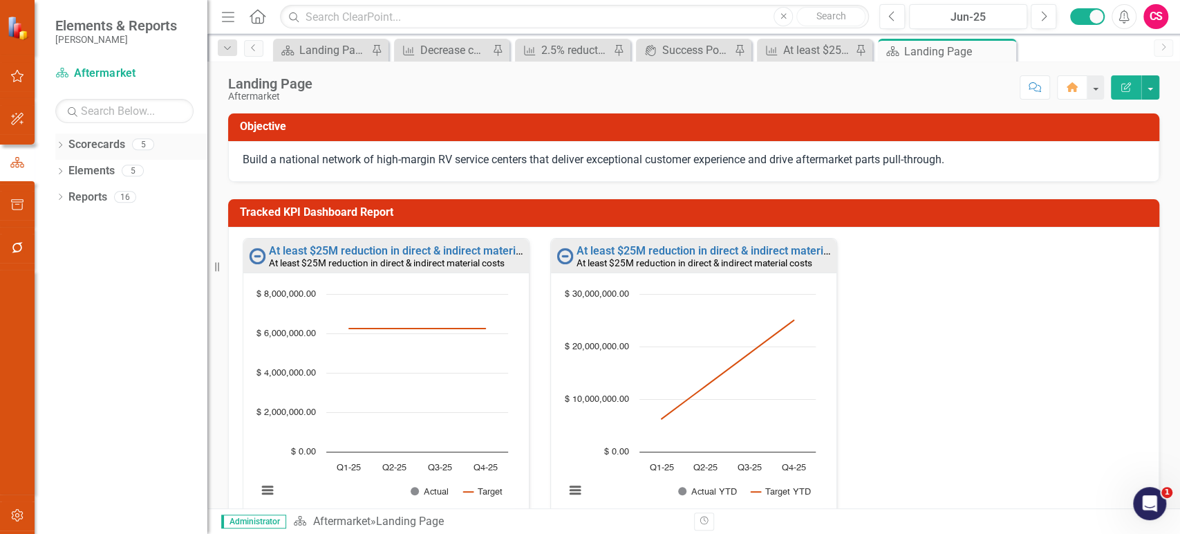
click at [62, 149] on icon "Dropdown" at bounding box center [60, 146] width 10 height 8
click at [66, 173] on icon "Dropdown" at bounding box center [67, 170] width 10 height 8
click at [100, 147] on link "Scorecards" at bounding box center [96, 145] width 57 height 16
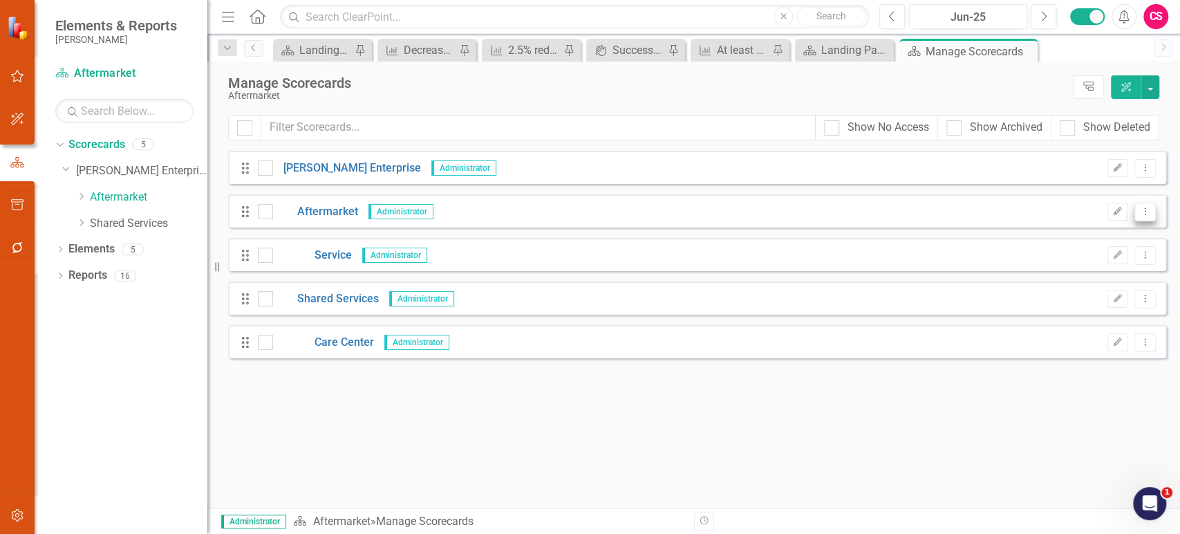
click at [1148, 210] on icon "Dropdown Menu" at bounding box center [1145, 211] width 12 height 9
click at [1097, 264] on link "Copy Duplicate Scorecard" at bounding box center [1078, 260] width 153 height 26
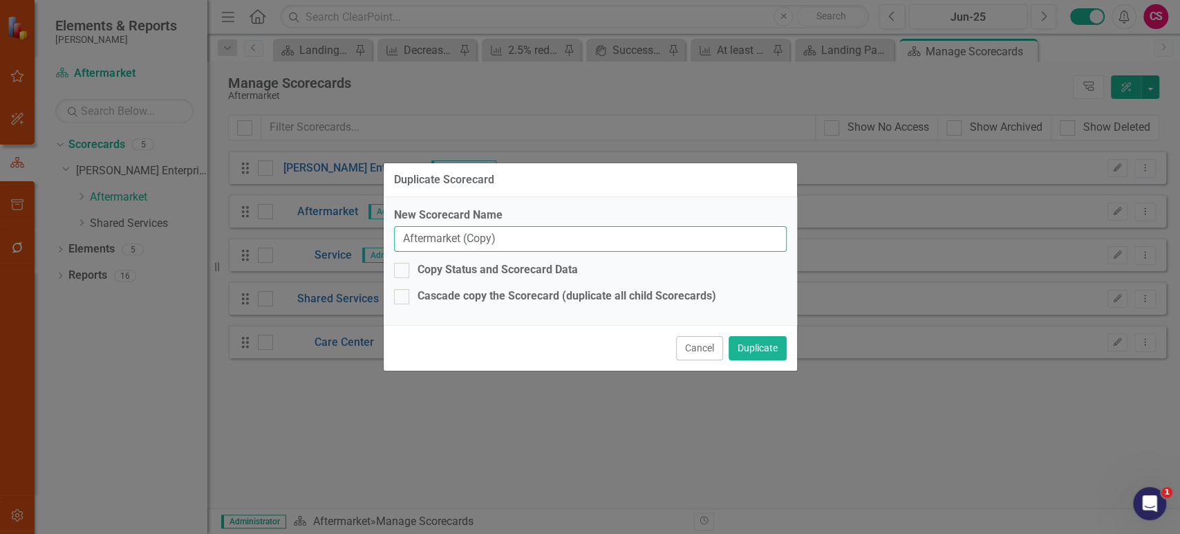
drag, startPoint x: 499, startPoint y: 240, endPoint x: 366, endPoint y: 223, distance: 134.6
click at [366, 223] on div "Duplicate Scorecard New Scorecard Name Aftermarket (Copy) Copy Status and Score…" at bounding box center [590, 267] width 1180 height 534
type input "OE"
click at [396, 264] on input "Copy Status and Scorecard Data" at bounding box center [398, 267] width 9 height 9
checkbox input "true"
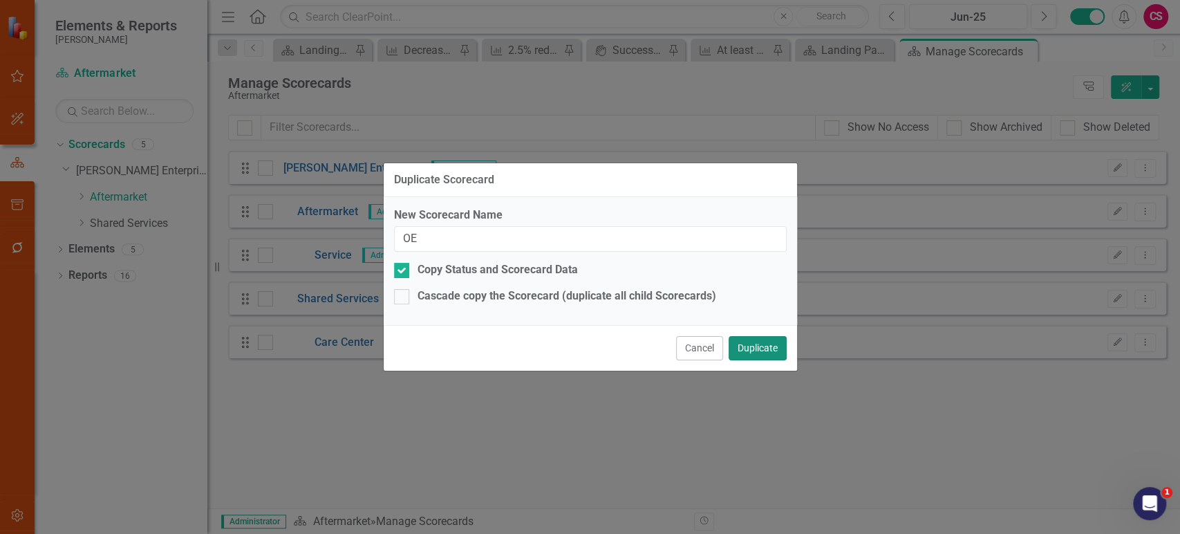
click at [762, 350] on button "Duplicate" at bounding box center [758, 348] width 58 height 24
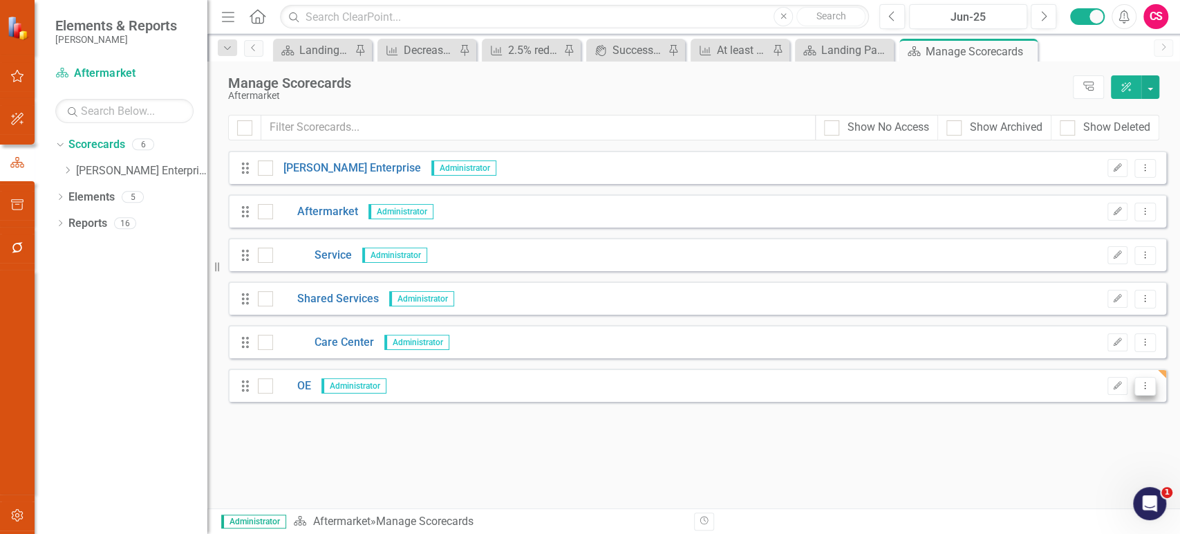
click at [1146, 384] on icon "Dropdown Menu" at bounding box center [1145, 385] width 12 height 9
click at [1048, 474] on link "Trash Delete Scorecard" at bounding box center [1078, 486] width 153 height 26
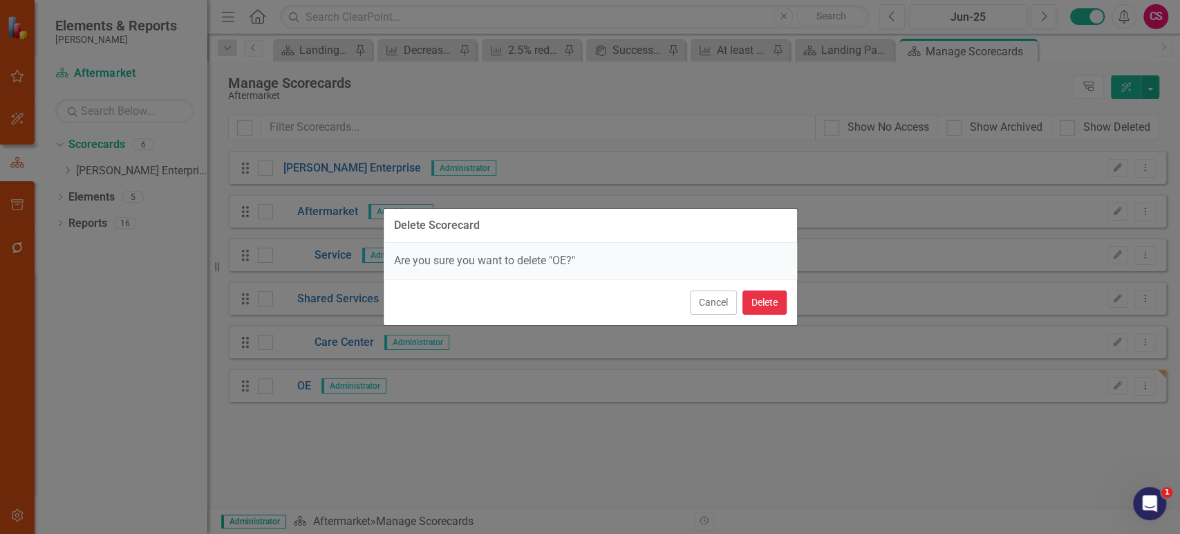
click at [755, 290] on button "Delete" at bounding box center [765, 302] width 44 height 24
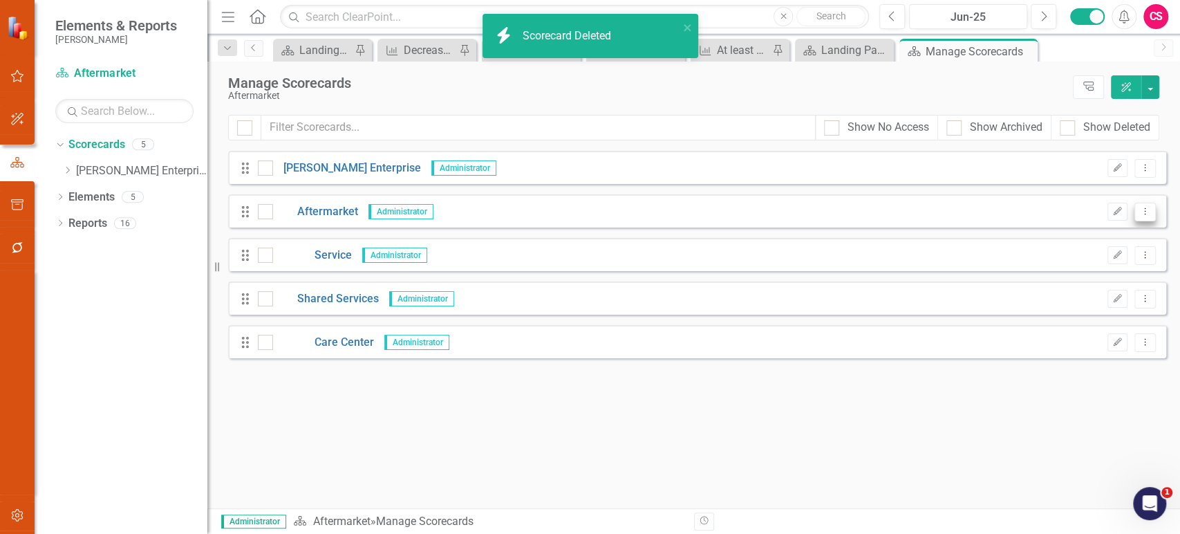
click at [1144, 212] on icon "Dropdown Menu" at bounding box center [1145, 211] width 12 height 9
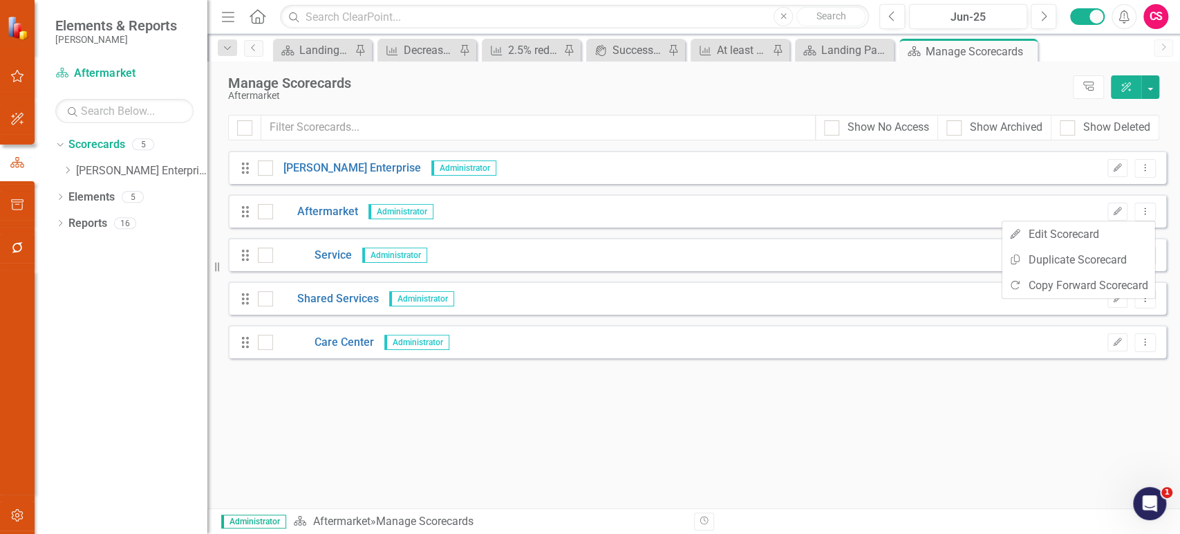
click at [782, 255] on div "Drag Service Administrator Edit Dropdown Menu" at bounding box center [697, 254] width 938 height 33
click at [1138, 256] on button "Dropdown Menu" at bounding box center [1145, 255] width 21 height 19
click at [1073, 308] on link "Copy Duplicate Scorecard" at bounding box center [1078, 303] width 153 height 26
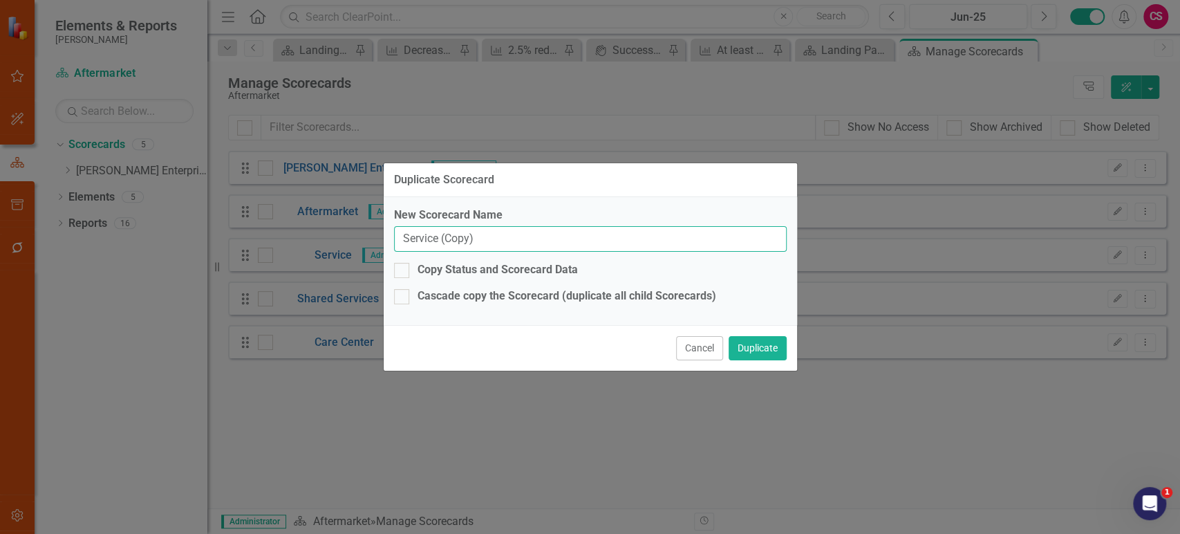
drag, startPoint x: 526, startPoint y: 246, endPoint x: 355, endPoint y: 224, distance: 172.2
click at [355, 224] on div "Duplicate Scorecard New Scorecard Name Service (Copy) Copy Status and Scorecard…" at bounding box center [590, 267] width 1180 height 534
type input "Team Template"
click at [734, 345] on button "Duplicate" at bounding box center [758, 348] width 58 height 24
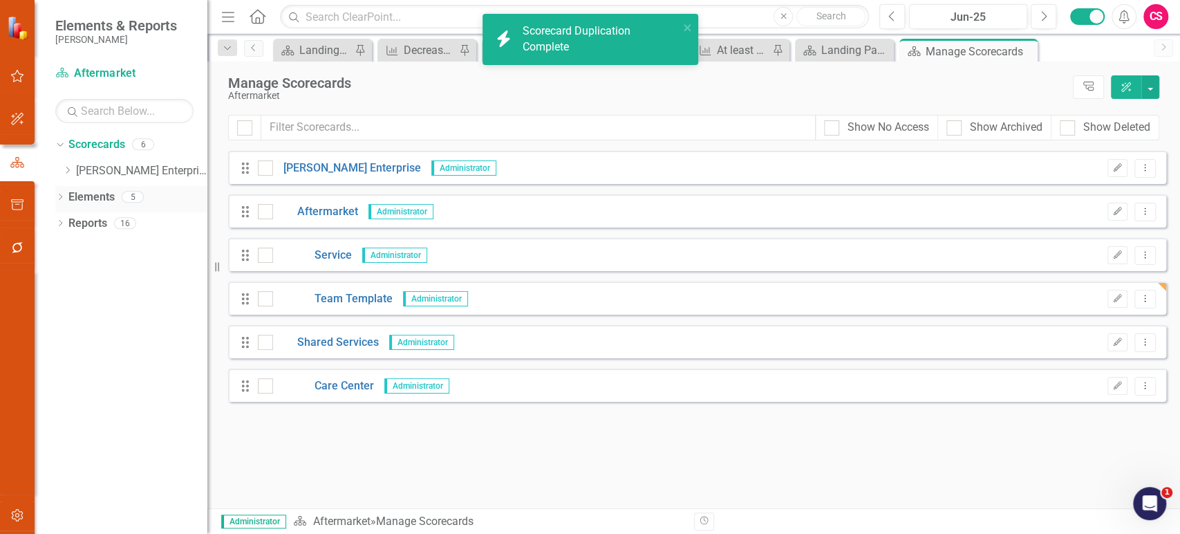
click at [103, 200] on link "Elements" at bounding box center [91, 197] width 46 height 16
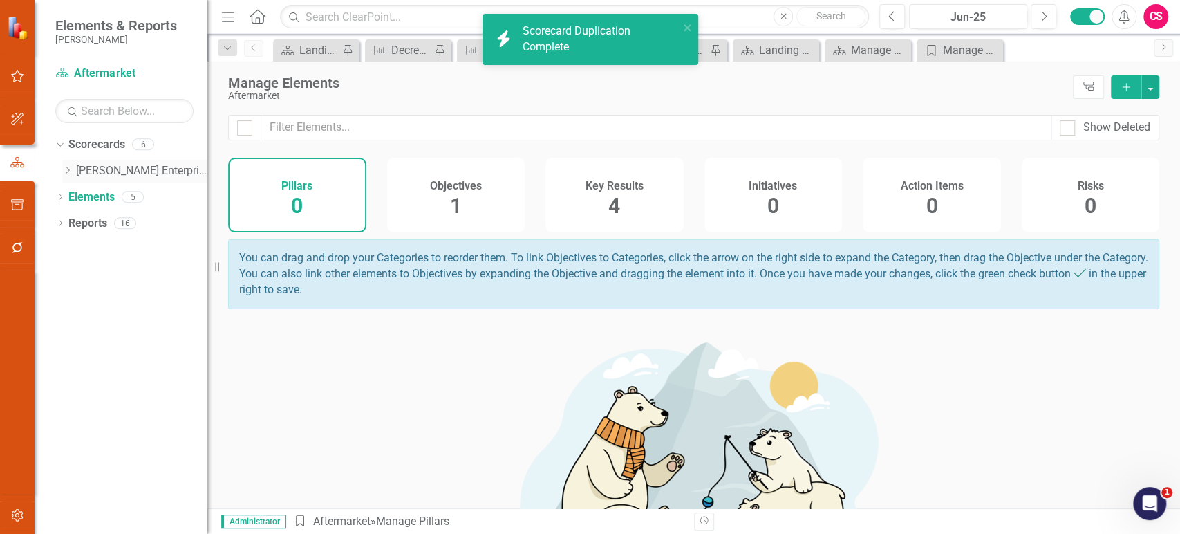
click at [68, 172] on icon "Dropdown" at bounding box center [67, 170] width 10 height 8
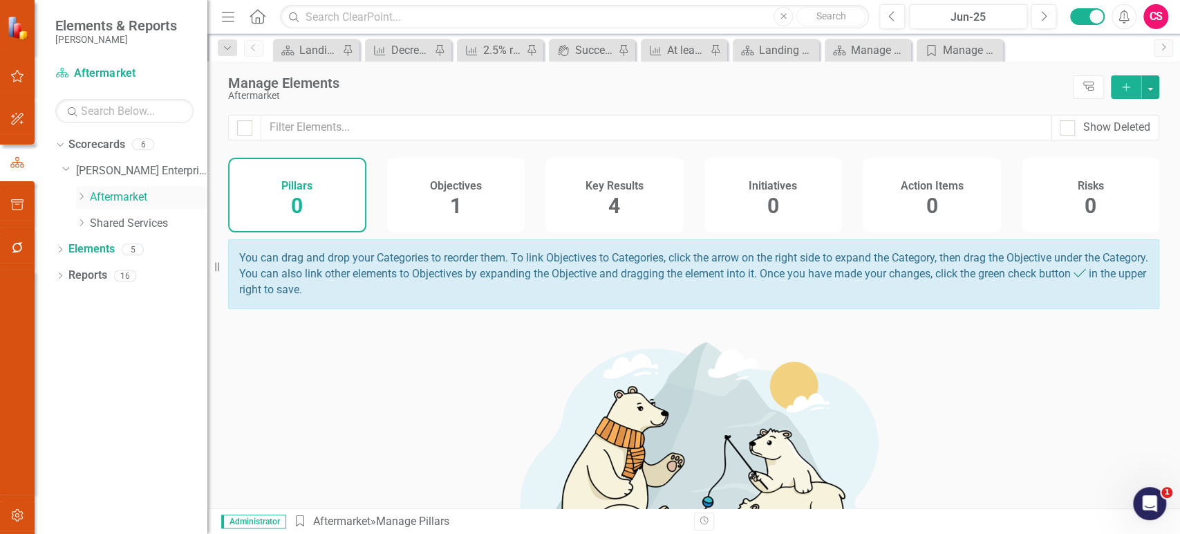
click at [84, 198] on icon "Dropdown" at bounding box center [81, 196] width 10 height 8
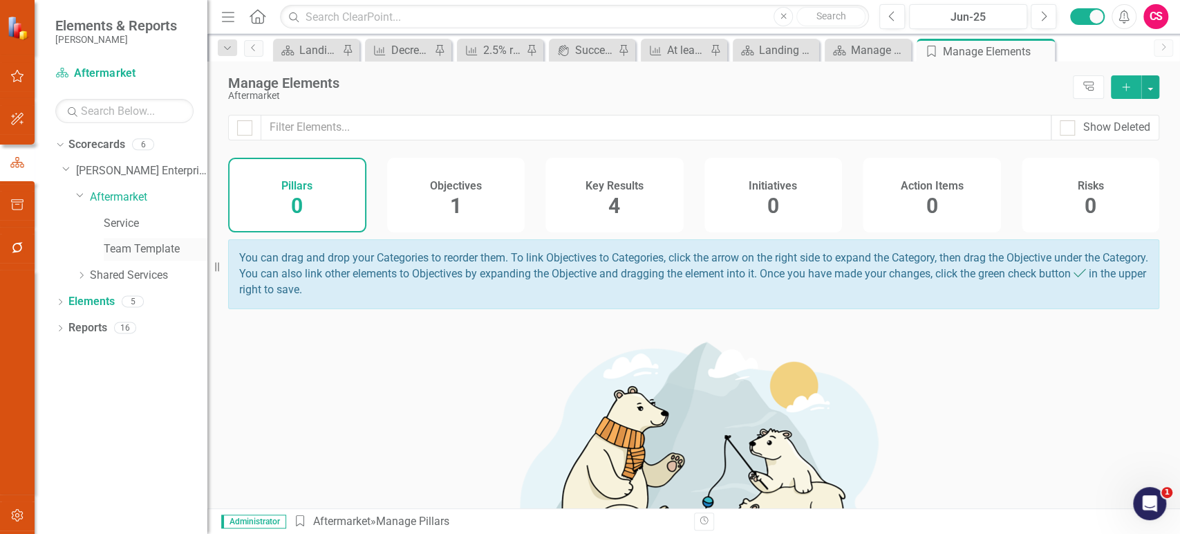
click at [127, 248] on link "Team Template" at bounding box center [156, 249] width 104 height 16
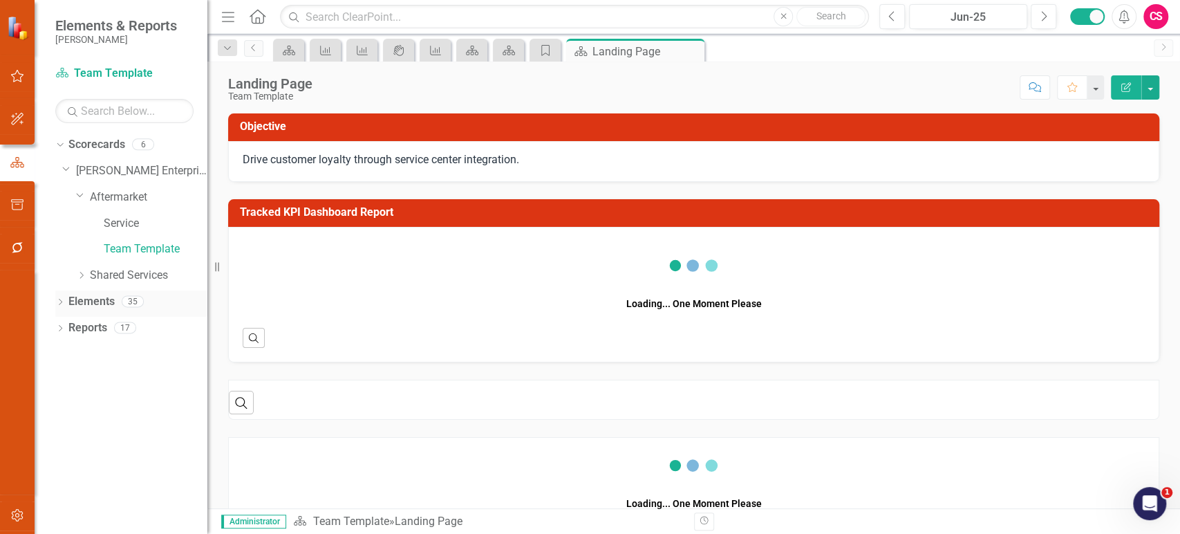
click at [91, 297] on link "Elements" at bounding box center [91, 302] width 46 height 16
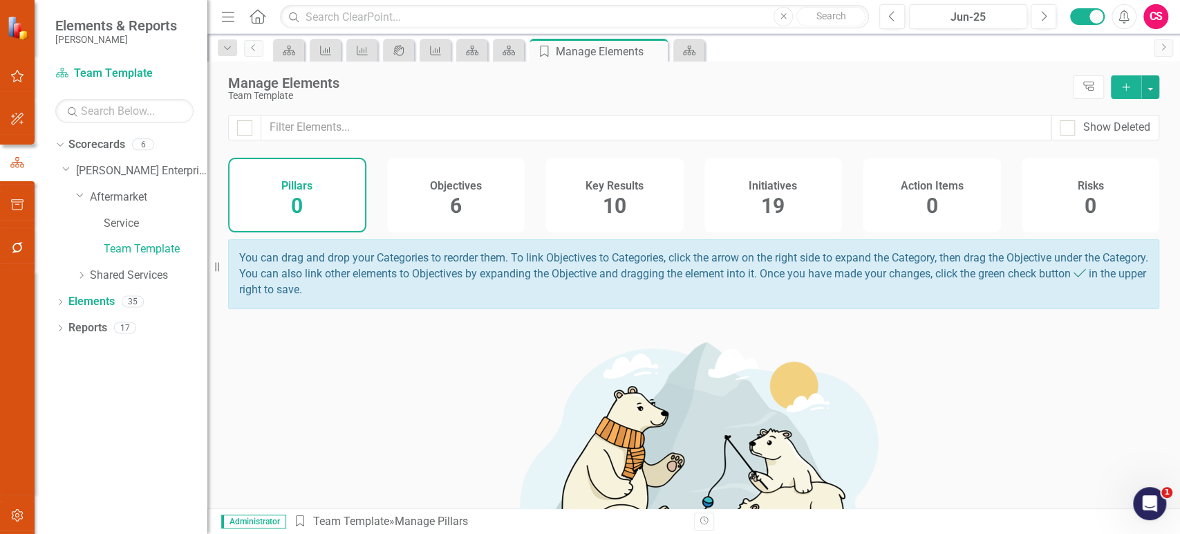
click at [459, 225] on div "Objectives 6" at bounding box center [456, 195] width 138 height 75
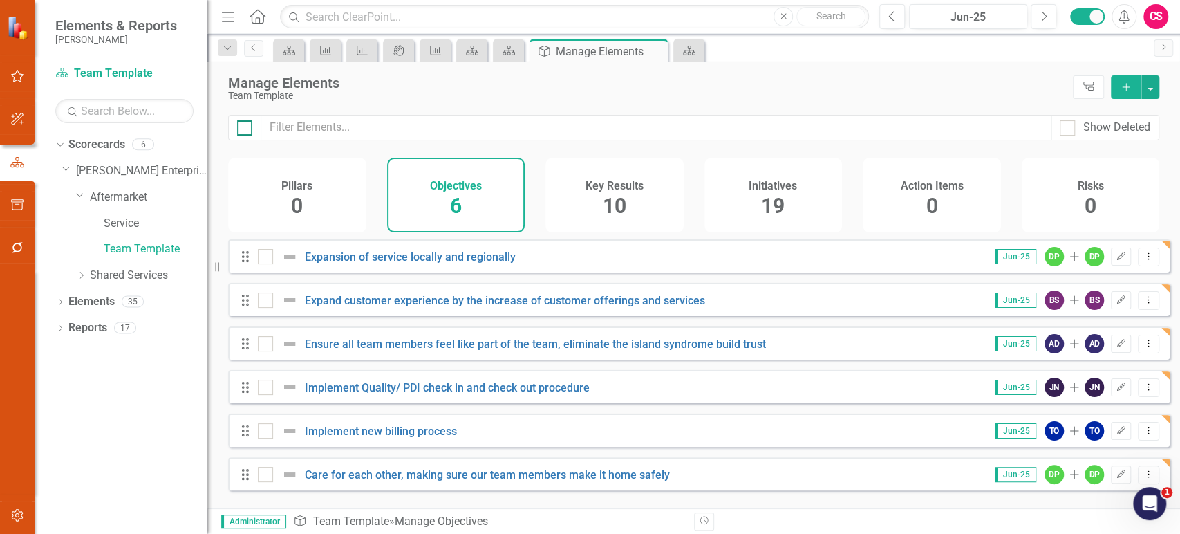
click at [241, 131] on div at bounding box center [244, 127] width 15 height 15
click at [241, 129] on input "checkbox" at bounding box center [241, 124] width 9 height 9
checkbox input "true"
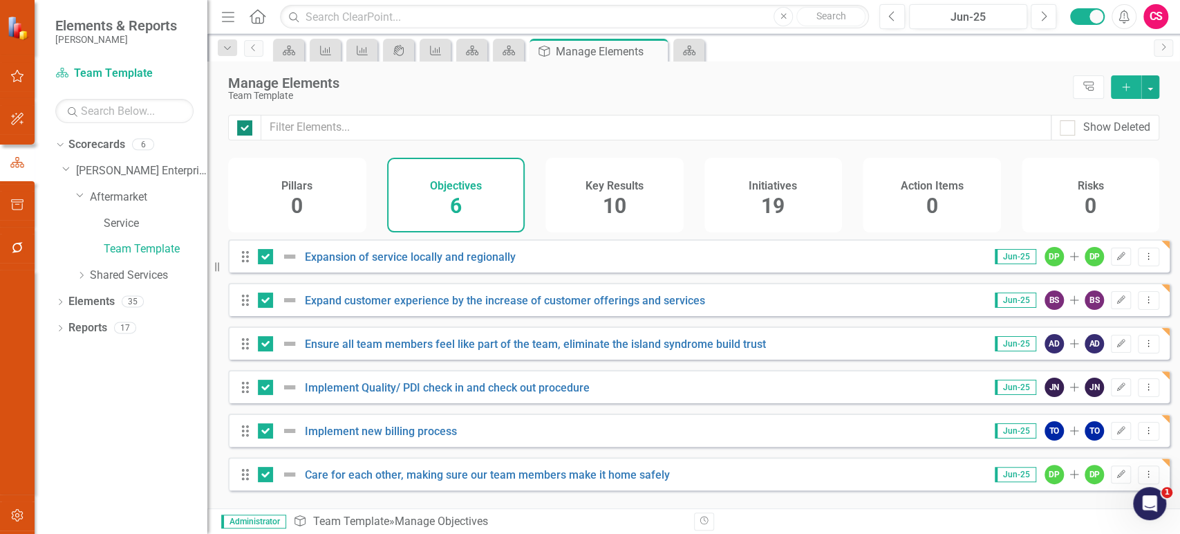
checkbox input "true"
click at [1155, 87] on button "button" at bounding box center [1151, 87] width 18 height 24
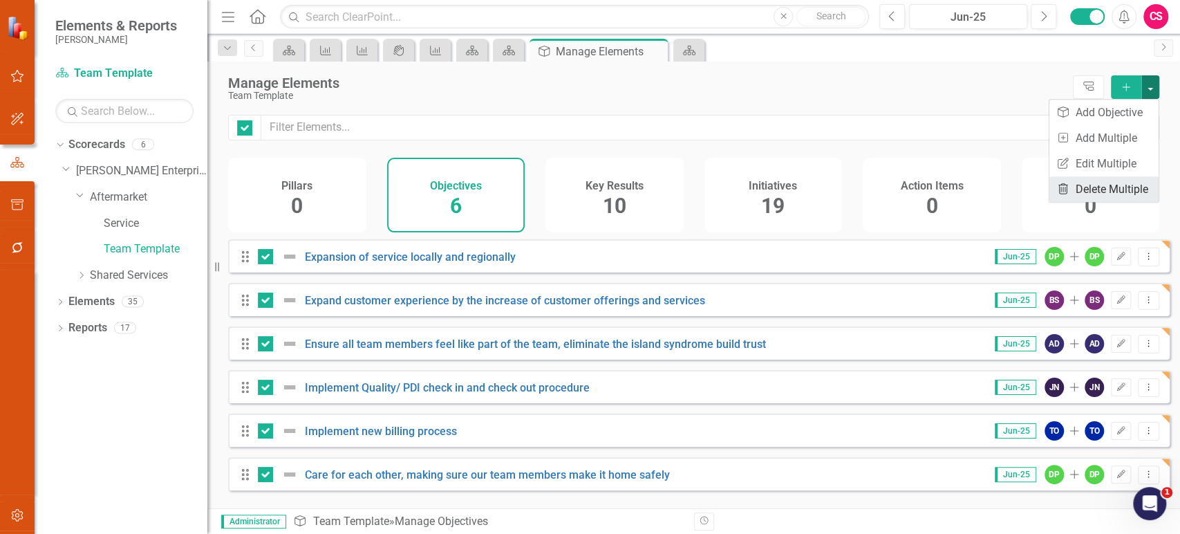
click at [1104, 189] on link "Trash Delete Multiple" at bounding box center [1104, 189] width 109 height 26
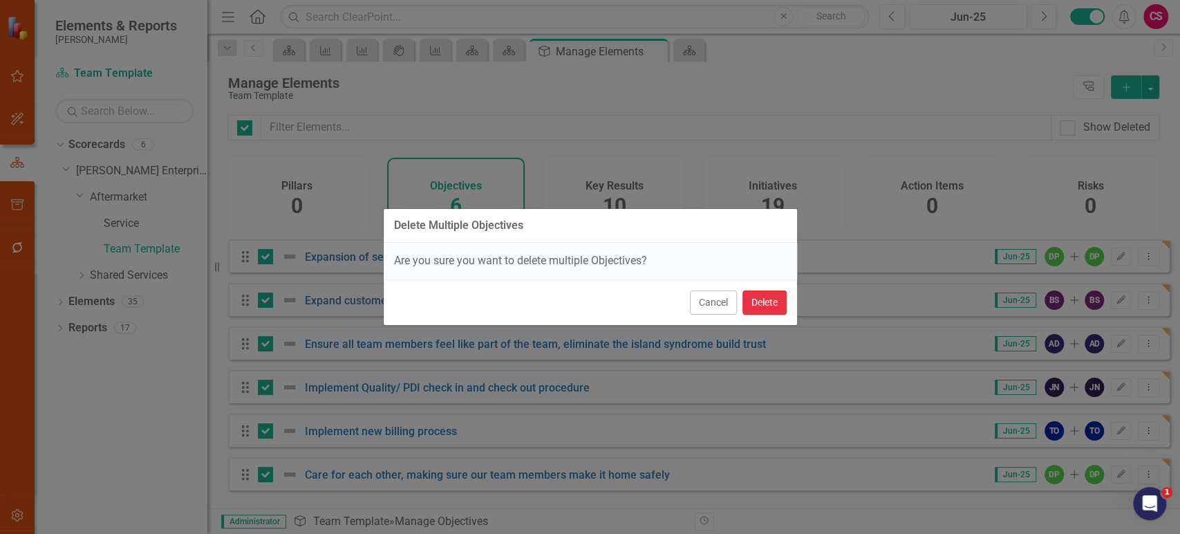
click at [763, 298] on button "Delete" at bounding box center [765, 302] width 44 height 24
checkbox input "false"
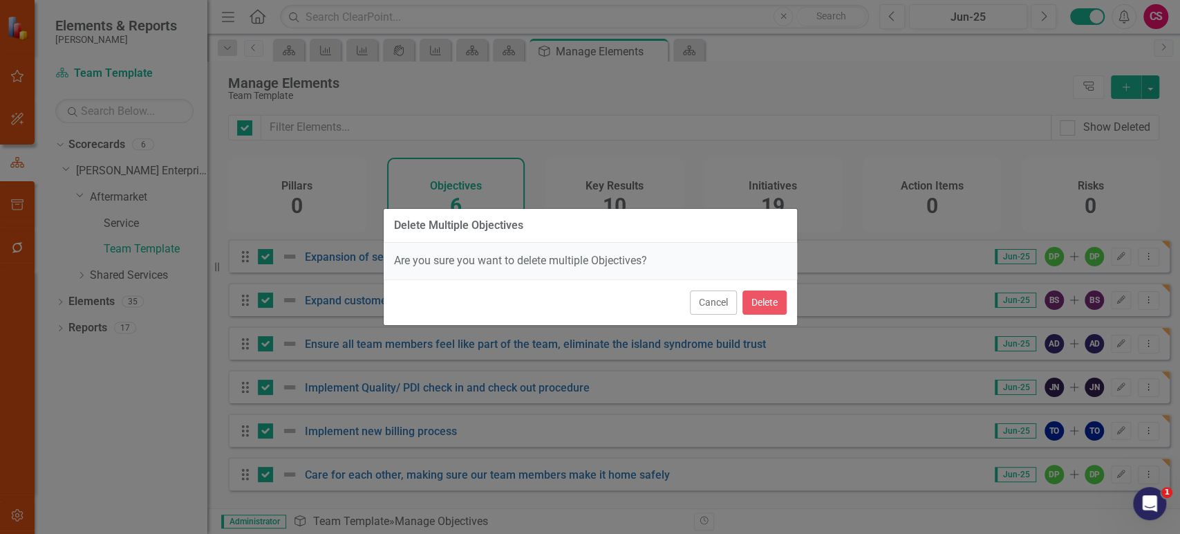
checkbox input "false"
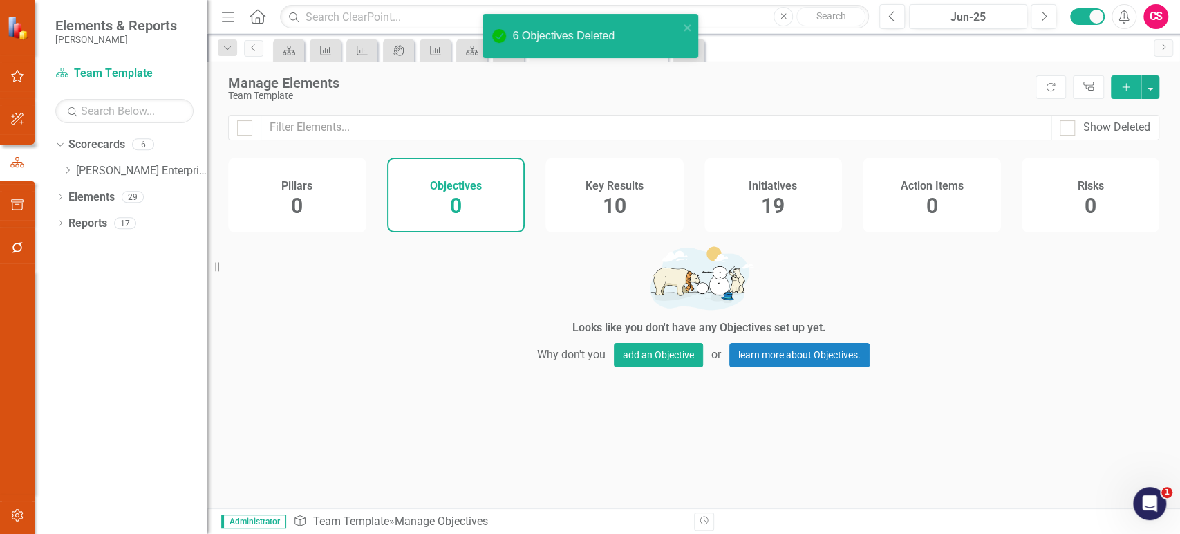
click at [635, 216] on div "Key Results 10" at bounding box center [615, 195] width 138 height 75
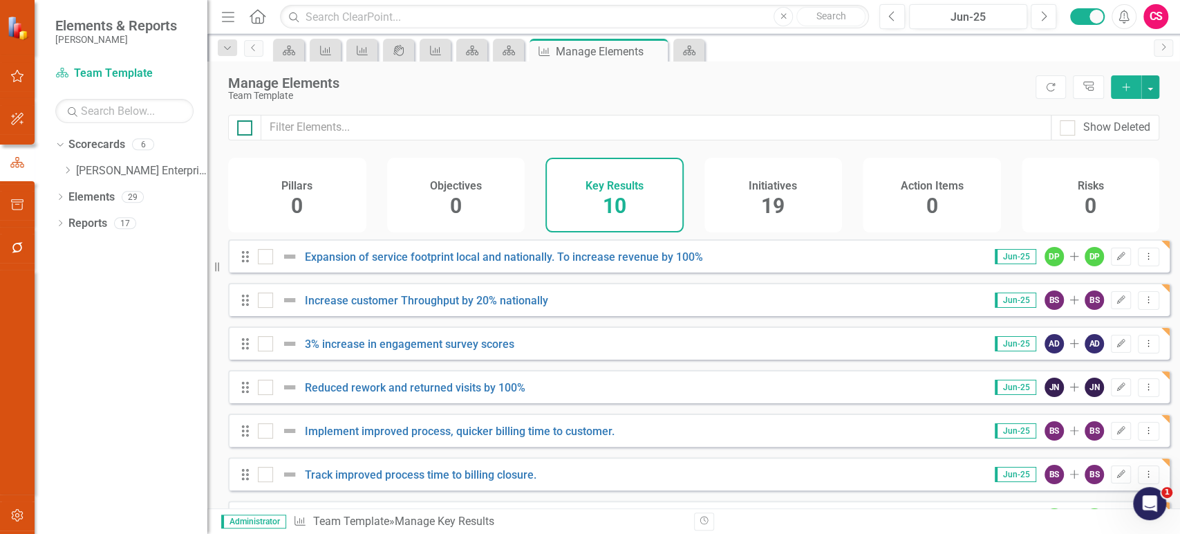
click at [248, 127] on div at bounding box center [244, 127] width 15 height 15
click at [246, 127] on input "checkbox" at bounding box center [241, 124] width 9 height 9
checkbox input "true"
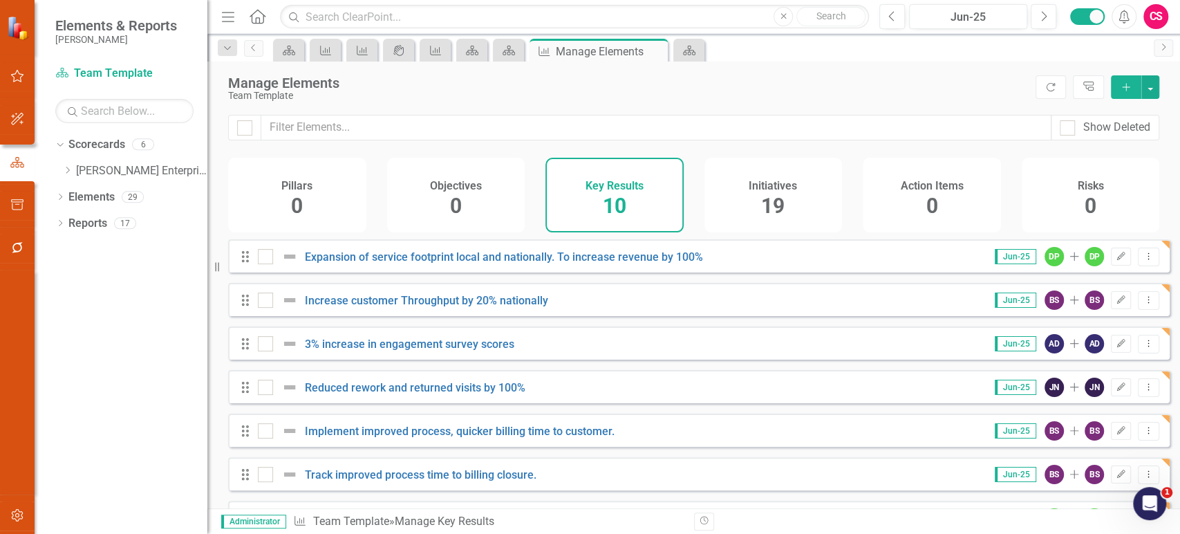
checkbox input "true"
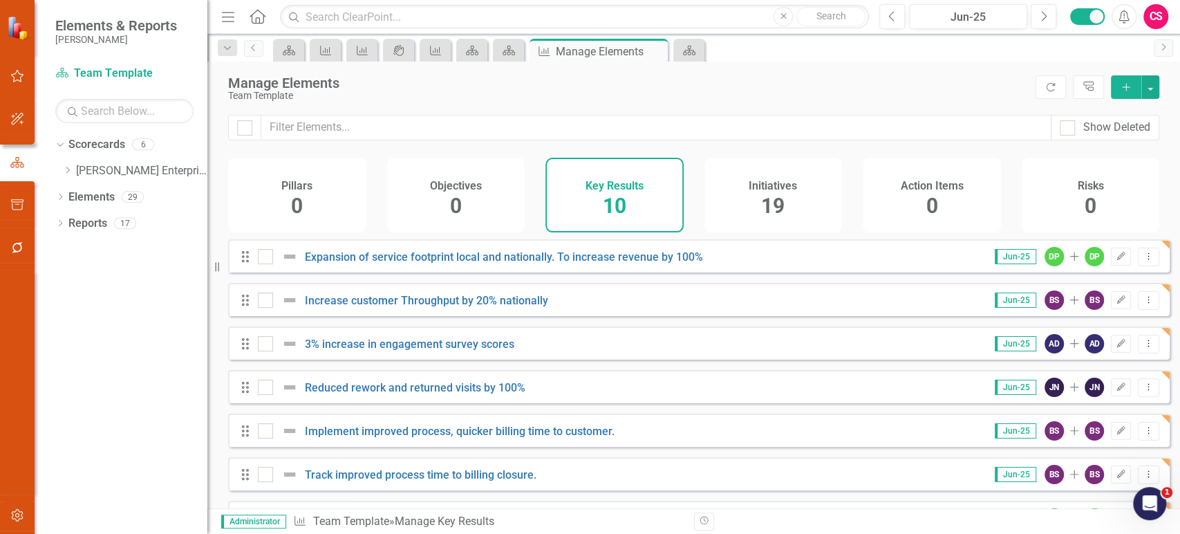
checkbox input "true"
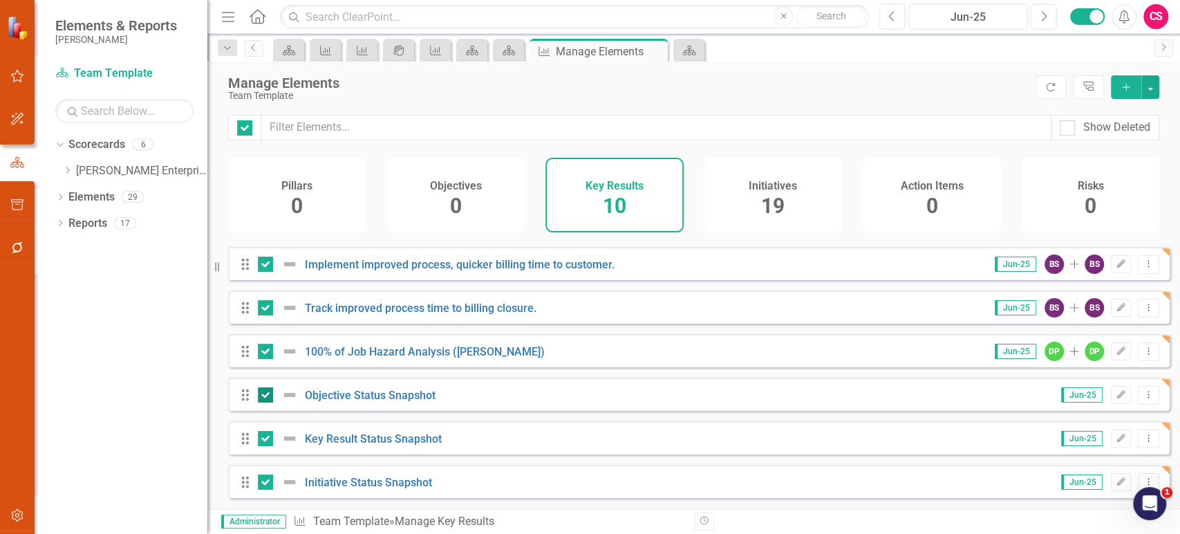
click at [266, 397] on div at bounding box center [265, 394] width 15 height 15
click at [266, 396] on input "checkbox" at bounding box center [262, 391] width 9 height 9
checkbox input "false"
click at [266, 443] on div at bounding box center [265, 438] width 15 height 15
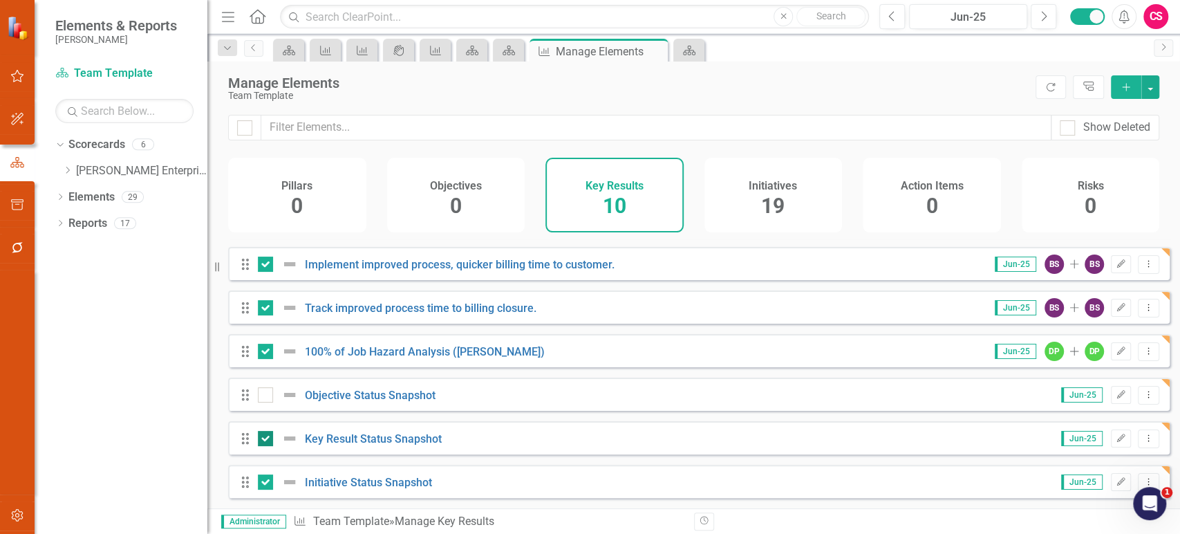
click at [266, 440] on input "checkbox" at bounding box center [262, 435] width 9 height 9
checkbox input "false"
click at [261, 496] on div "Drag Initiative Status Snapshot Jun-25 Edit Dropdown Menu" at bounding box center [699, 481] width 942 height 33
click at [261, 490] on div at bounding box center [281, 482] width 47 height 17
click at [261, 483] on input "checkbox" at bounding box center [262, 478] width 9 height 9
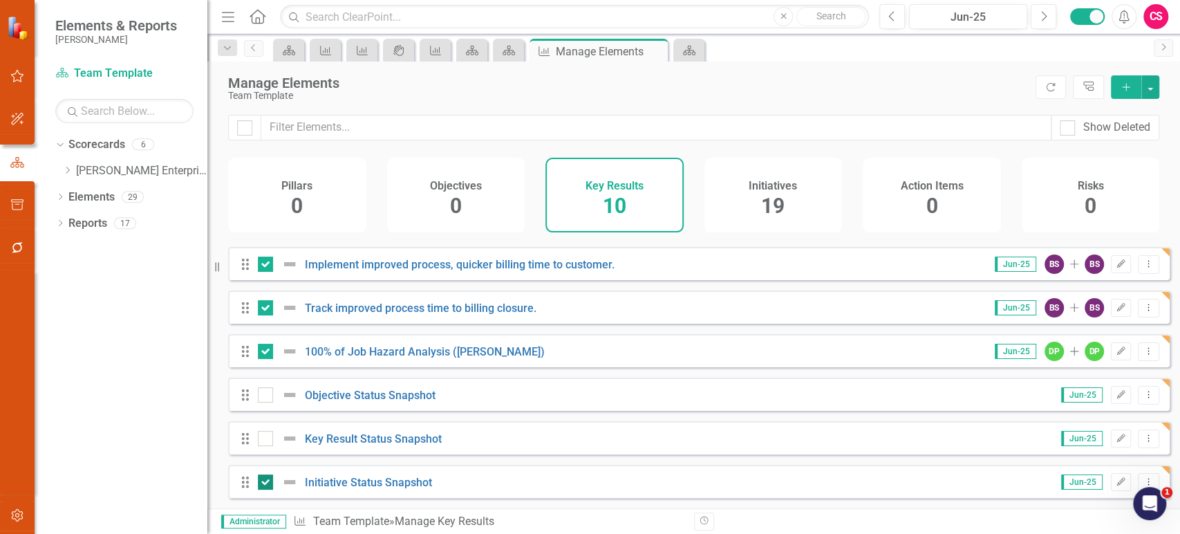
checkbox input "false"
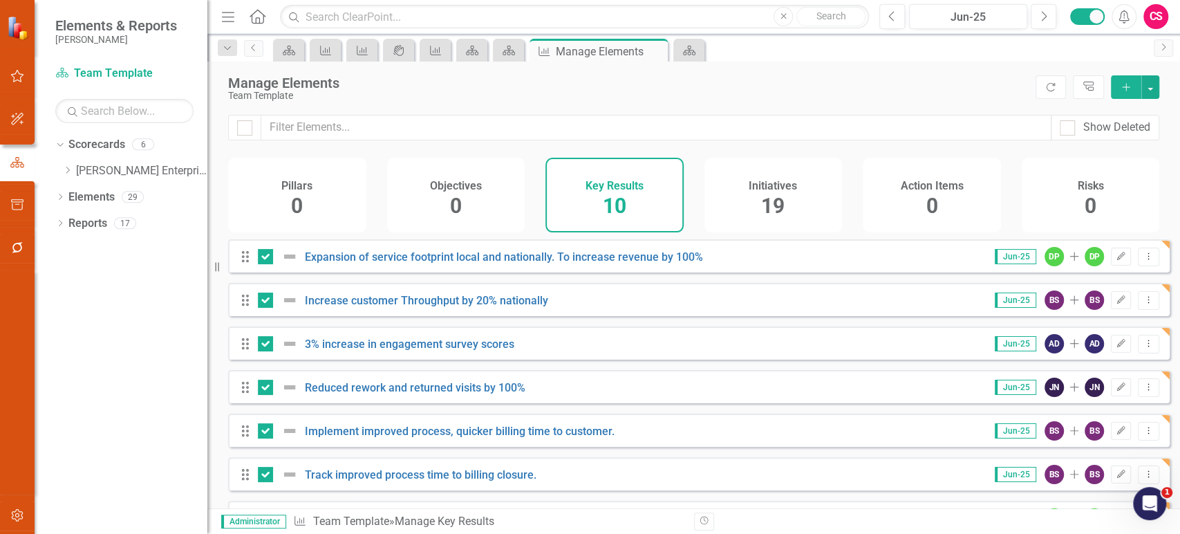
scroll to position [0, 0]
click at [1154, 89] on button "button" at bounding box center [1151, 87] width 18 height 24
click at [1104, 183] on link "Trash Delete Multiple" at bounding box center [1104, 189] width 109 height 26
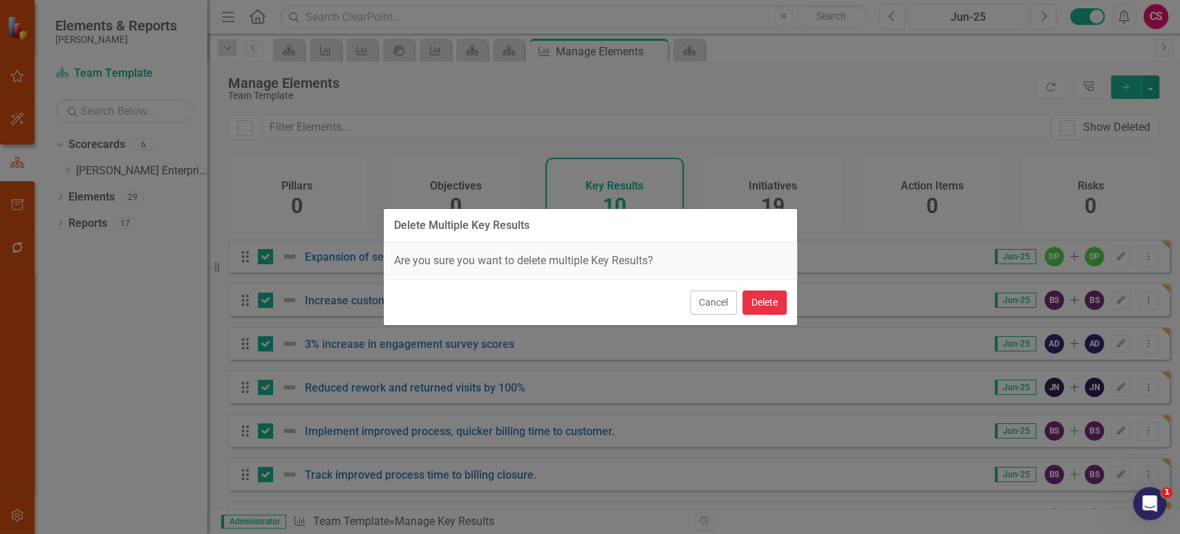
click at [767, 299] on button "Delete" at bounding box center [765, 302] width 44 height 24
checkbox input "false"
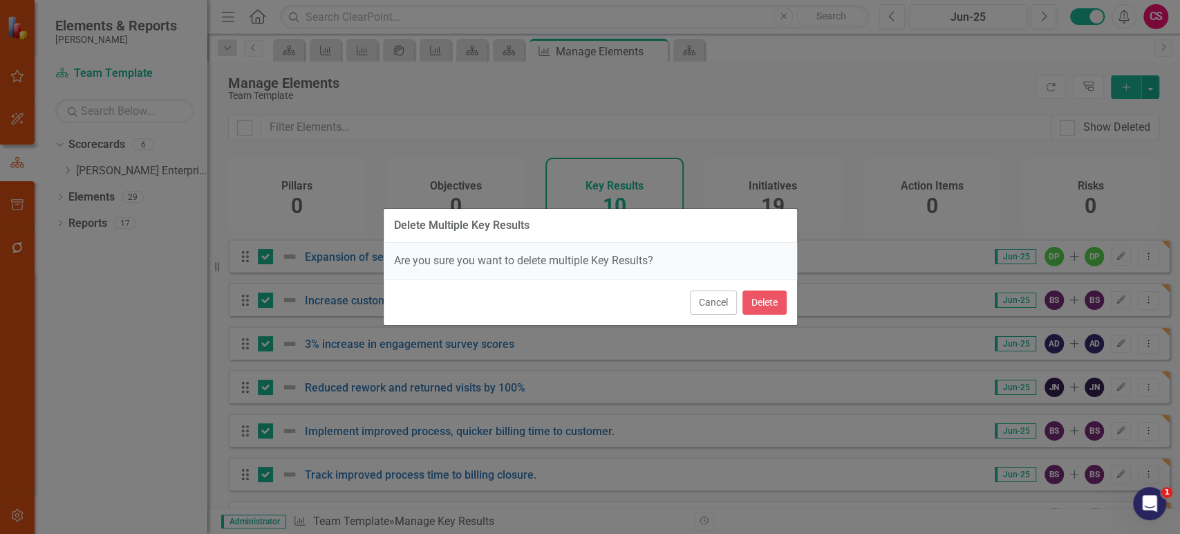
checkbox input "false"
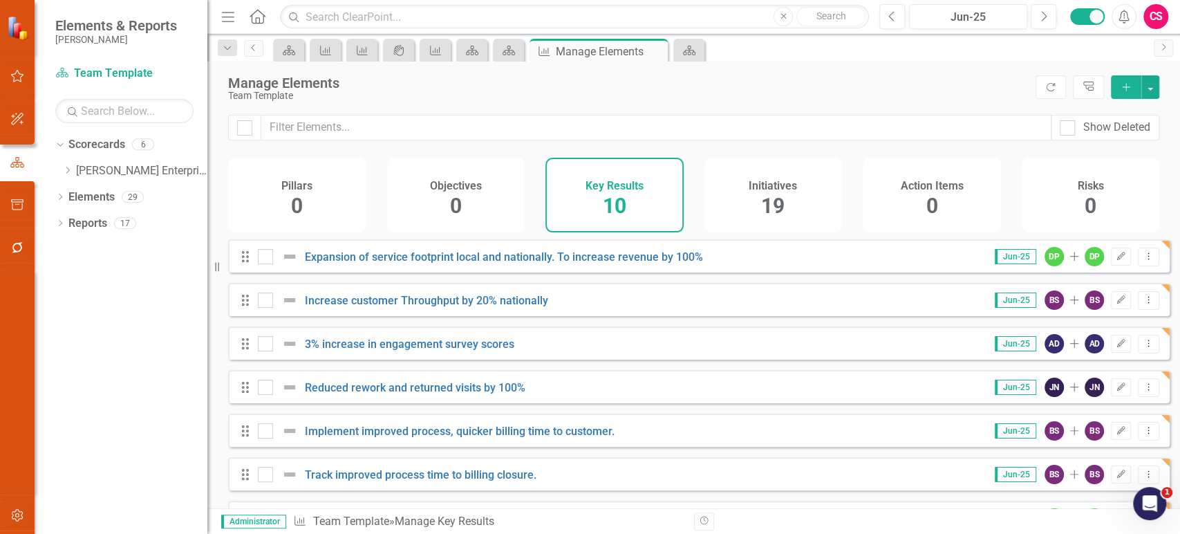
click at [802, 203] on div "Initiatives 19" at bounding box center [774, 195] width 138 height 75
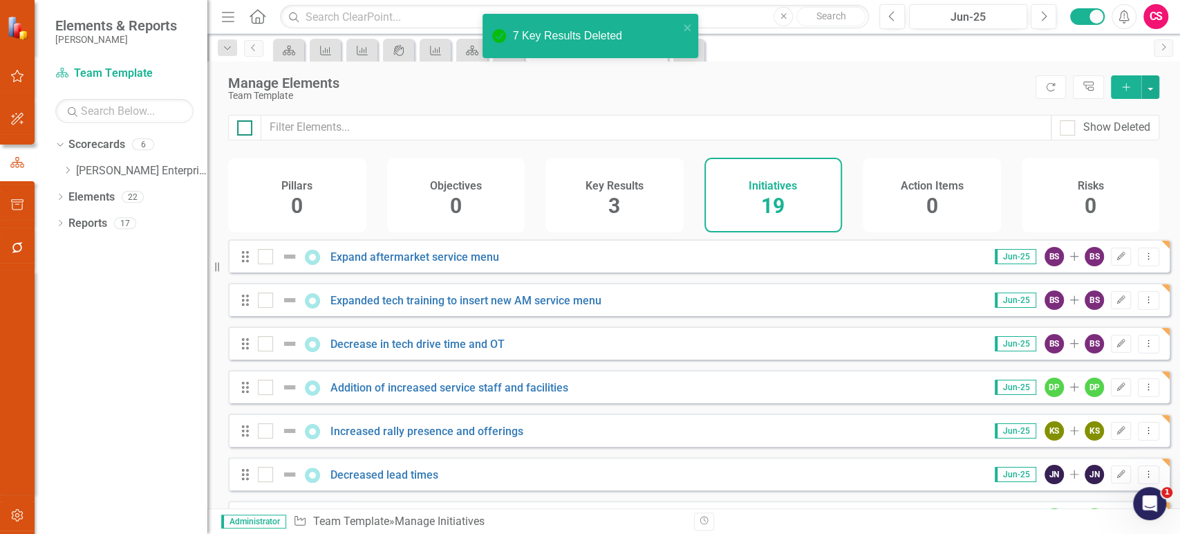
click at [248, 122] on div at bounding box center [244, 127] width 15 height 15
click at [246, 122] on input "checkbox" at bounding box center [241, 124] width 9 height 9
checkbox input "true"
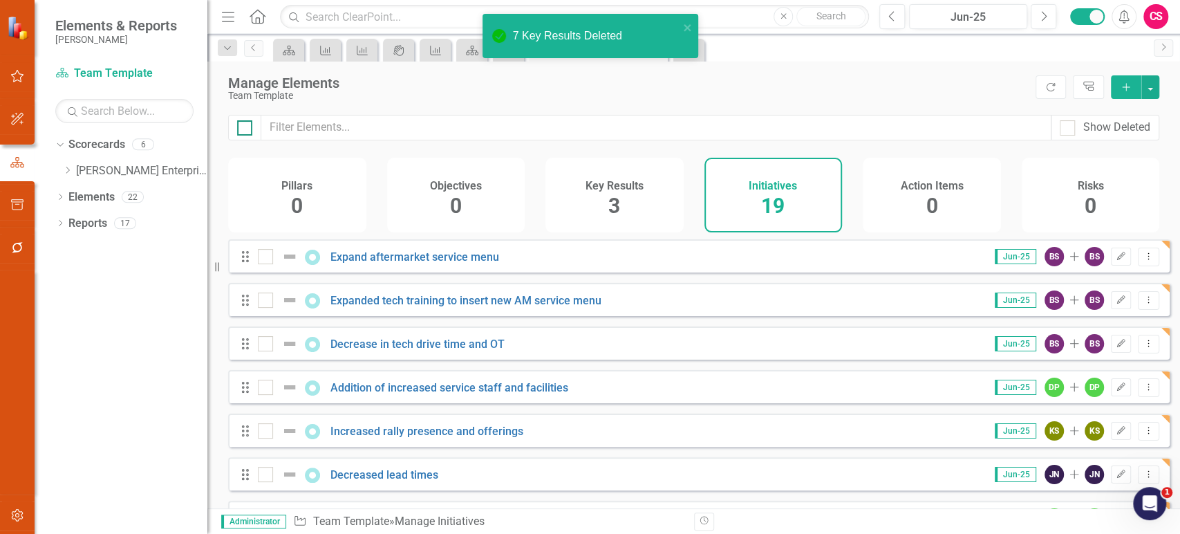
checkbox input "true"
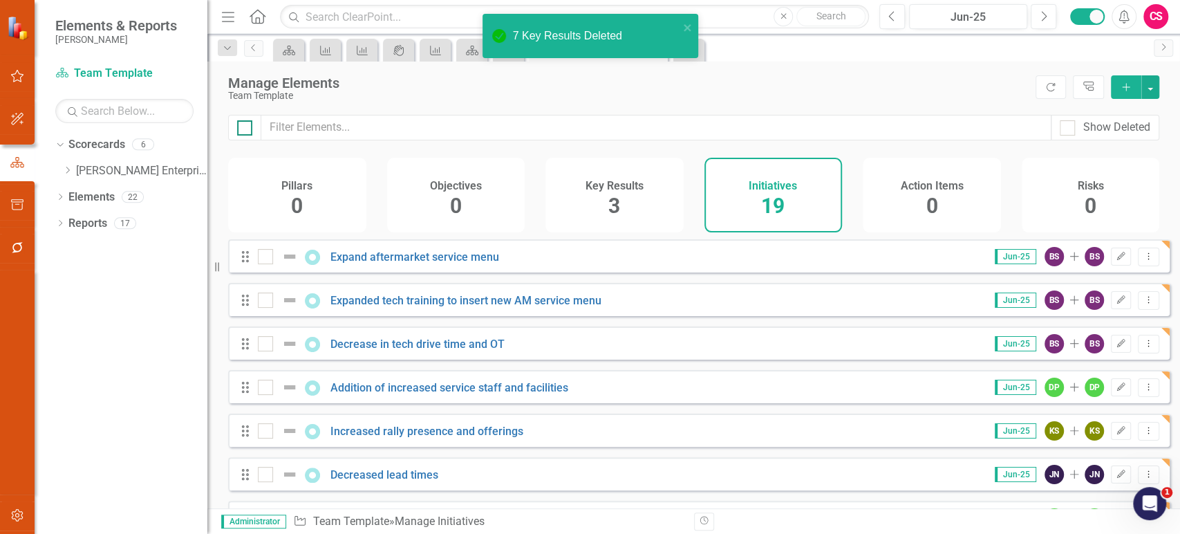
checkbox input "true"
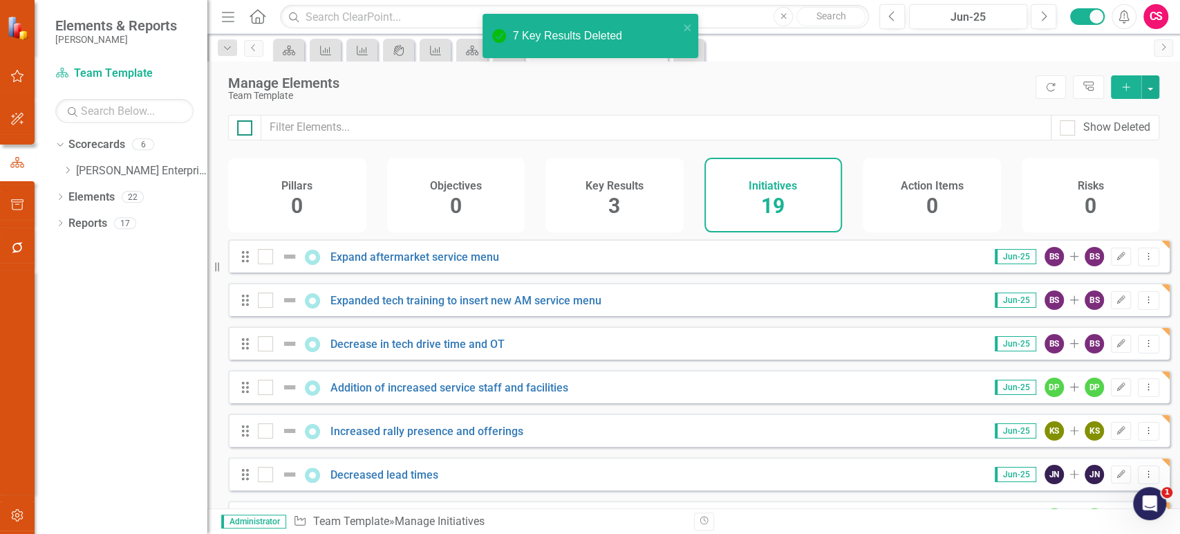
checkbox input "true"
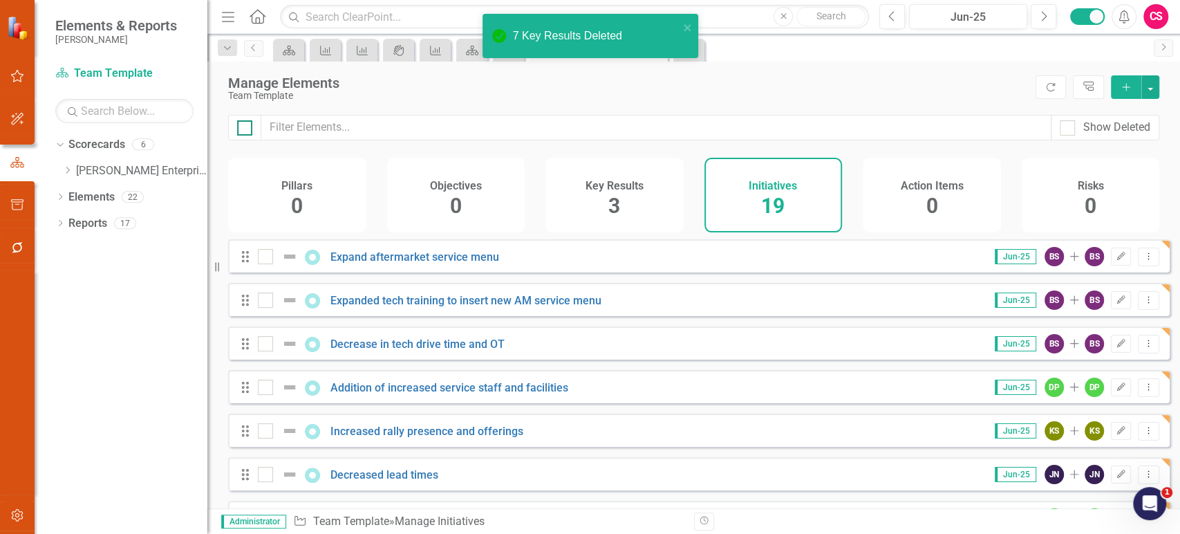
checkbox input "true"
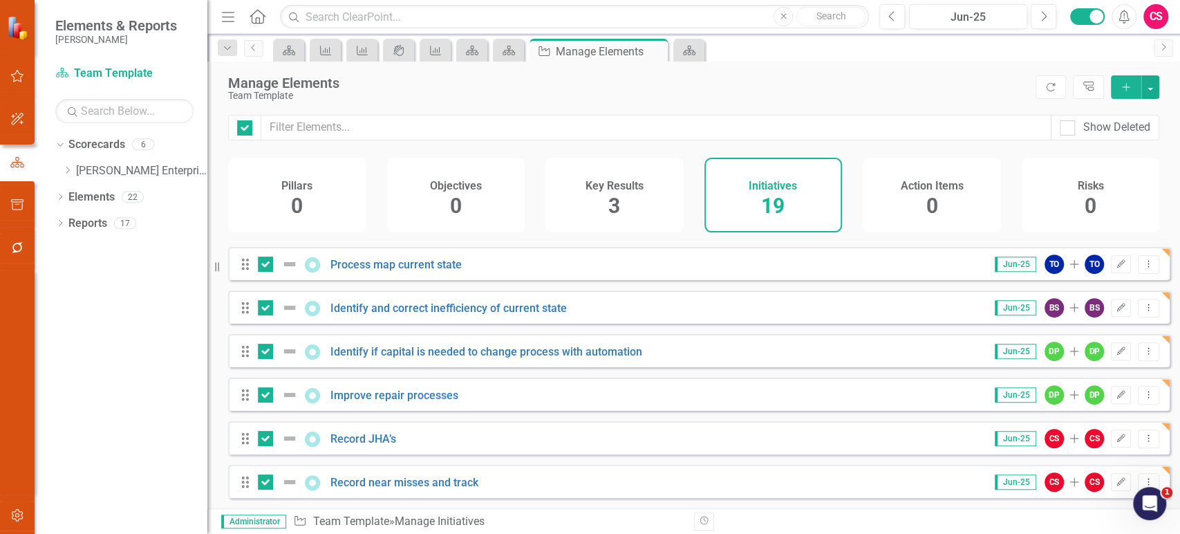
scroll to position [611, 0]
click at [1146, 83] on button "button" at bounding box center [1151, 87] width 18 height 24
click at [1118, 181] on link "Trash Delete Multiple" at bounding box center [1104, 189] width 109 height 26
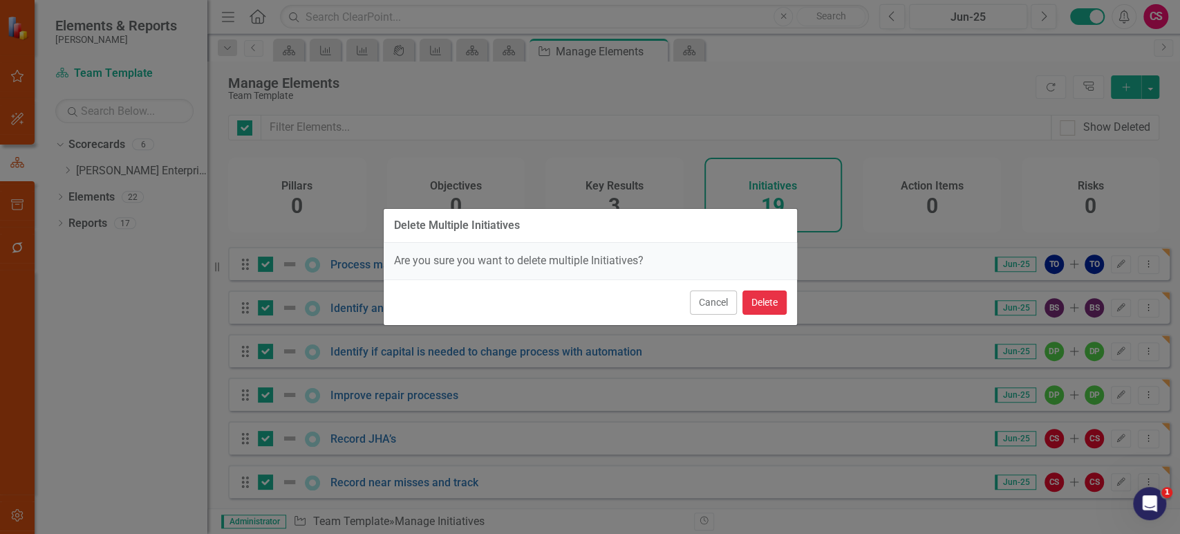
click at [758, 296] on button "Delete" at bounding box center [765, 302] width 44 height 24
checkbox input "false"
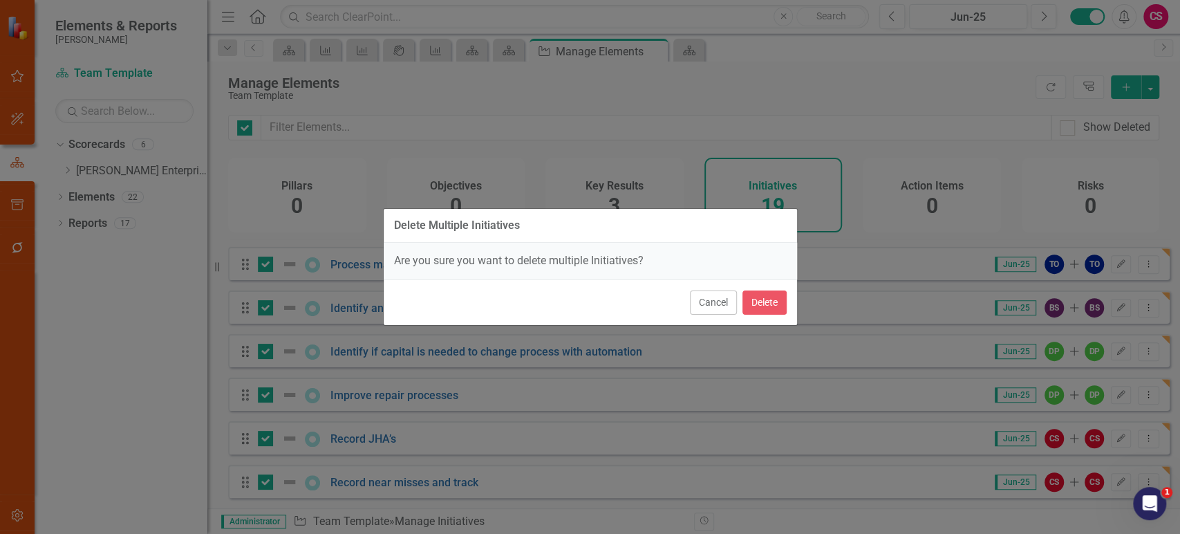
checkbox input "false"
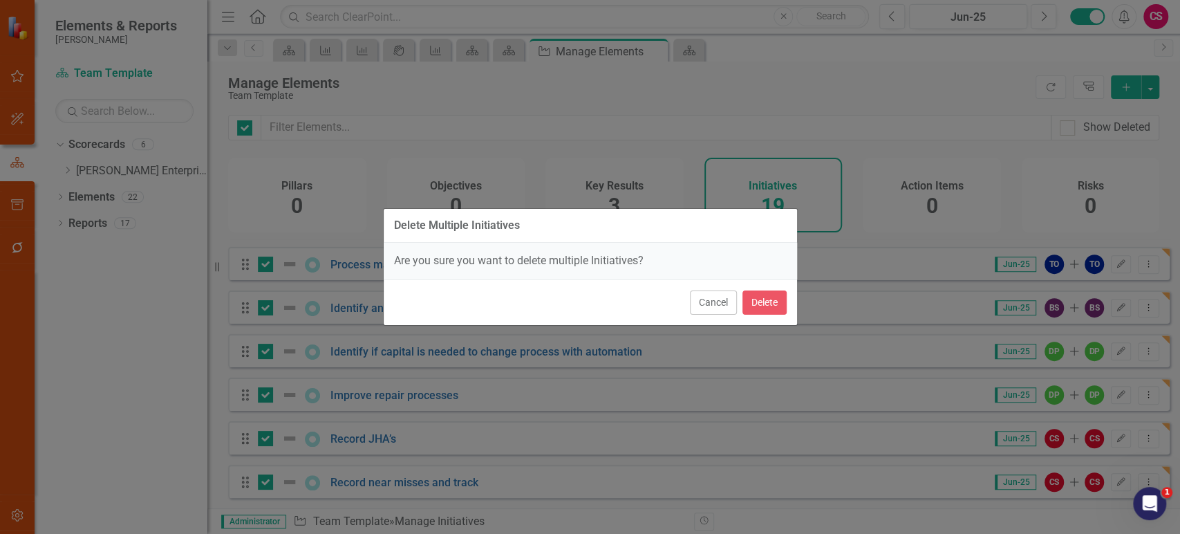
checkbox input "false"
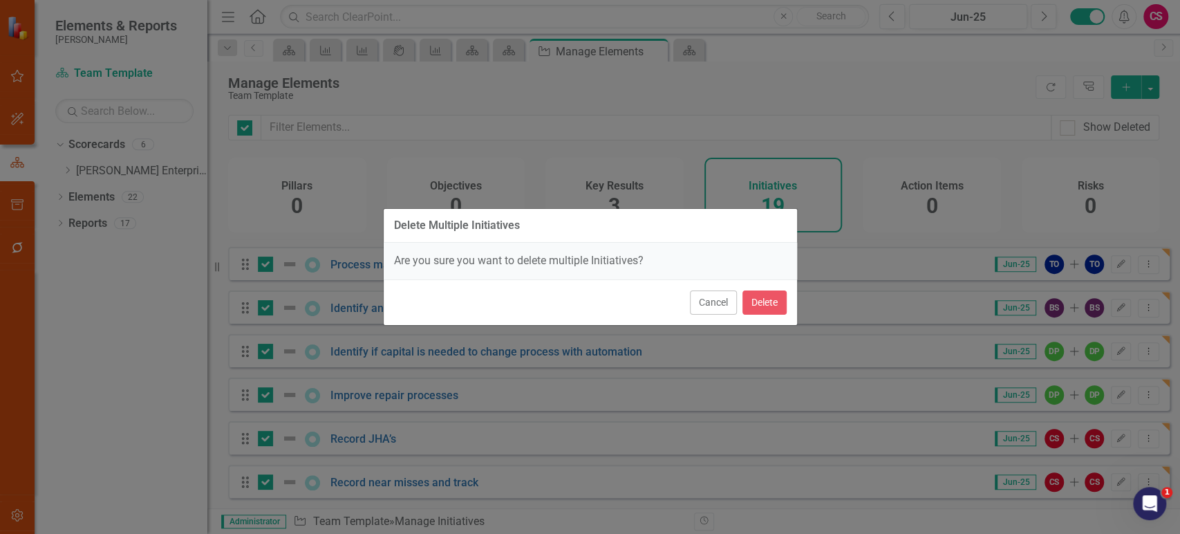
checkbox input "false"
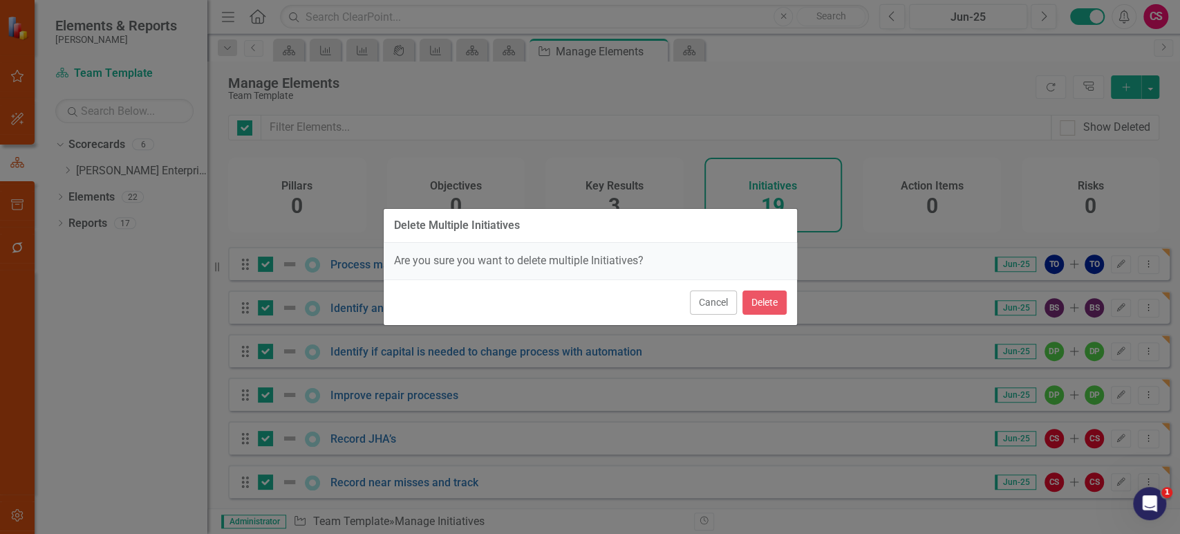
checkbox input "false"
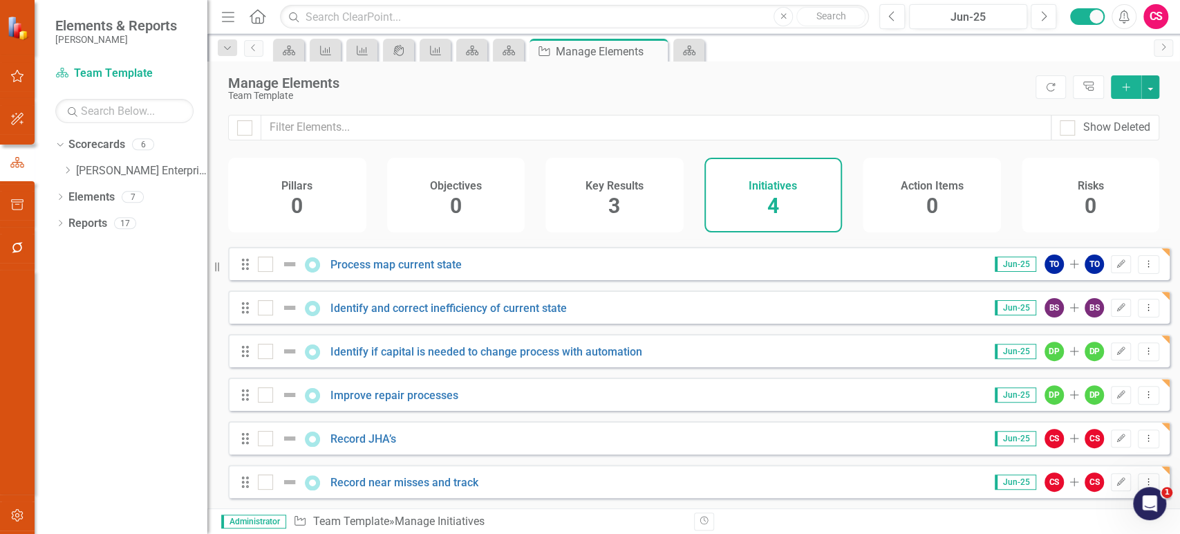
scroll to position [0, 0]
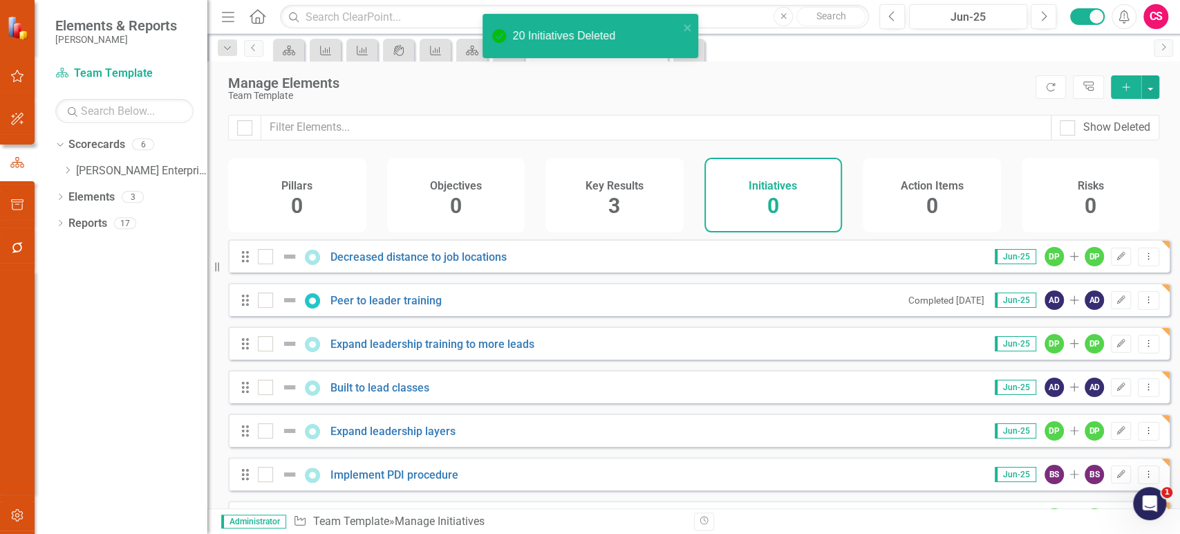
checkbox input "false"
click at [28, 517] on button "button" at bounding box center [17, 515] width 31 height 29
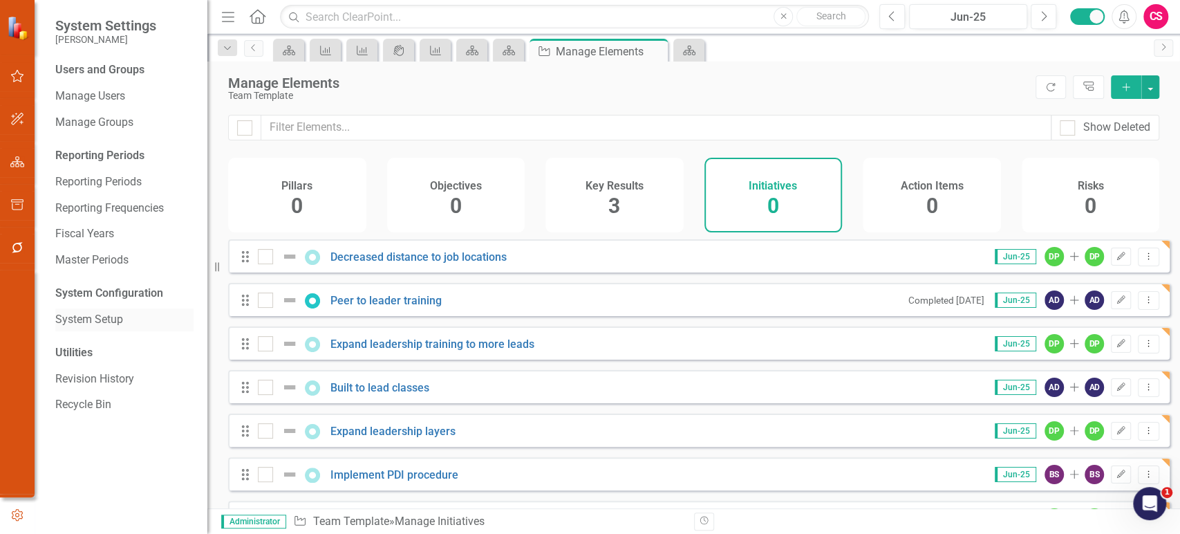
click at [83, 321] on link "System Setup" at bounding box center [124, 320] width 138 height 16
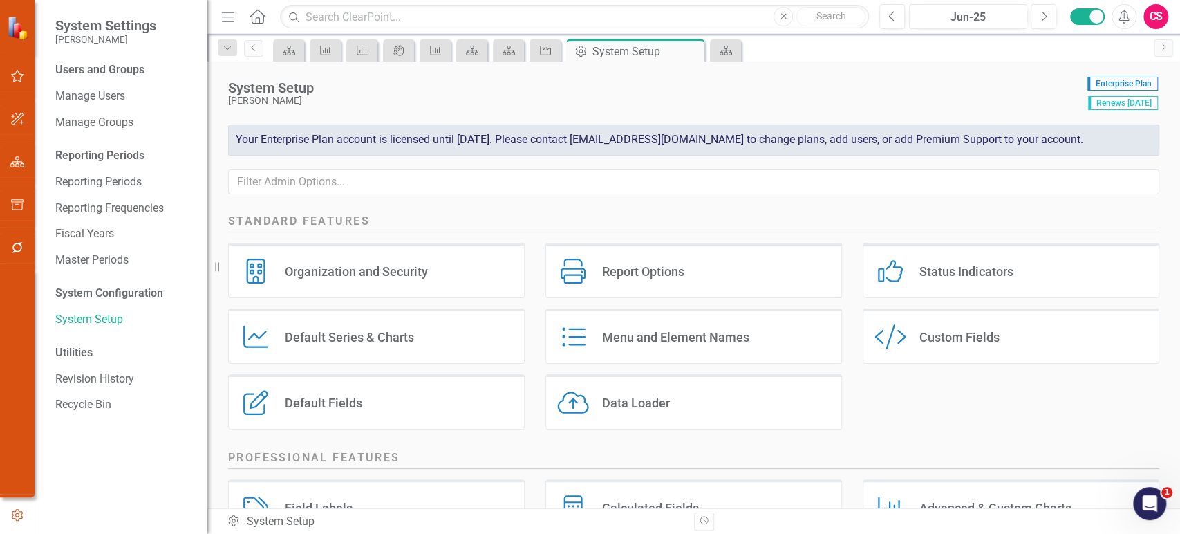
click at [647, 290] on div "Report Options Report Options" at bounding box center [694, 270] width 297 height 55
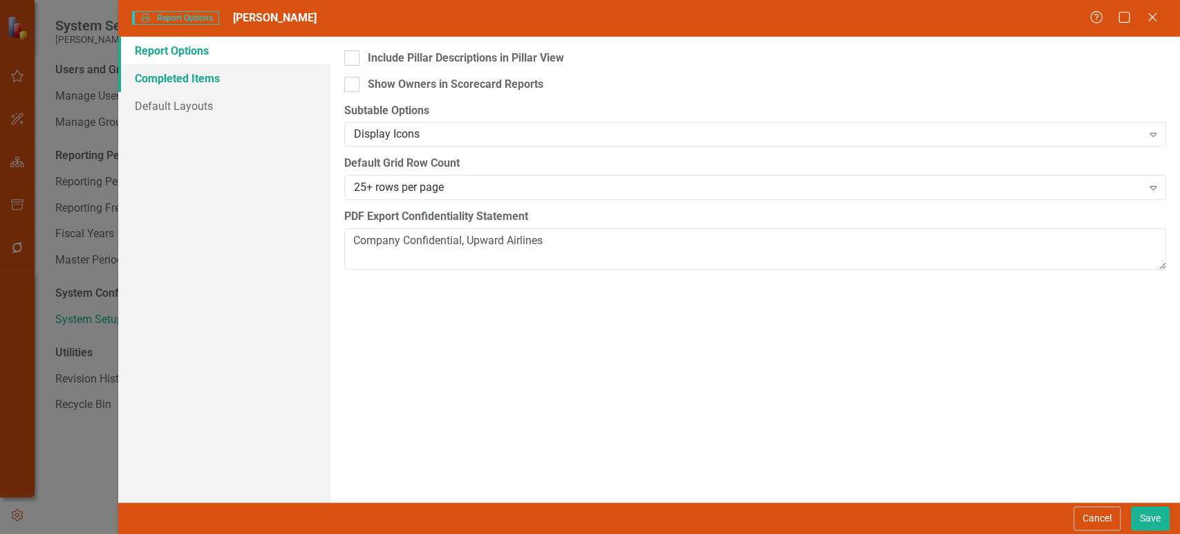
click at [283, 76] on link "Completed Items" at bounding box center [224, 78] width 212 height 28
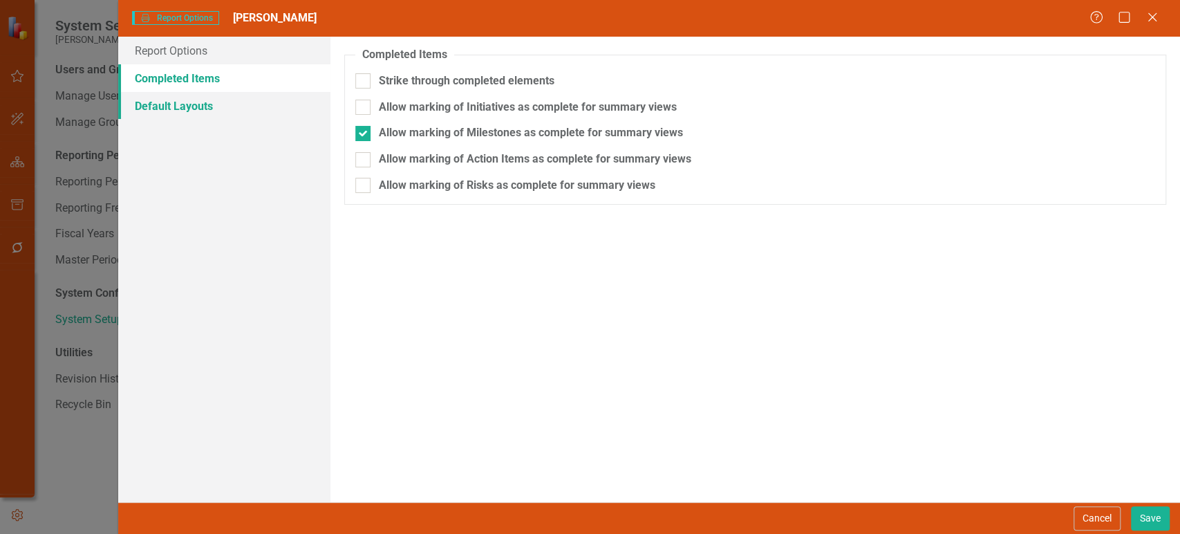
click at [257, 108] on link "Default Layouts" at bounding box center [224, 106] width 212 height 28
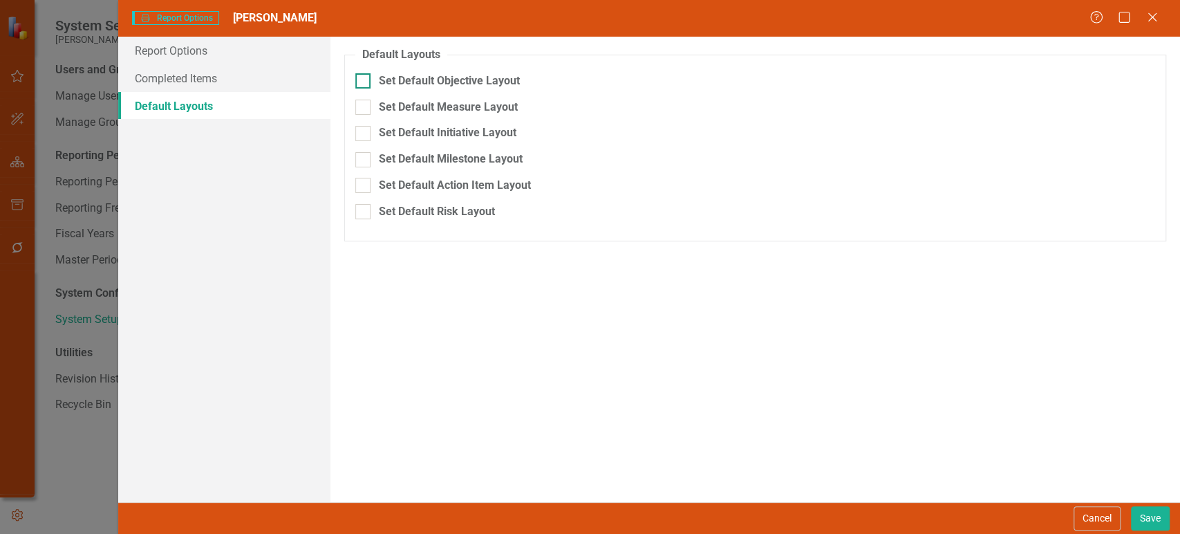
click at [445, 78] on div "Set Default Objective Layout" at bounding box center [449, 81] width 141 height 16
click at [364, 78] on input "Set Default Objective Layout" at bounding box center [359, 77] width 9 height 9
checkbox input "true"
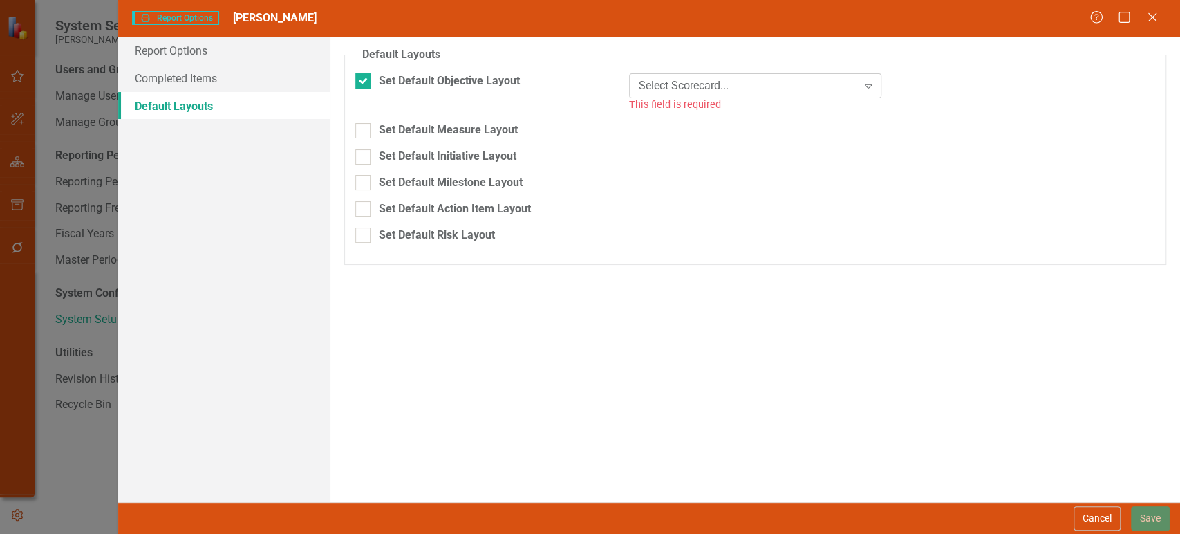
click at [675, 82] on div "Select Scorecard..." at bounding box center [748, 85] width 218 height 16
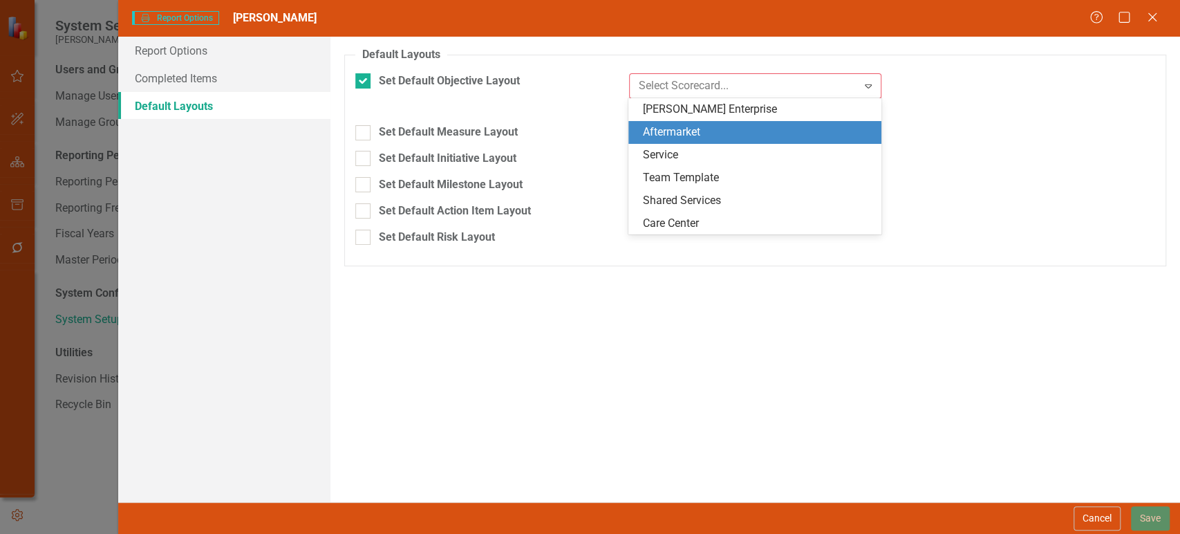
click at [680, 127] on div "Aftermarket" at bounding box center [757, 132] width 231 height 16
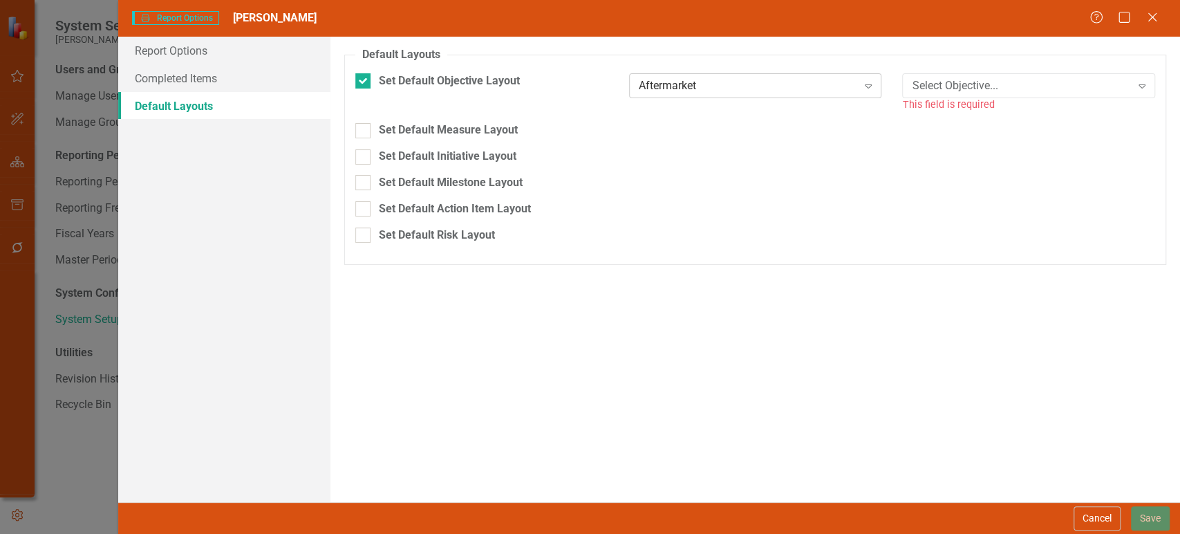
click at [805, 93] on div "Aftermarket" at bounding box center [748, 85] width 218 height 16
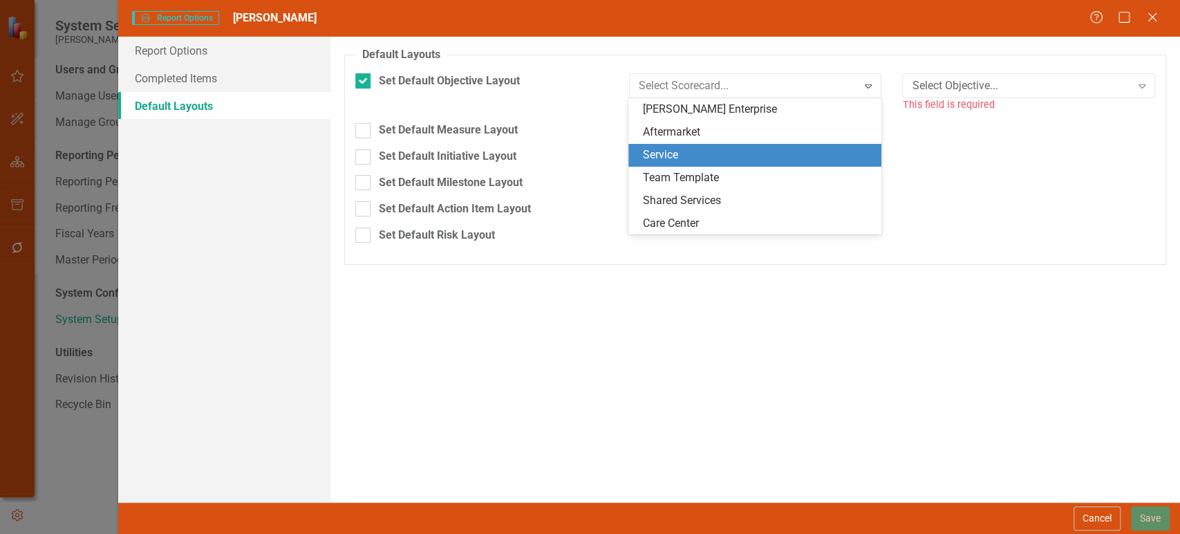
drag, startPoint x: 769, startPoint y: 151, endPoint x: 846, endPoint y: 115, distance: 85.0
click at [767, 151] on div "Service" at bounding box center [757, 155] width 231 height 16
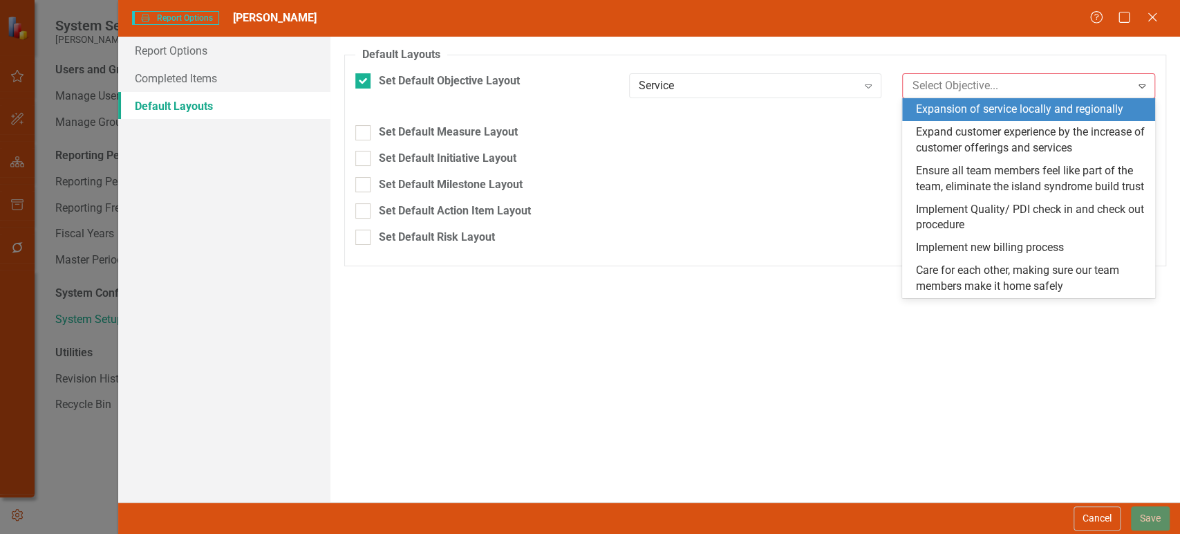
click at [951, 112] on div "Expansion of service locally and regionally" at bounding box center [1031, 110] width 231 height 16
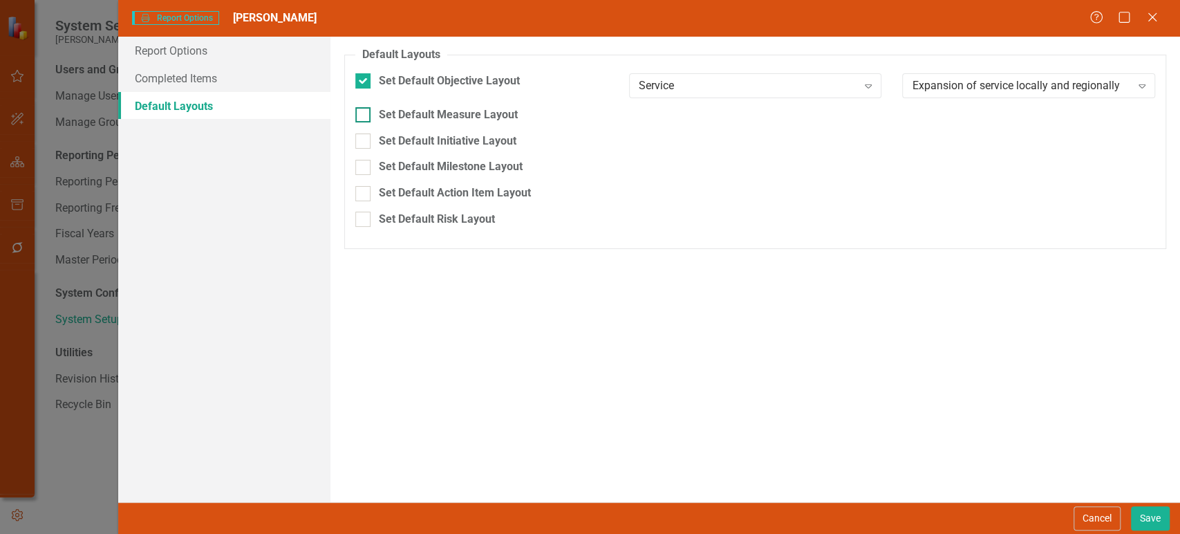
click at [376, 119] on div "Set Default Measure Layout" at bounding box center [755, 115] width 800 height 16
click at [364, 116] on input "Set Default Measure Layout" at bounding box center [359, 111] width 9 height 9
checkbox input "true"
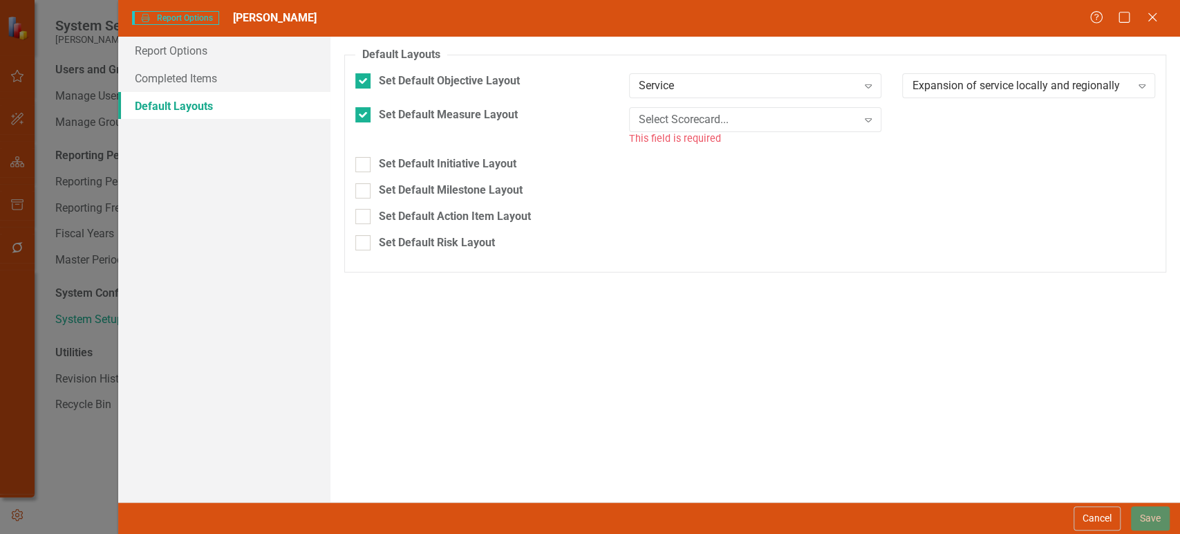
click at [664, 131] on div "This field is required" at bounding box center [755, 139] width 253 height 16
click at [682, 124] on div "Select Scorecard..." at bounding box center [748, 119] width 218 height 16
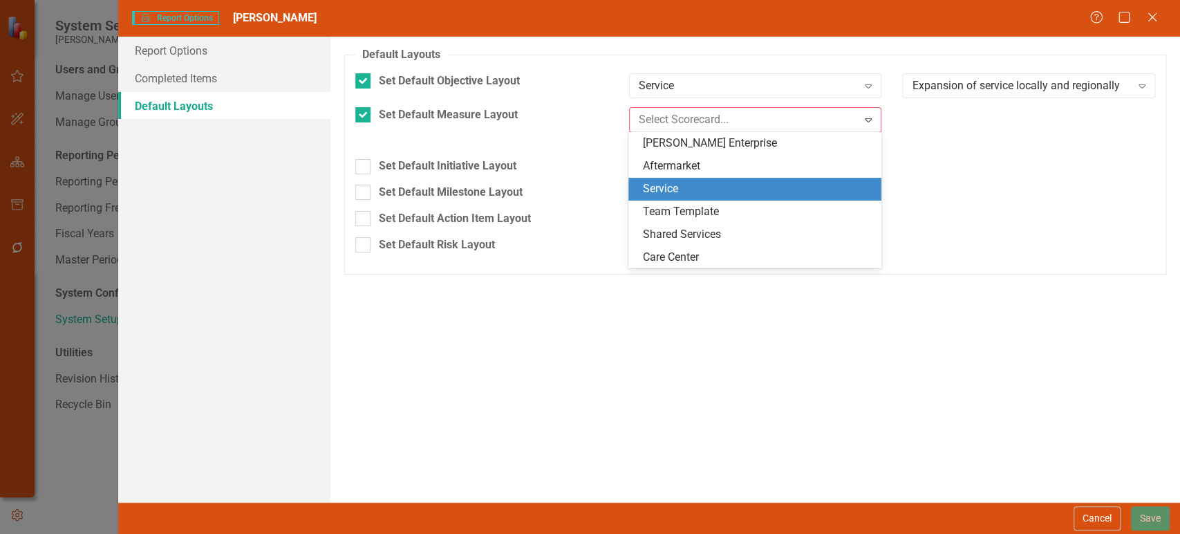
click at [667, 190] on div "Service" at bounding box center [757, 189] width 231 height 16
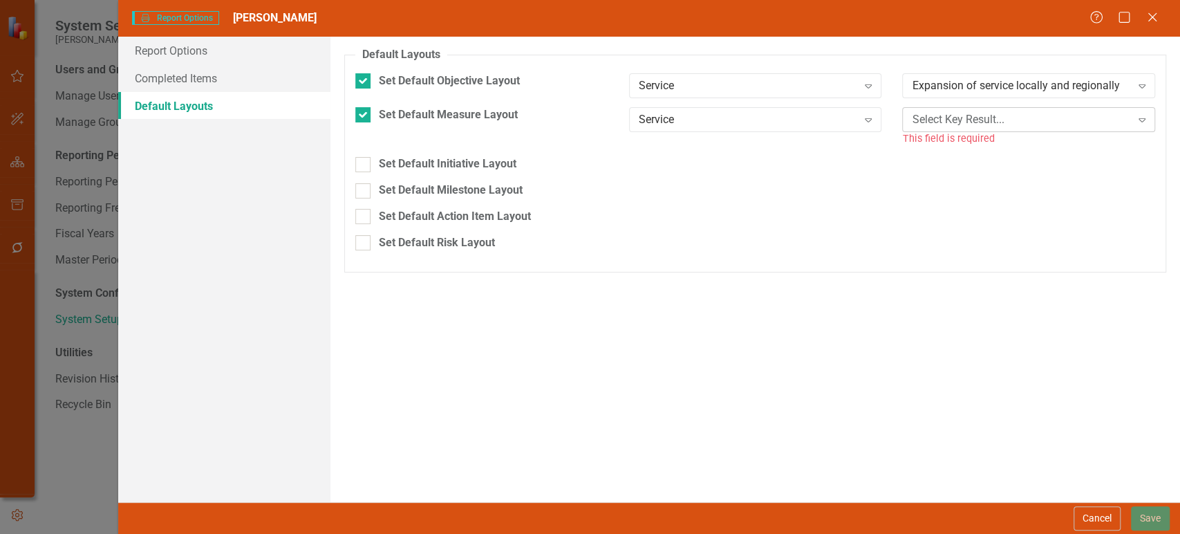
click at [953, 126] on div "Select Key Result..." at bounding box center [1021, 119] width 218 height 16
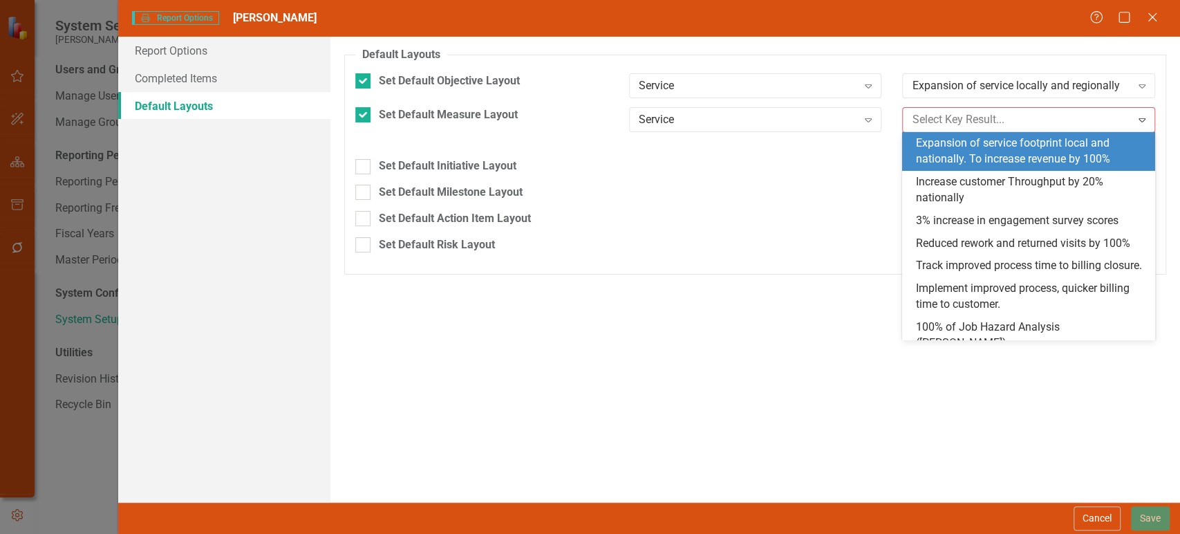
click at [937, 164] on div "Expansion of service footprint local and nationally. To increase revenue by 100%" at bounding box center [1031, 152] width 231 height 32
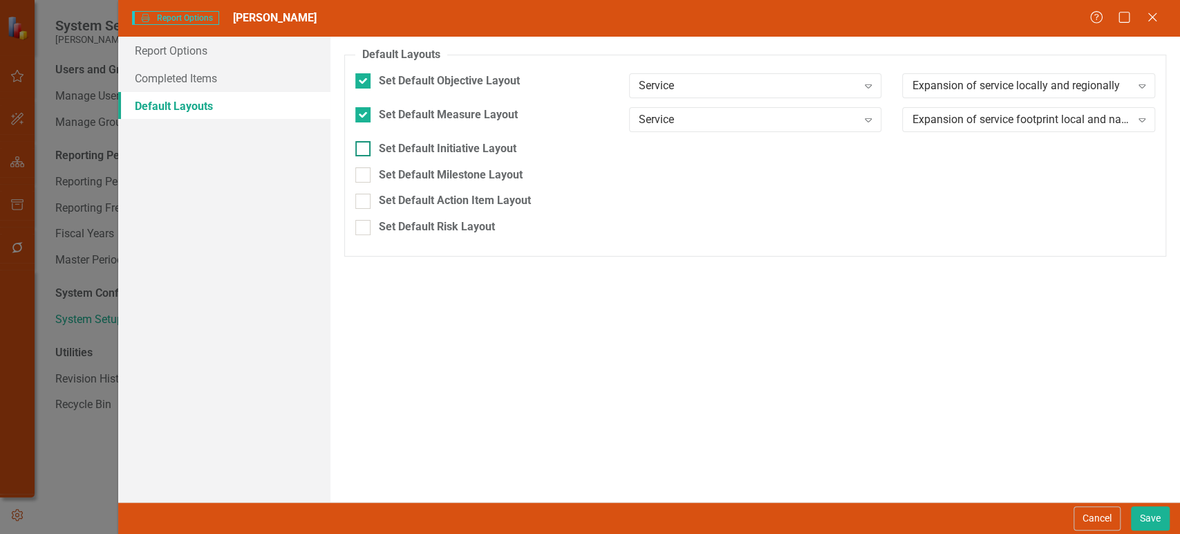
click at [463, 148] on div "Set Default Initiative Layout" at bounding box center [448, 149] width 138 height 16
click at [364, 148] on input "Set Default Initiative Layout" at bounding box center [359, 145] width 9 height 9
checkbox input "true"
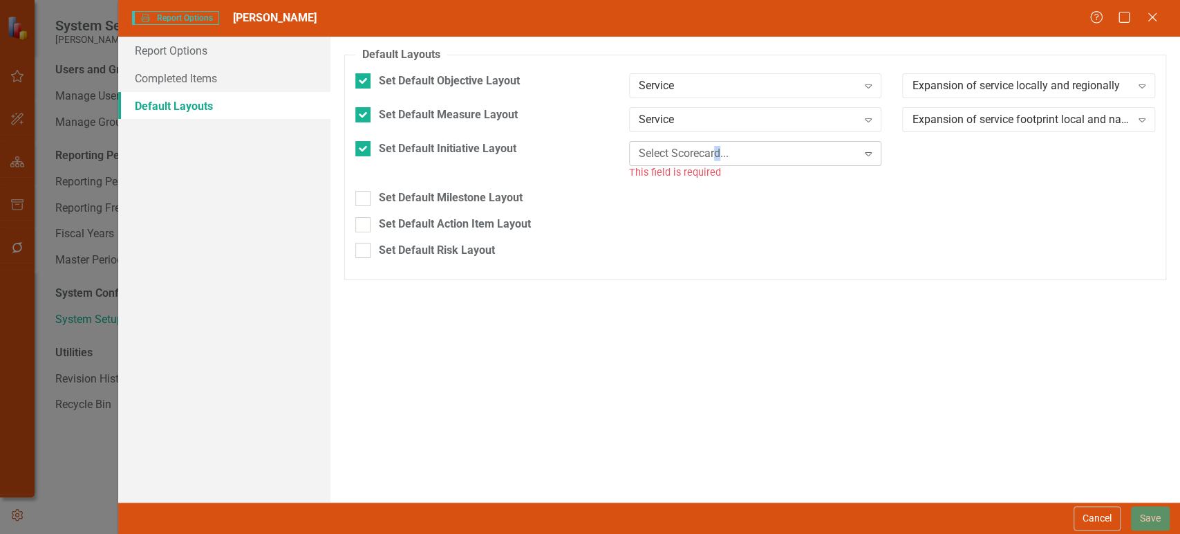
click at [718, 148] on div "Select Scorecard..." at bounding box center [748, 153] width 218 height 16
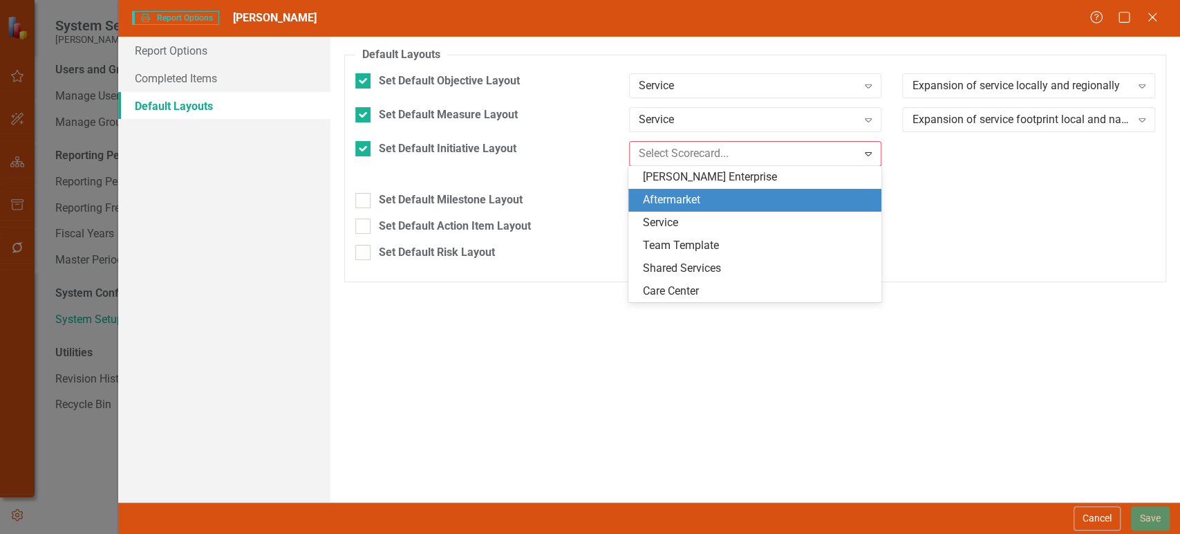
click at [687, 220] on div "Service" at bounding box center [757, 223] width 231 height 16
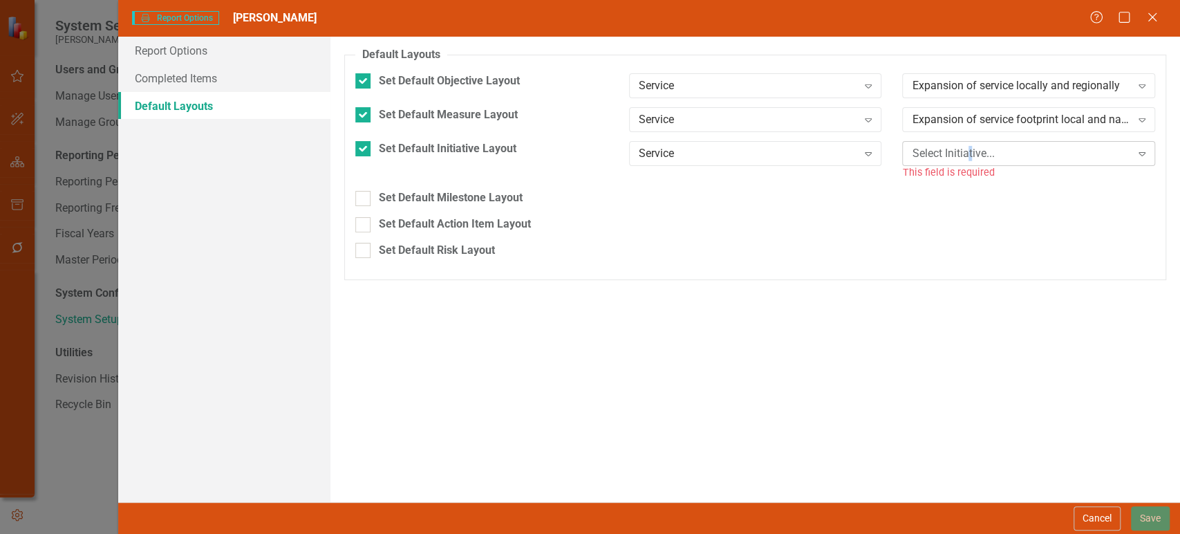
click at [971, 160] on div "Select Initiative..." at bounding box center [1021, 153] width 218 height 16
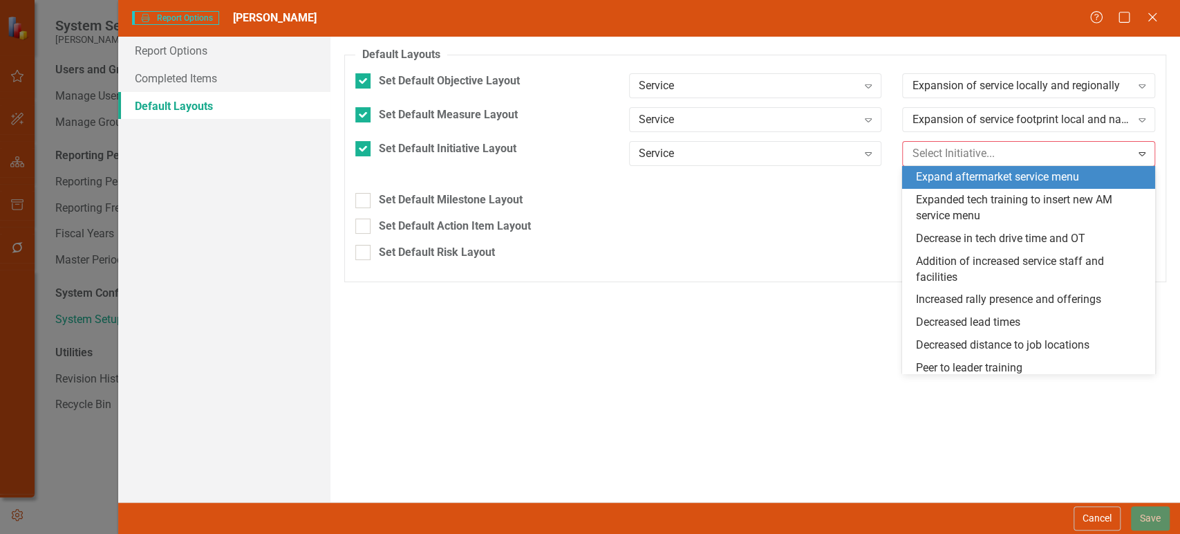
click at [957, 187] on div "Expand aftermarket service menu" at bounding box center [1028, 177] width 253 height 23
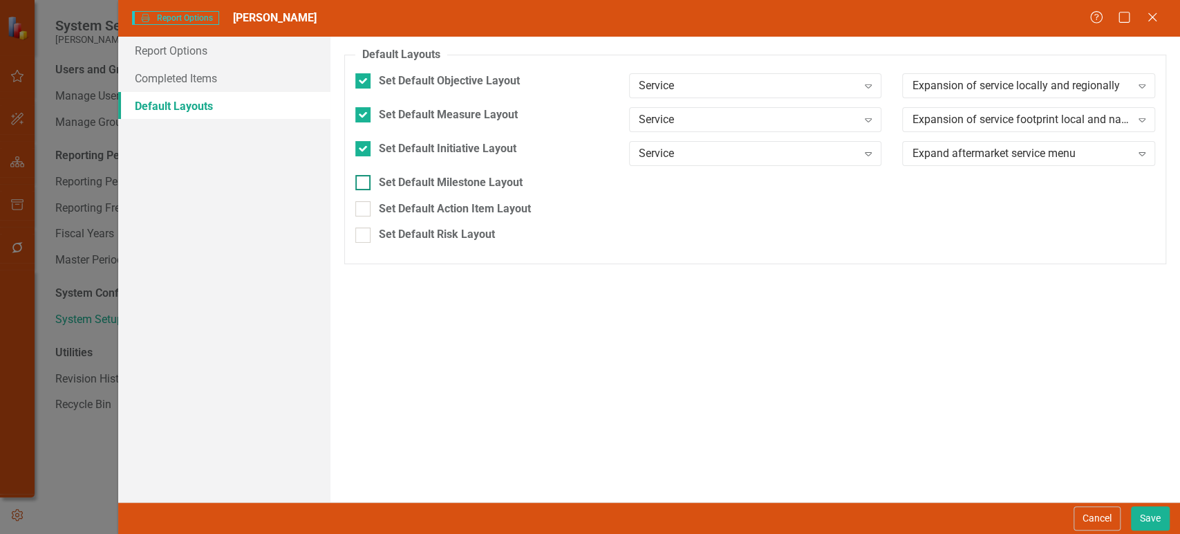
click at [480, 186] on div "Set Default Milestone Layout" at bounding box center [451, 183] width 144 height 16
click at [364, 184] on input "Set Default Milestone Layout" at bounding box center [359, 179] width 9 height 9
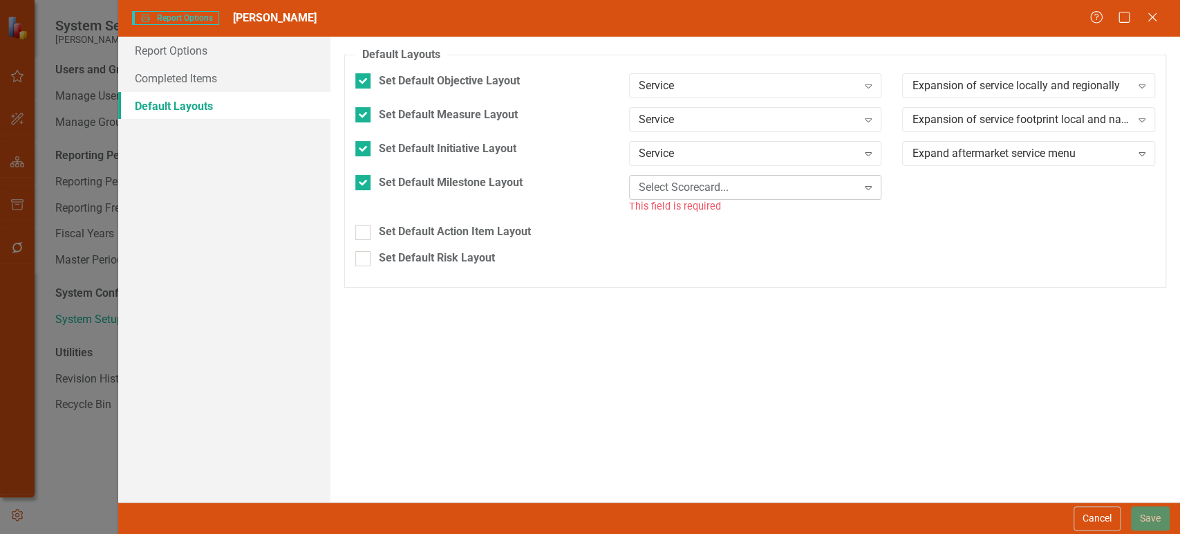
click at [677, 192] on div "Select Scorecard..." at bounding box center [748, 187] width 218 height 16
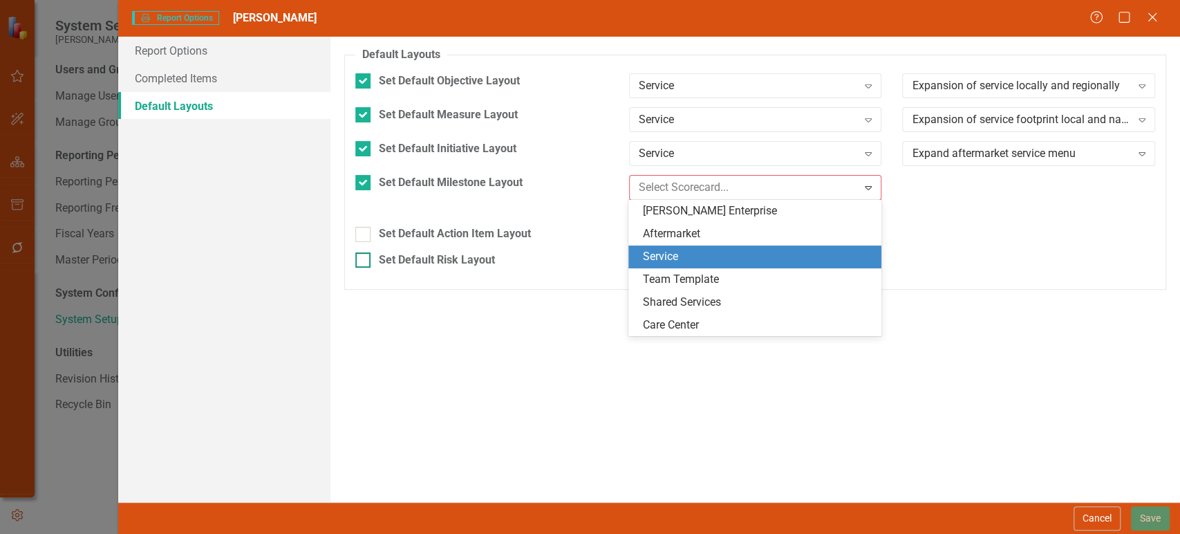
click at [664, 254] on div "Service" at bounding box center [757, 257] width 231 height 16
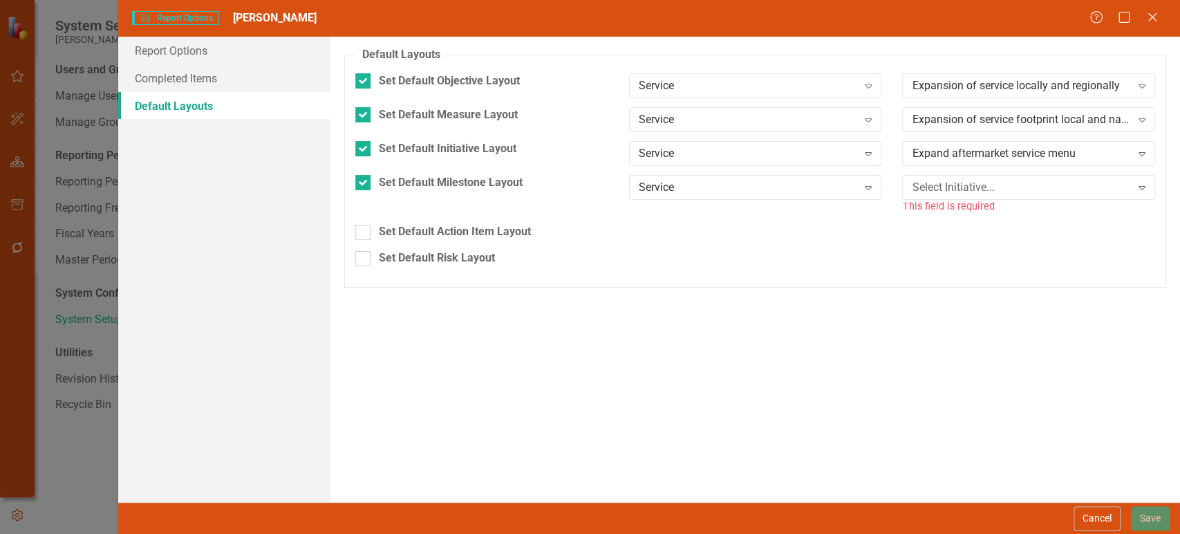
click at [927, 201] on div "This field is required" at bounding box center [1028, 206] width 253 height 16
click at [940, 194] on div "Select Initiative..." at bounding box center [1021, 187] width 218 height 16
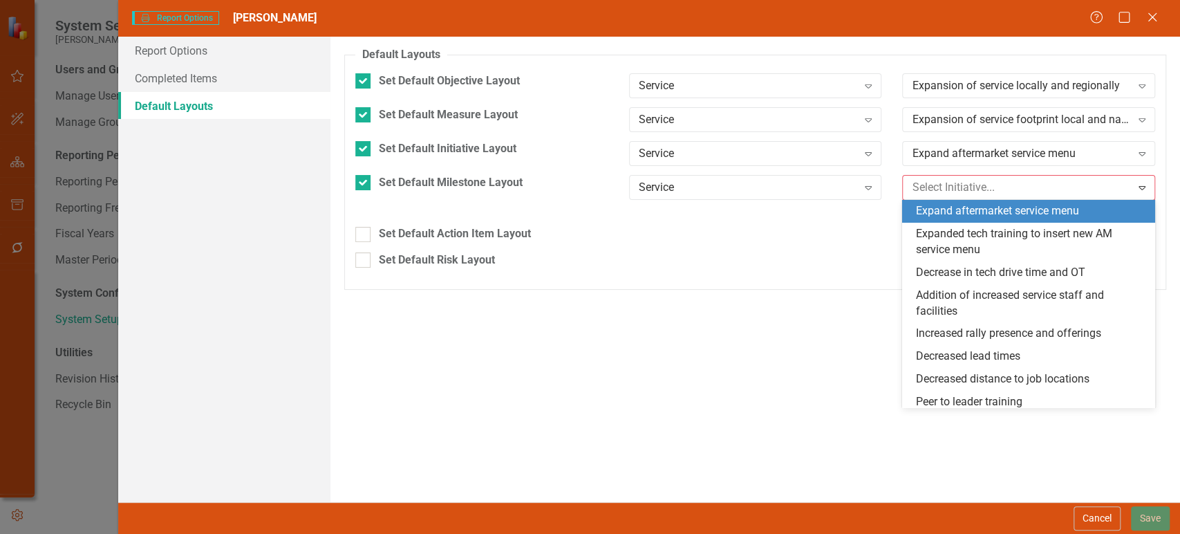
click at [933, 212] on div "Expand aftermarket service menu" at bounding box center [1031, 211] width 231 height 16
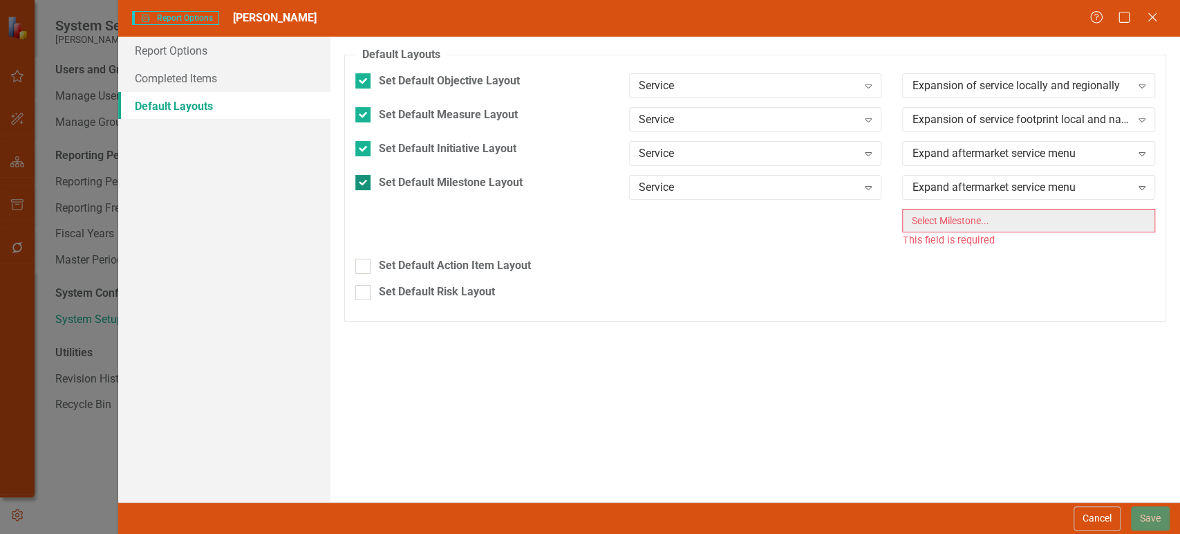
click at [365, 187] on div at bounding box center [362, 182] width 15 height 15
click at [364, 184] on input "Set Default Milestone Layout" at bounding box center [359, 179] width 9 height 9
checkbox input "false"
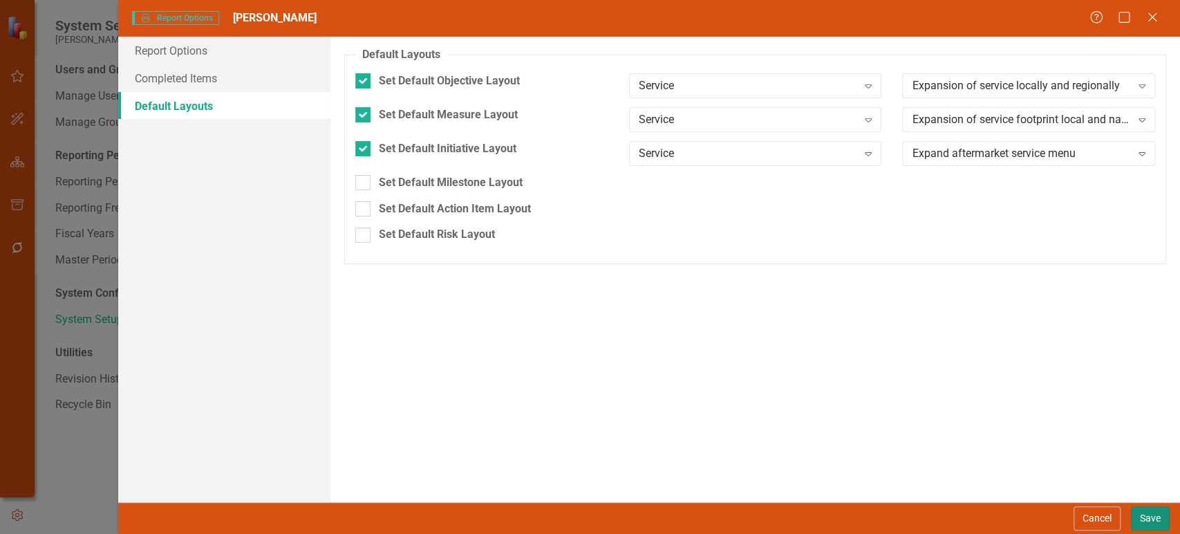
click at [1153, 519] on button "Save" at bounding box center [1150, 518] width 39 height 24
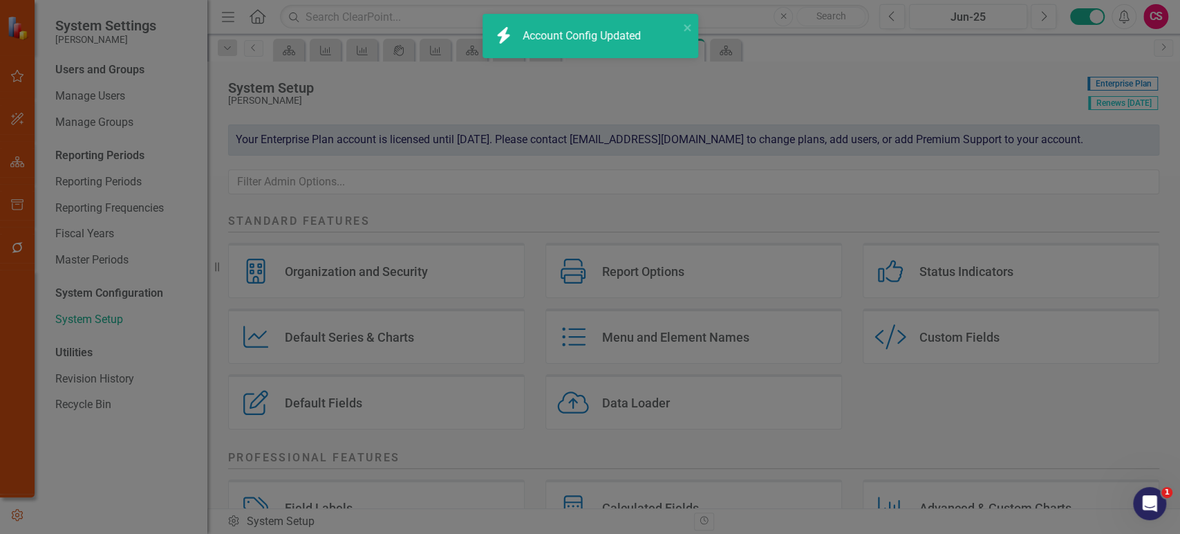
checkbox input "false"
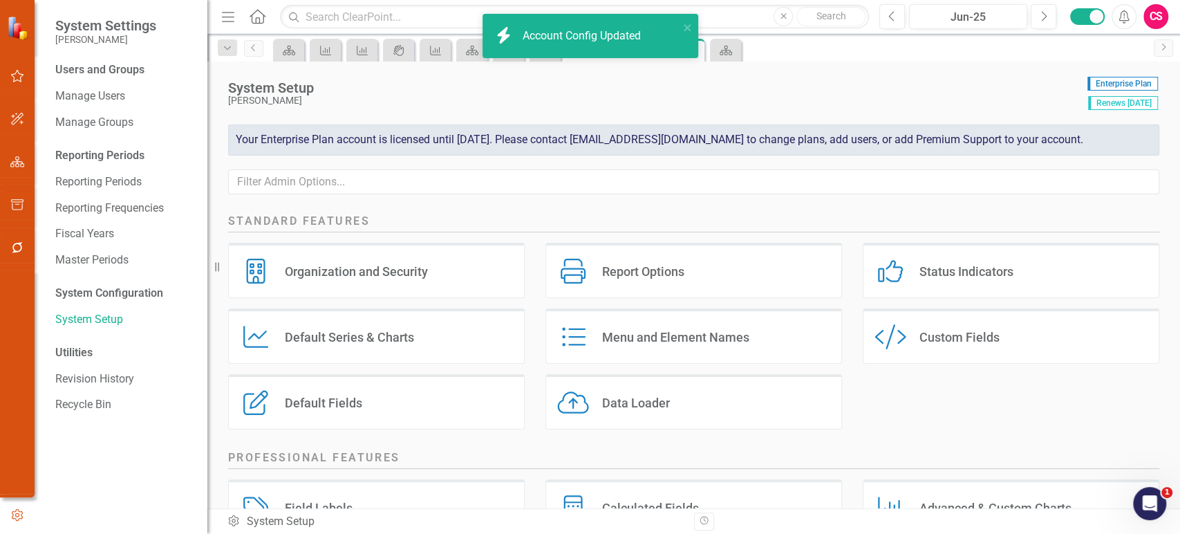
click at [416, 403] on div "Default Fields Default Fields" at bounding box center [376, 401] width 297 height 55
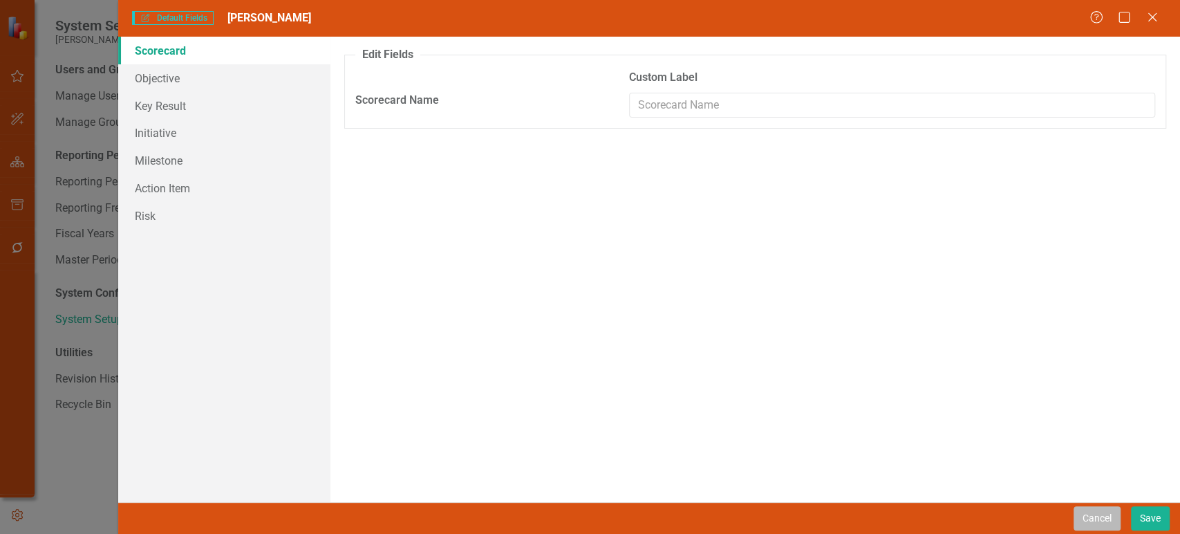
click at [1092, 530] on button "Cancel" at bounding box center [1097, 518] width 47 height 24
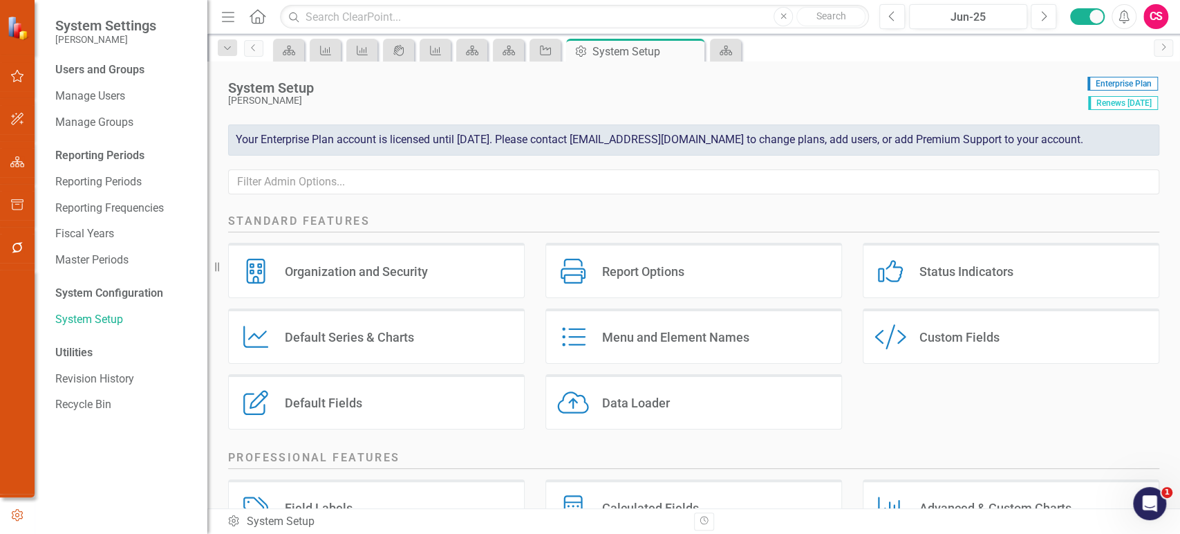
click at [406, 345] on div "Default Series Default Series & Charts" at bounding box center [376, 335] width 297 height 55
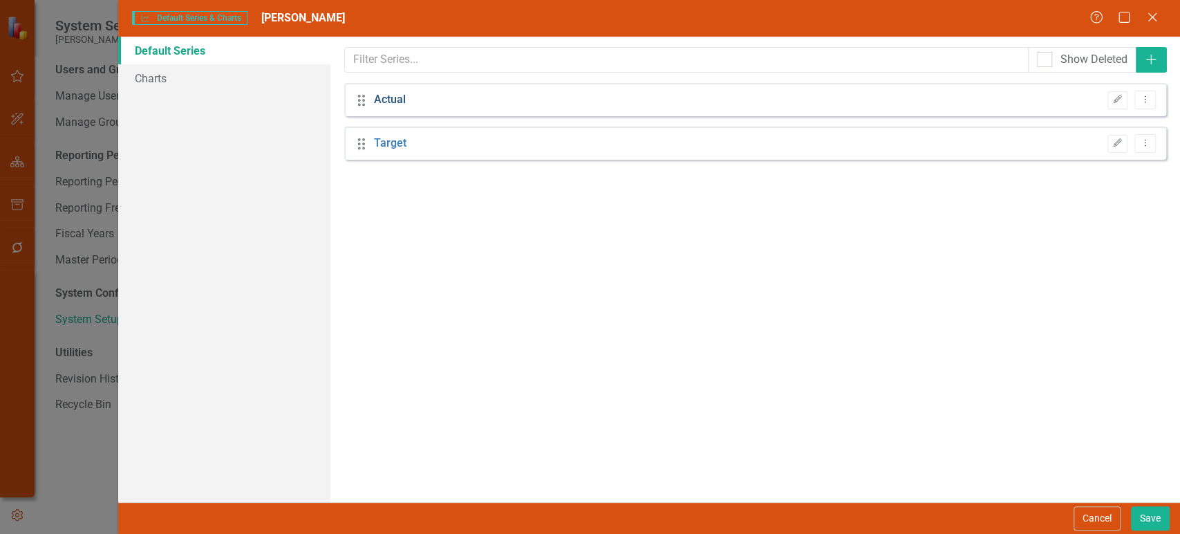
click at [393, 101] on link "Actual" at bounding box center [390, 100] width 32 height 16
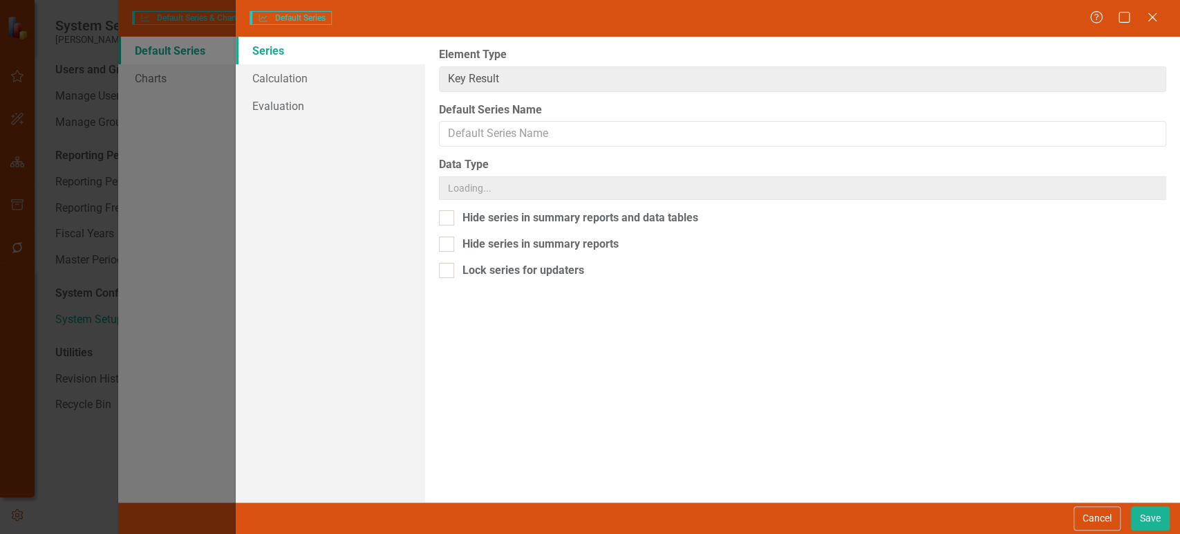
type input "Actual"
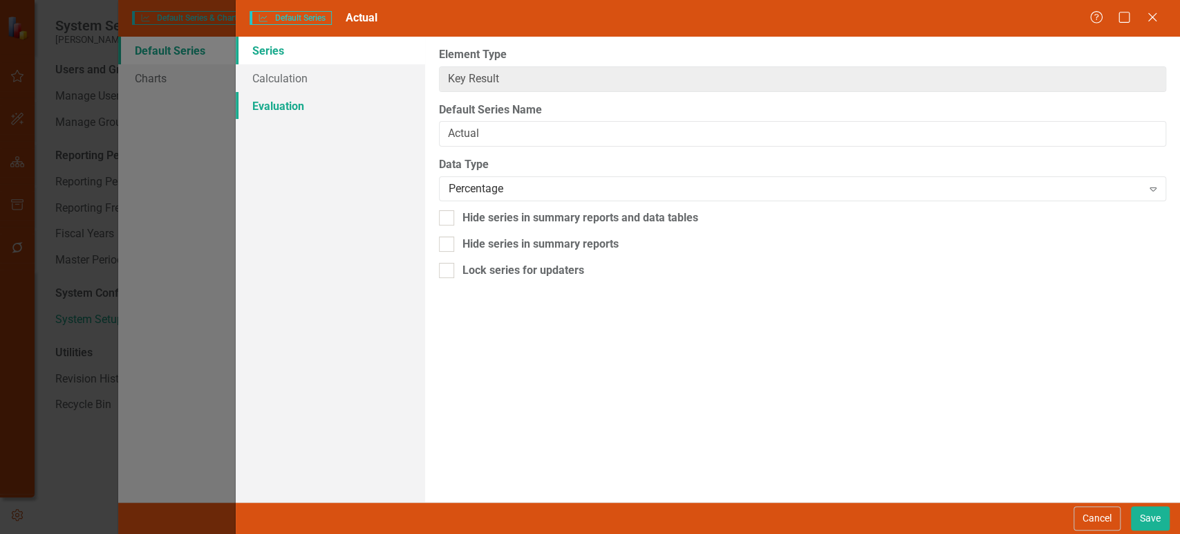
click at [324, 108] on link "Evaluation" at bounding box center [330, 106] width 189 height 28
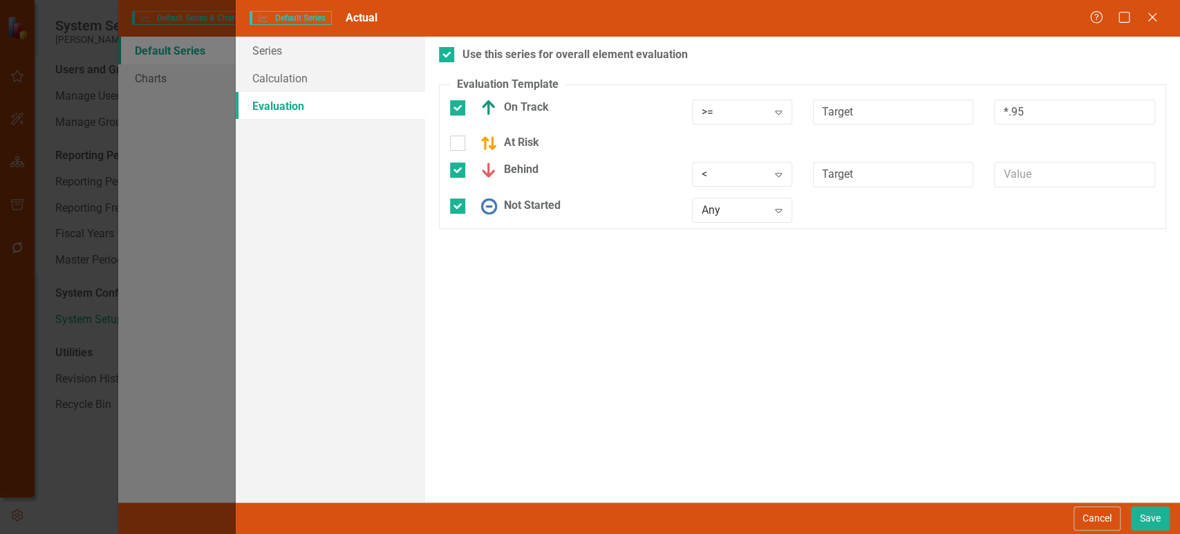
click at [1095, 524] on button "Cancel" at bounding box center [1097, 518] width 47 height 24
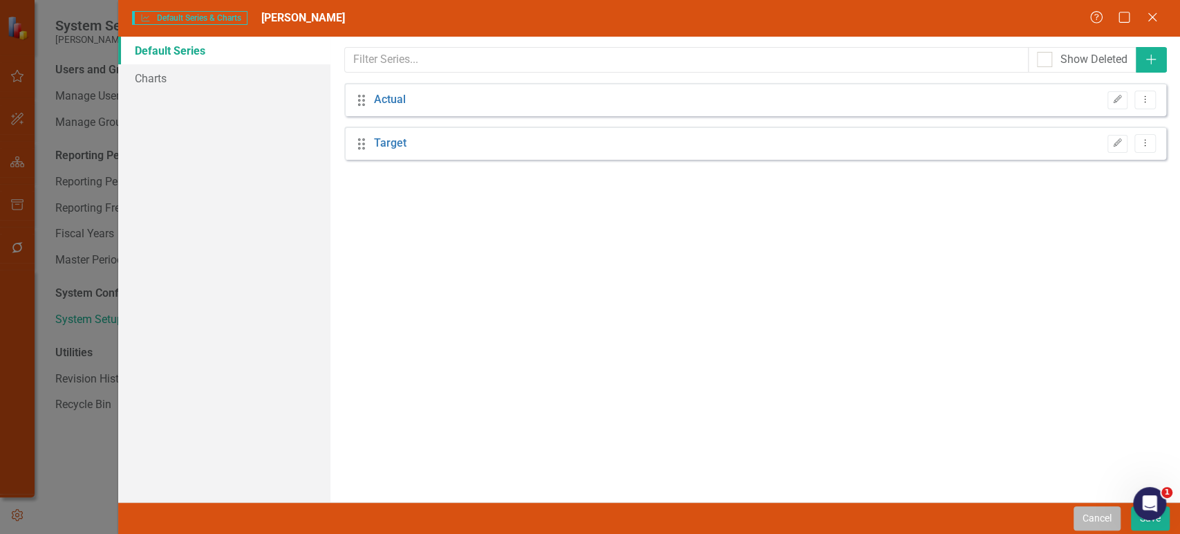
click at [1091, 521] on button "Cancel" at bounding box center [1097, 518] width 47 height 24
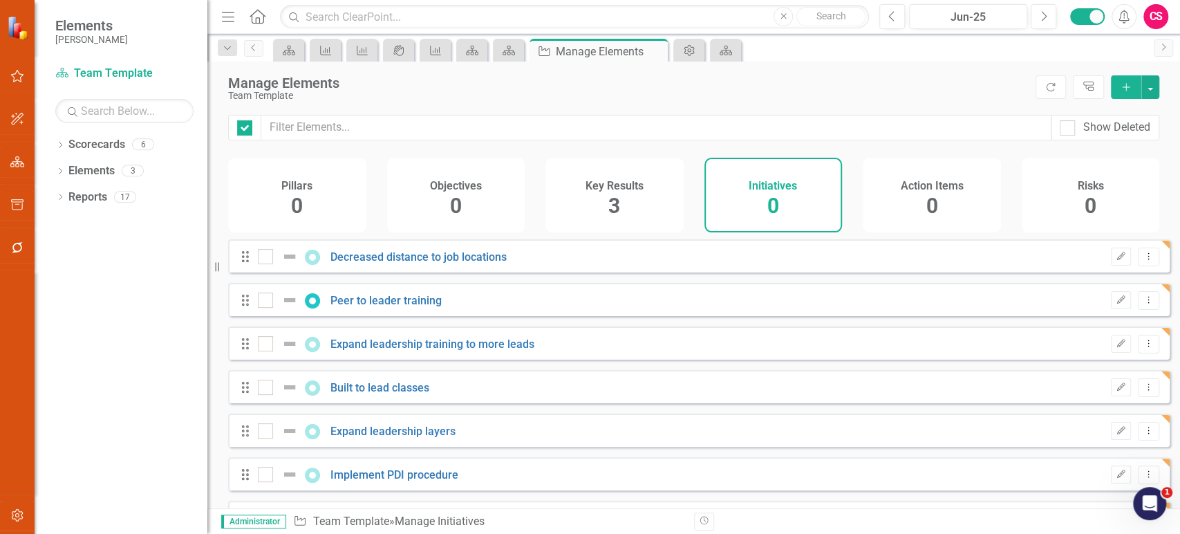
checkbox input "false"
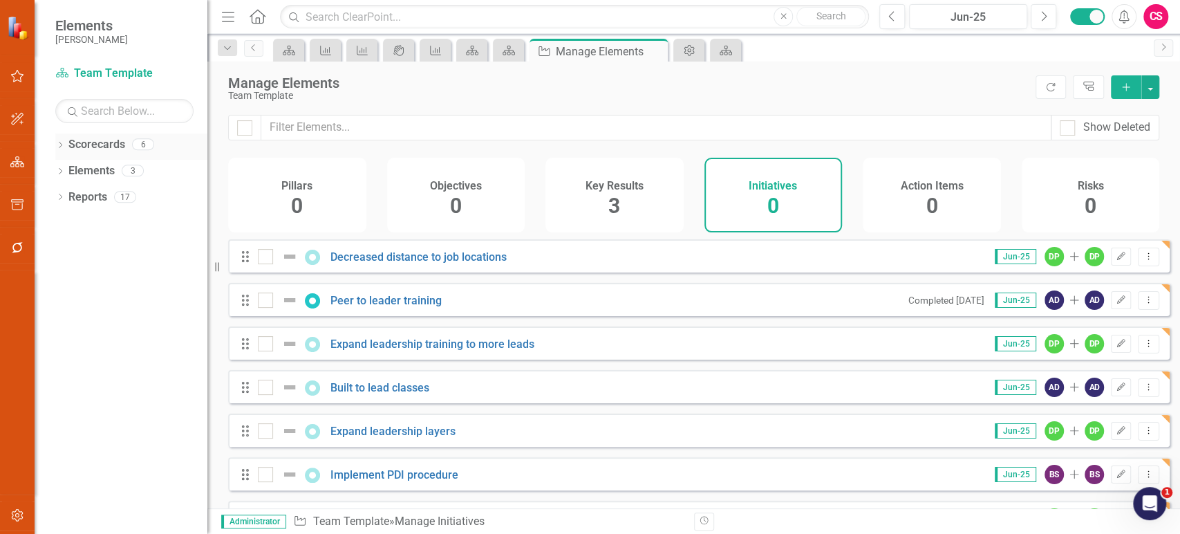
click at [59, 142] on icon "Dropdown" at bounding box center [60, 146] width 10 height 8
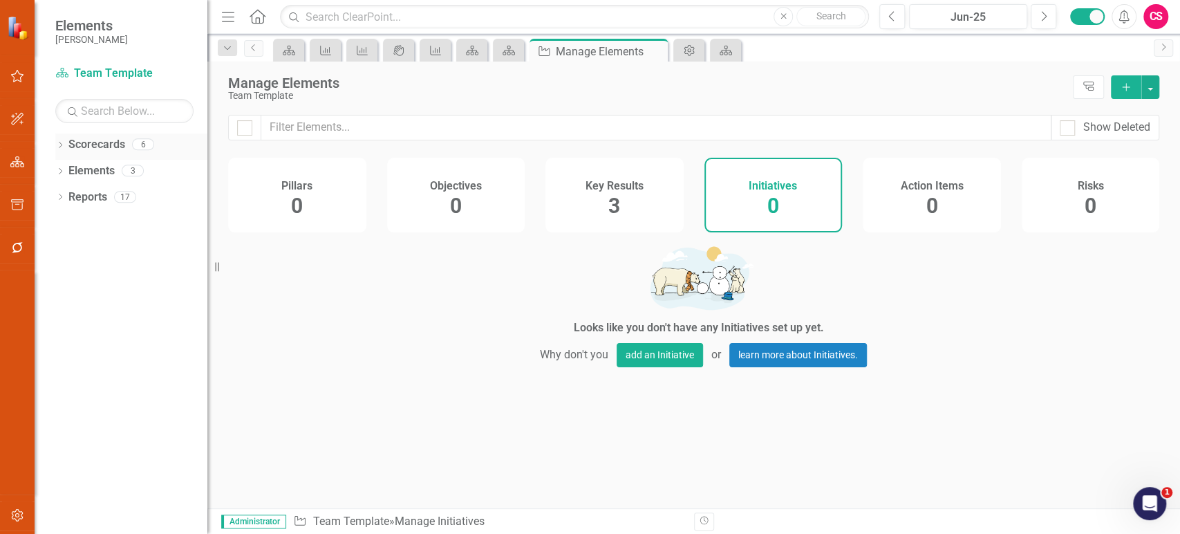
click at [61, 148] on icon "Dropdown" at bounding box center [60, 146] width 10 height 8
click at [64, 169] on icon "Dropdown" at bounding box center [67, 170] width 10 height 8
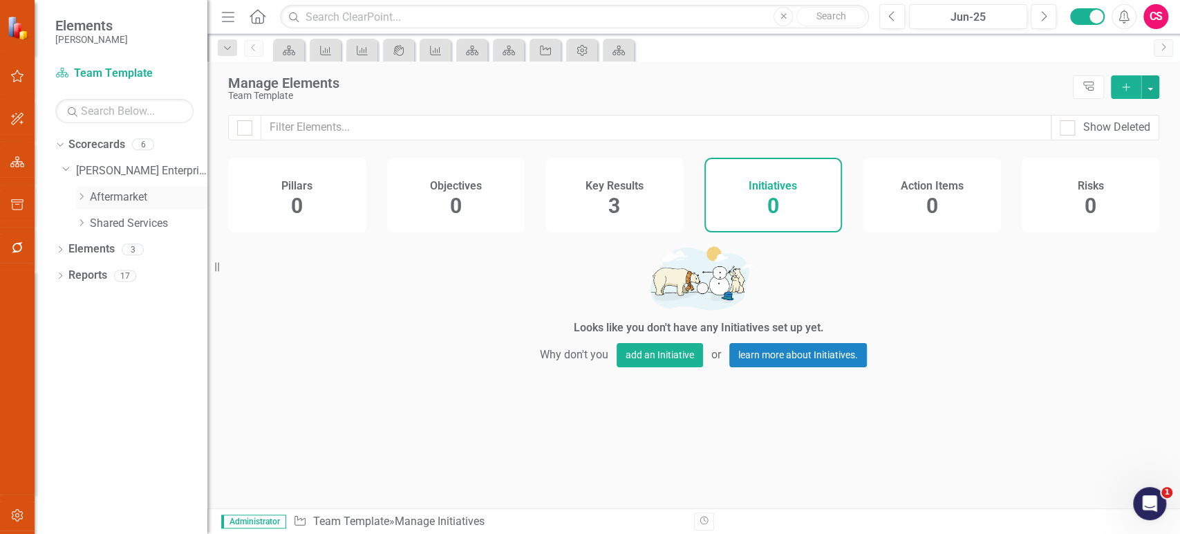
click at [83, 198] on icon "Dropdown" at bounding box center [81, 196] width 10 height 8
click at [107, 176] on link "[PERSON_NAME] Enterprise" at bounding box center [141, 171] width 131 height 16
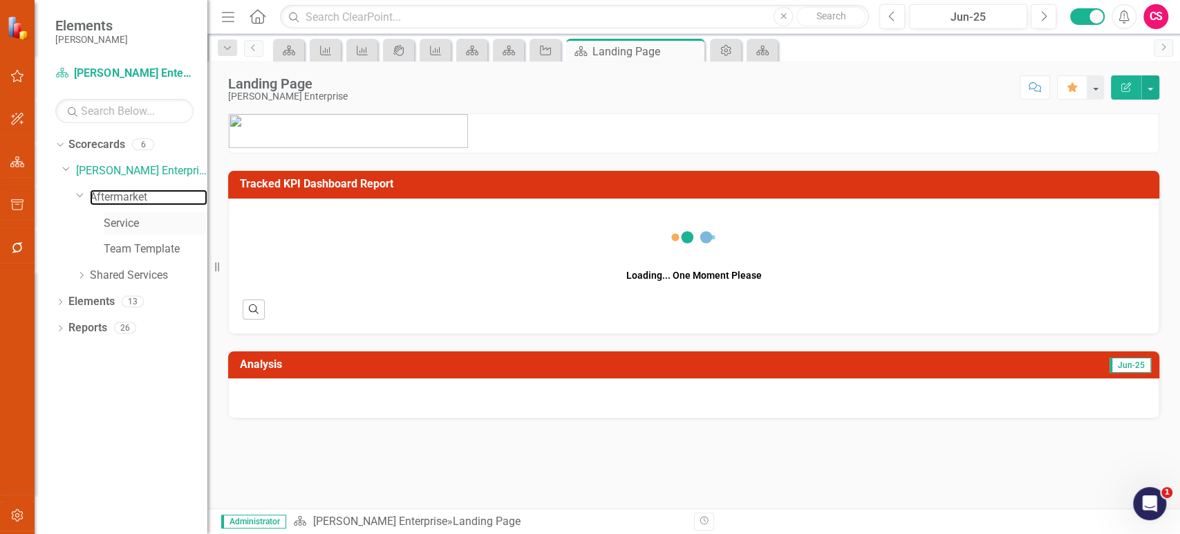
click at [115, 198] on link "Aftermarket" at bounding box center [149, 197] width 118 height 16
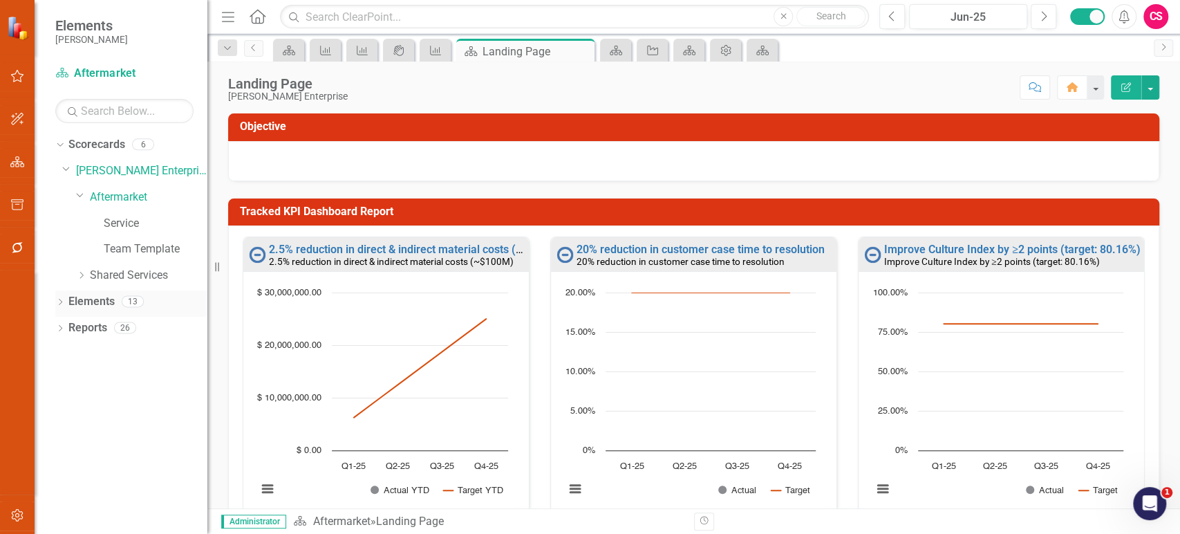
click at [97, 299] on link "Elements" at bounding box center [91, 302] width 46 height 16
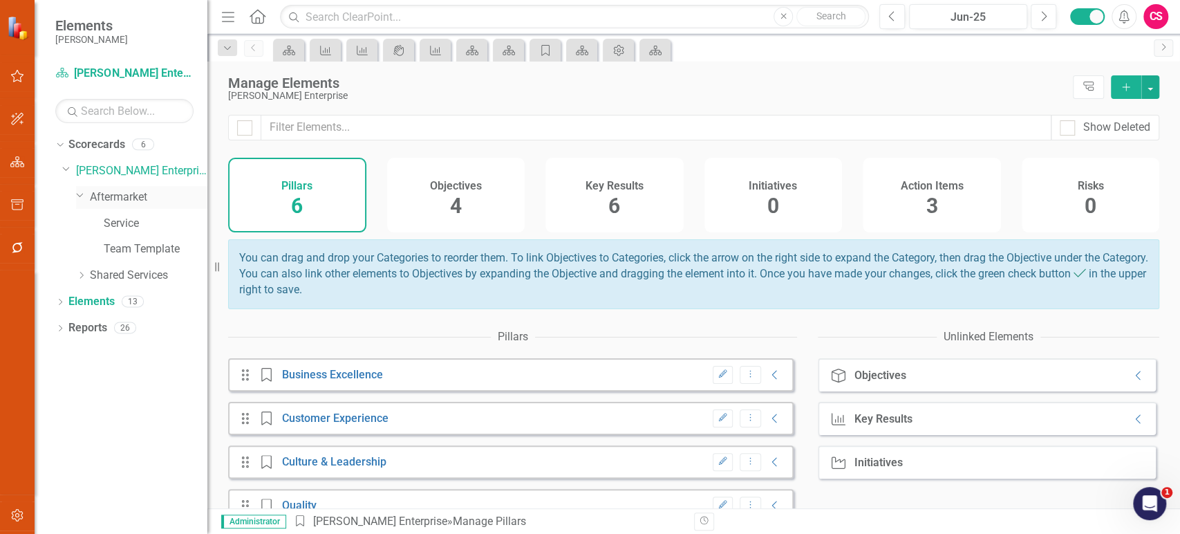
click at [127, 192] on link "Aftermarket" at bounding box center [149, 197] width 118 height 16
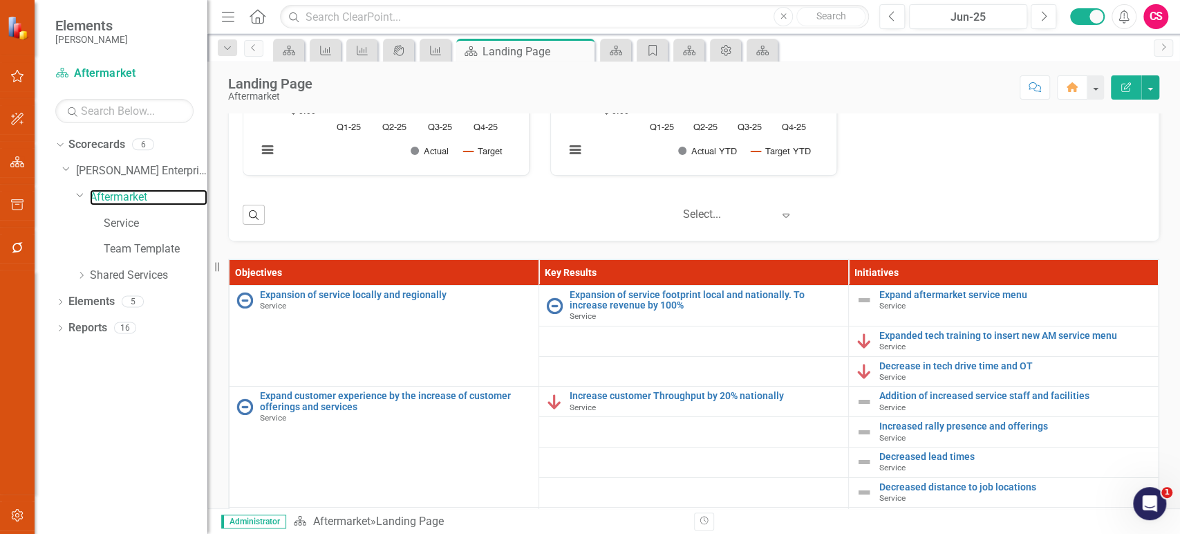
scroll to position [347, 0]
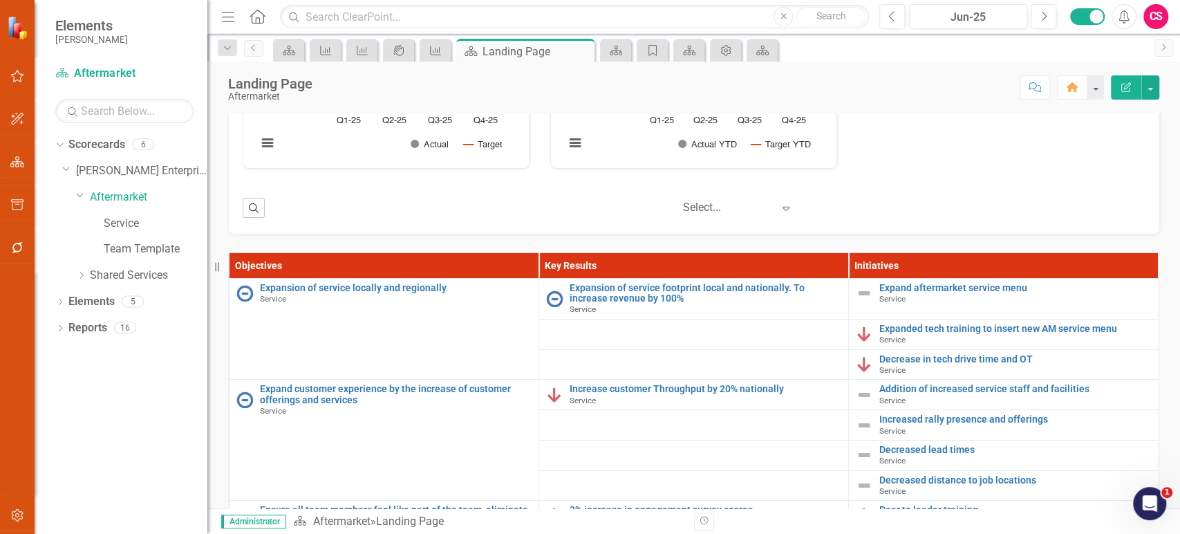
click at [514, 254] on th "Objectives" at bounding box center [385, 265] width 310 height 26
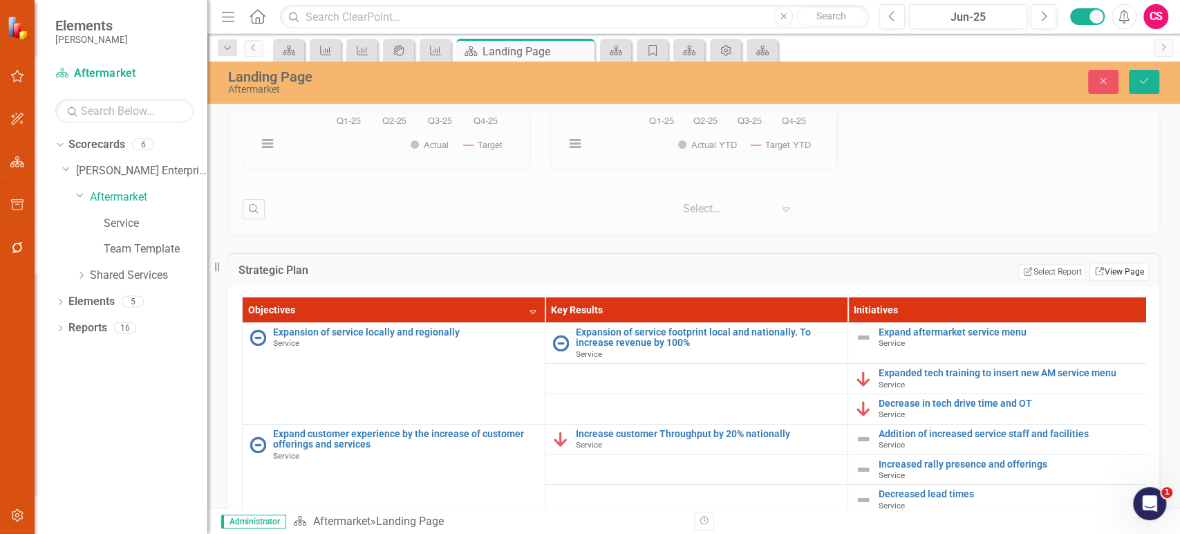
click at [1101, 279] on link "Link View Page" at bounding box center [1119, 272] width 59 height 18
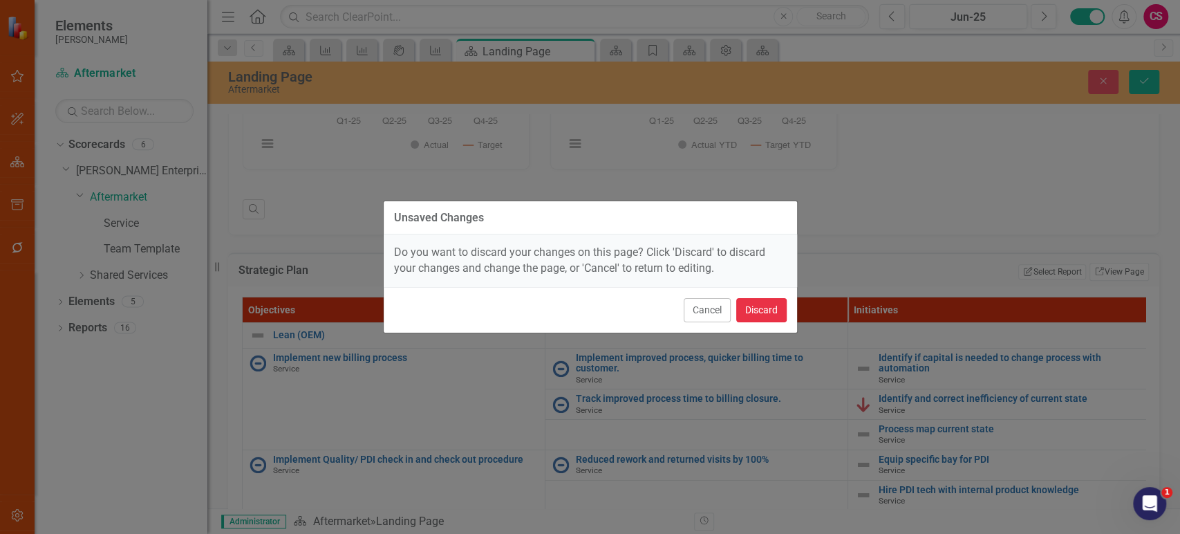
click at [746, 315] on button "Discard" at bounding box center [761, 310] width 50 height 24
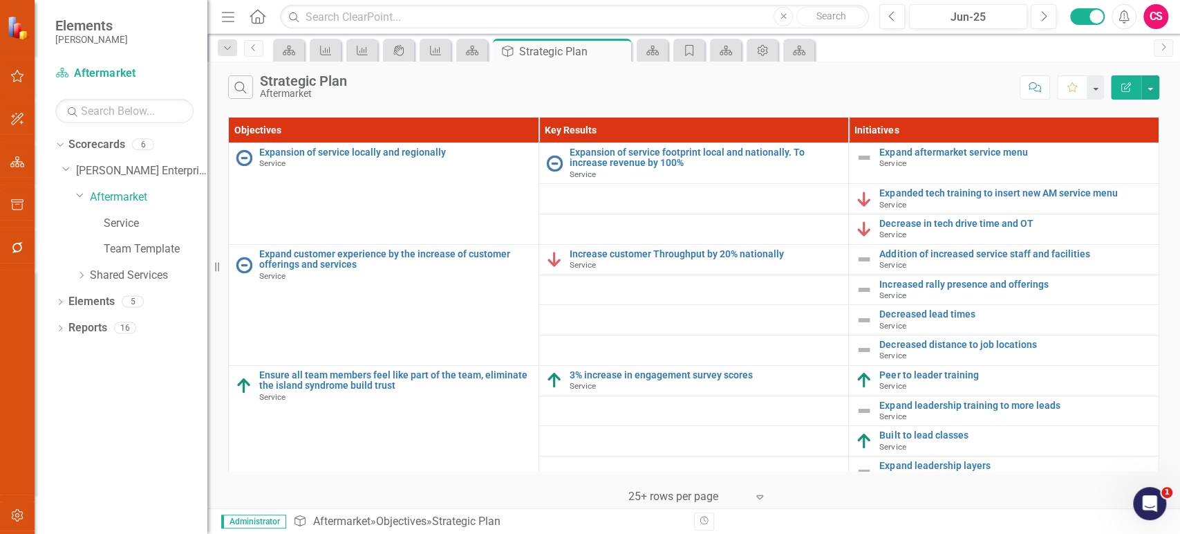
click at [1133, 84] on button "Edit Report" at bounding box center [1126, 87] width 30 height 24
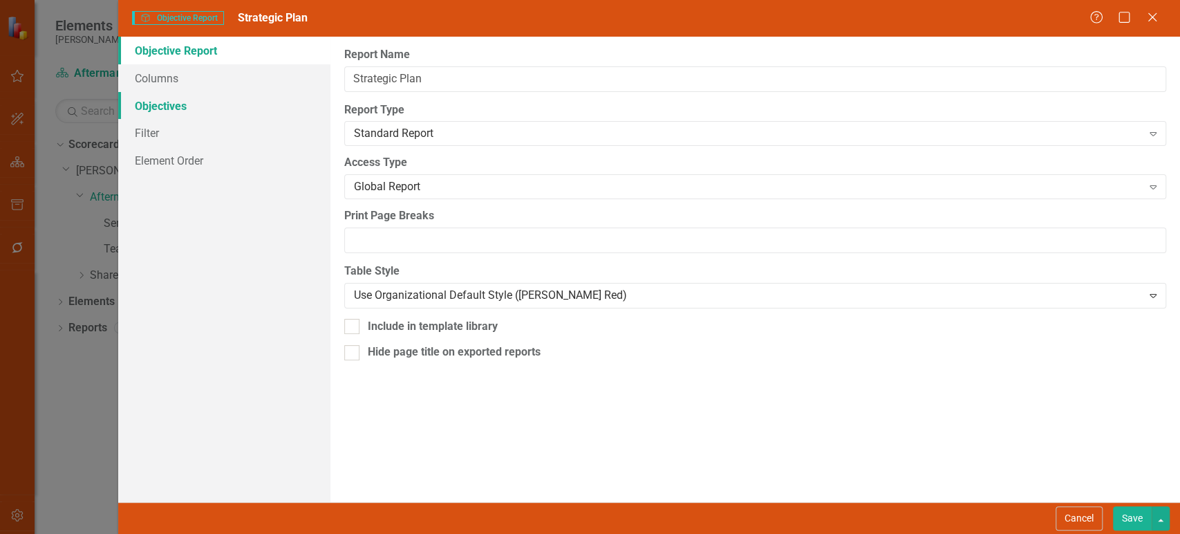
click at [262, 114] on link "Objectives" at bounding box center [224, 106] width 212 height 28
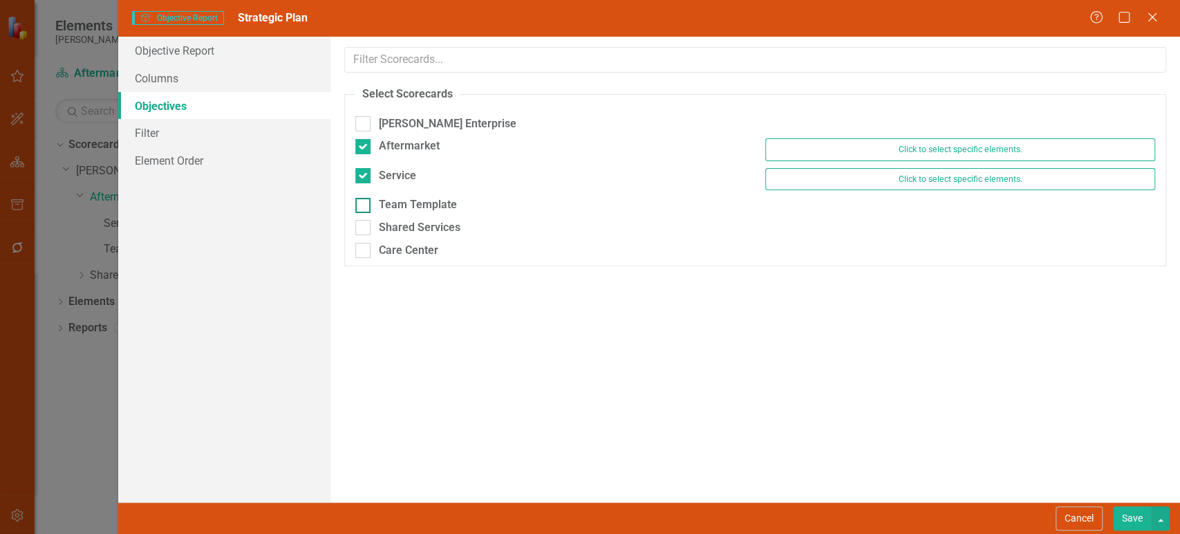
click at [440, 200] on div "Team Template" at bounding box center [418, 205] width 78 height 16
click at [364, 200] on input "Team Template" at bounding box center [359, 202] width 9 height 9
checkbox input "true"
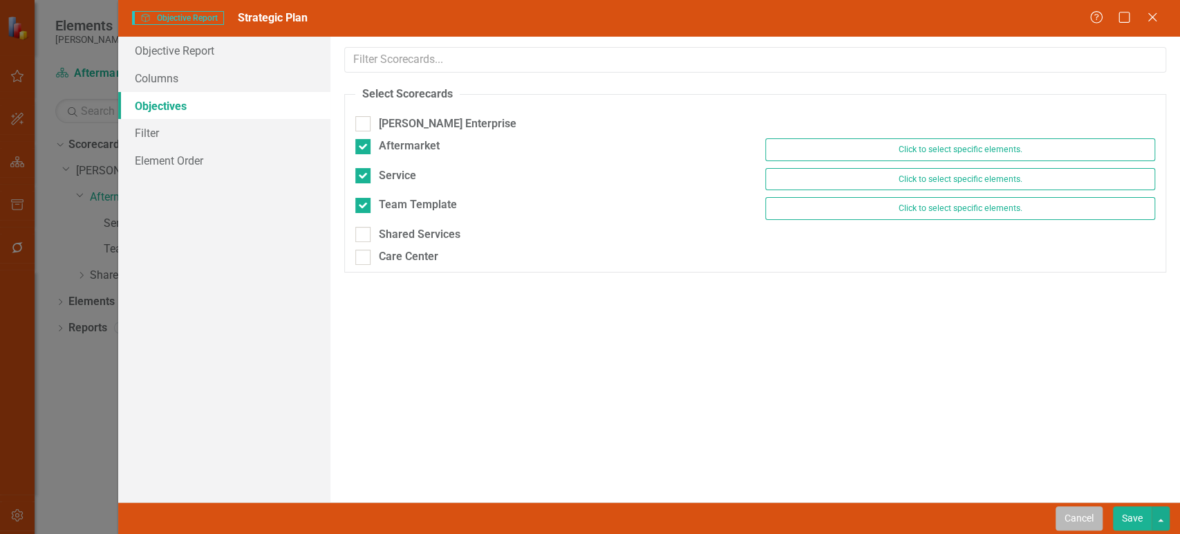
click at [1095, 517] on button "Cancel" at bounding box center [1079, 518] width 47 height 24
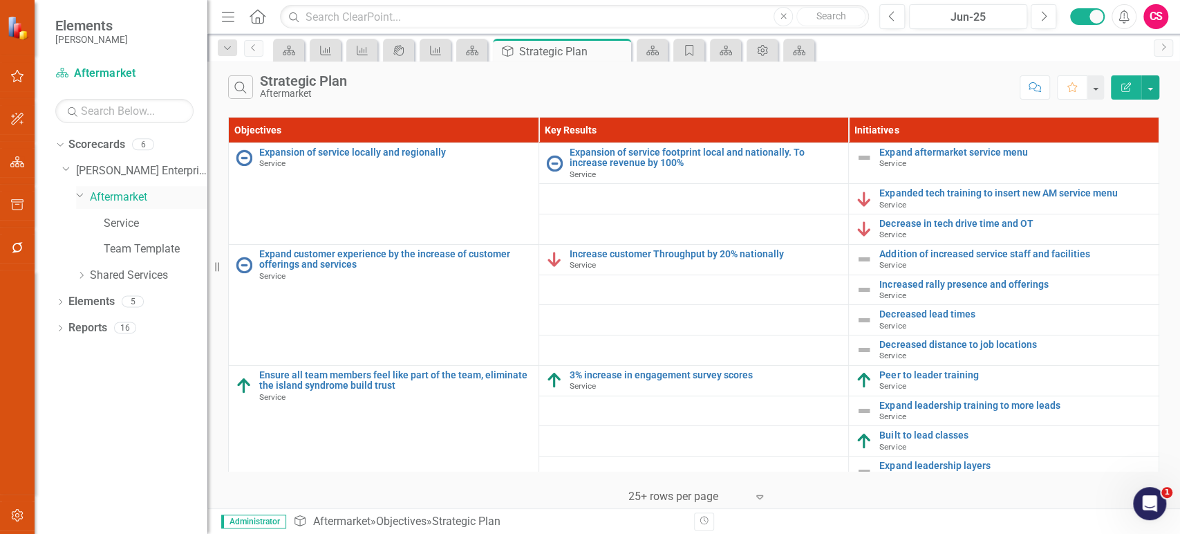
click at [130, 201] on link "Aftermarket" at bounding box center [149, 197] width 118 height 16
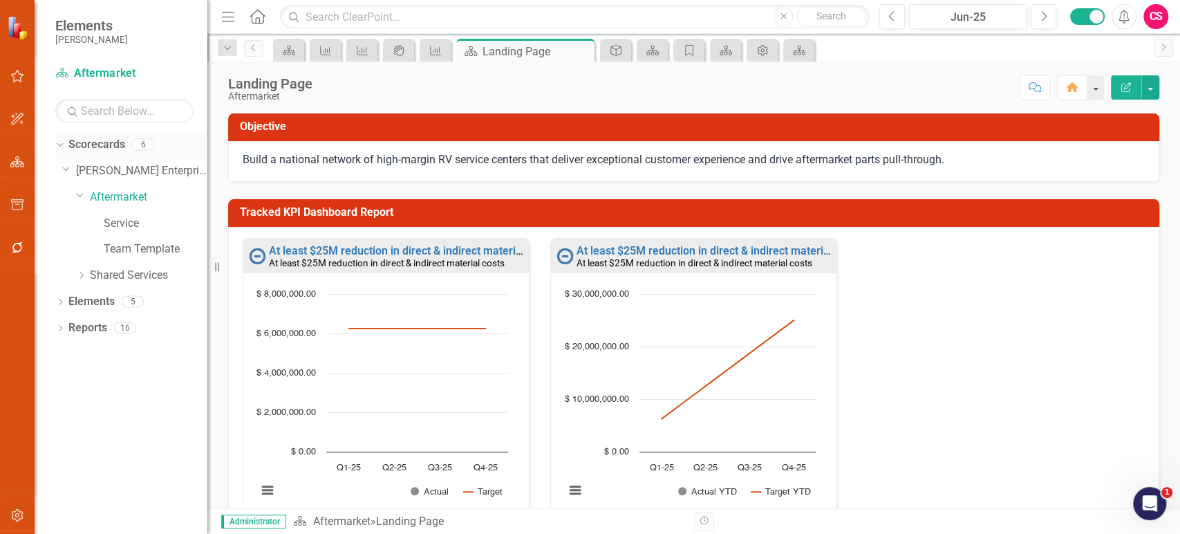
click at [111, 142] on link "Scorecards" at bounding box center [96, 145] width 57 height 16
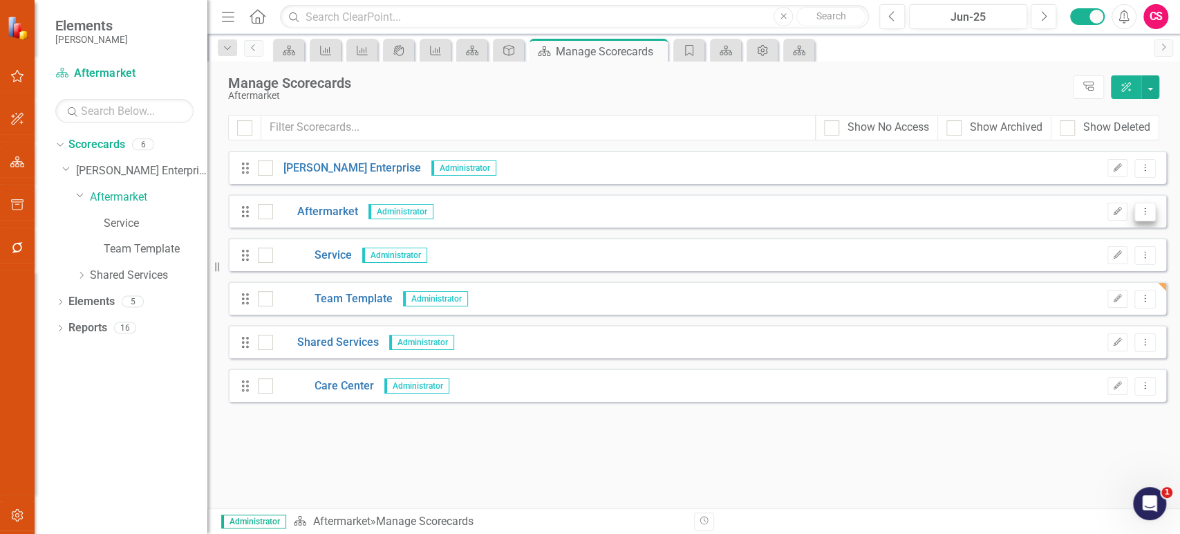
click at [1144, 214] on icon "Dropdown Menu" at bounding box center [1145, 211] width 12 height 9
click at [1092, 263] on link "Copy Duplicate Scorecard" at bounding box center [1078, 260] width 153 height 26
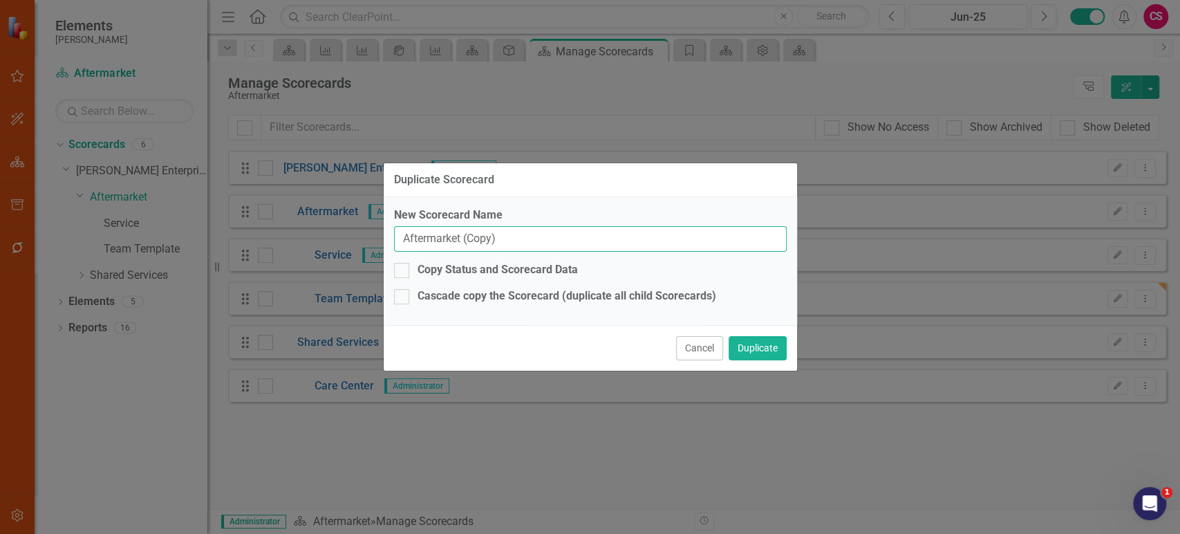
drag, startPoint x: 525, startPoint y: 240, endPoint x: 364, endPoint y: 241, distance: 161.1
click at [364, 242] on div "Duplicate Scorecard New Scorecard Name Aftermarket (Copy) Copy Status and Score…" at bounding box center [590, 267] width 1180 height 534
click at [462, 236] on input "OEM" at bounding box center [590, 239] width 393 height 26
type input "OE/EMEA"
click at [482, 296] on div "Cascade copy the Scorecard (duplicate all child Scorecards)" at bounding box center [567, 296] width 299 height 16
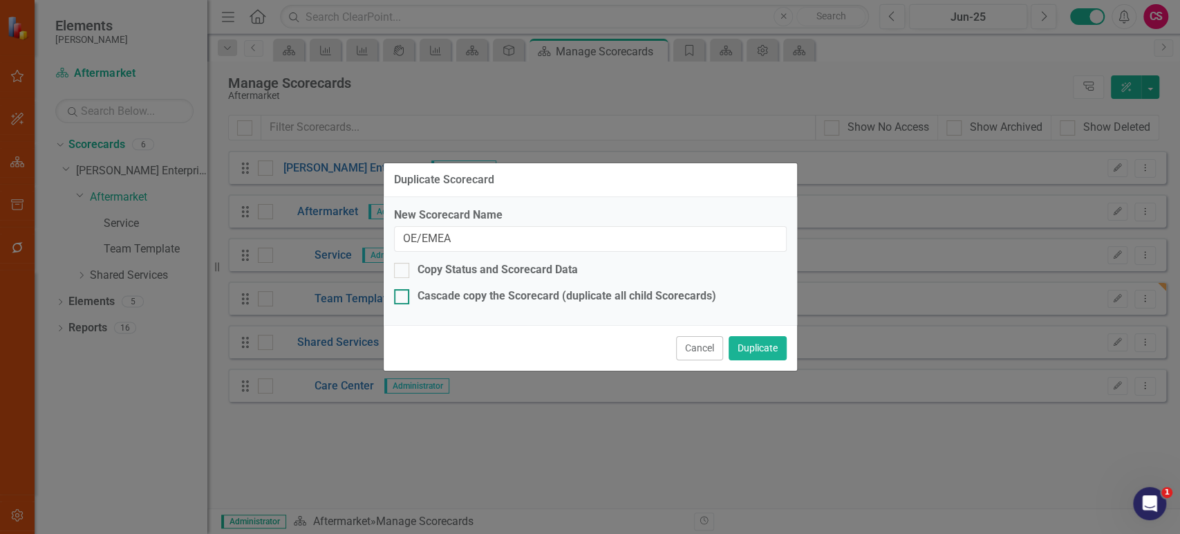
click at [403, 296] on input "Cascade copy the Scorecard (duplicate all child Scorecards)" at bounding box center [398, 293] width 9 height 9
checkbox input "true"
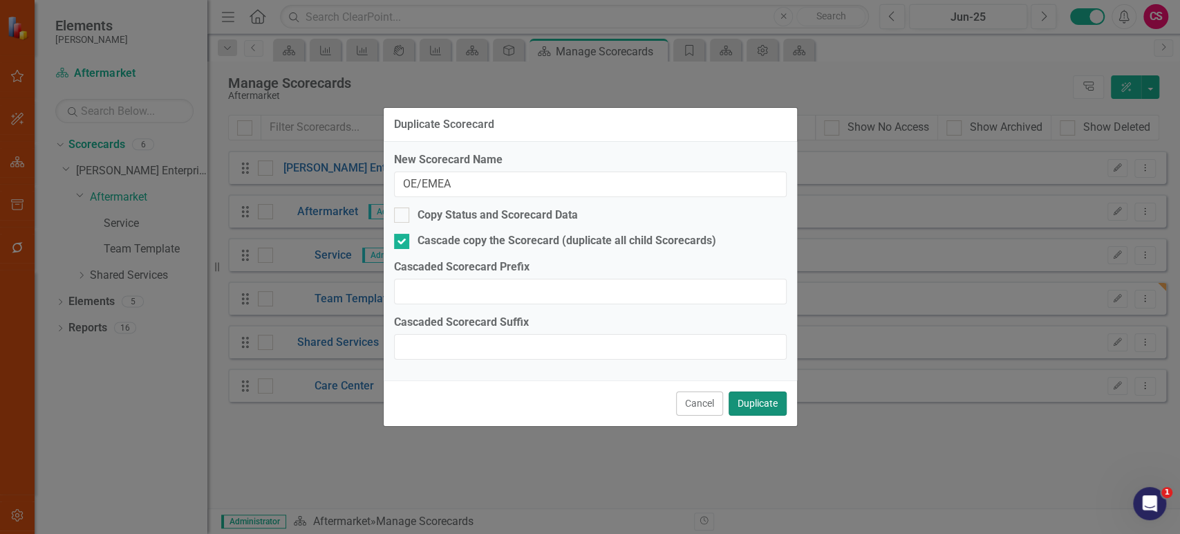
click at [763, 409] on button "Duplicate" at bounding box center [758, 403] width 58 height 24
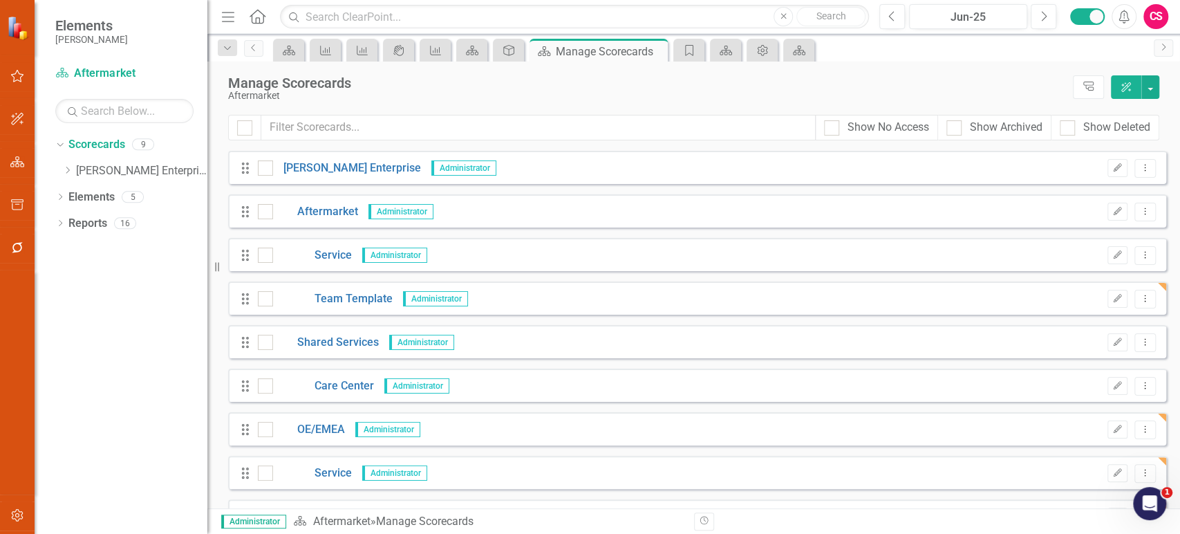
scroll to position [33, 0]
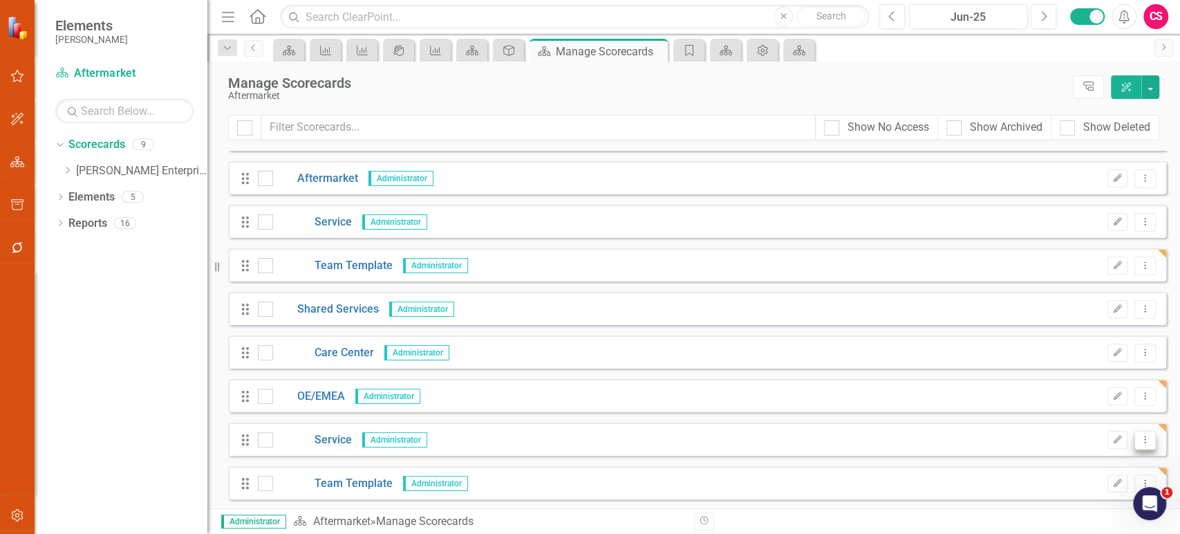
click at [1139, 436] on icon "Dropdown Menu" at bounding box center [1145, 439] width 12 height 9
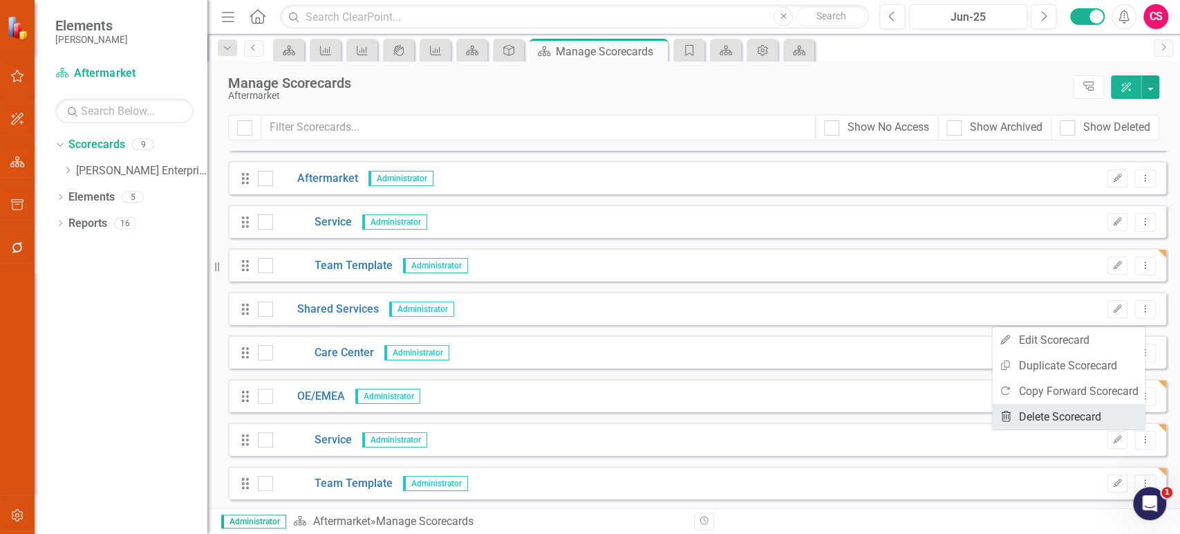
click at [1045, 418] on link "Trash Delete Scorecard" at bounding box center [1068, 417] width 153 height 26
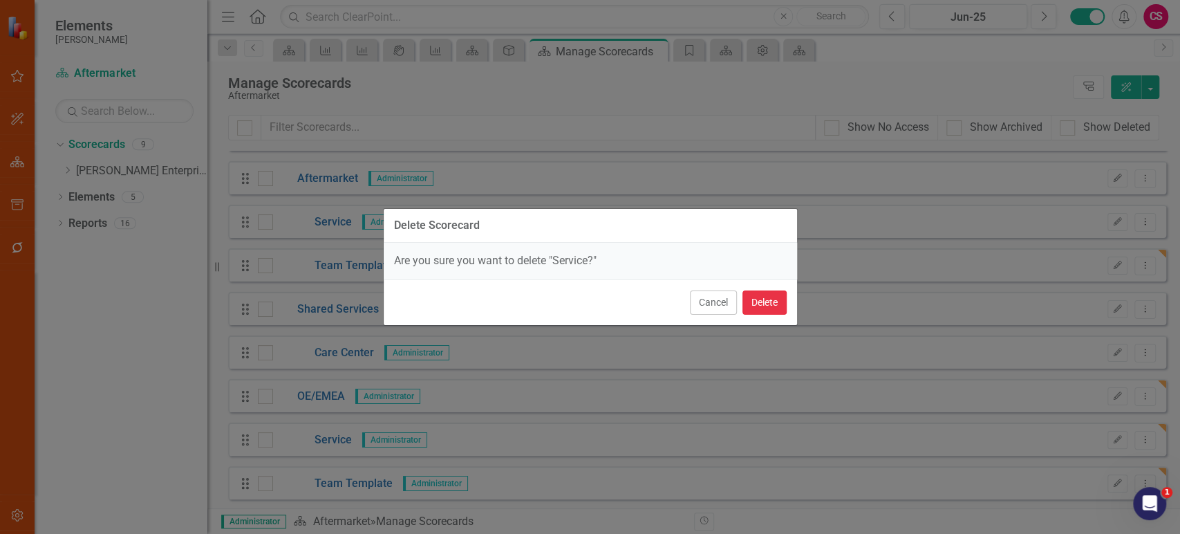
click at [782, 300] on button "Delete" at bounding box center [765, 302] width 44 height 24
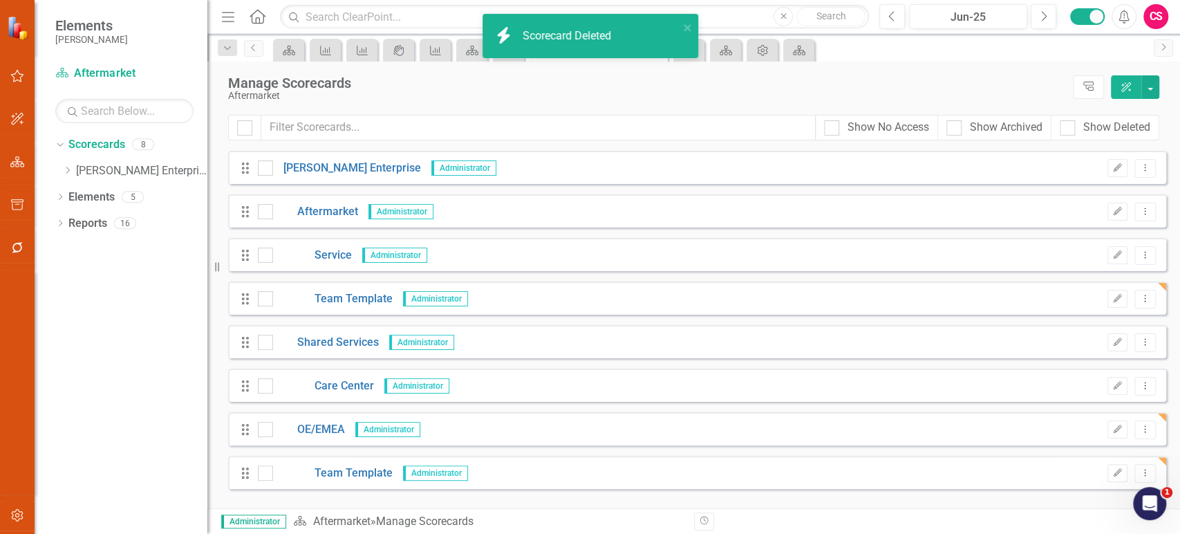
scroll to position [0, 0]
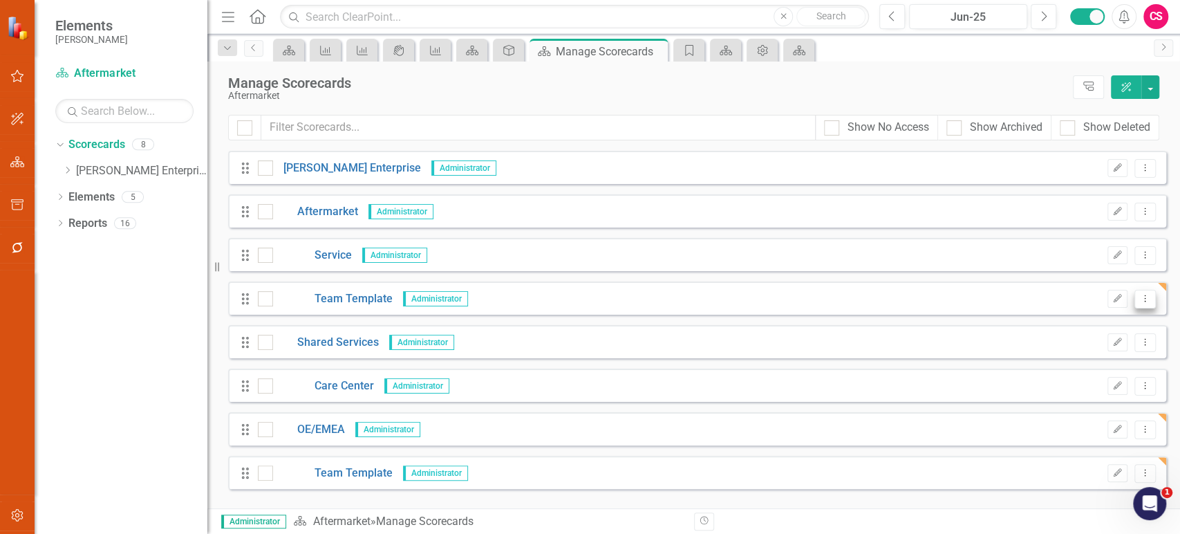
click at [1146, 297] on icon "Dropdown Menu" at bounding box center [1145, 298] width 12 height 9
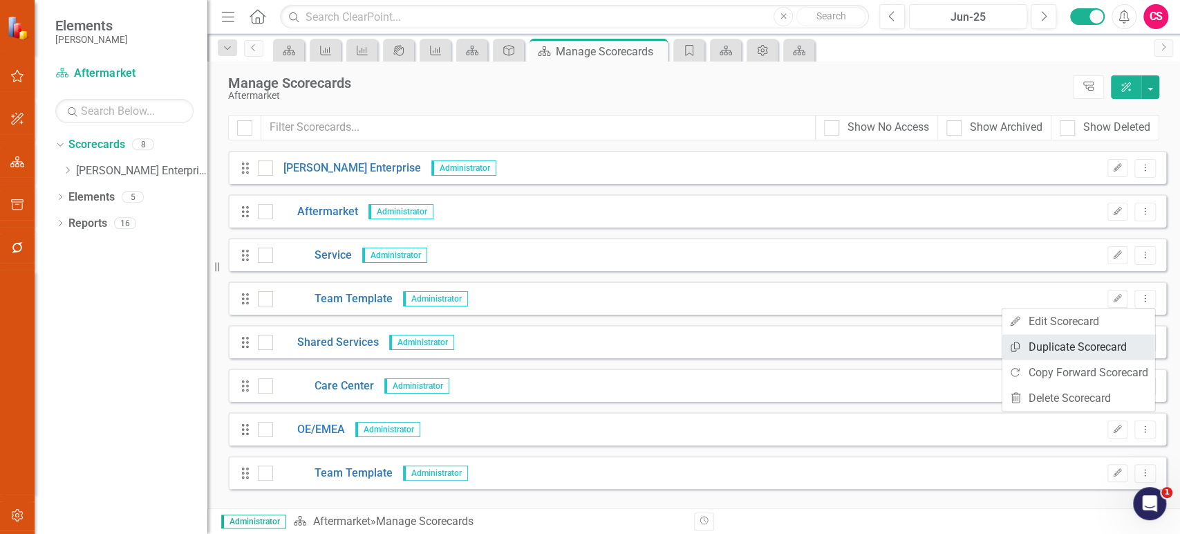
click at [1046, 347] on link "Copy Duplicate Scorecard" at bounding box center [1078, 347] width 153 height 26
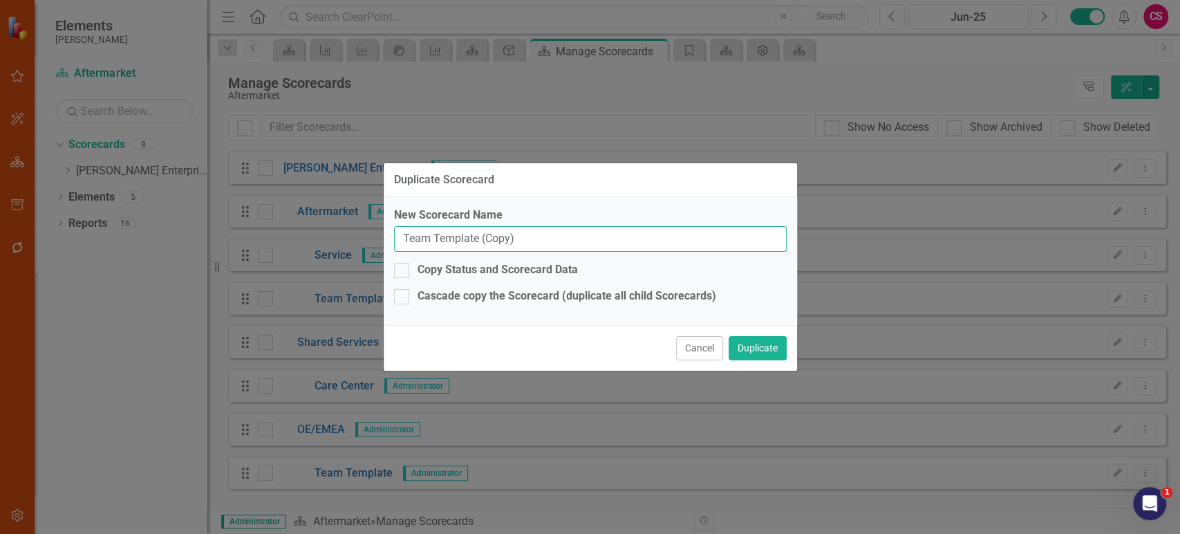
click at [568, 242] on input "Team Template (Copy)" at bounding box center [590, 239] width 393 height 26
paste input "AM Automotive"
type input "AM Automotive"
click at [743, 350] on button "Duplicate" at bounding box center [758, 348] width 58 height 24
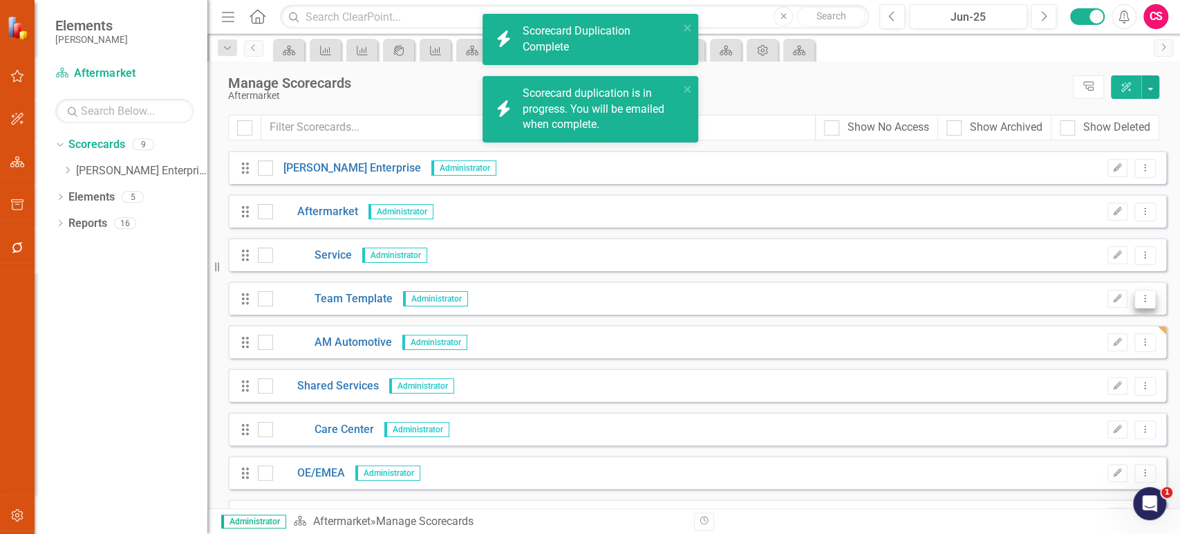
click at [1139, 298] on icon "Dropdown Menu" at bounding box center [1145, 298] width 12 height 9
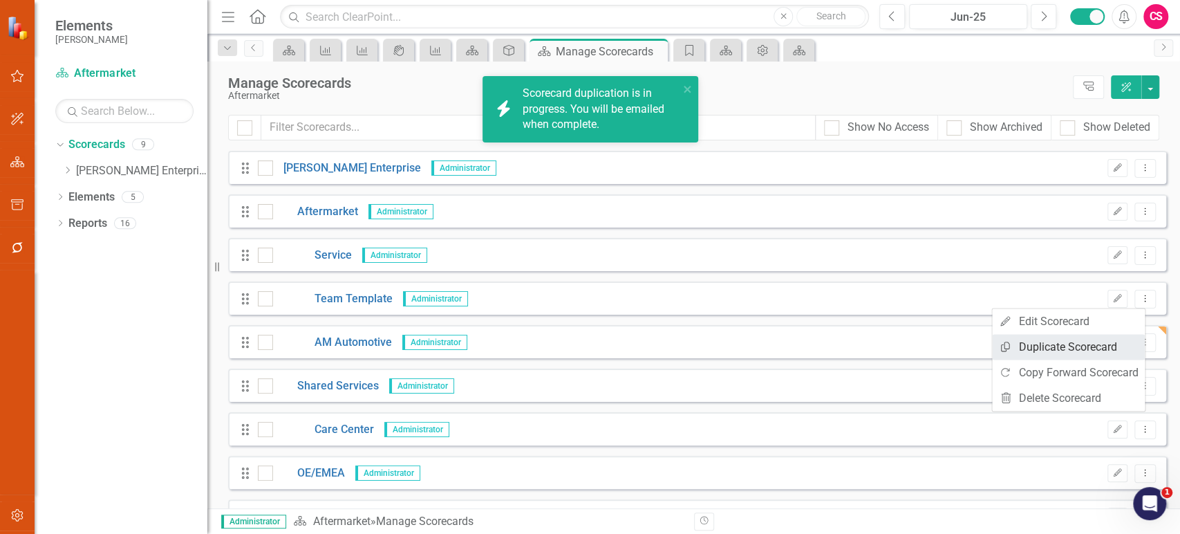
click at [1079, 353] on link "Copy Duplicate Scorecard" at bounding box center [1068, 347] width 153 height 26
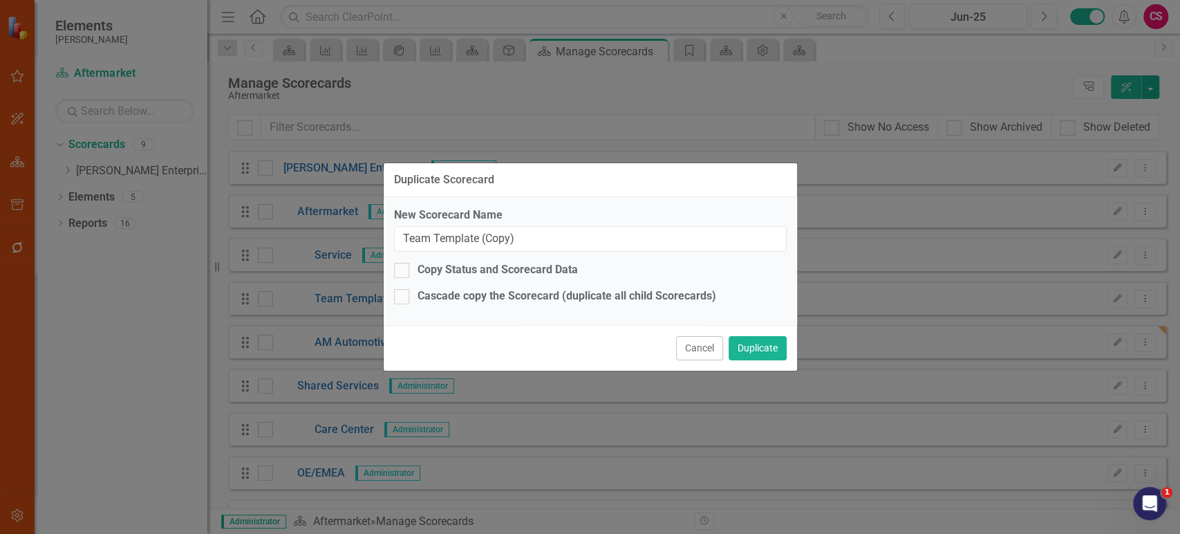
click at [539, 259] on div "New Scorecard Name Team Template (Copy) Copy Status and Scorecard Data Cascade …" at bounding box center [590, 261] width 413 height 128
click at [536, 248] on input "Team Template (Copy)" at bounding box center [590, 239] width 393 height 26
paste input "AM RV"
type input "AM RV"
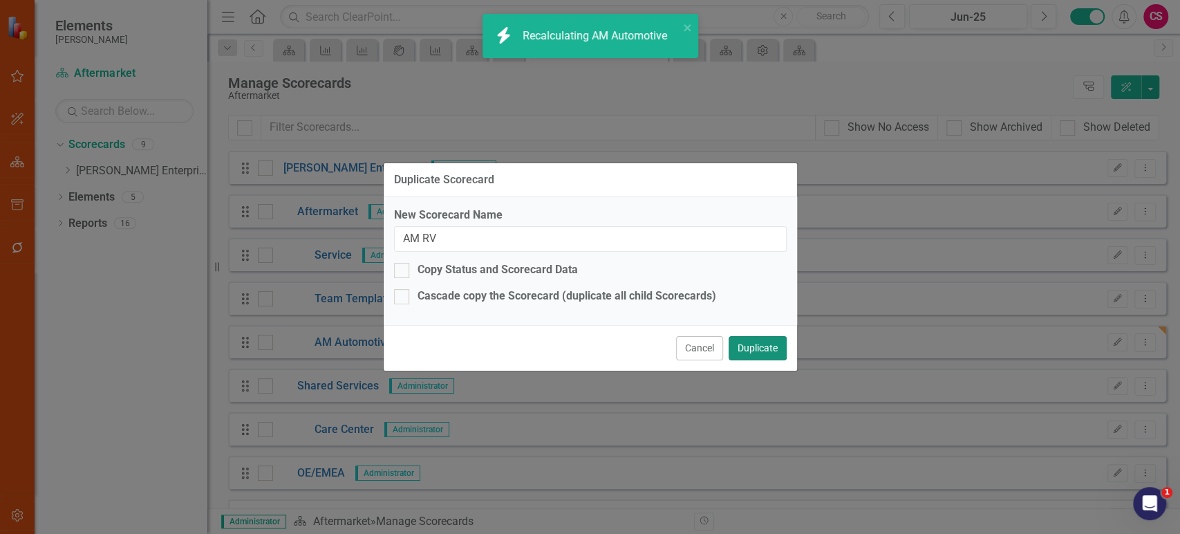
click at [746, 346] on button "Duplicate" at bounding box center [758, 348] width 58 height 24
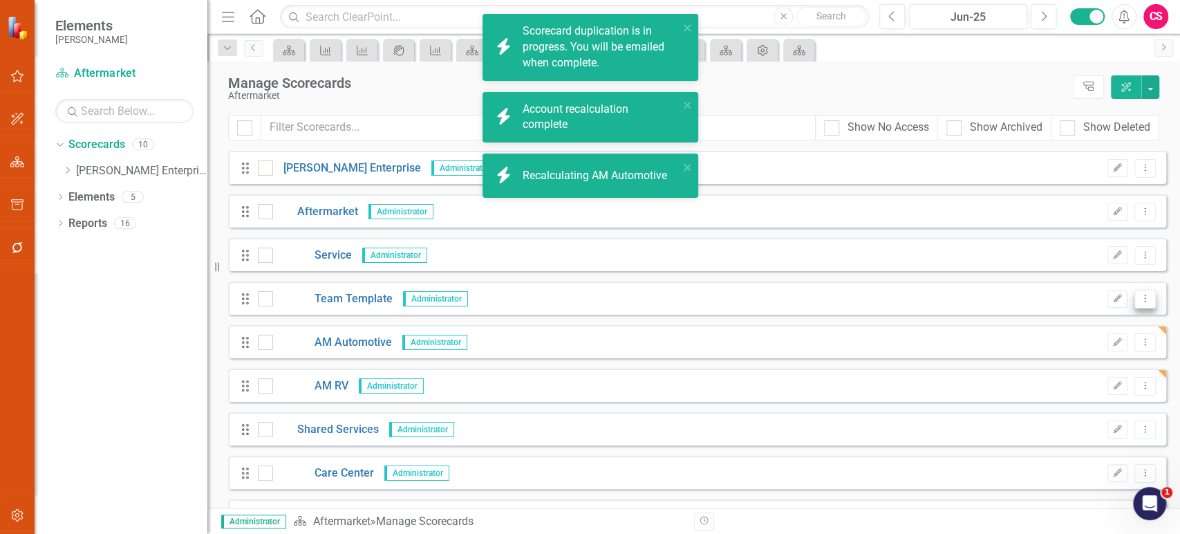
click at [1135, 303] on button "Dropdown Menu" at bounding box center [1145, 299] width 21 height 19
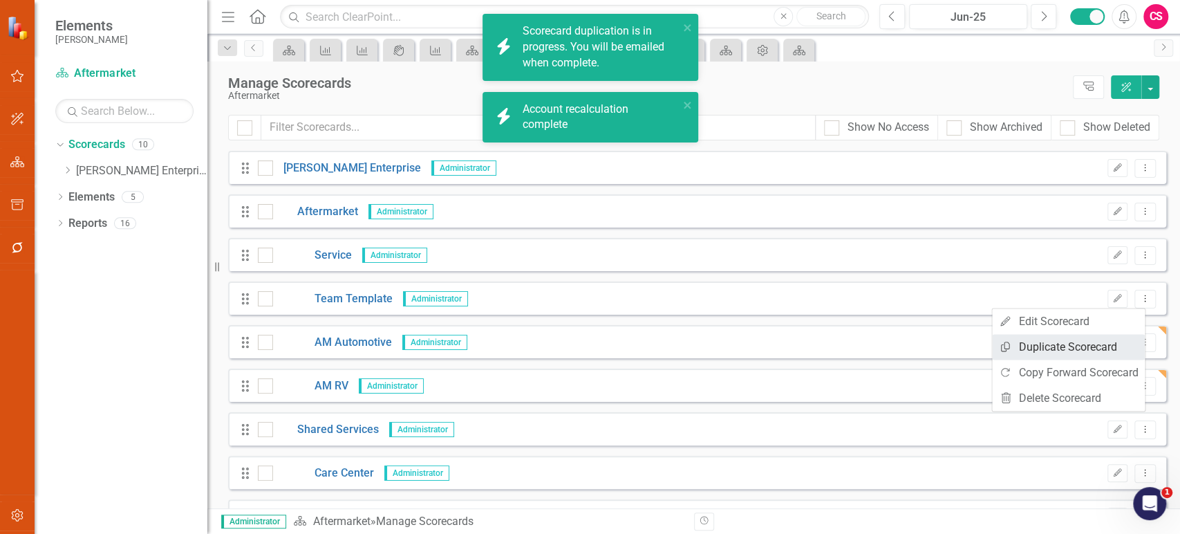
click at [1045, 344] on link "Copy Duplicate Scorecard" at bounding box center [1068, 347] width 153 height 26
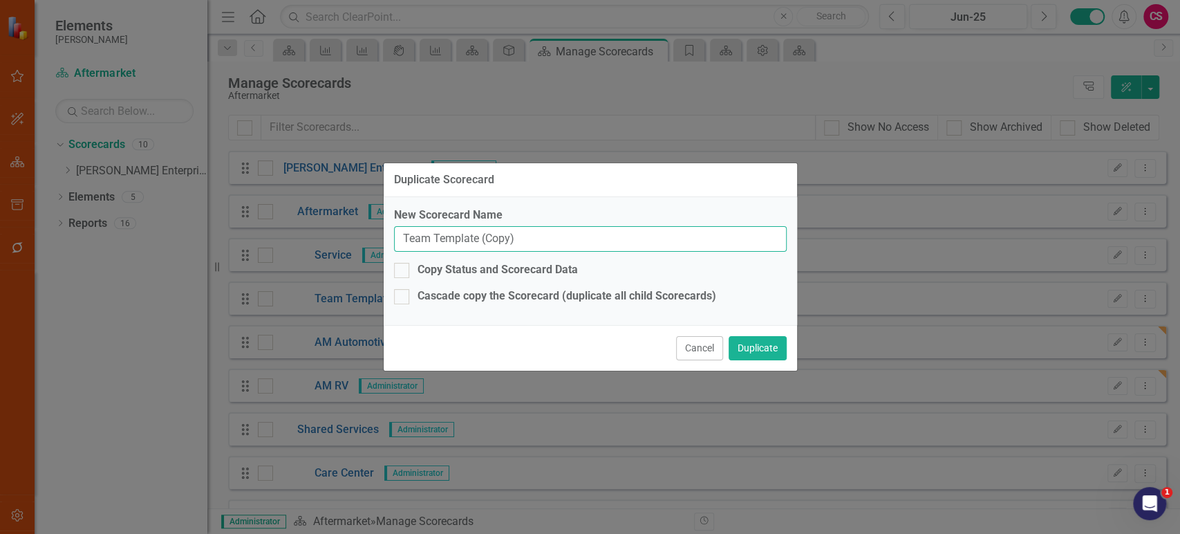
click at [631, 242] on input "Team Template (Copy)" at bounding box center [590, 239] width 393 height 26
paste input "ch Institute"
type input "Tech Institute"
click at [748, 346] on button "Duplicate" at bounding box center [758, 348] width 58 height 24
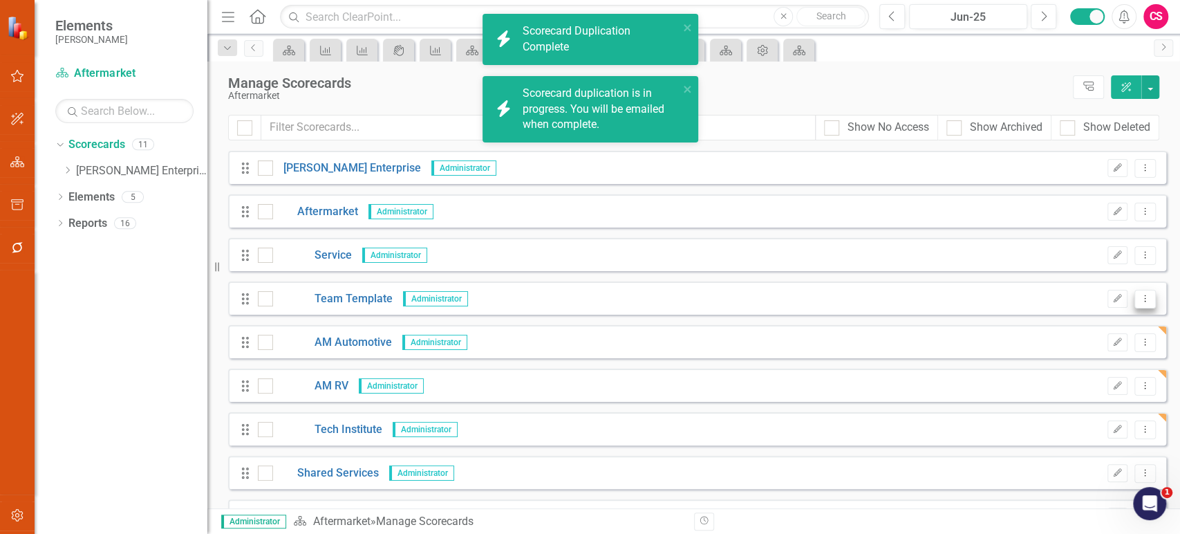
click at [1139, 296] on icon "Dropdown Menu" at bounding box center [1145, 298] width 12 height 9
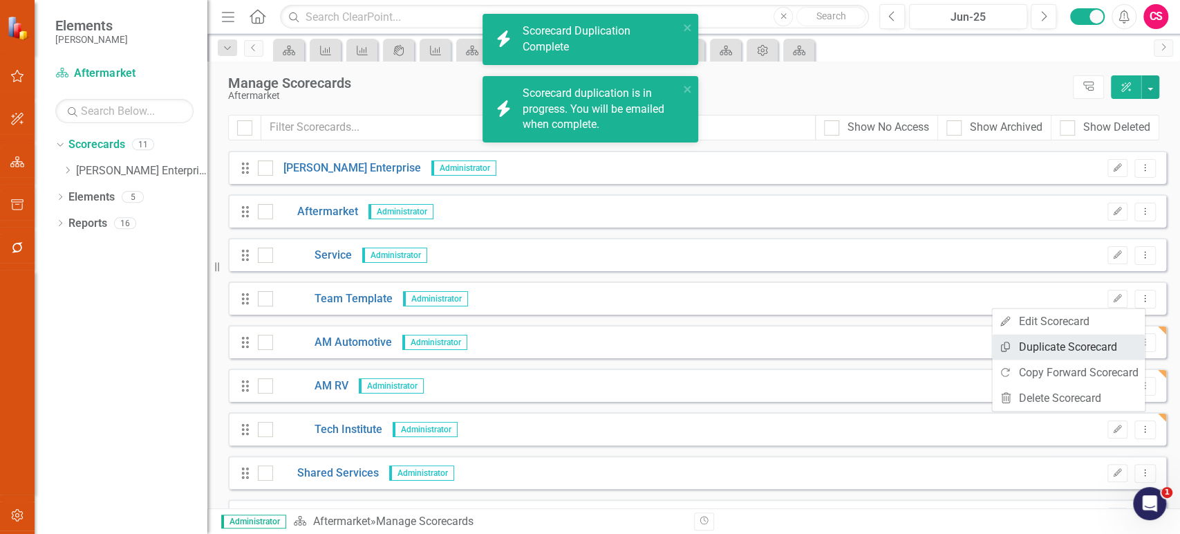
click at [1059, 355] on link "Copy Duplicate Scorecard" at bounding box center [1068, 347] width 153 height 26
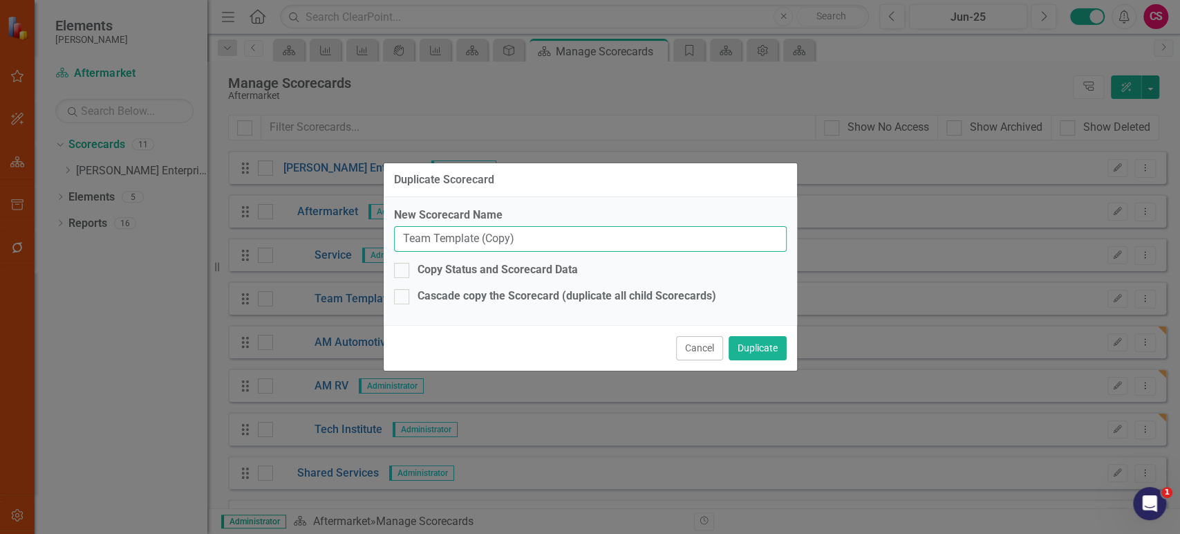
click at [504, 242] on input "Team Template (Copy)" at bounding box center [590, 239] width 393 height 26
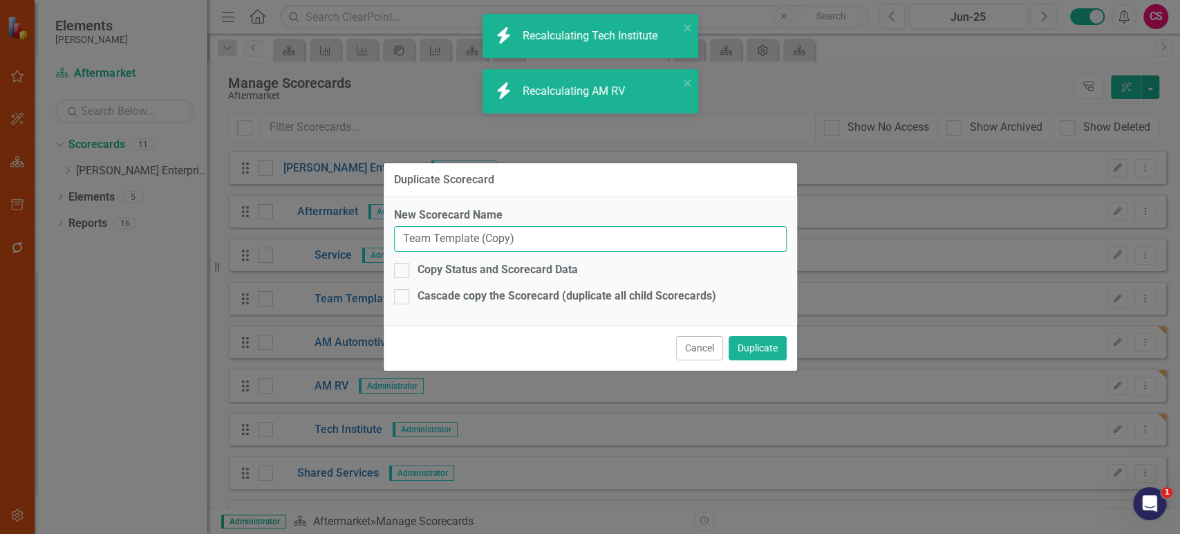
paste input "AM Outdoors"
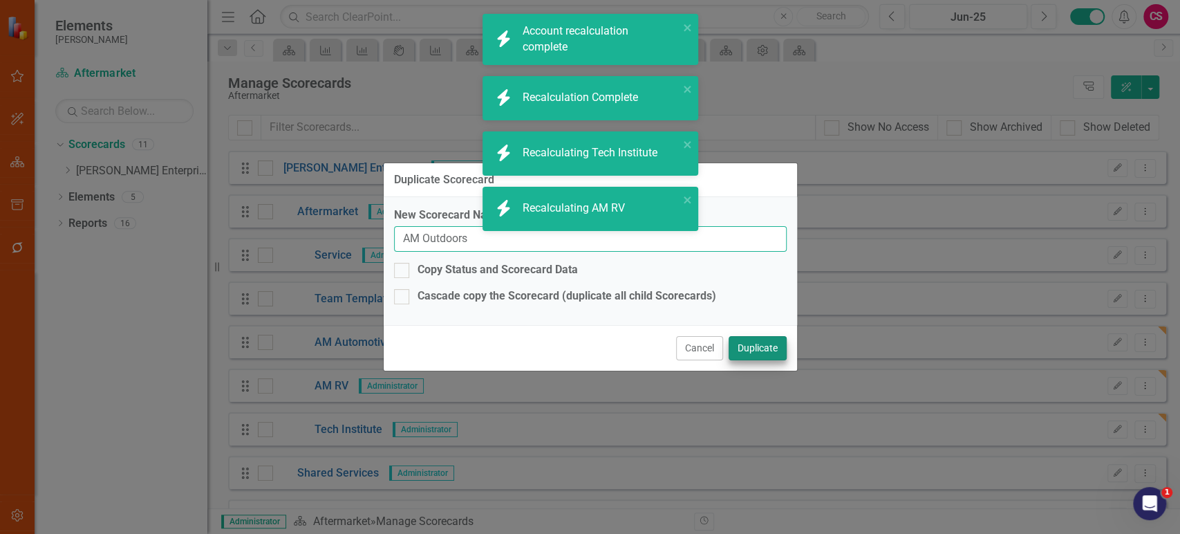
type input "AM Outdoors"
click at [758, 347] on button "Duplicate" at bounding box center [758, 348] width 58 height 24
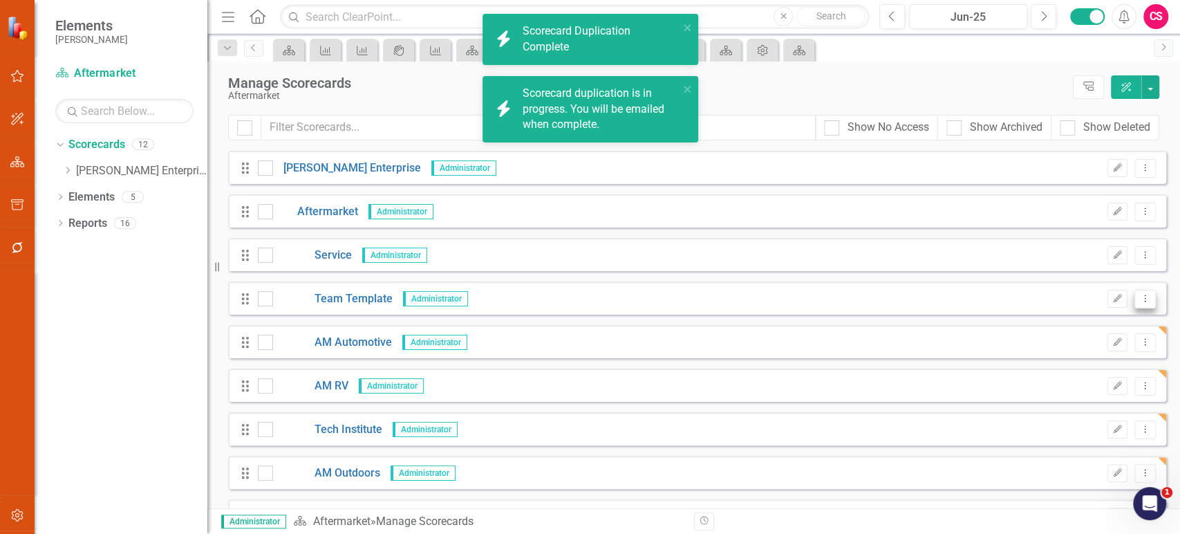
click at [1145, 301] on icon at bounding box center [1145, 298] width 1 height 7
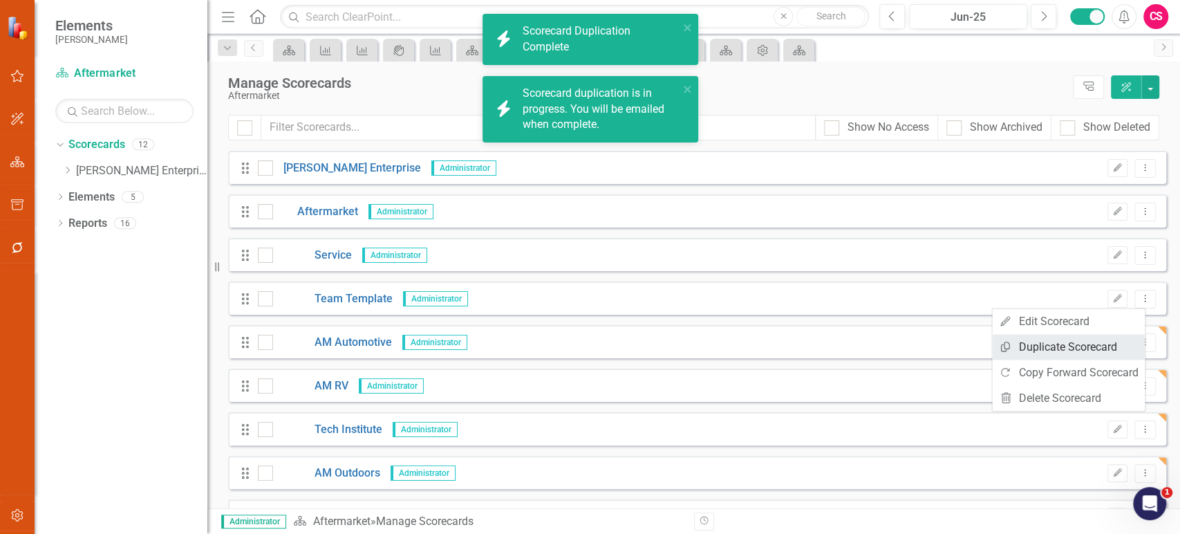
click at [1059, 353] on link "Copy Duplicate Scorecard" at bounding box center [1068, 347] width 153 height 26
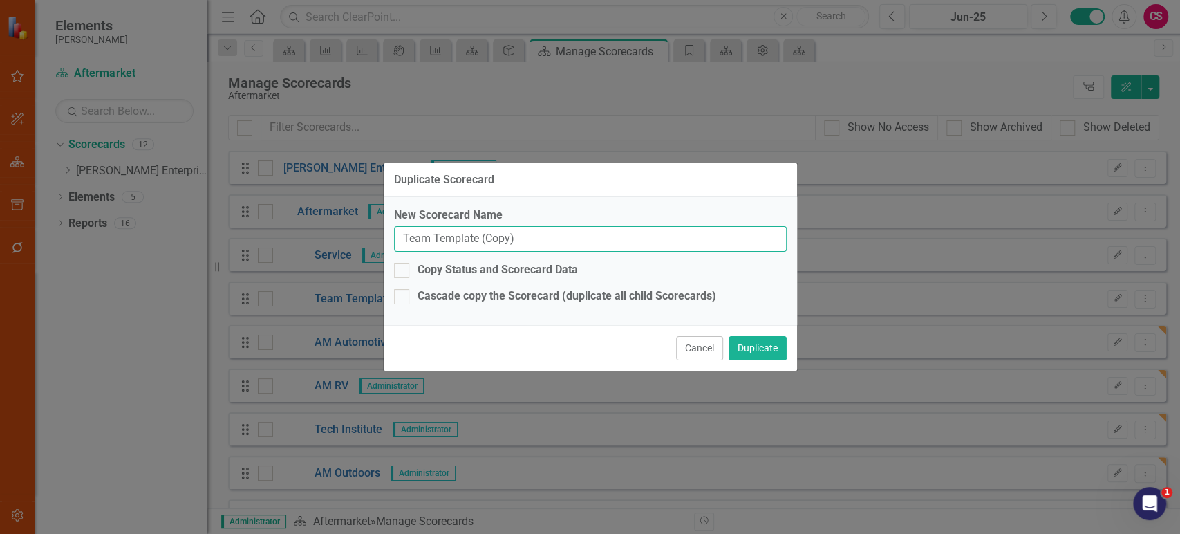
click at [490, 243] on input "Team Template (Copy)" at bounding box center [590, 239] width 393 height 26
paste input "[PERSON_NAME]"
type input "[PERSON_NAME]"
click at [764, 347] on button "Duplicate" at bounding box center [758, 348] width 58 height 24
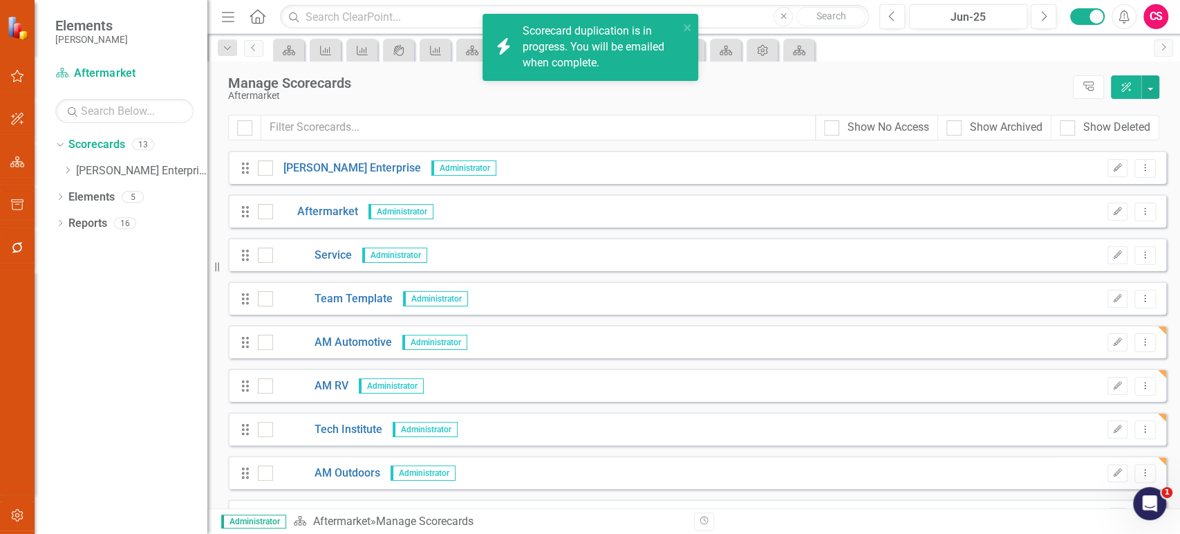
click at [1135, 286] on div "Drag Team Template Administrator Edit Dropdown Menu" at bounding box center [697, 297] width 938 height 33
drag, startPoint x: 1133, startPoint y: 300, endPoint x: 1123, endPoint y: 304, distance: 11.2
click at [1139, 301] on icon "Dropdown Menu" at bounding box center [1145, 298] width 12 height 9
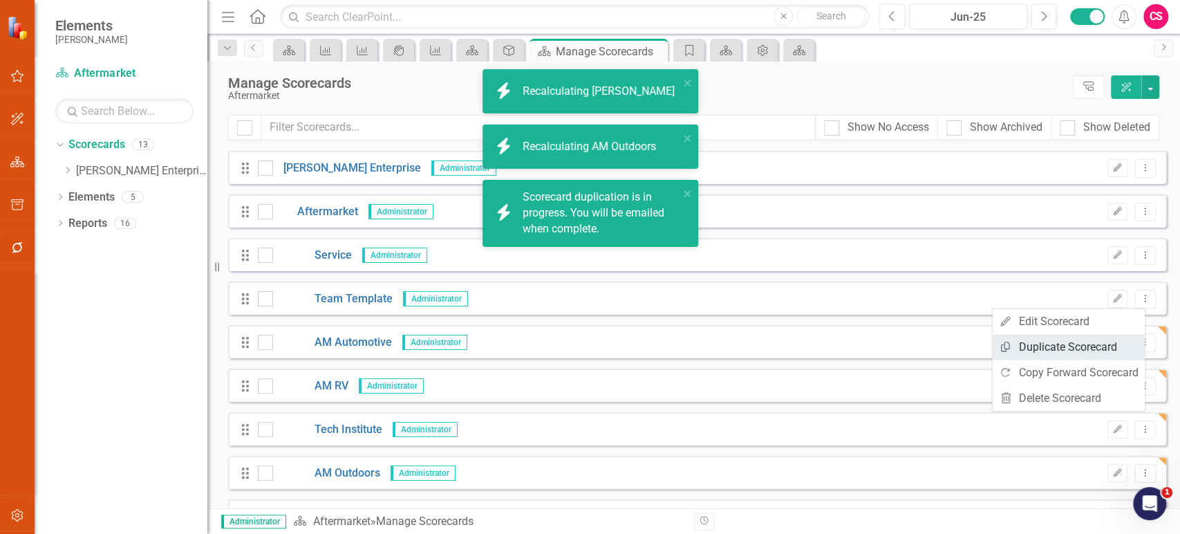
click at [1037, 347] on link "Copy Duplicate Scorecard" at bounding box center [1068, 347] width 153 height 26
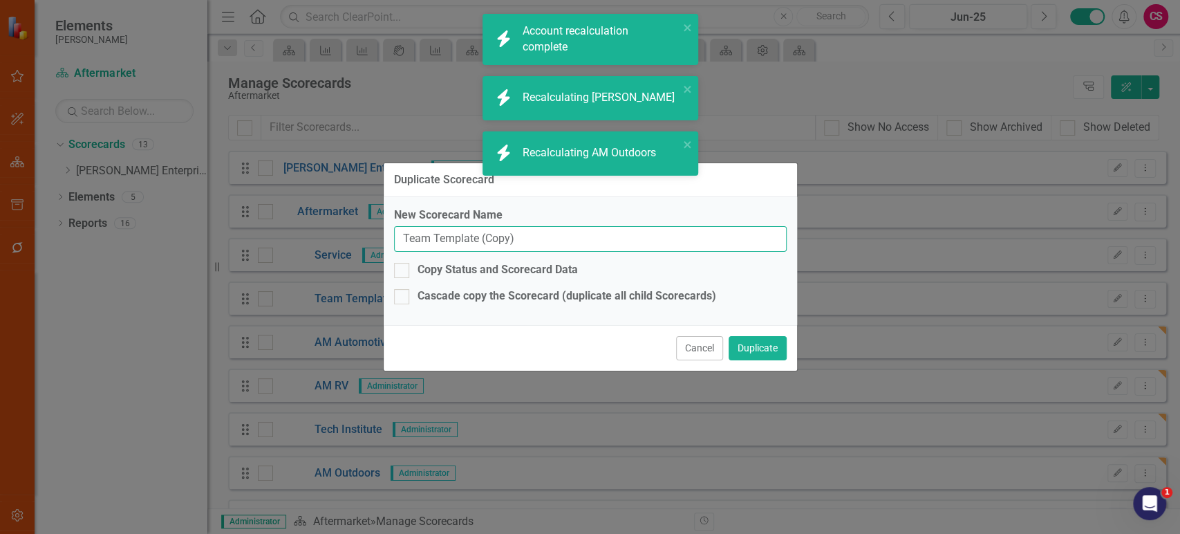
click at [463, 230] on input "Team Template (Copy)" at bounding box center [590, 239] width 393 height 26
paste input "AM Marine"
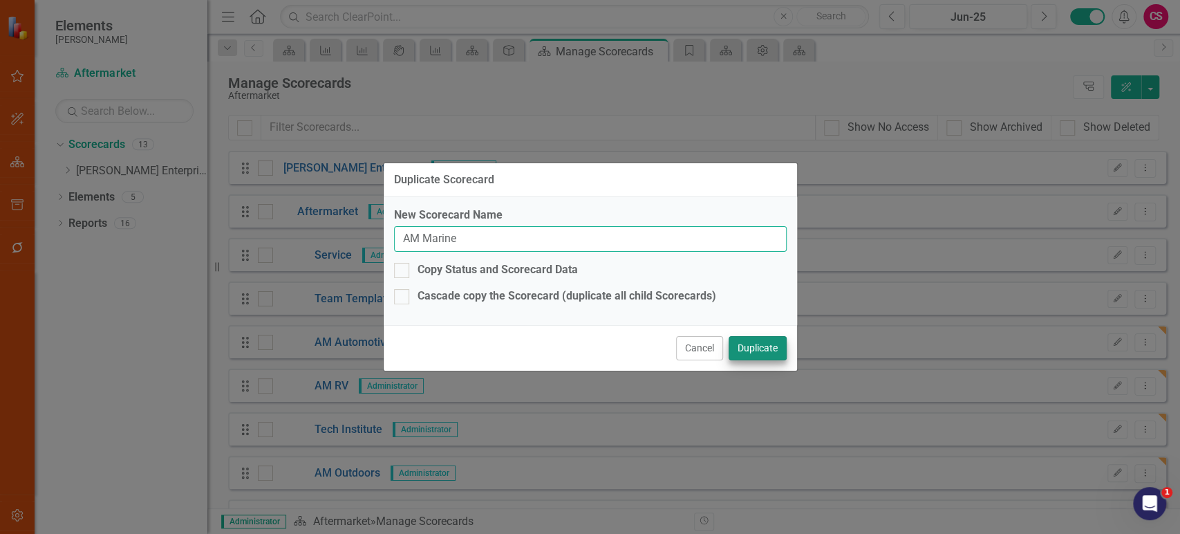
type input "AM Marine"
click at [782, 346] on button "Duplicate" at bounding box center [758, 348] width 58 height 24
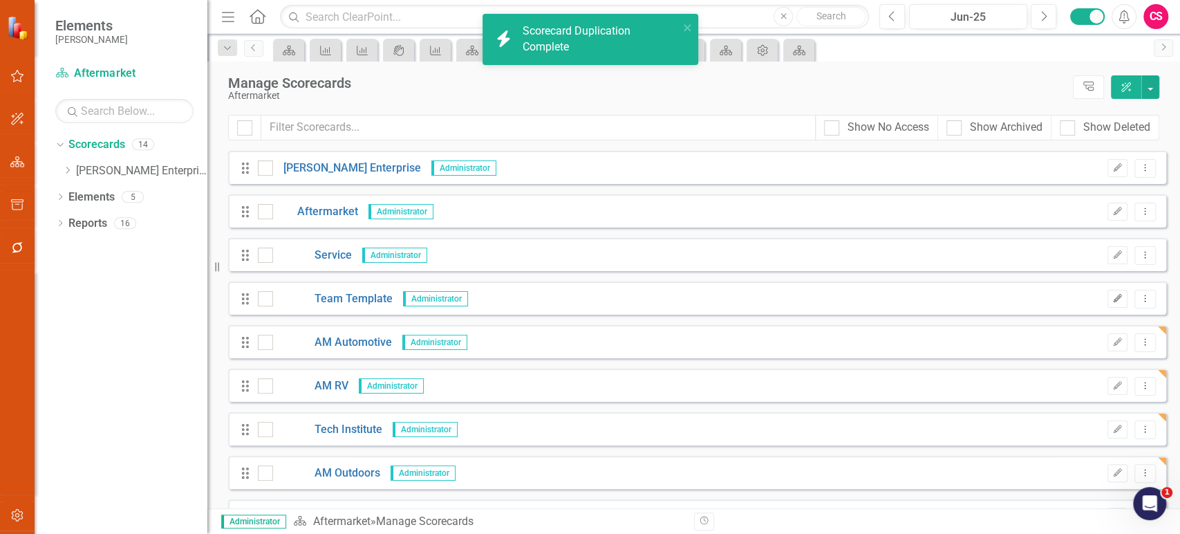
click at [1113, 297] on icon "Edit" at bounding box center [1118, 299] width 10 height 8
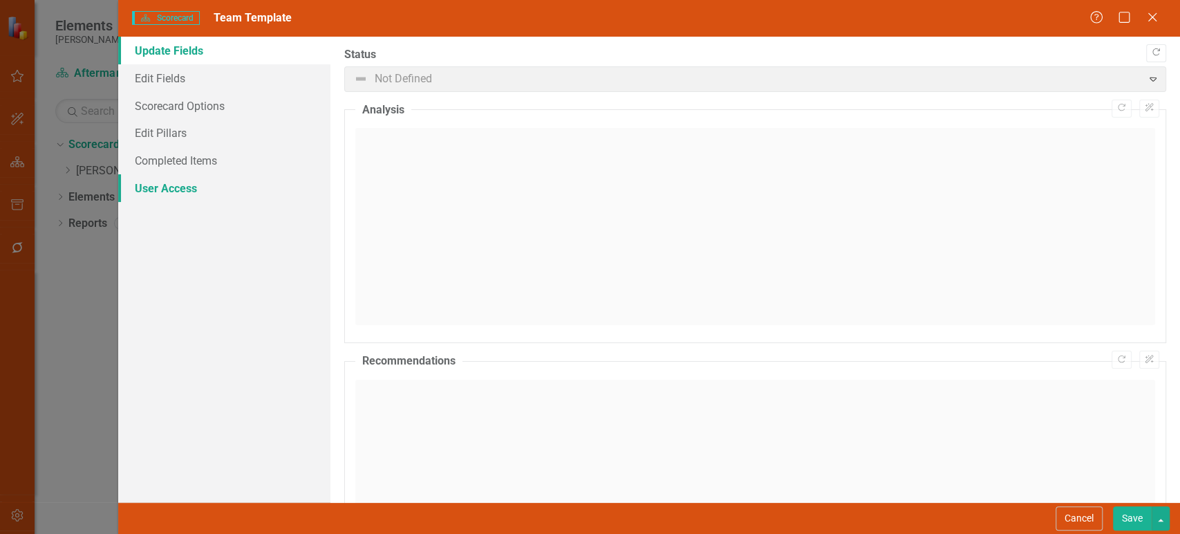
click at [174, 189] on link "User Access" at bounding box center [224, 188] width 212 height 28
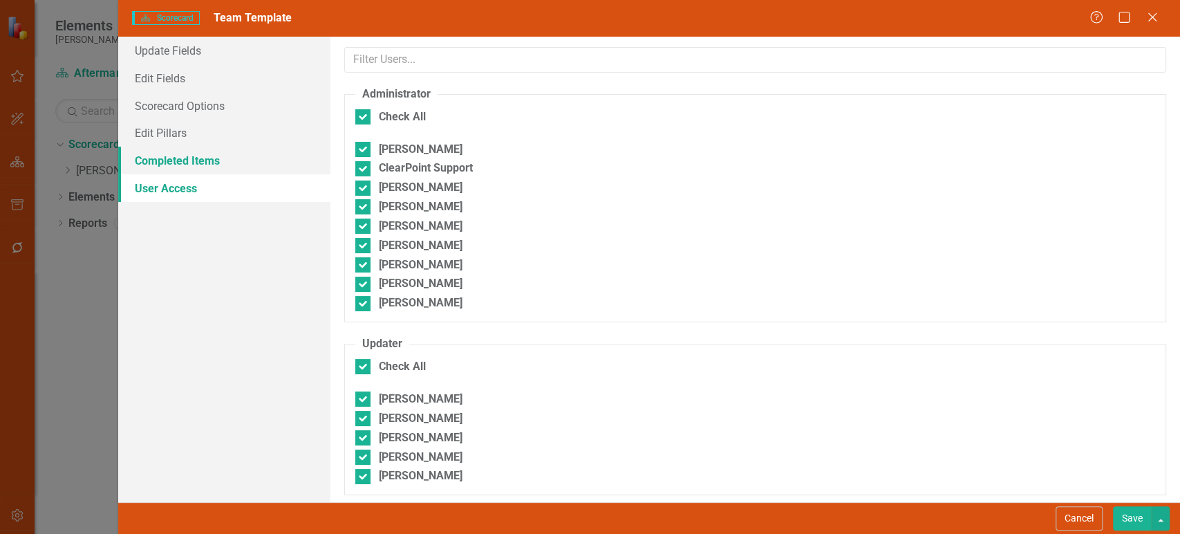
click at [207, 164] on link "Completed Items" at bounding box center [224, 161] width 212 height 28
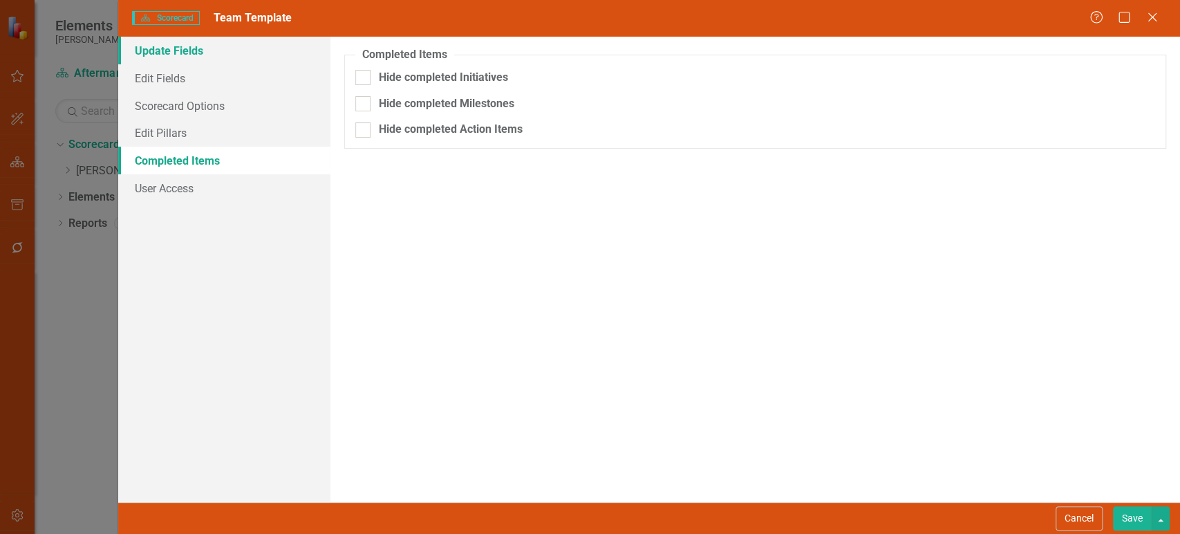
click at [209, 58] on link "Update Fields" at bounding box center [224, 51] width 212 height 28
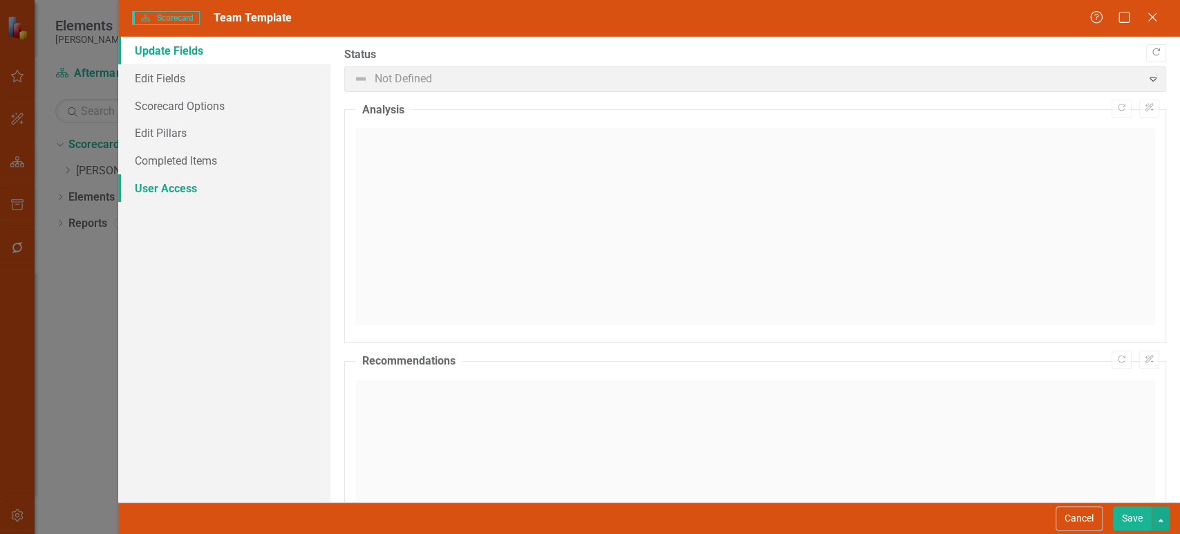
click at [183, 188] on link "User Access" at bounding box center [224, 188] width 212 height 28
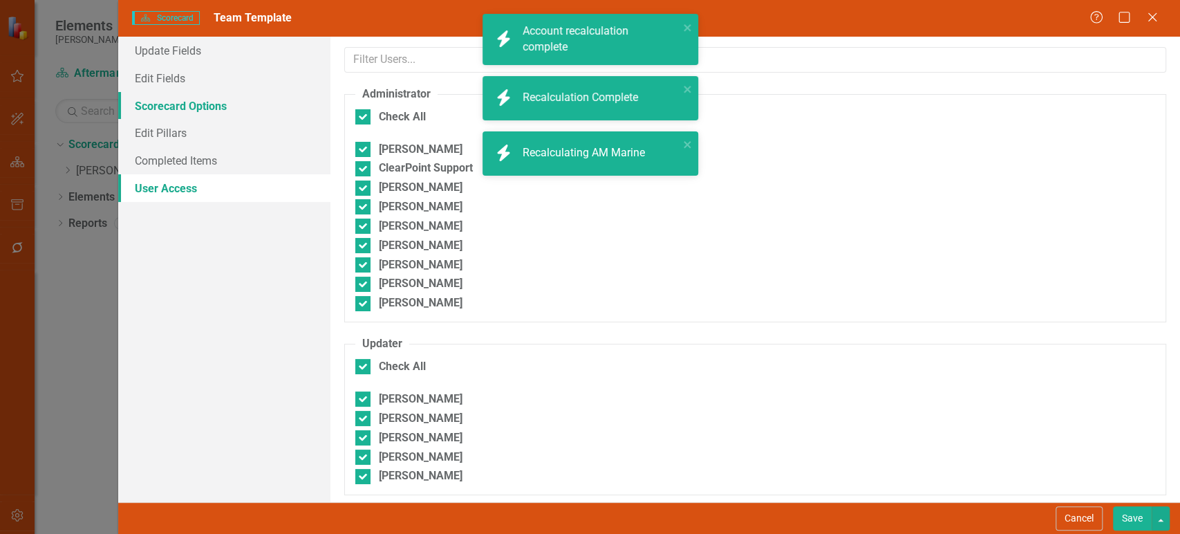
click at [190, 107] on link "Scorecard Options" at bounding box center [224, 106] width 212 height 28
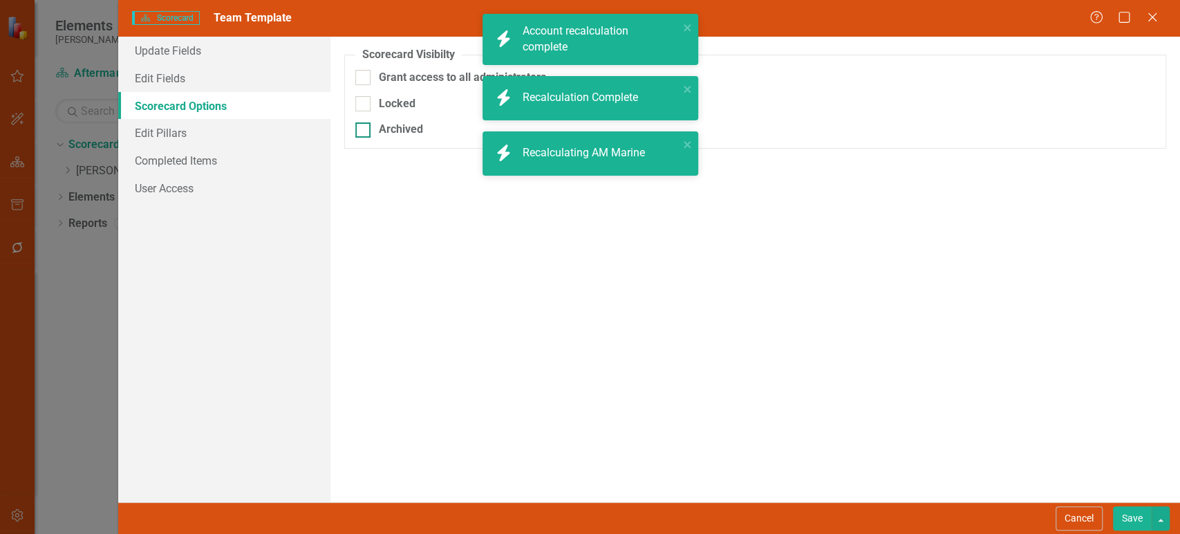
click at [362, 127] on input "Archived" at bounding box center [359, 126] width 9 height 9
checkbox input "true"
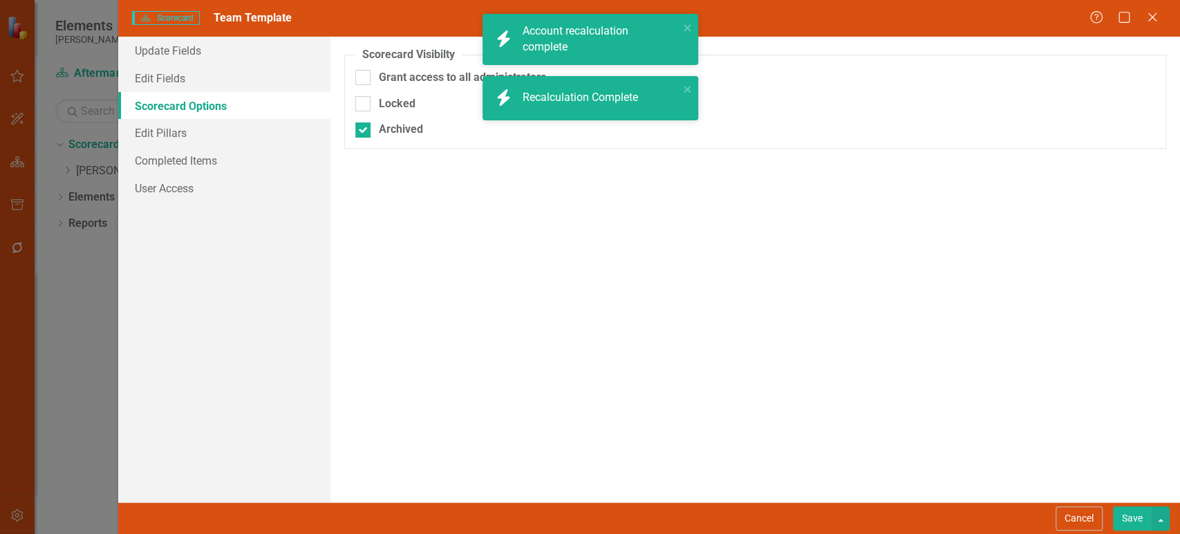
click at [1137, 512] on button "Save" at bounding box center [1132, 518] width 39 height 24
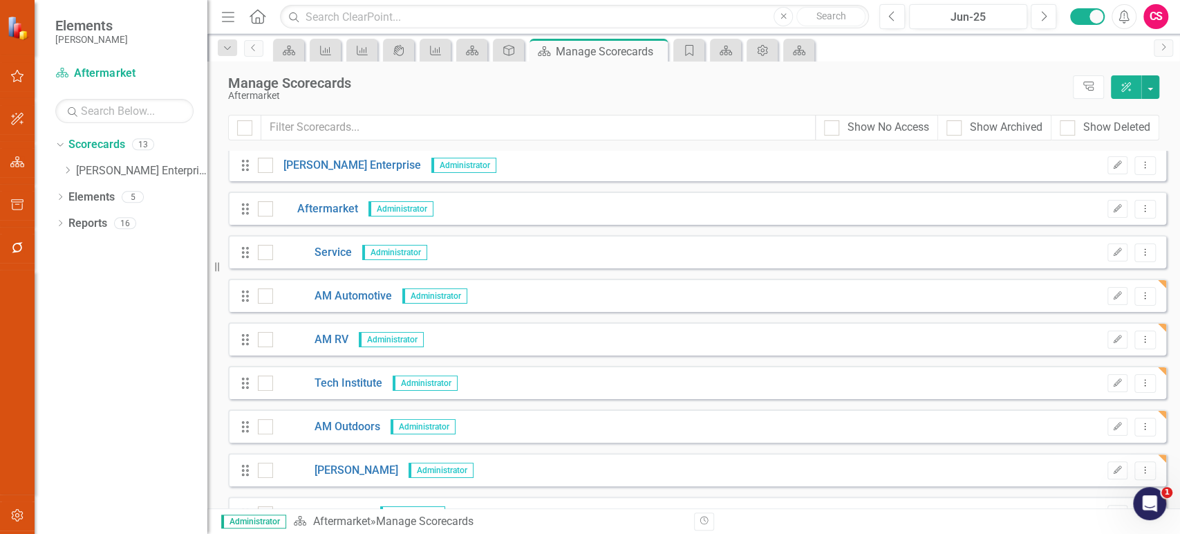
scroll to position [2, 0]
drag, startPoint x: 246, startPoint y: 296, endPoint x: 246, endPoint y: 252, distance: 43.6
click at [246, 252] on div "Drag Lippert Enterprise Administrator Edit Dropdown Menu Drag Aftermarket Admin…" at bounding box center [697, 427] width 938 height 556
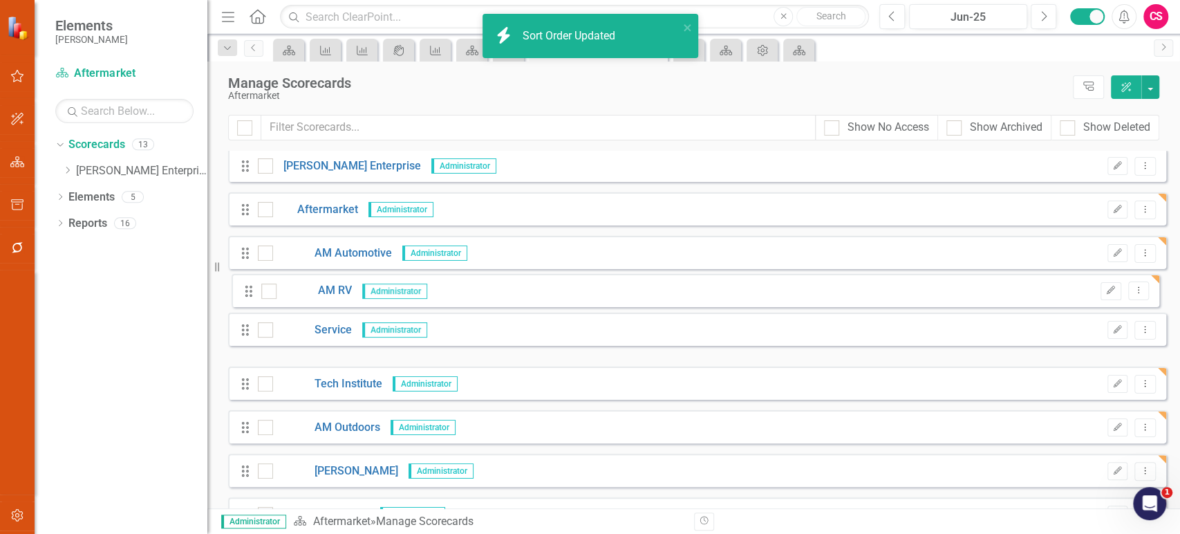
drag, startPoint x: 245, startPoint y: 342, endPoint x: 249, endPoint y: 293, distance: 49.2
click at [249, 293] on div "Drag Lippert Enterprise Administrator Edit Dropdown Menu Drag Aftermarket Admin…" at bounding box center [697, 427] width 938 height 556
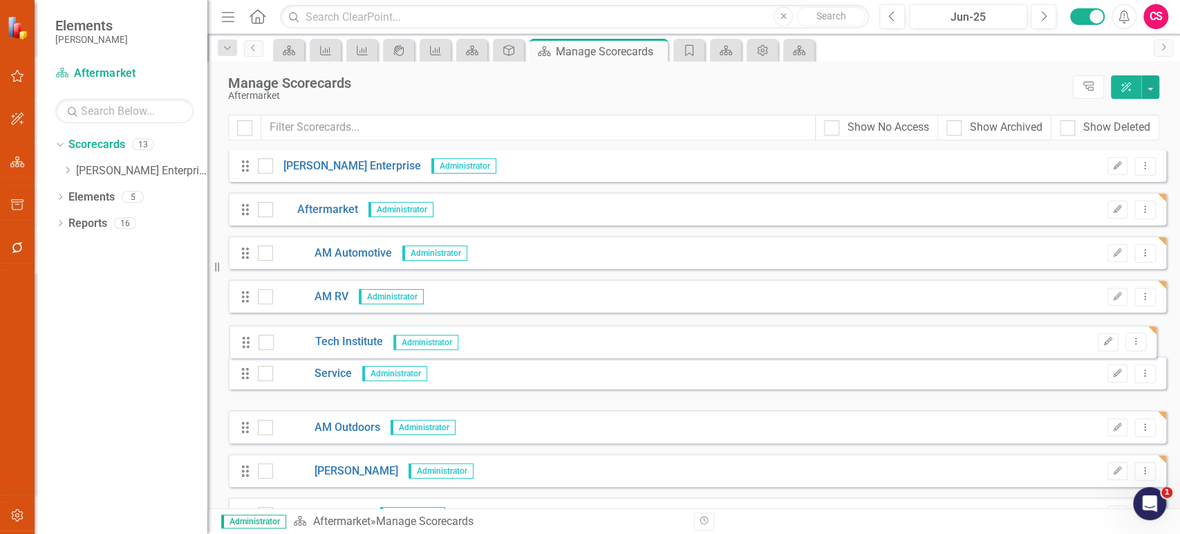
drag, startPoint x: 246, startPoint y: 383, endPoint x: 247, endPoint y: 342, distance: 41.5
click at [247, 342] on div "Drag Lippert Enterprise Administrator Edit Dropdown Menu Drag Aftermarket Admin…" at bounding box center [697, 427] width 938 height 556
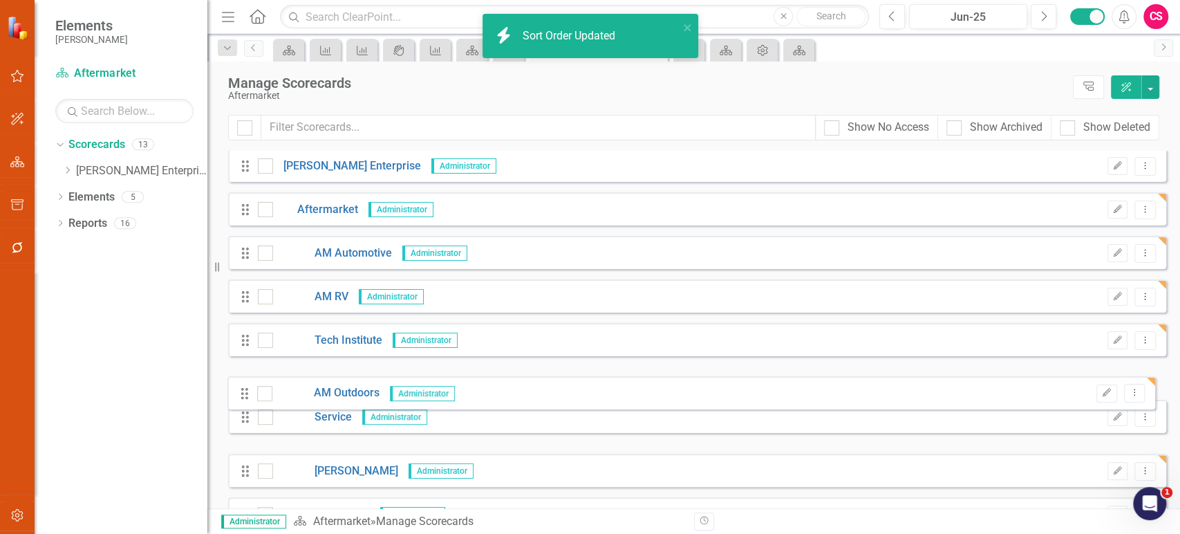
drag, startPoint x: 244, startPoint y: 425, endPoint x: 243, endPoint y: 391, distance: 33.9
click at [243, 391] on div "Drag Lippert Enterprise Administrator Edit Dropdown Menu Drag Aftermarket Admin…" at bounding box center [697, 427] width 938 height 556
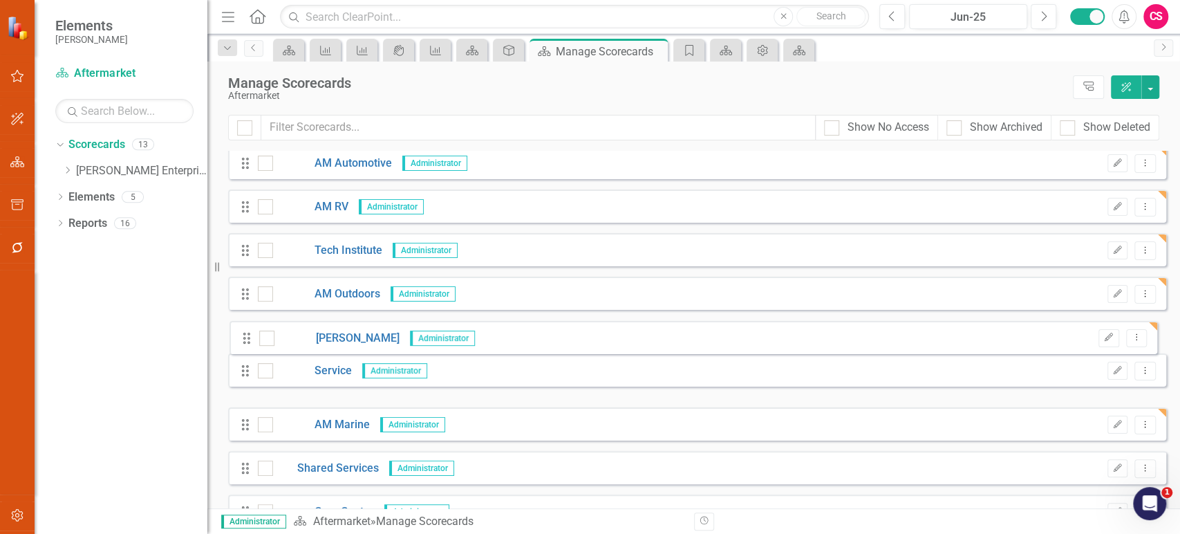
drag, startPoint x: 244, startPoint y: 378, endPoint x: 245, endPoint y: 349, distance: 29.0
click at [245, 339] on div "Drag Lippert Enterprise Administrator Edit Dropdown Menu Drag Aftermarket Admin…" at bounding box center [697, 337] width 938 height 556
drag, startPoint x: 243, startPoint y: 413, endPoint x: 243, endPoint y: 374, distance: 39.4
click at [243, 374] on div "Drag Lippert Enterprise Administrator Edit Dropdown Menu Drag Aftermarket Admin…" at bounding box center [697, 337] width 938 height 556
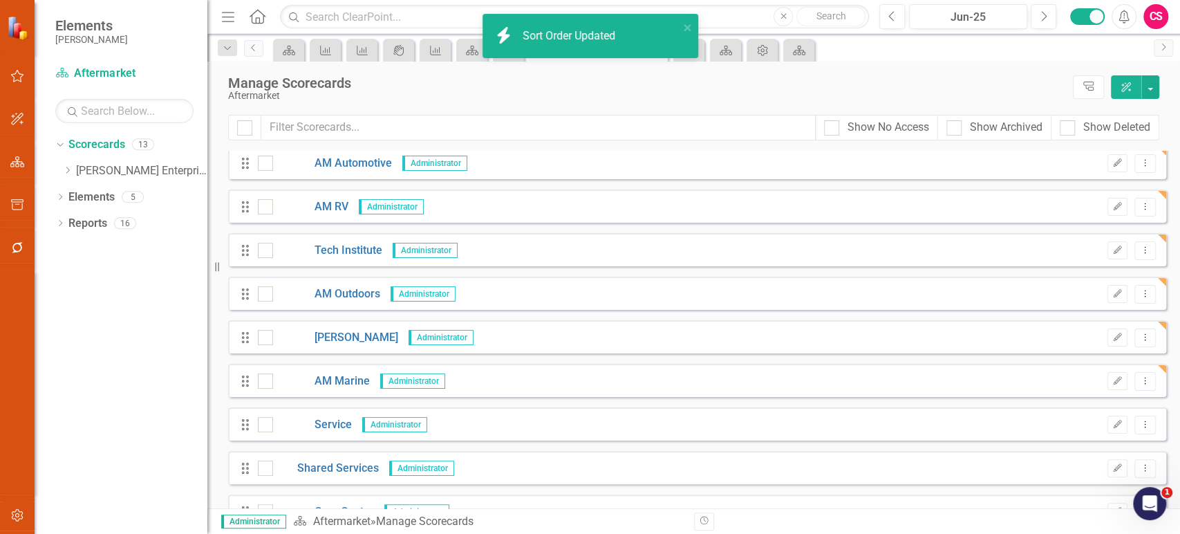
scroll to position [208, 0]
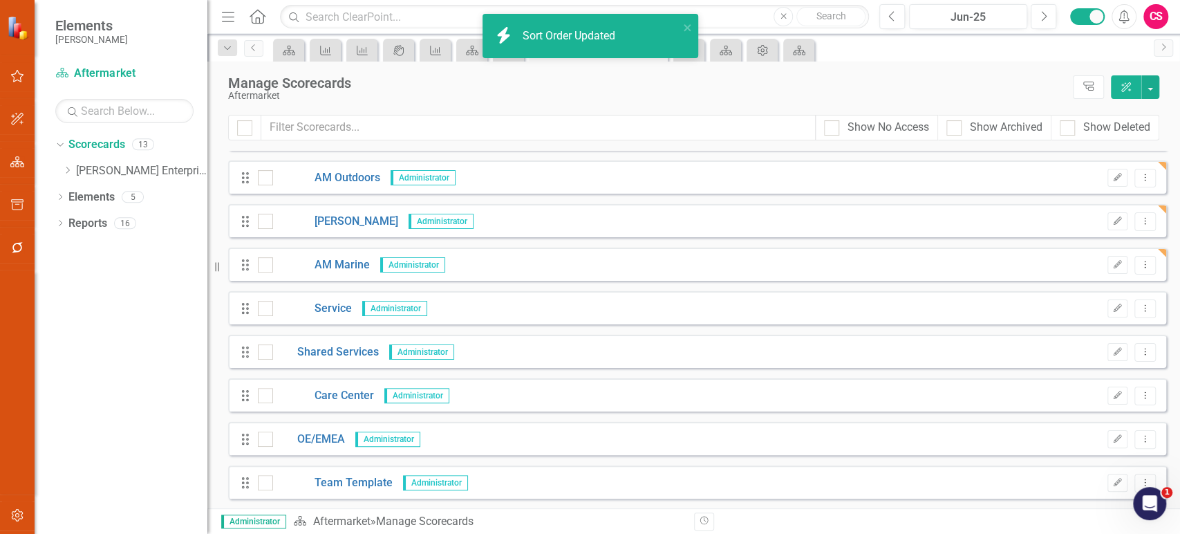
click at [240, 445] on div "Drag OE/EMEA Administrator" at bounding box center [336, 439] width 192 height 16
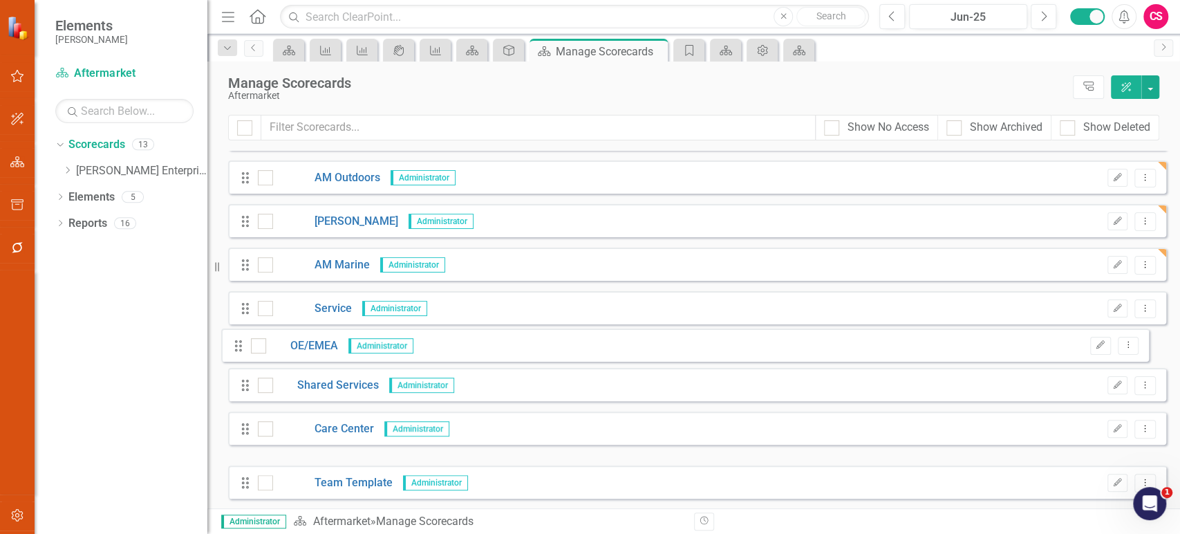
drag, startPoint x: 242, startPoint y: 445, endPoint x: 235, endPoint y: 352, distance: 92.9
click at [235, 352] on div "Drag Lippert Enterprise Administrator Edit Dropdown Menu Drag Aftermarket Admin…" at bounding box center [697, 221] width 938 height 556
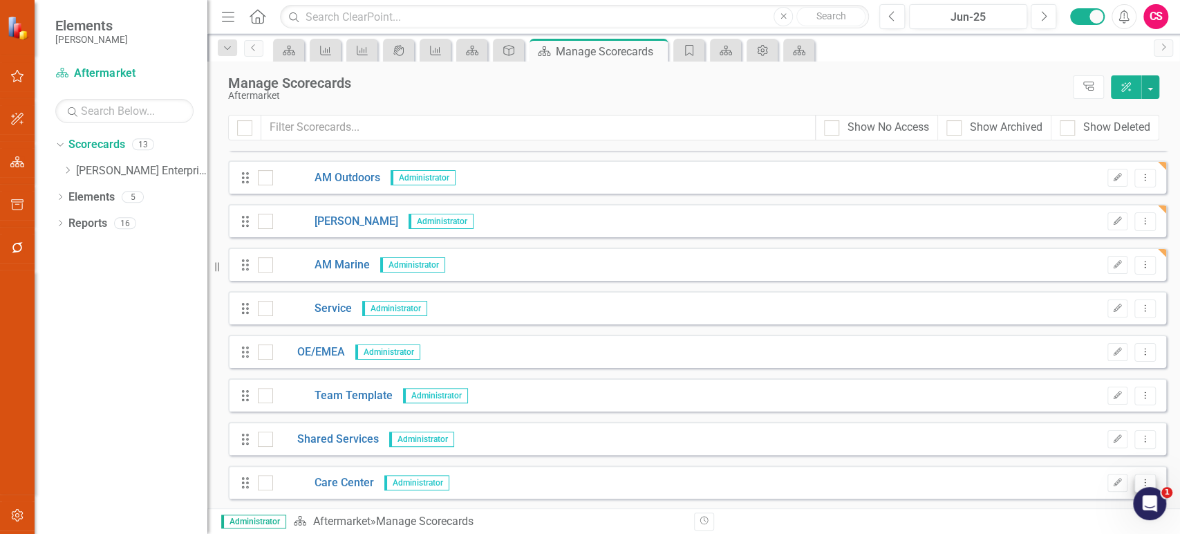
click at [1139, 480] on icon "Dropdown Menu" at bounding box center [1145, 482] width 12 height 9
click at [1068, 416] on link "Copy Duplicate Scorecard" at bounding box center [1068, 409] width 153 height 26
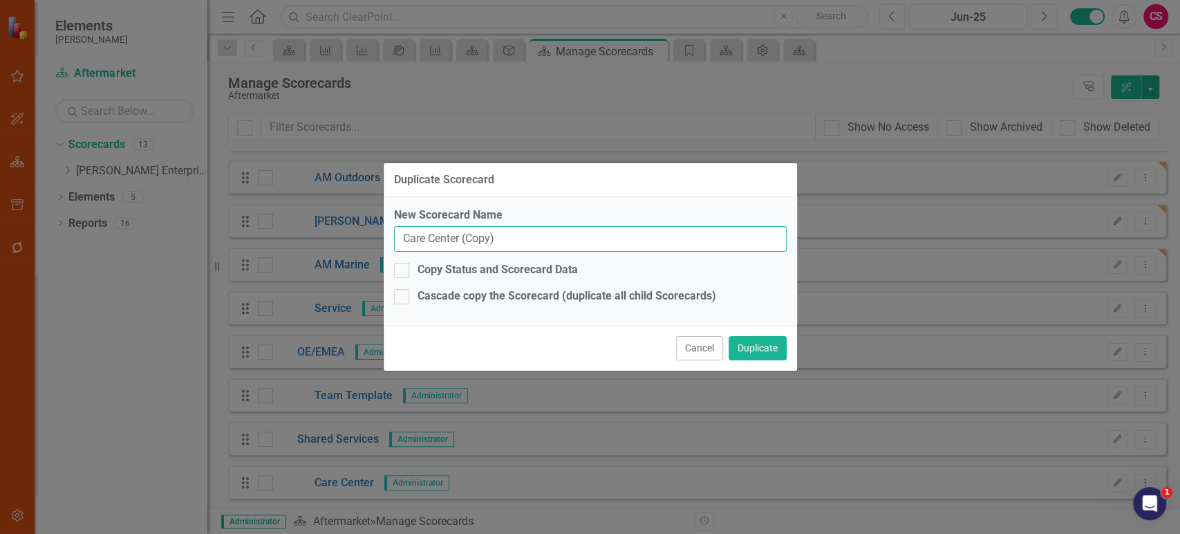
drag, startPoint x: 520, startPoint y: 233, endPoint x: 339, endPoint y: 235, distance: 180.5
click at [339, 235] on div "Duplicate Scorecard New Scorecard Name Care Center (Copy) Copy Status and Score…" at bounding box center [590, 267] width 1180 height 534
type input "Team Template"
click at [762, 344] on button "Duplicate" at bounding box center [758, 348] width 58 height 24
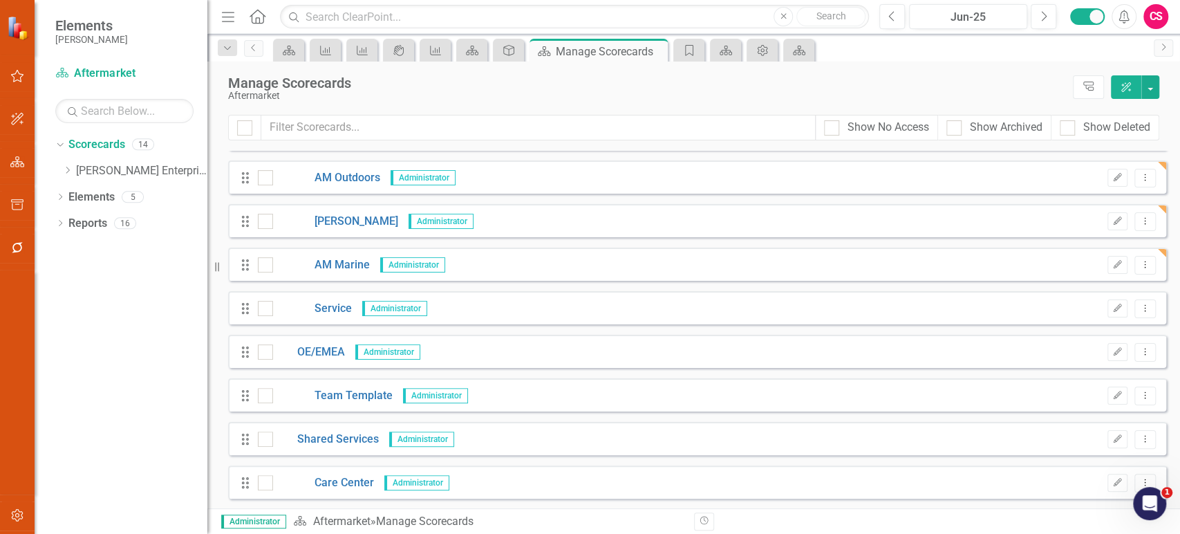
scroll to position [252, 0]
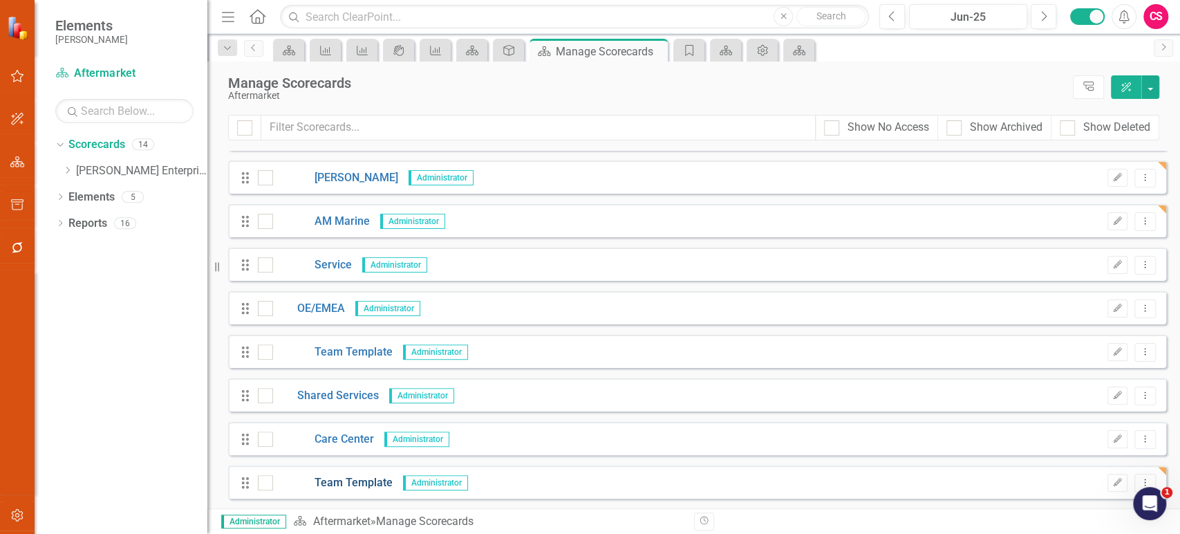
click at [347, 478] on link "Team Template" at bounding box center [333, 483] width 120 height 16
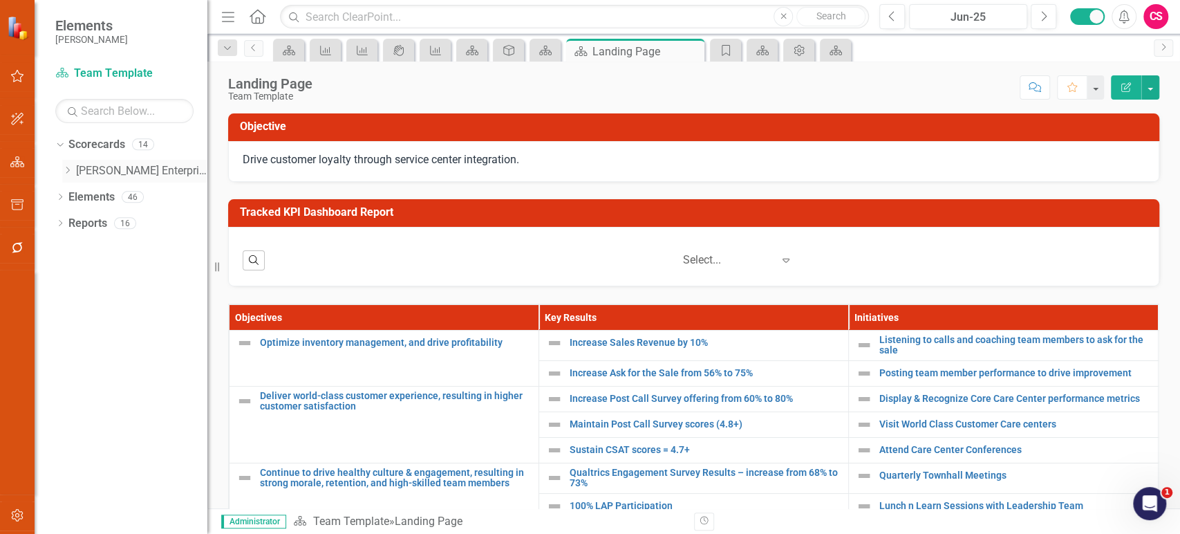
click at [72, 170] on icon "Dropdown" at bounding box center [67, 170] width 10 height 8
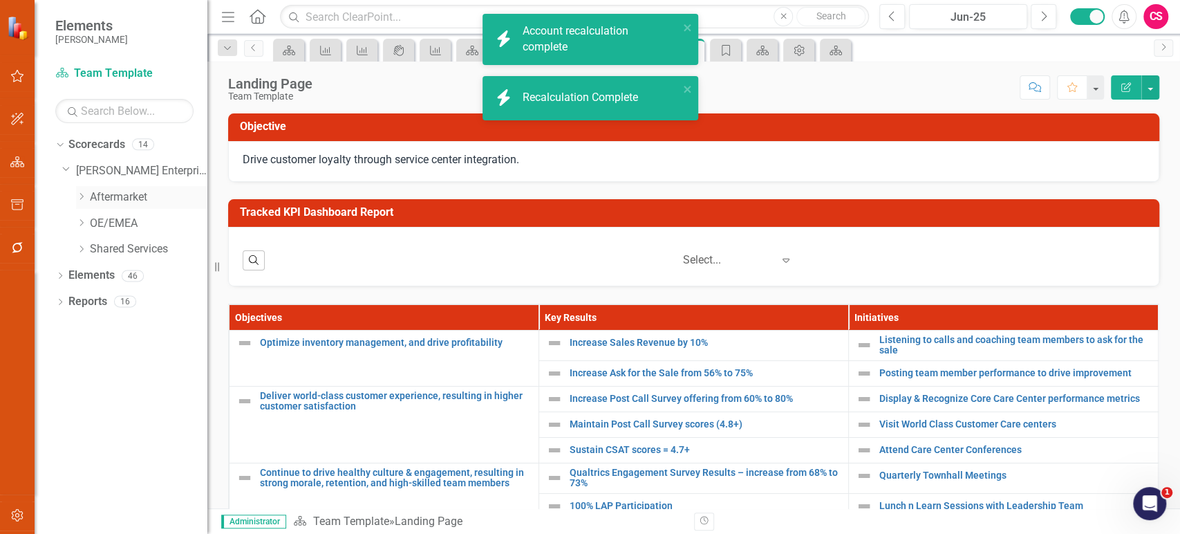
click at [83, 201] on div "Dropdown" at bounding box center [81, 198] width 10 height 12
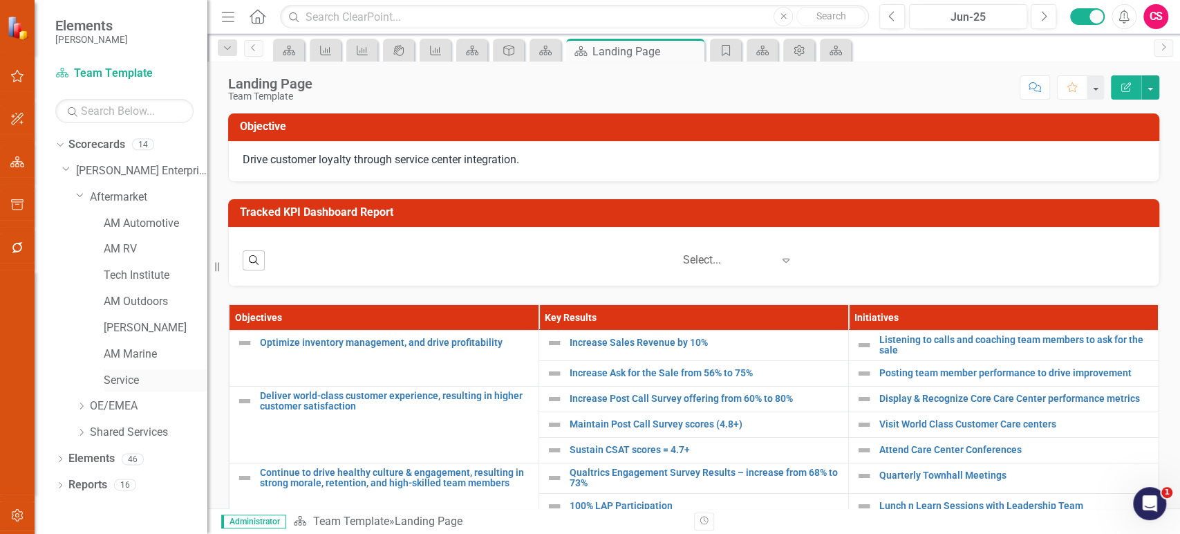
click at [120, 380] on link "Service" at bounding box center [156, 381] width 104 height 16
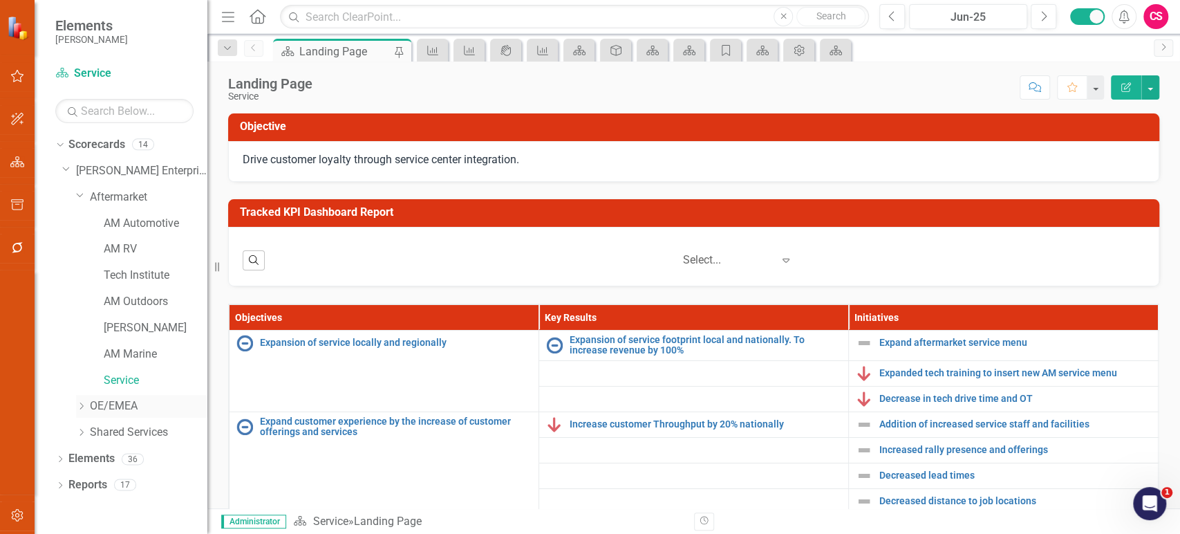
click at [77, 403] on icon "Dropdown" at bounding box center [81, 406] width 10 height 8
click at [77, 403] on icon "Dropdown" at bounding box center [80, 404] width 8 height 10
click at [82, 438] on div "Dropdown" at bounding box center [81, 433] width 10 height 12
drag, startPoint x: 127, startPoint y: 486, endPoint x: 55, endPoint y: 413, distance: 102.2
click at [127, 487] on link "Team Template" at bounding box center [156, 485] width 104 height 16
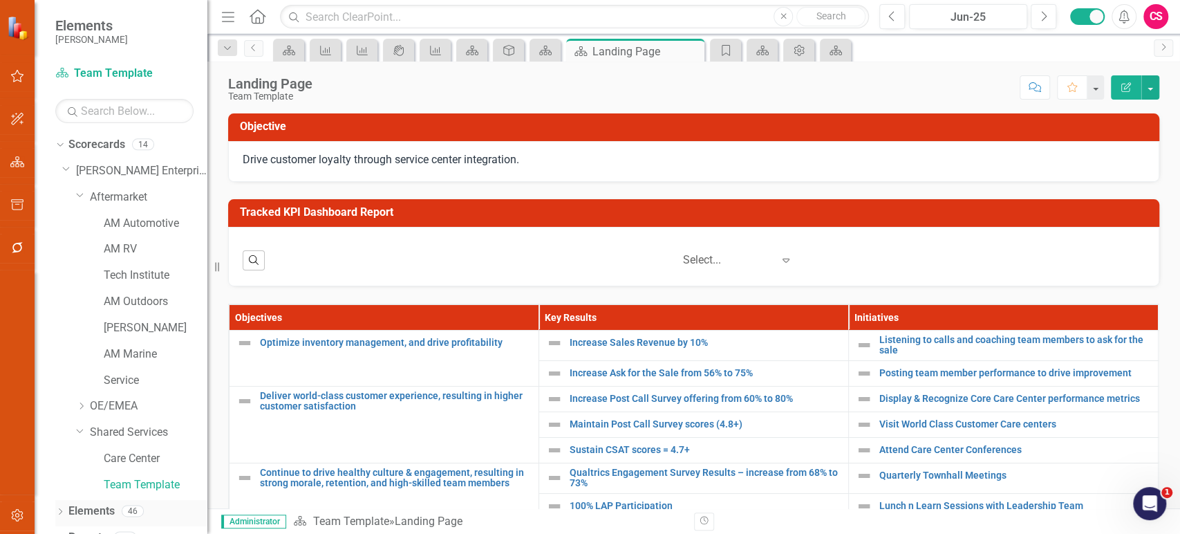
click at [83, 509] on link "Elements" at bounding box center [91, 511] width 46 height 16
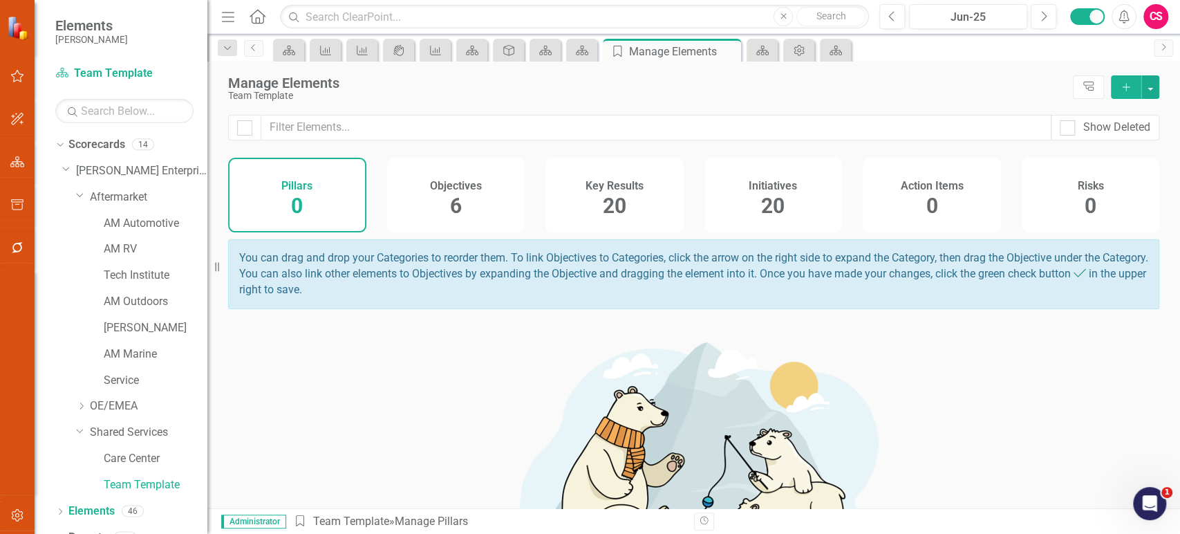
click at [450, 205] on span "6" at bounding box center [456, 206] width 12 height 24
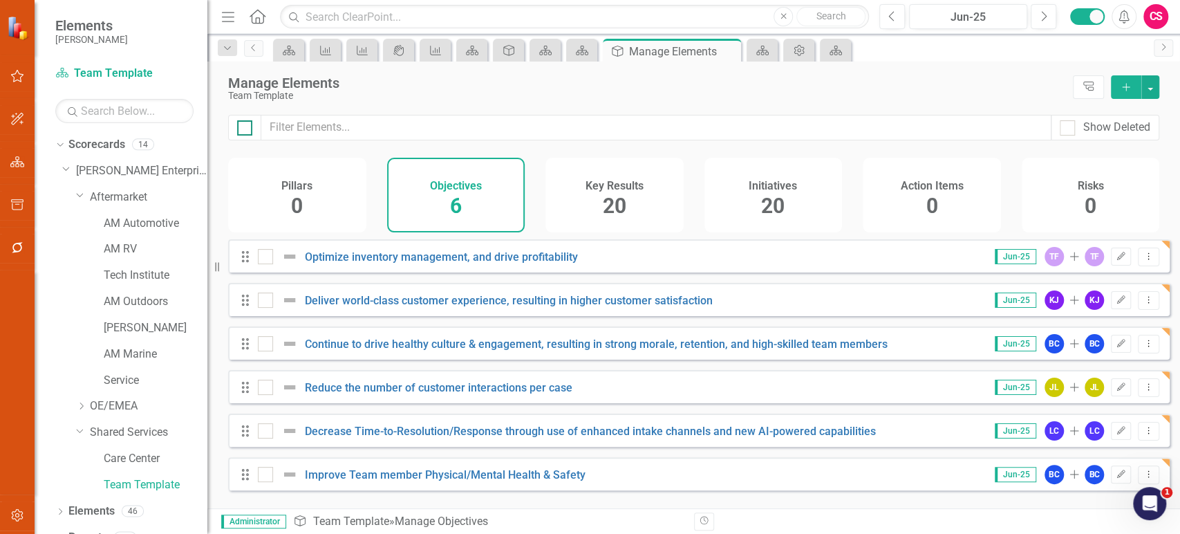
click at [249, 132] on div at bounding box center [244, 127] width 15 height 15
click at [246, 129] on input "checkbox" at bounding box center [241, 124] width 9 height 9
checkbox input "true"
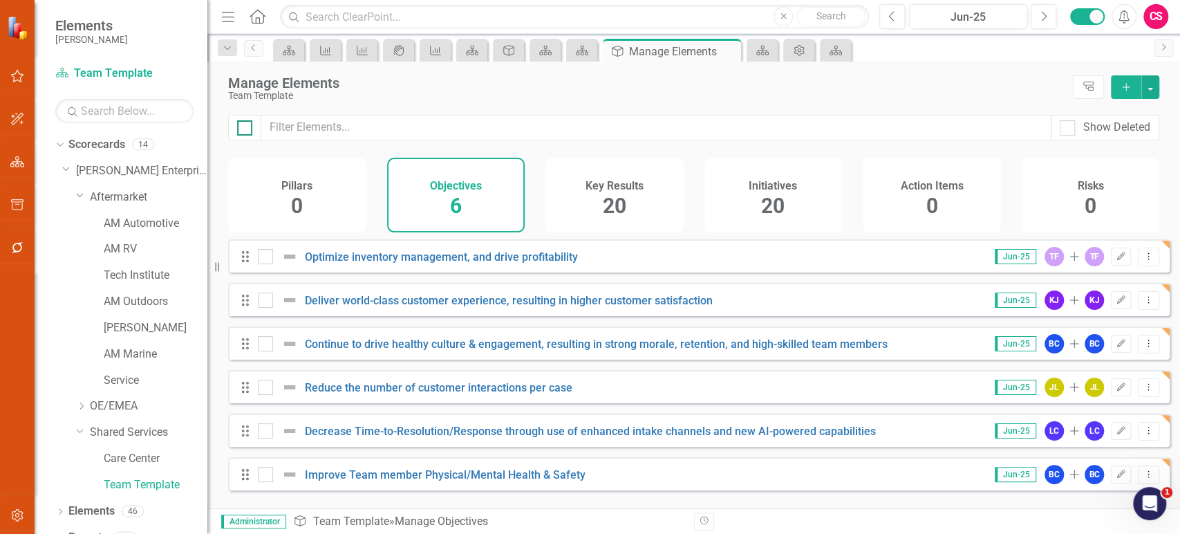
checkbox input "true"
click at [1151, 84] on button "button" at bounding box center [1151, 87] width 18 height 24
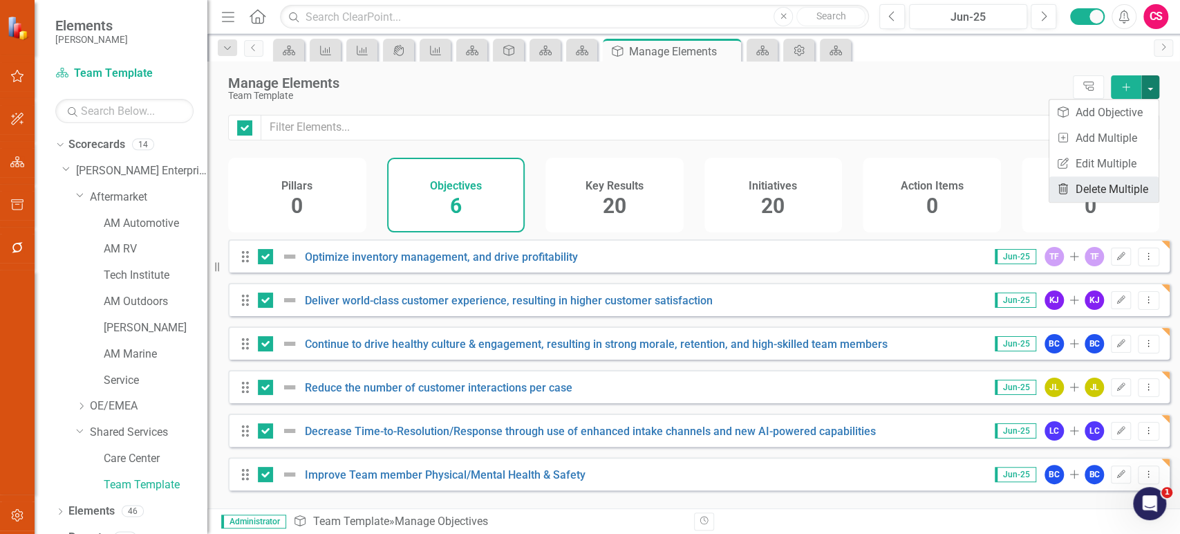
click at [1055, 183] on link "Trash Delete Multiple" at bounding box center [1104, 189] width 109 height 26
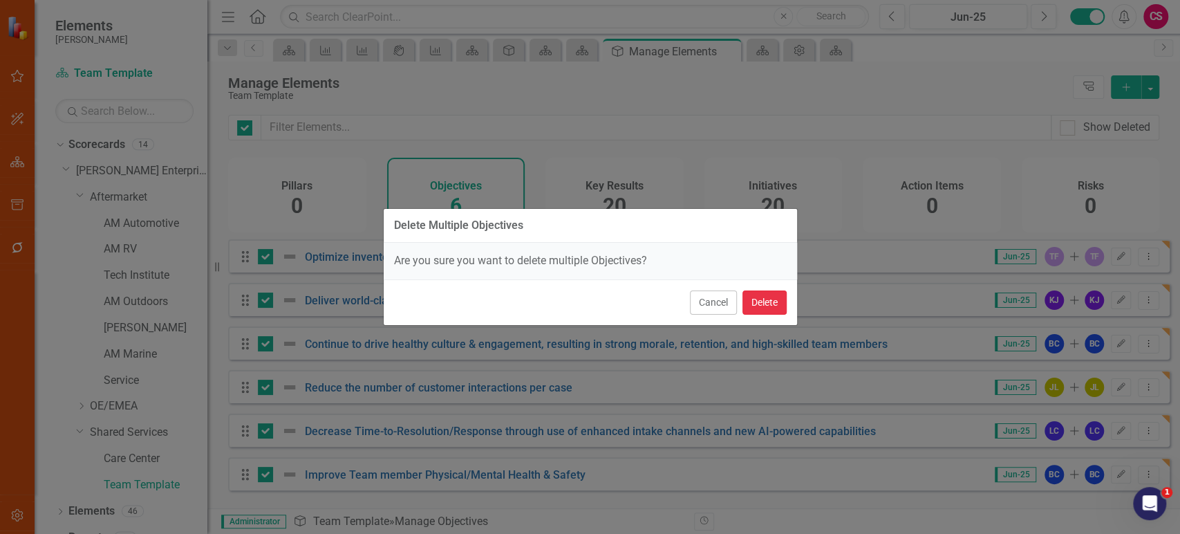
click at [766, 302] on button "Delete" at bounding box center [765, 302] width 44 height 24
checkbox input "false"
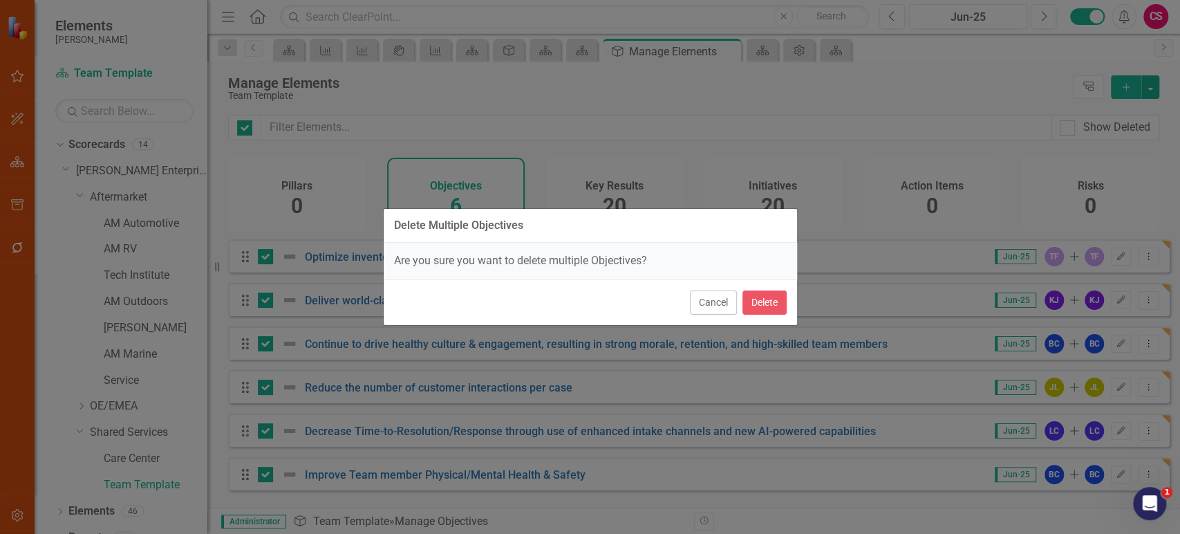
checkbox input "false"
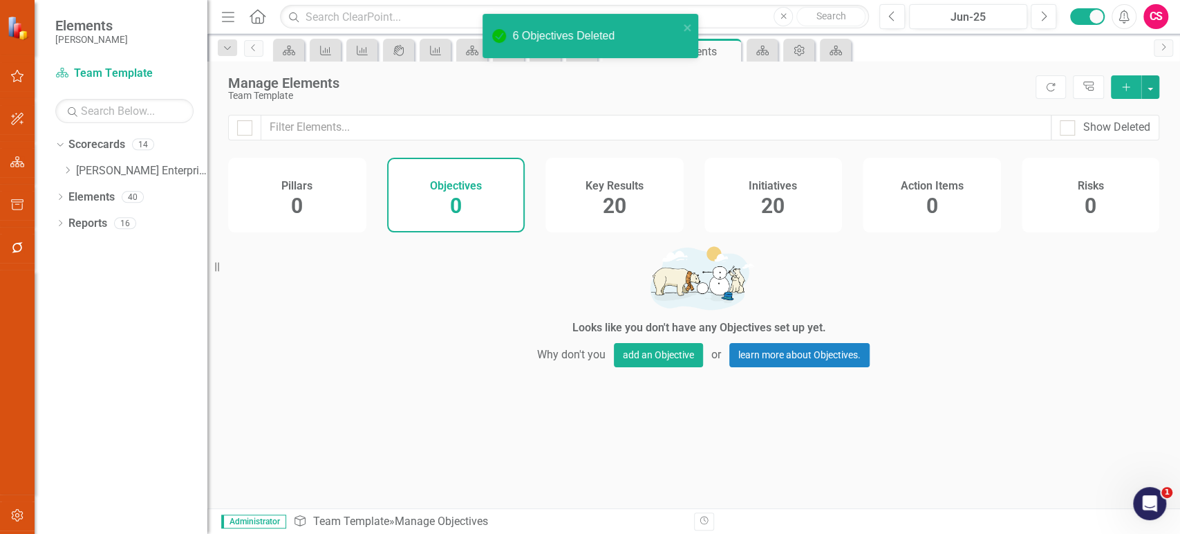
click at [607, 194] on span "20" at bounding box center [615, 206] width 24 height 24
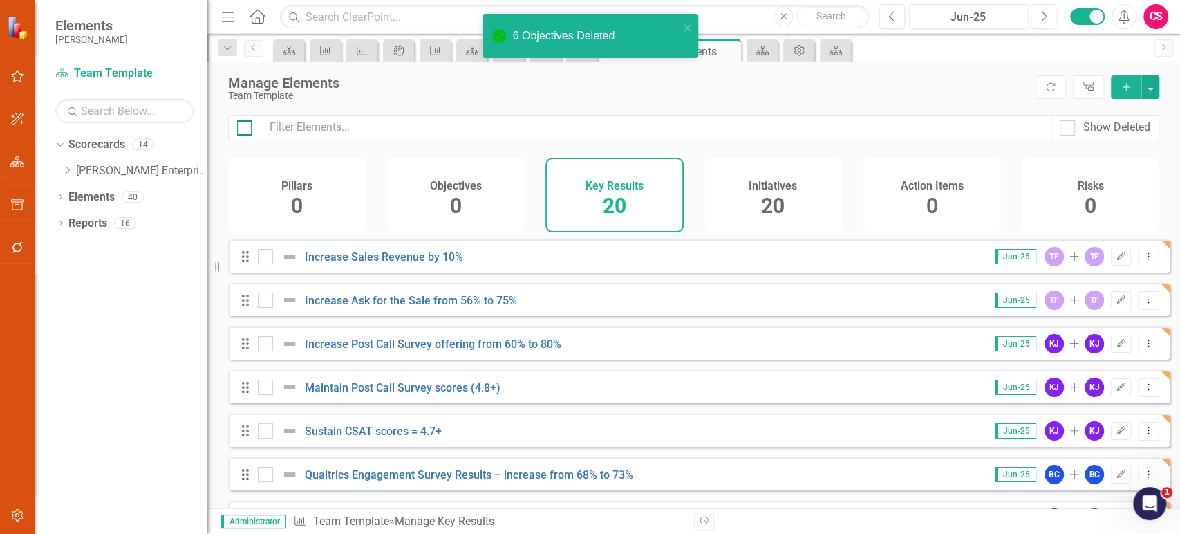
click at [243, 131] on div at bounding box center [244, 127] width 15 height 15
click at [243, 129] on input "checkbox" at bounding box center [241, 124] width 9 height 9
checkbox input "true"
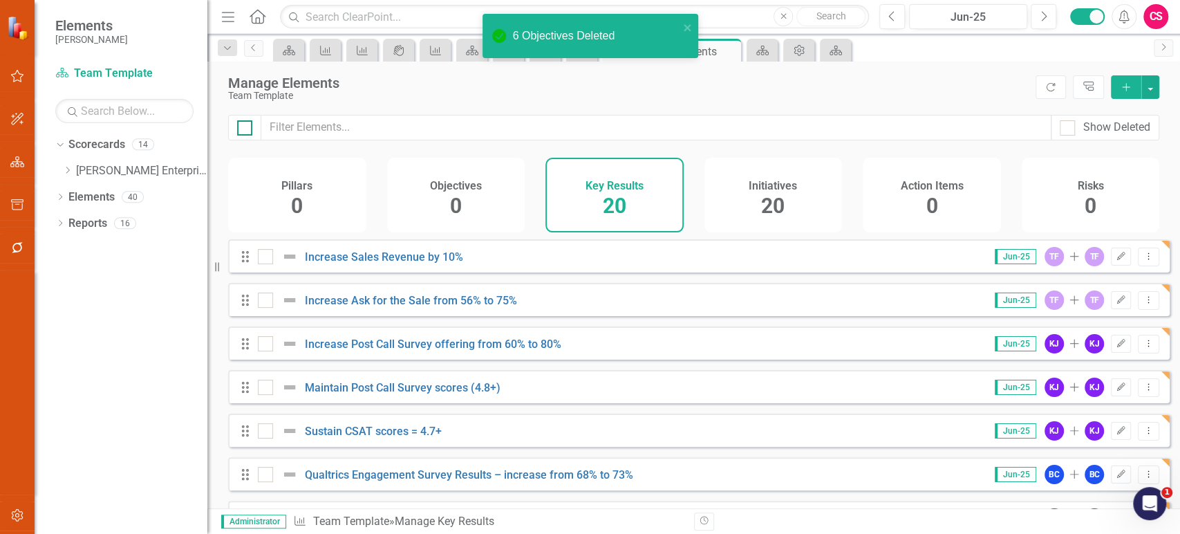
checkbox input "true"
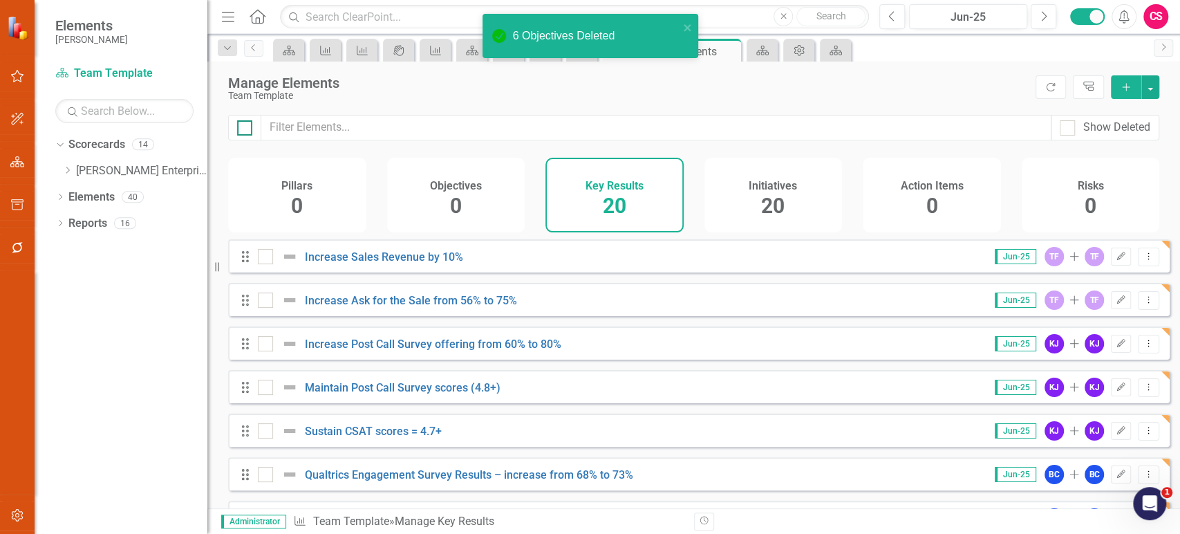
checkbox input "true"
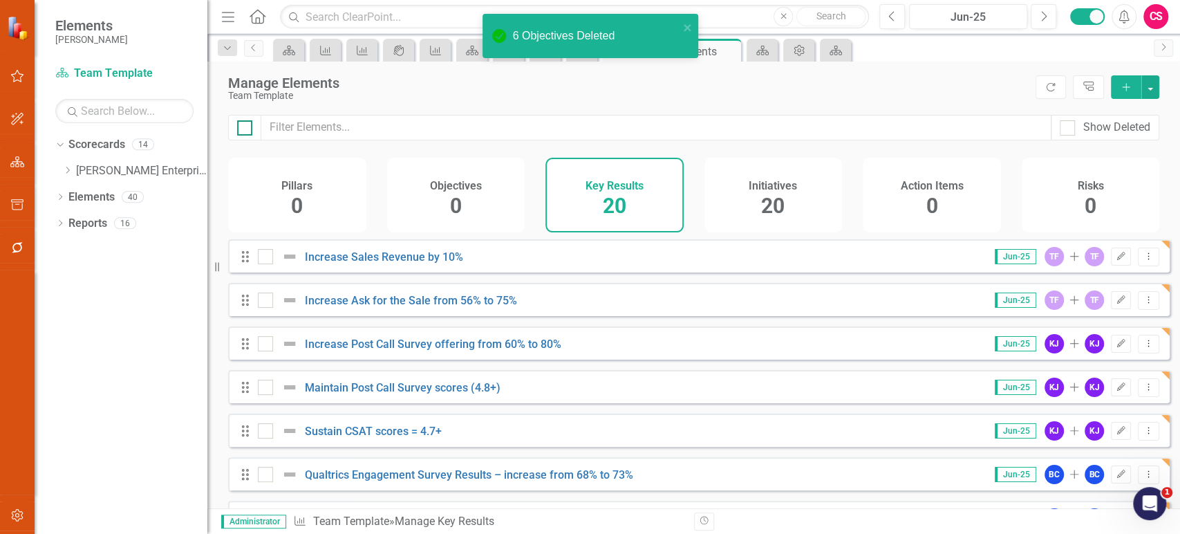
checkbox input "true"
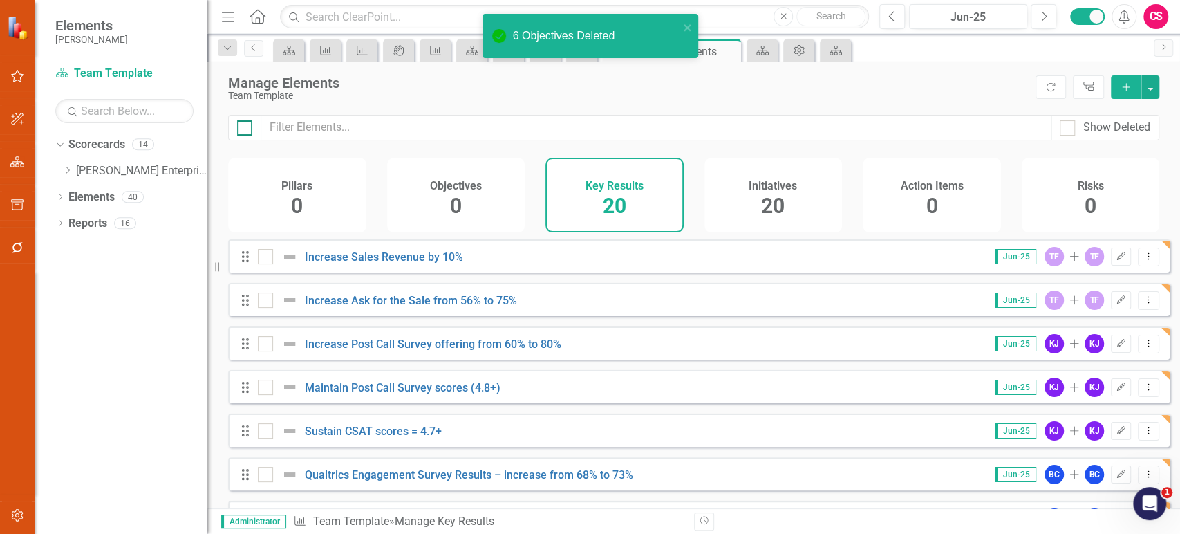
checkbox input "true"
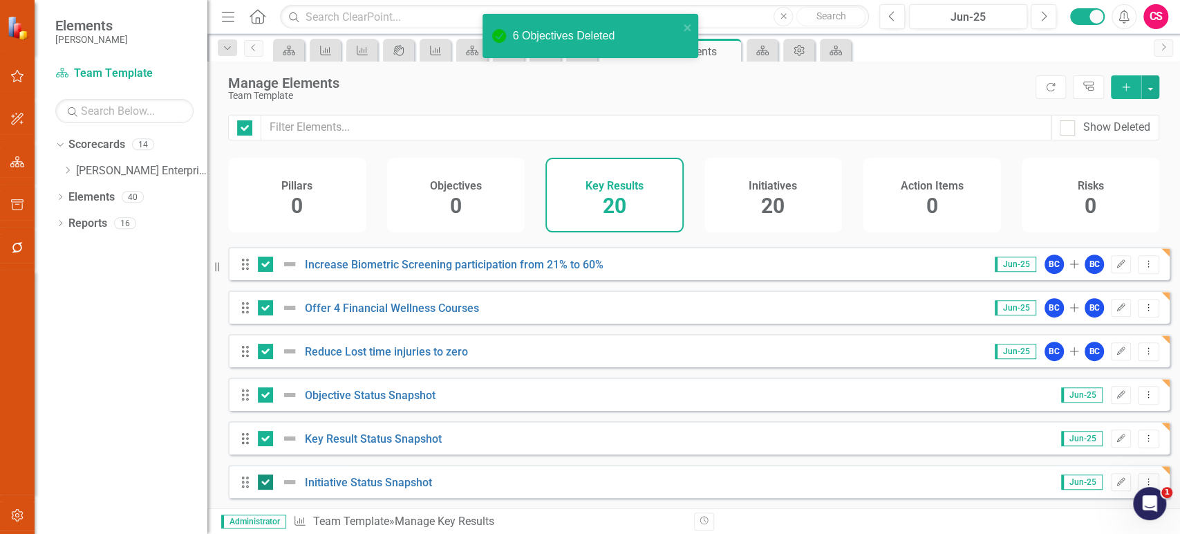
click at [263, 485] on div at bounding box center [265, 481] width 15 height 15
click at [263, 483] on input "checkbox" at bounding box center [262, 478] width 9 height 9
checkbox input "false"
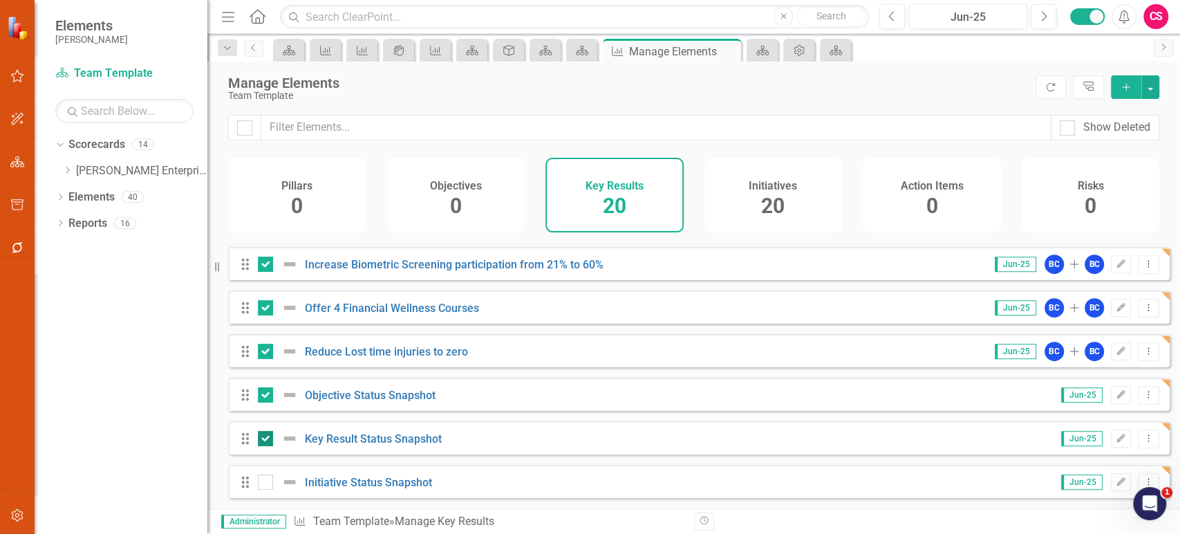
click at [263, 444] on div at bounding box center [265, 438] width 15 height 15
click at [263, 440] on input "checkbox" at bounding box center [262, 435] width 9 height 9
checkbox input "false"
click at [266, 402] on div at bounding box center [281, 395] width 47 height 17
click at [266, 396] on input "checkbox" at bounding box center [262, 391] width 9 height 9
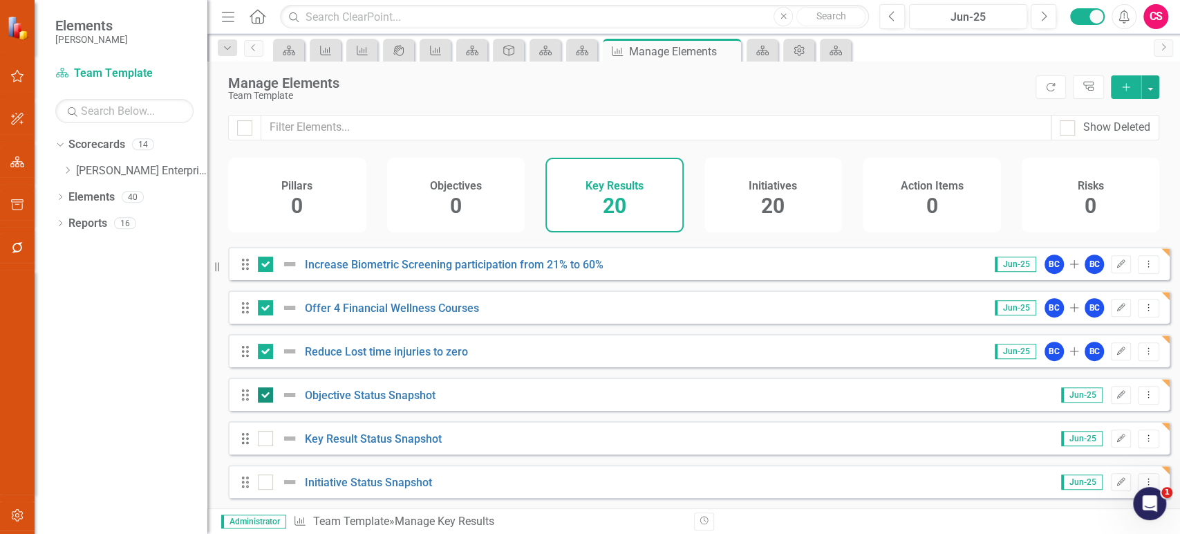
checkbox input "false"
drag, startPoint x: 1151, startPoint y: 88, endPoint x: 1144, endPoint y: 104, distance: 17.3
click at [1151, 88] on button "button" at bounding box center [1151, 87] width 18 height 24
click at [1102, 189] on link "Trash Delete Multiple" at bounding box center [1104, 189] width 109 height 26
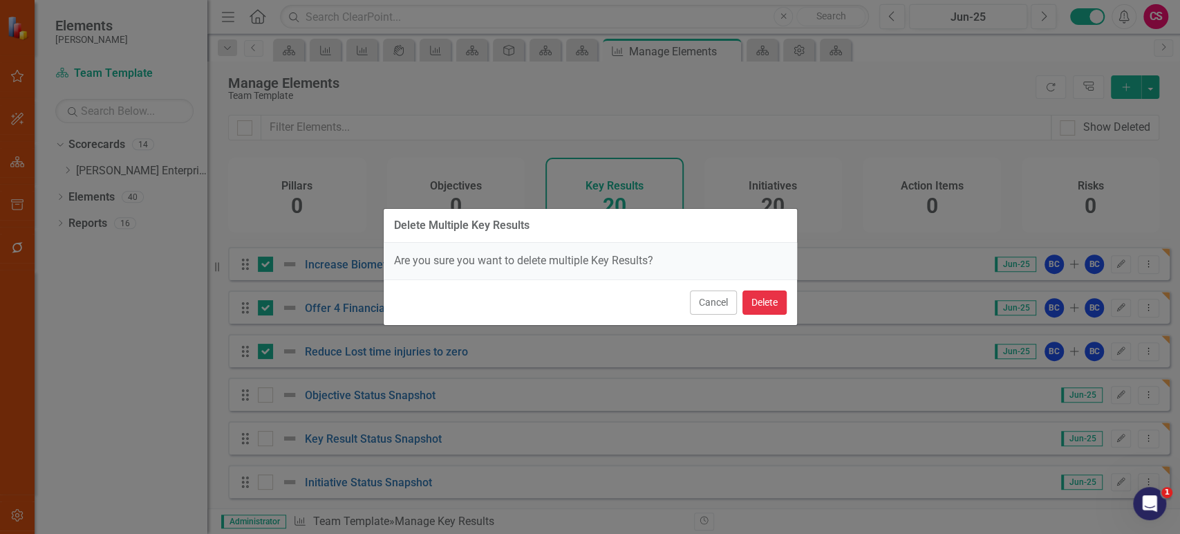
click at [785, 308] on button "Delete" at bounding box center [765, 302] width 44 height 24
checkbox input "false"
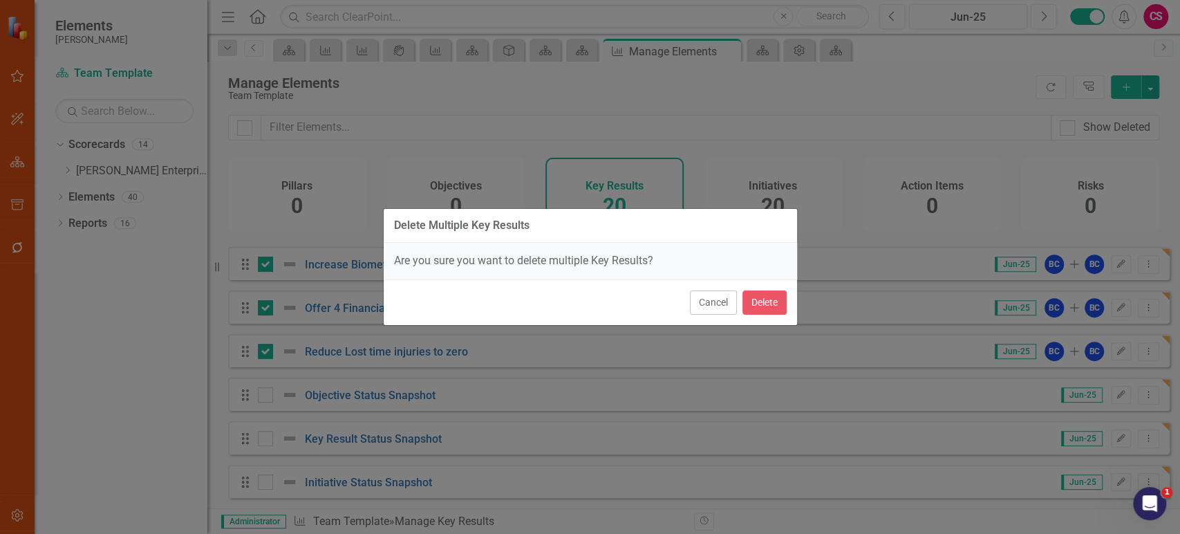
checkbox input "false"
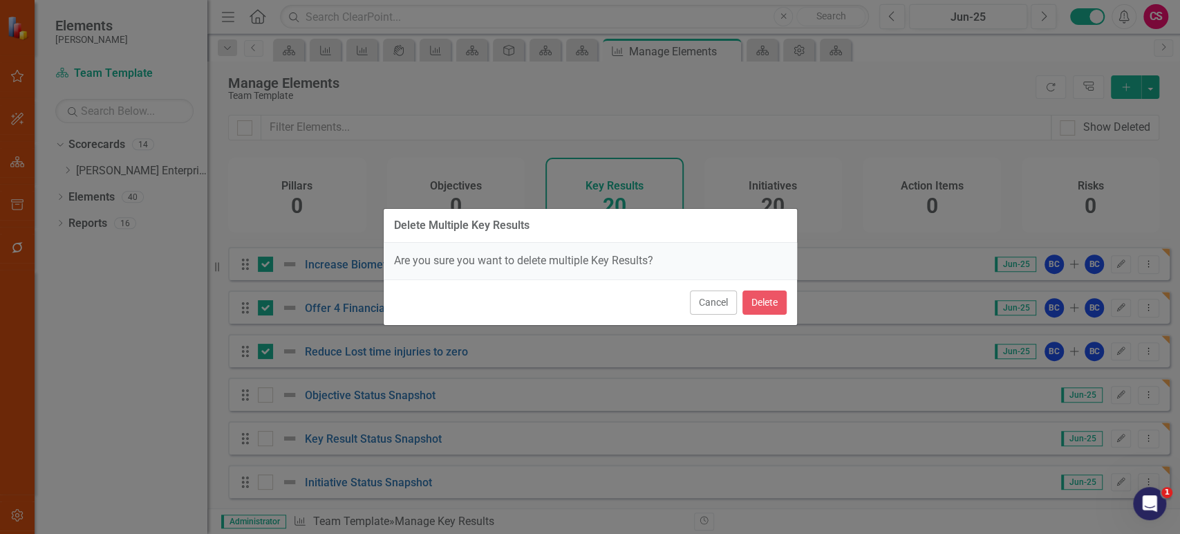
checkbox input "false"
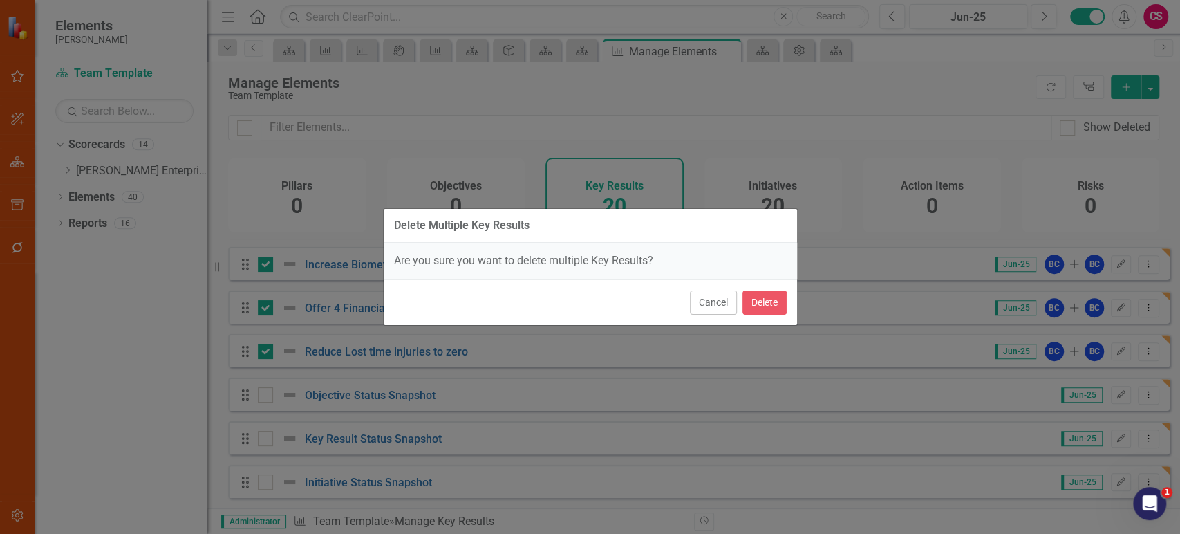
checkbox input "false"
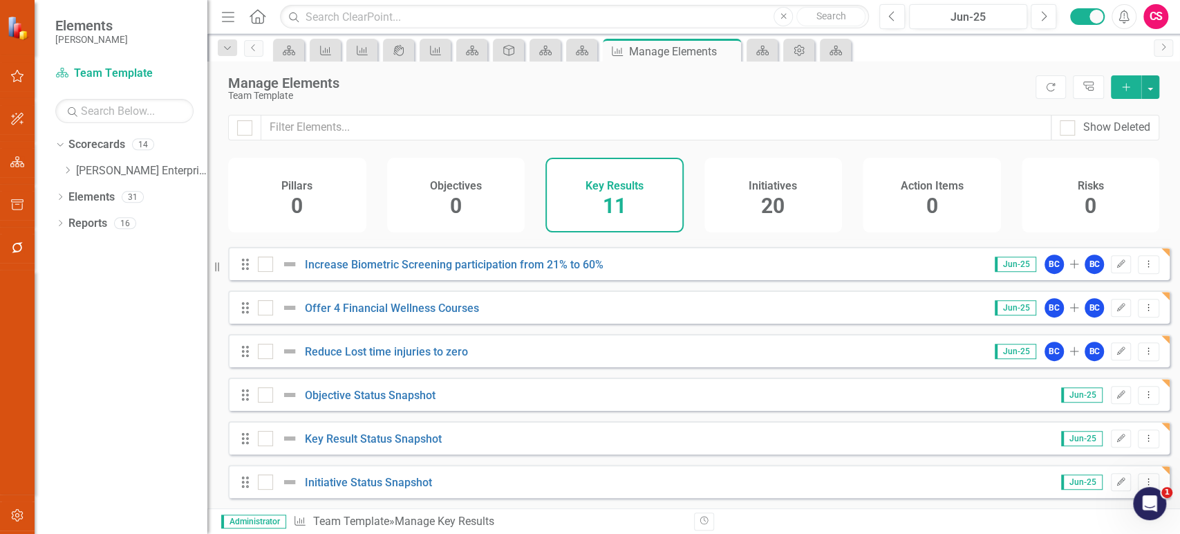
scroll to position [0, 0]
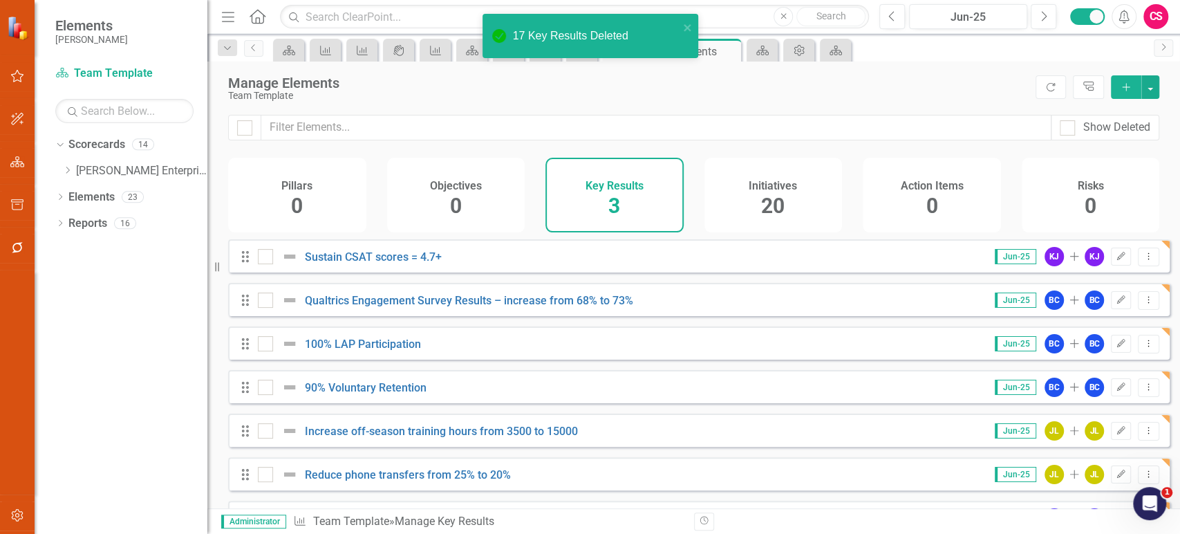
click at [772, 203] on span "20" at bounding box center [773, 206] width 24 height 24
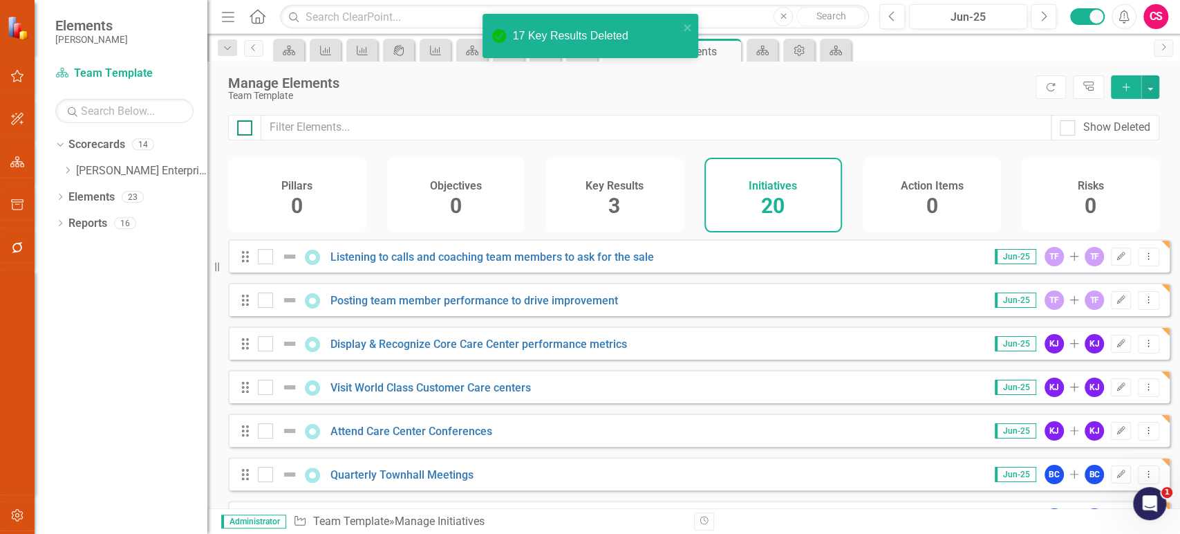
click at [237, 131] on div at bounding box center [244, 127] width 15 height 15
click at [237, 129] on input "checkbox" at bounding box center [241, 124] width 9 height 9
checkbox input "true"
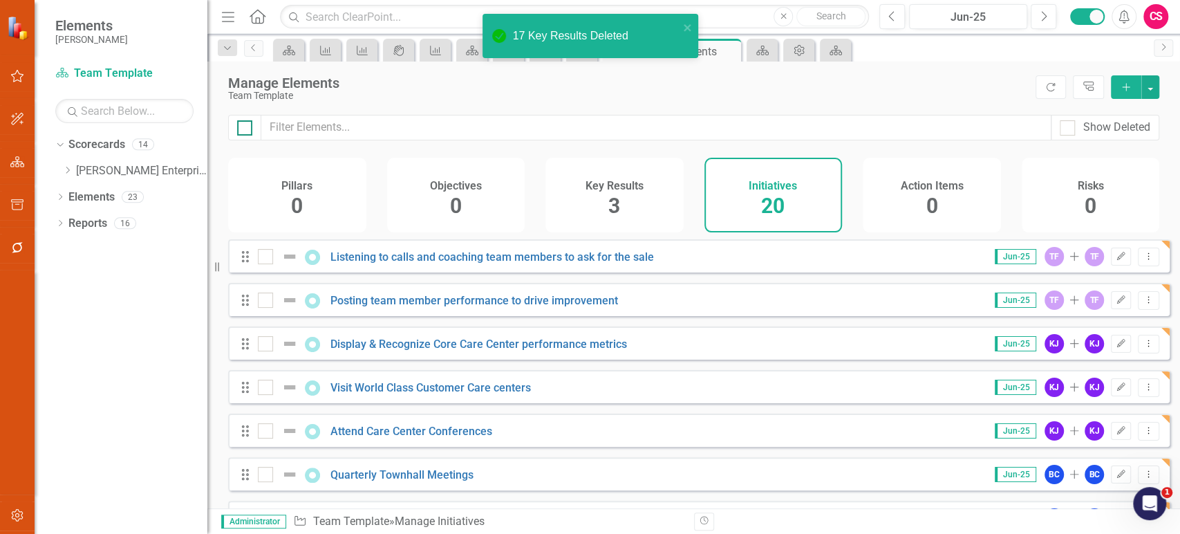
checkbox input "true"
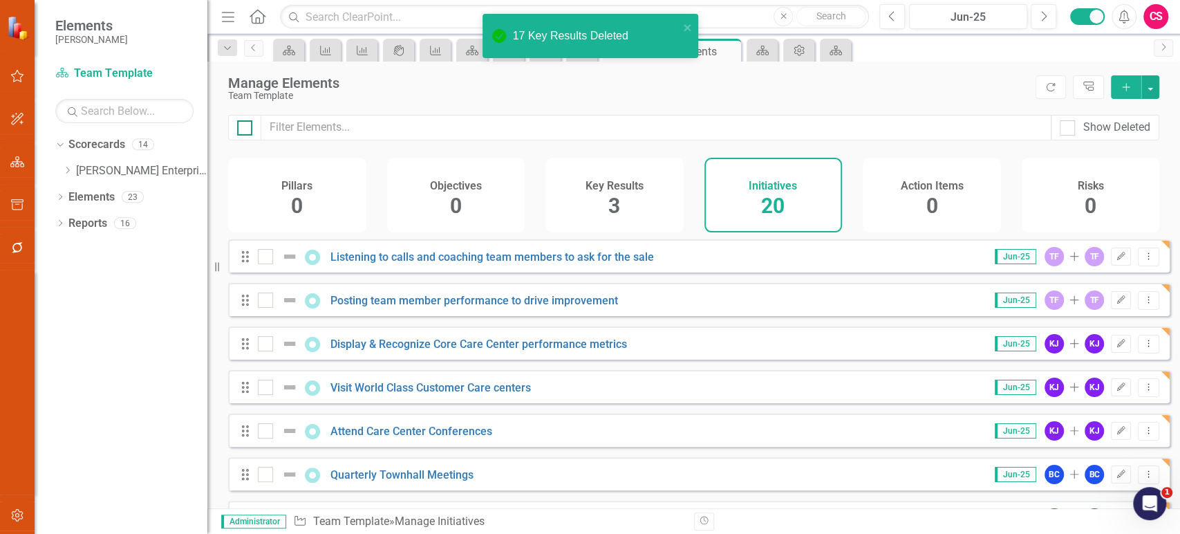
checkbox input "true"
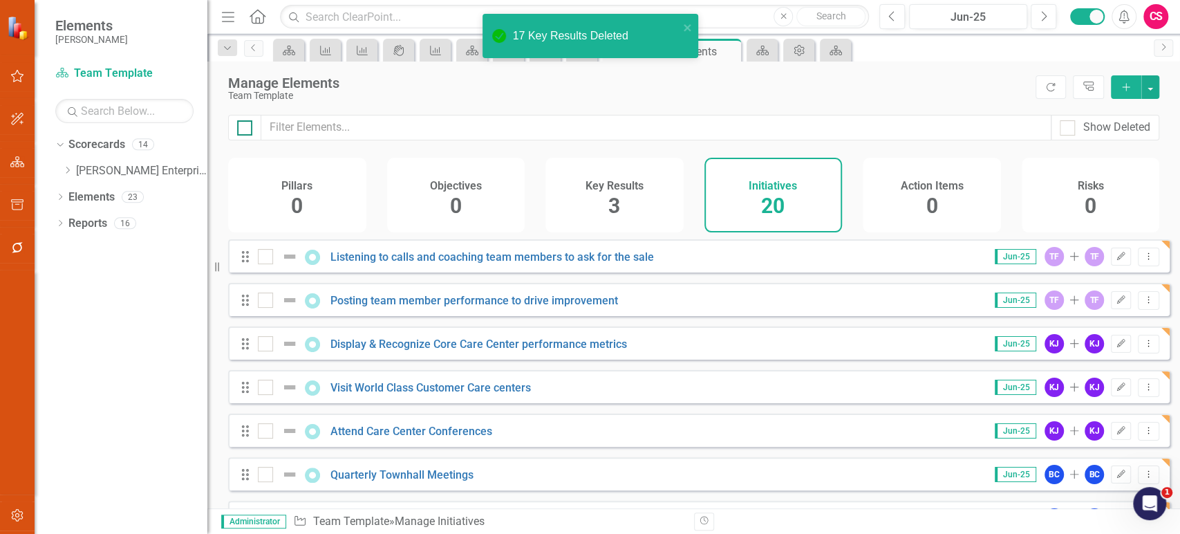
checkbox input "true"
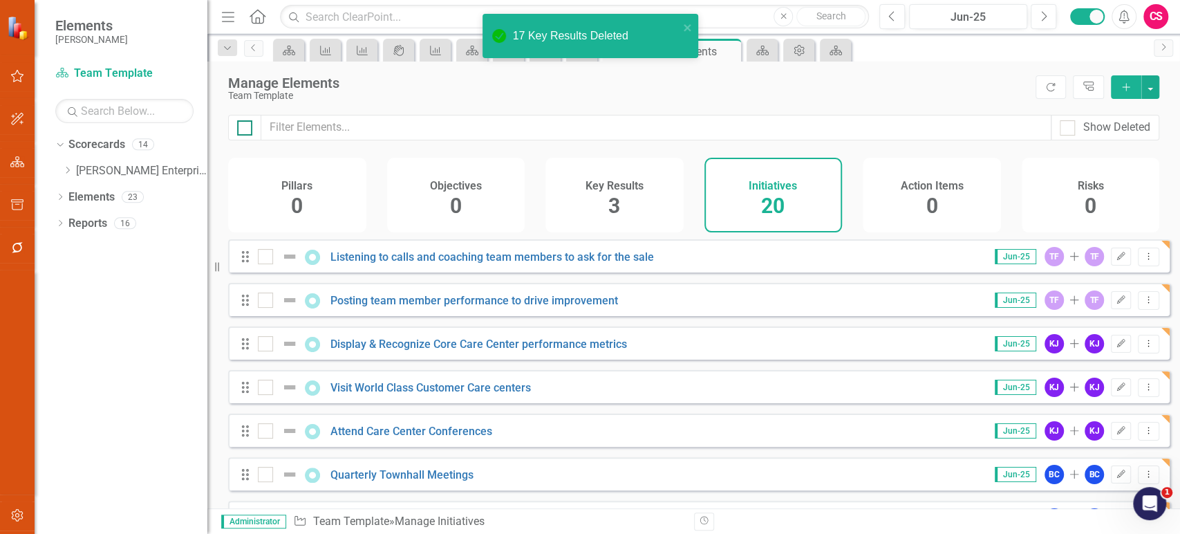
checkbox input "true"
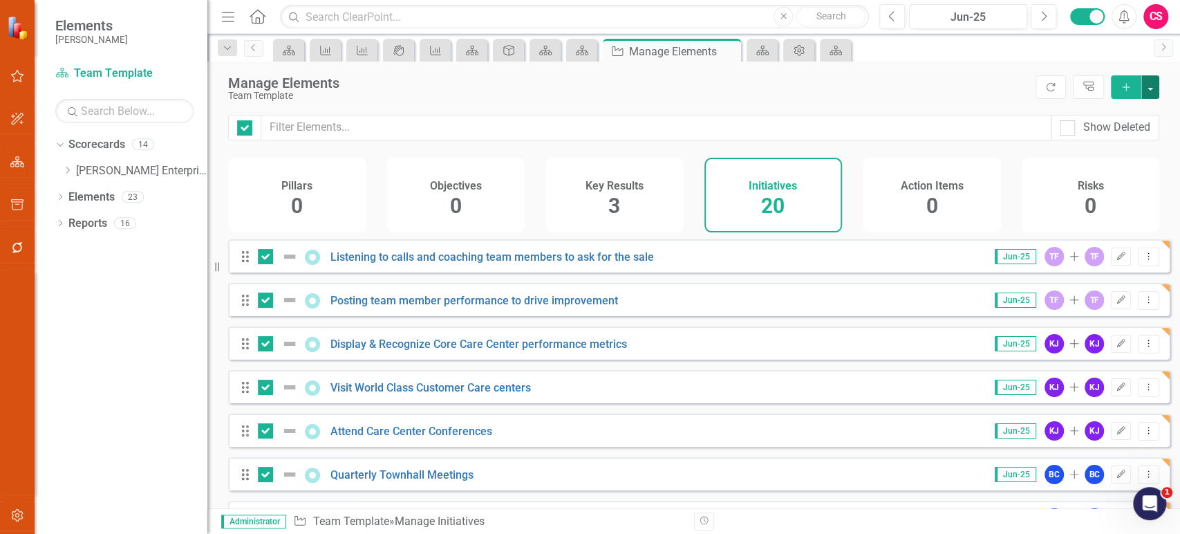
click at [1149, 85] on button "button" at bounding box center [1151, 87] width 18 height 24
click at [1076, 192] on link "Trash Delete Multiple" at bounding box center [1104, 189] width 109 height 26
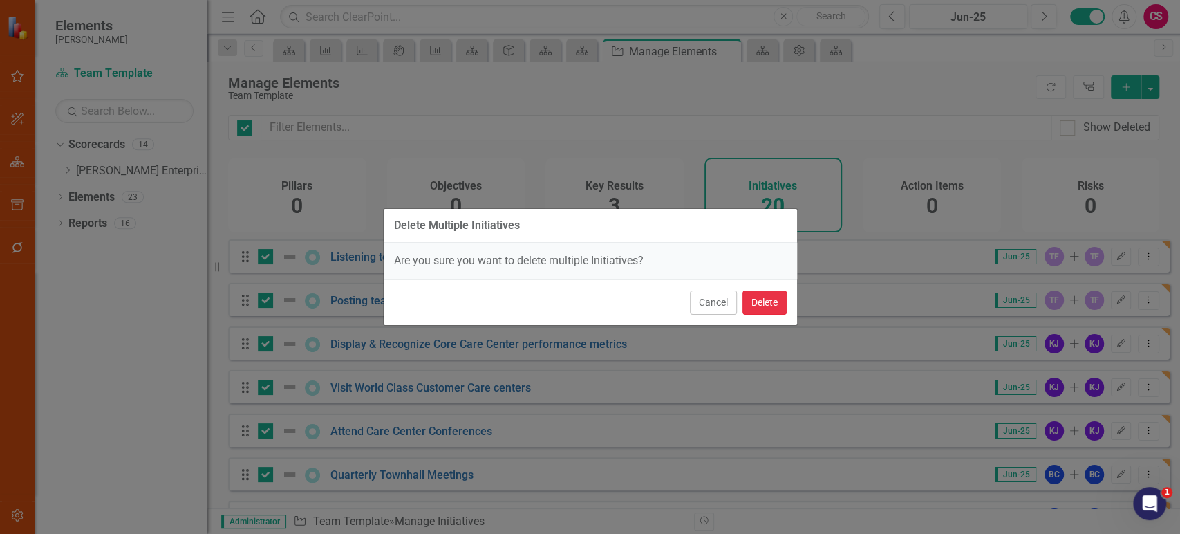
click at [756, 308] on button "Delete" at bounding box center [765, 302] width 44 height 24
checkbox input "false"
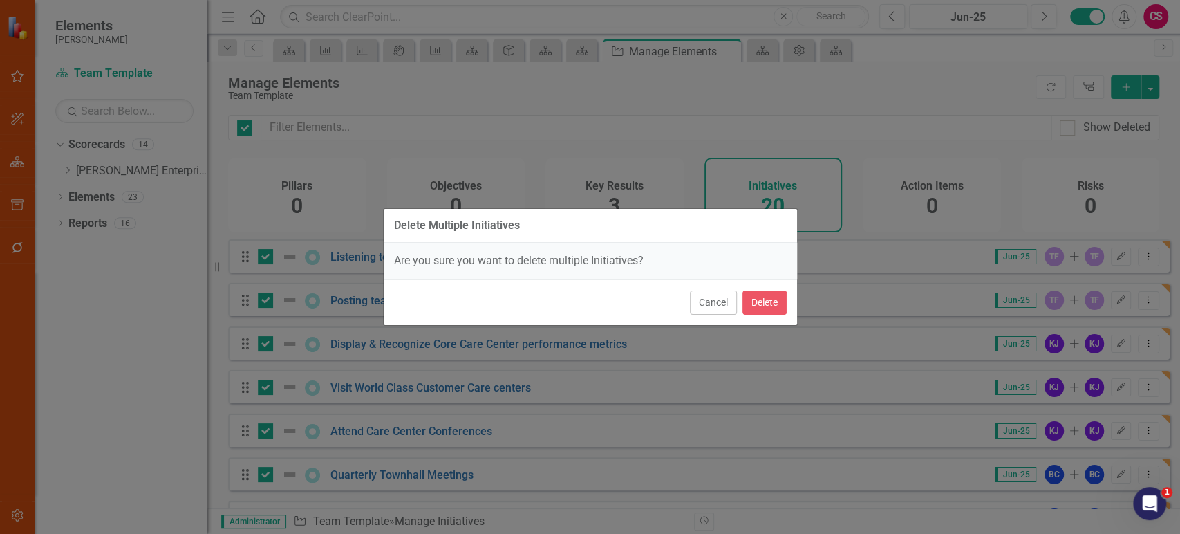
checkbox input "false"
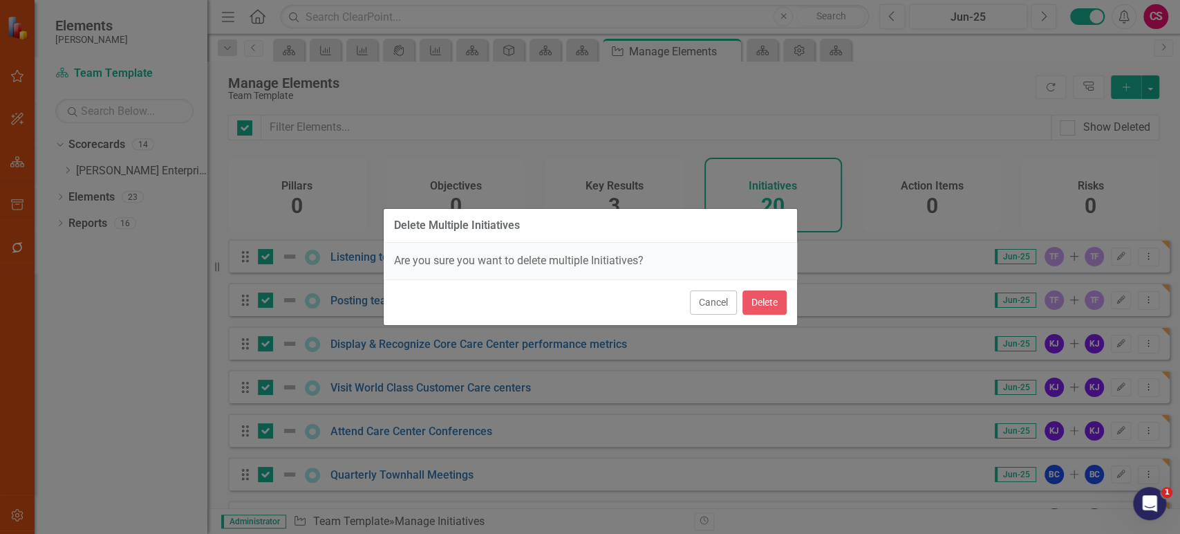
checkbox input "false"
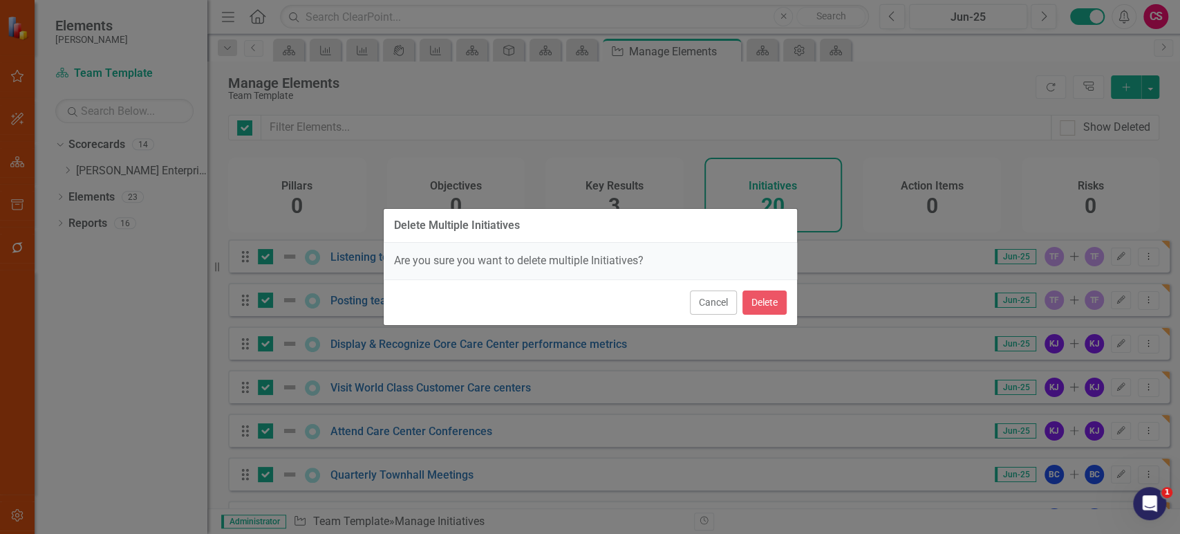
checkbox input "false"
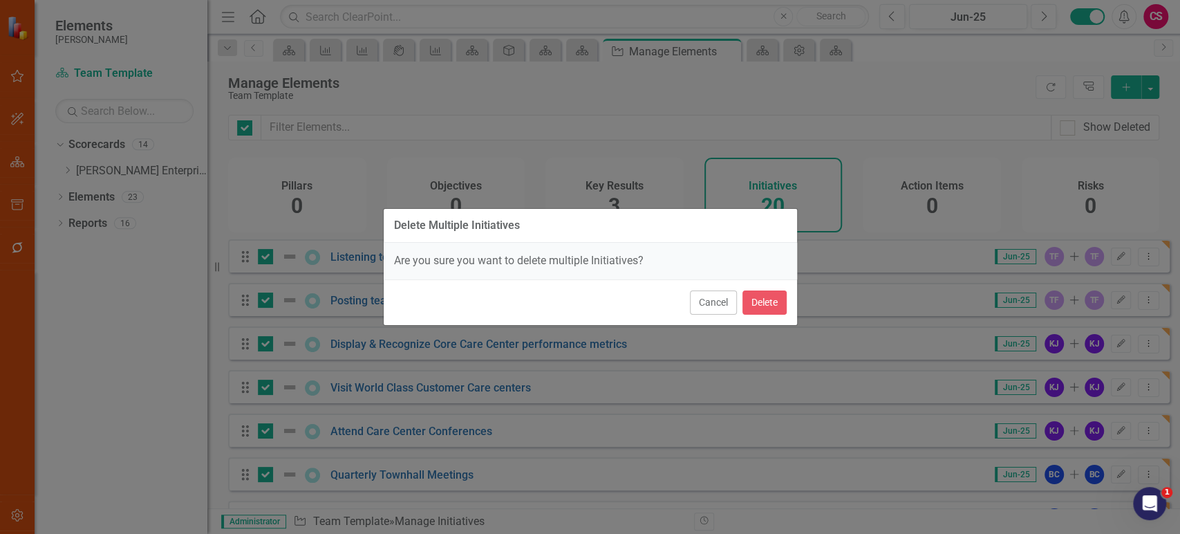
checkbox input "false"
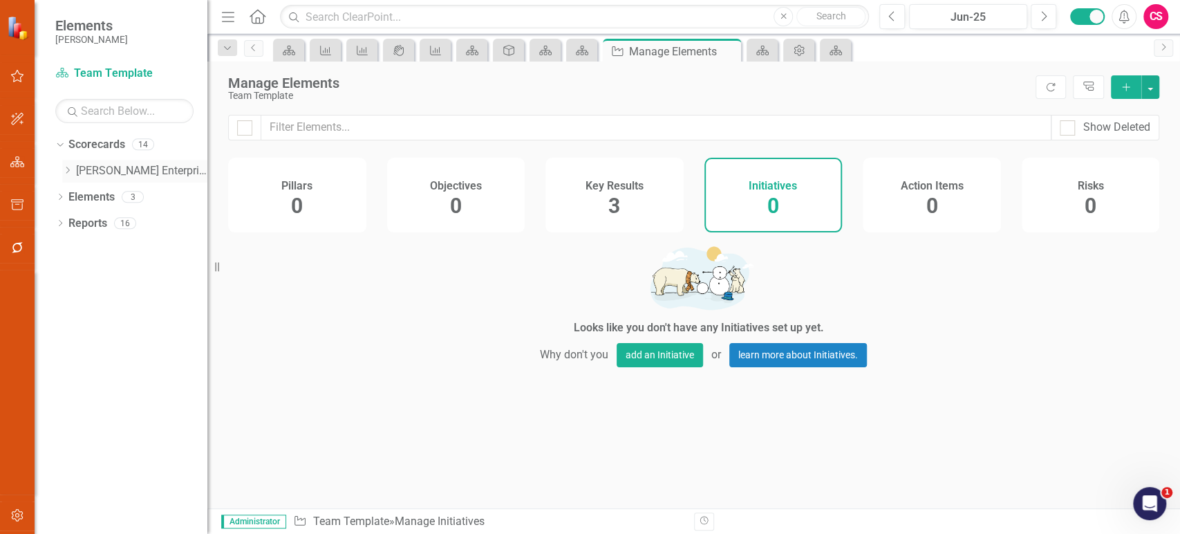
click at [69, 170] on icon "Dropdown" at bounding box center [67, 170] width 10 height 8
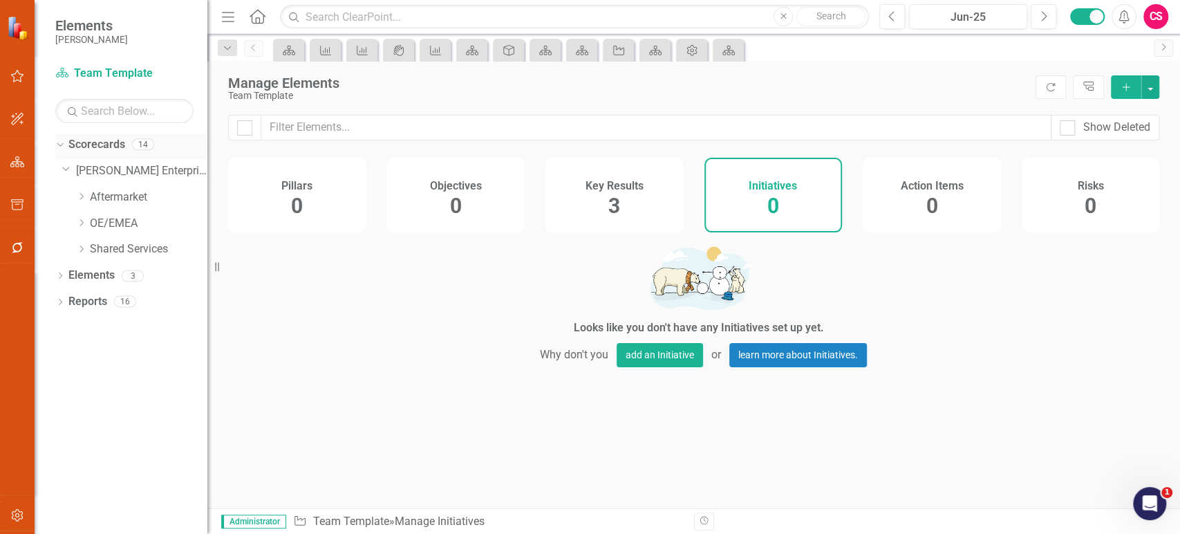
click at [106, 147] on link "Scorecards" at bounding box center [96, 145] width 57 height 16
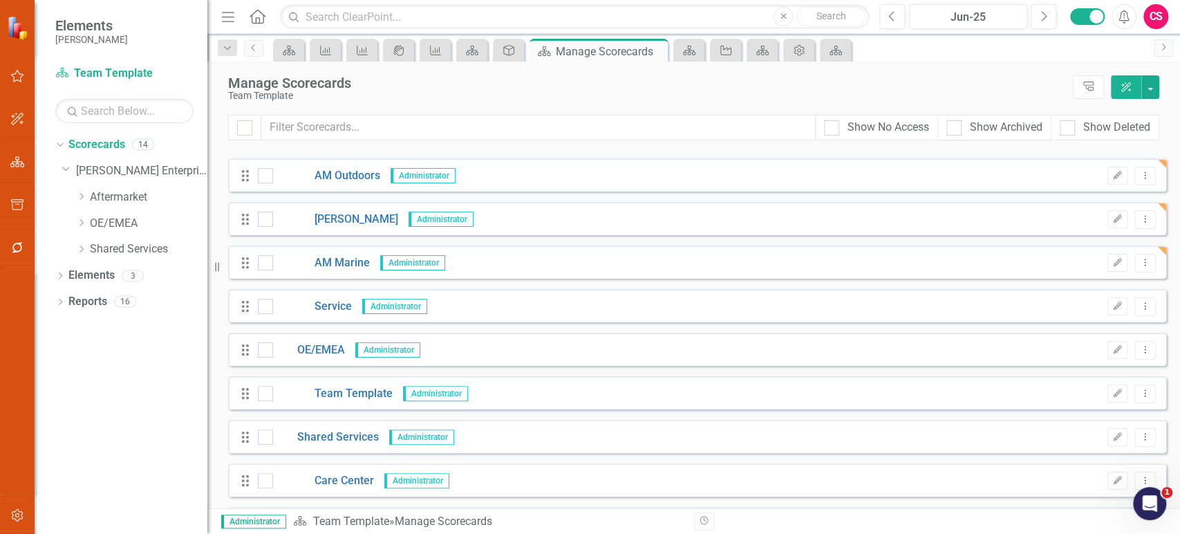
scroll to position [252, 0]
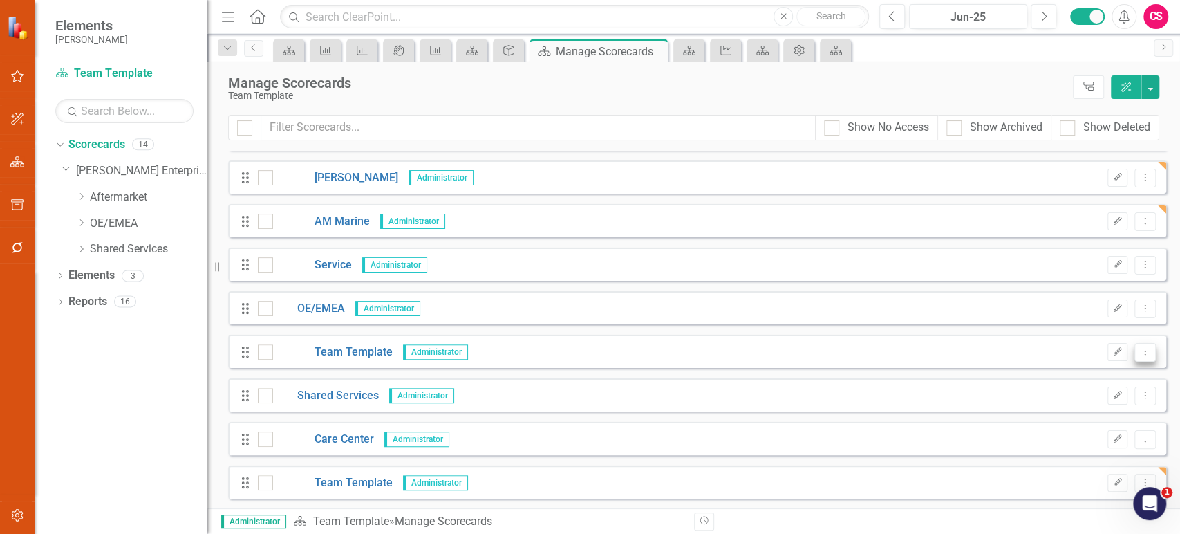
click at [1140, 353] on icon "Dropdown Menu" at bounding box center [1145, 351] width 12 height 9
click at [1066, 396] on link "Copy Duplicate Scorecard" at bounding box center [1068, 400] width 153 height 26
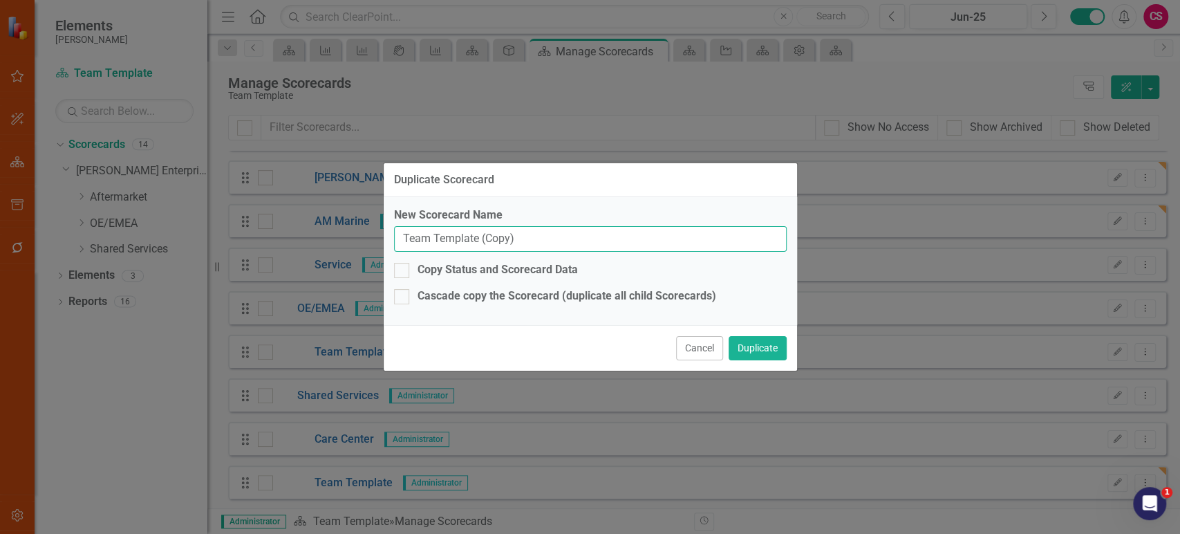
click at [580, 246] on input "Team Template (Copy)" at bounding box center [590, 239] width 393 height 26
paste input "317 (Markdorf"
type input "317 ([GEOGRAPHIC_DATA])"
click at [756, 354] on button "Duplicate" at bounding box center [758, 348] width 58 height 24
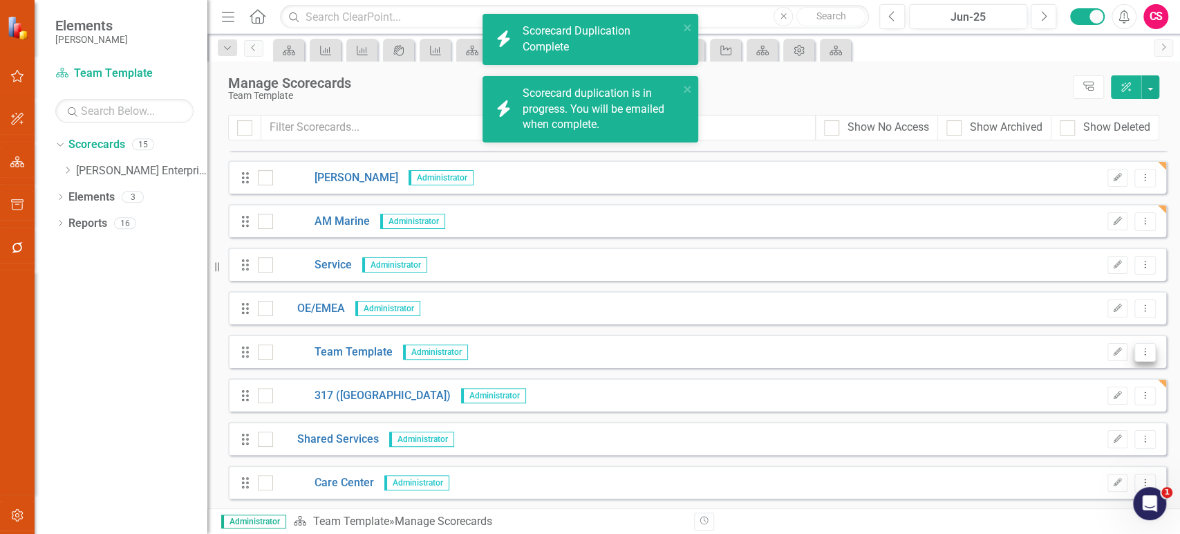
click at [1142, 355] on button "Dropdown Menu" at bounding box center [1145, 352] width 21 height 19
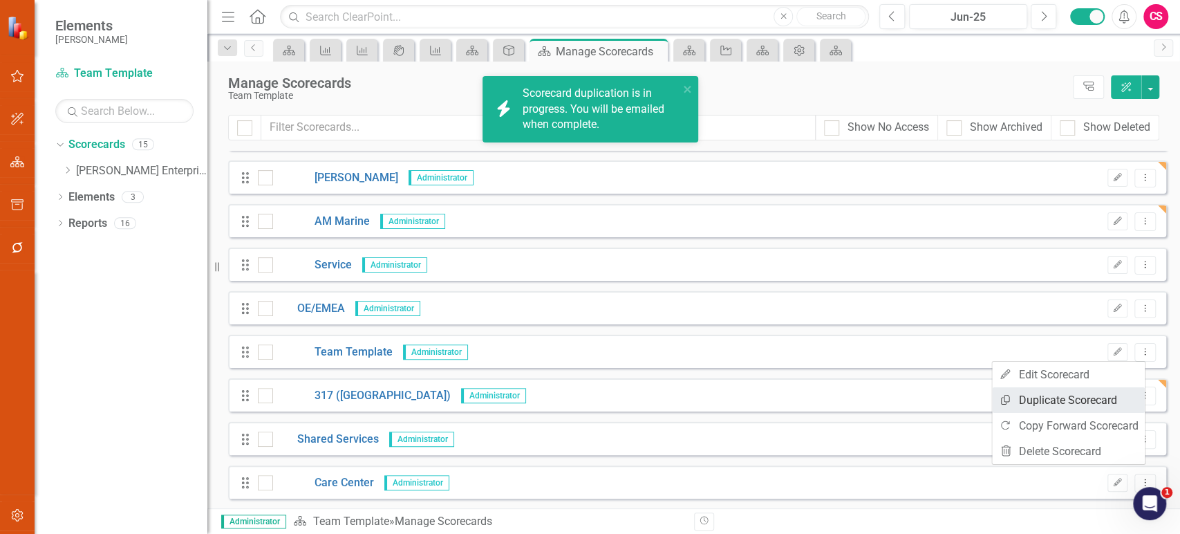
click at [1068, 396] on link "Copy Duplicate Scorecard" at bounding box center [1068, 400] width 153 height 26
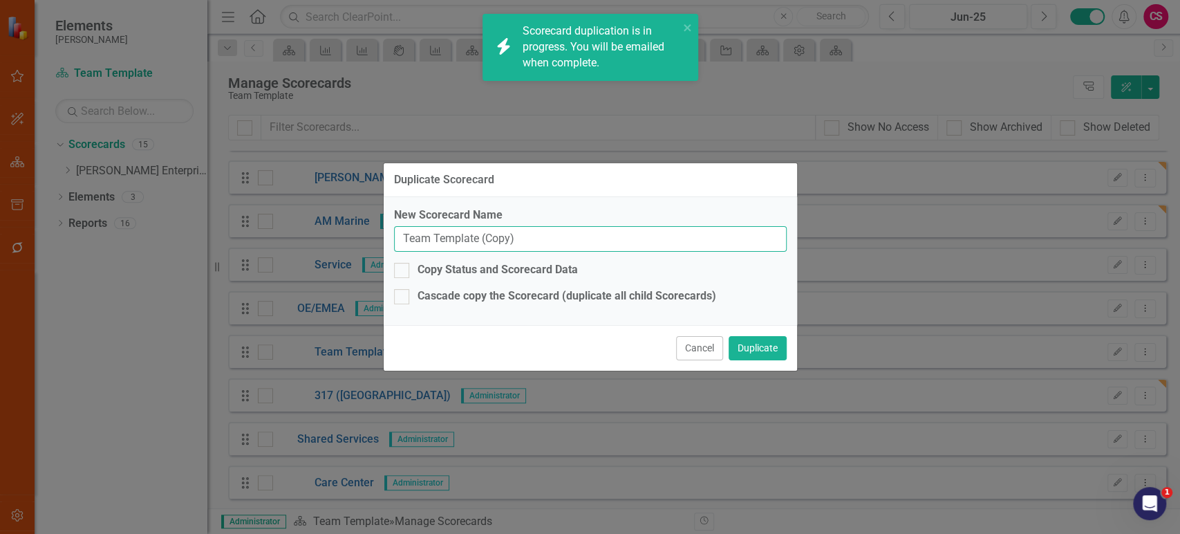
click at [521, 243] on input "Team Template (Copy)" at bounding box center [590, 239] width 393 height 26
paste input "315 (Polyplastic"
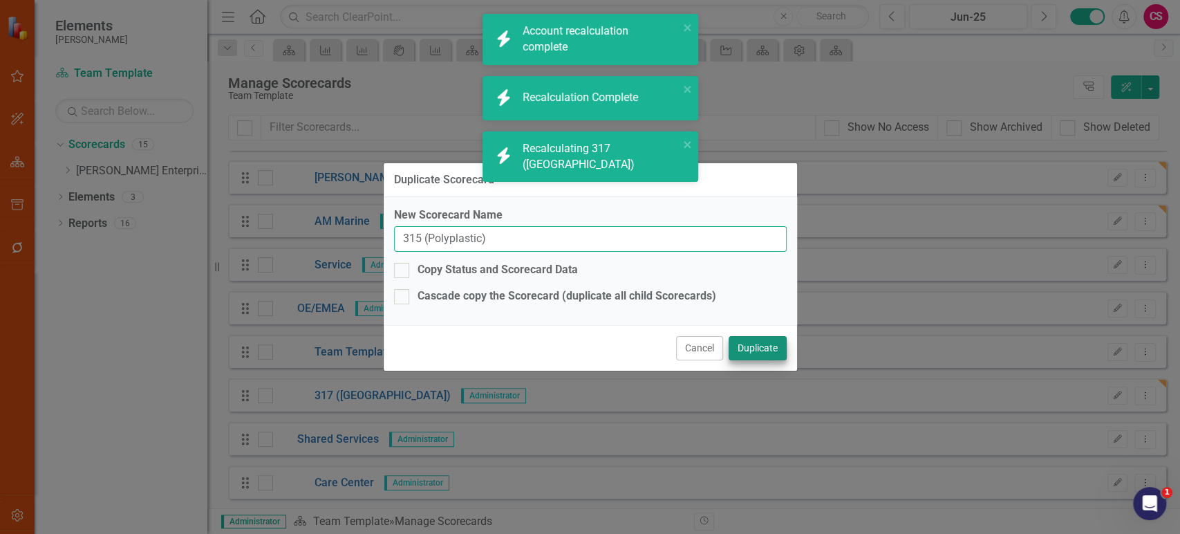
type input "315 (Polyplastic)"
click at [734, 346] on button "Duplicate" at bounding box center [758, 348] width 58 height 24
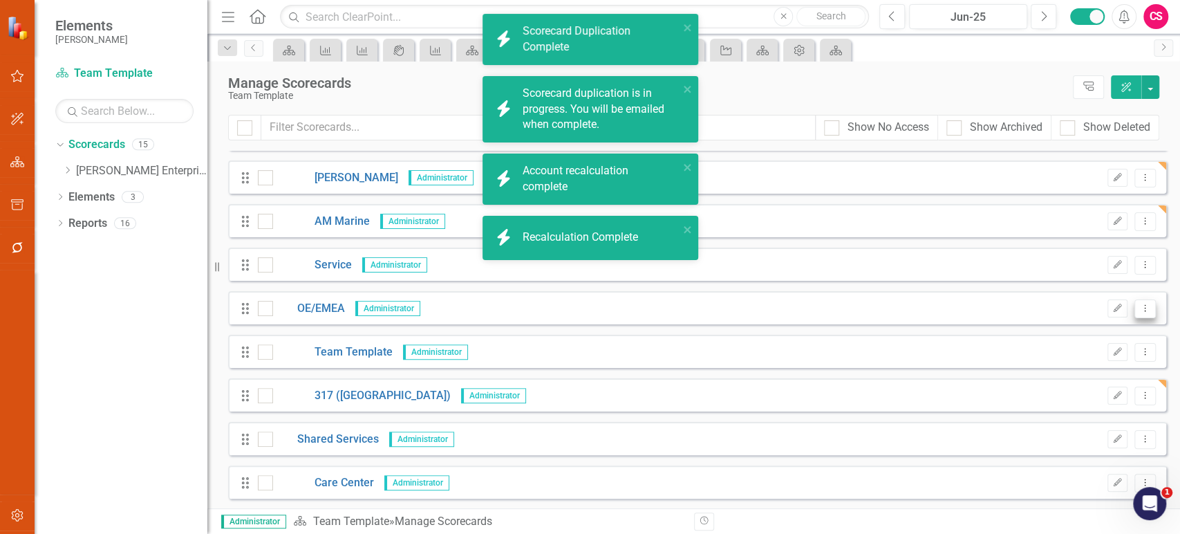
click at [1139, 310] on icon "Dropdown Menu" at bounding box center [1145, 308] width 12 height 9
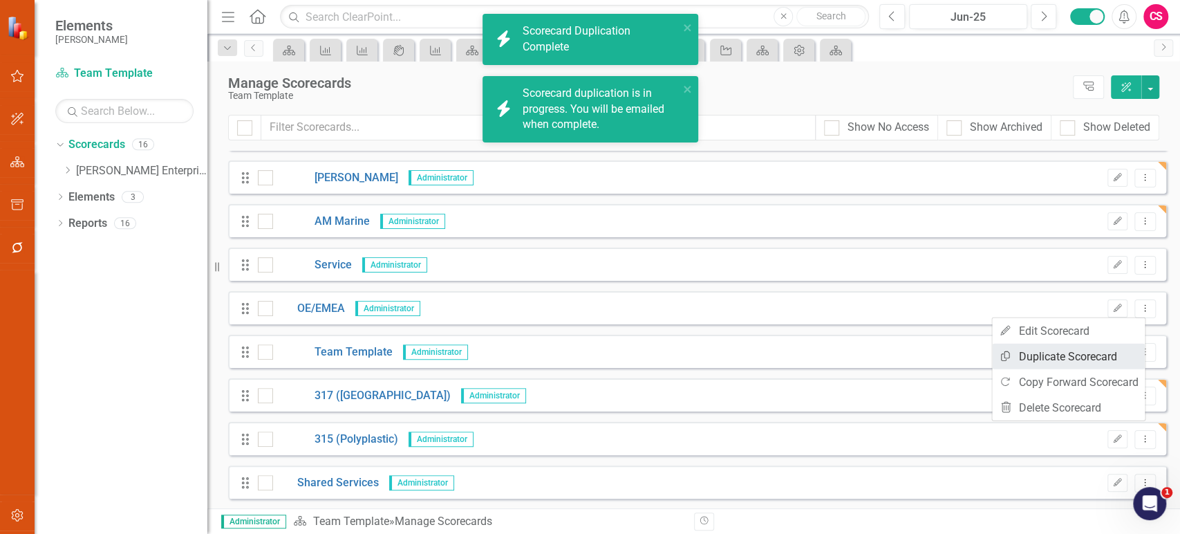
click at [1064, 353] on link "Copy Duplicate Scorecard" at bounding box center [1068, 357] width 153 height 26
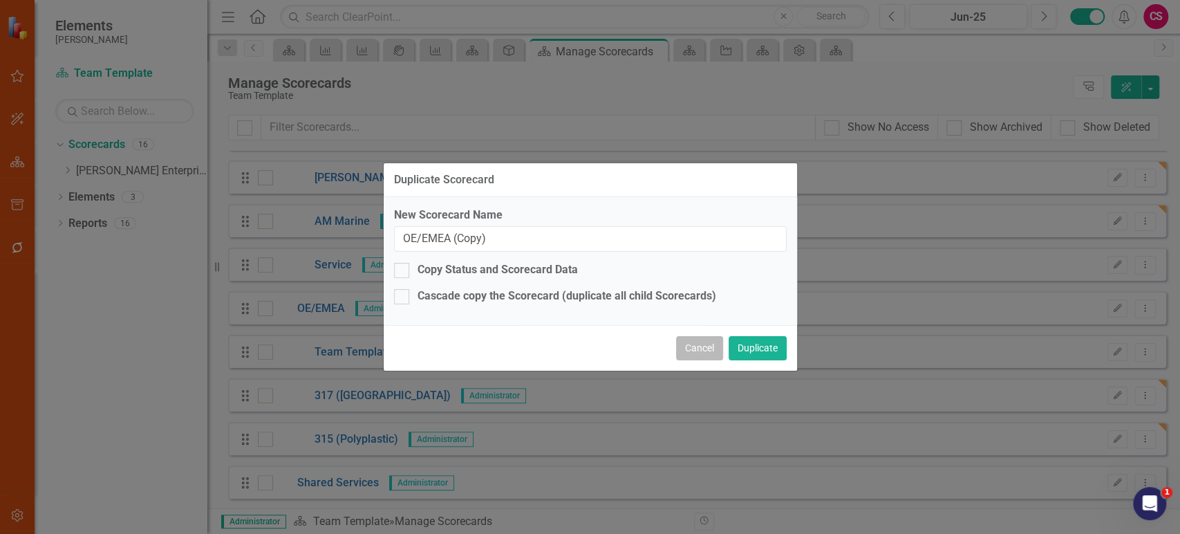
click at [700, 355] on button "Cancel" at bounding box center [699, 348] width 47 height 24
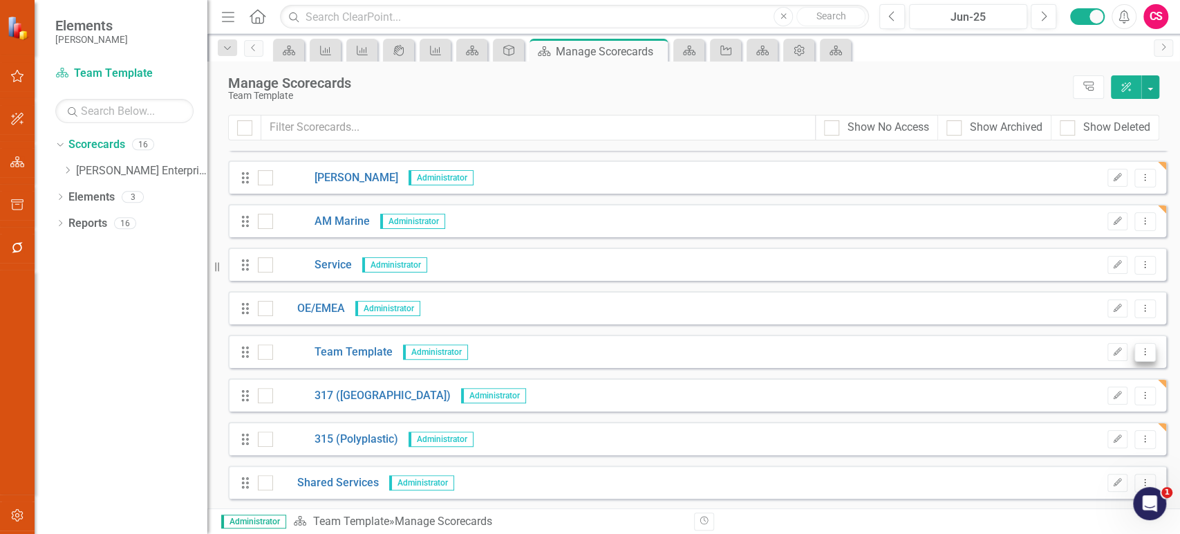
click at [1141, 348] on button "Dropdown Menu" at bounding box center [1145, 352] width 21 height 19
click at [1072, 388] on link "Copy Duplicate Scorecard" at bounding box center [1068, 400] width 153 height 26
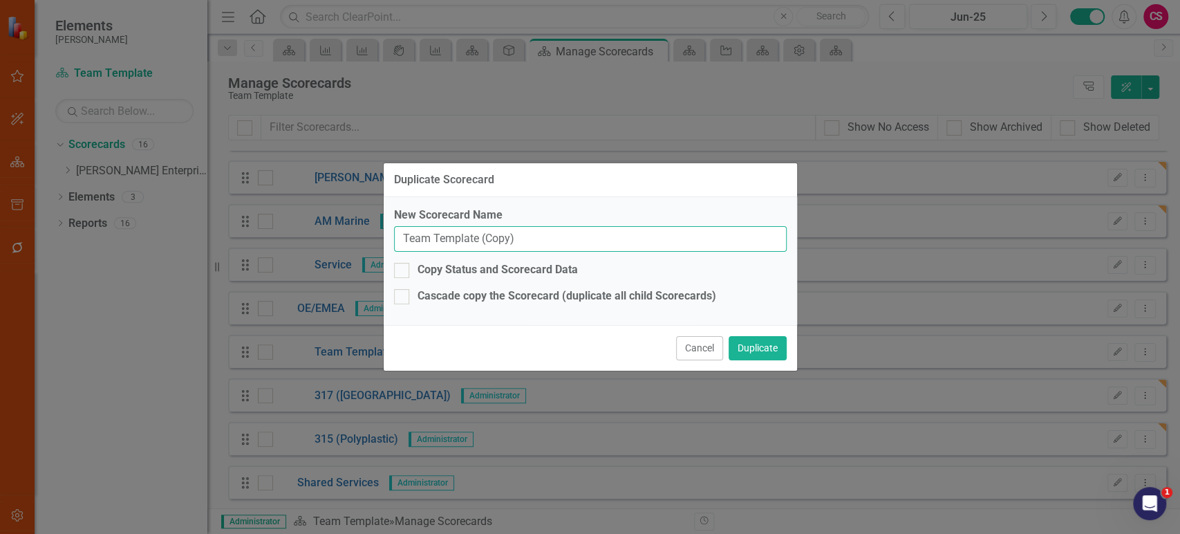
click at [602, 237] on input "Team Template (Copy)" at bounding box center [590, 239] width 393 height 26
paste input "RV Caravanning [GEOGRAPHIC_DATA]"
type input "RV Caravanning [GEOGRAPHIC_DATA]"
click at [758, 353] on button "Duplicate" at bounding box center [758, 348] width 58 height 24
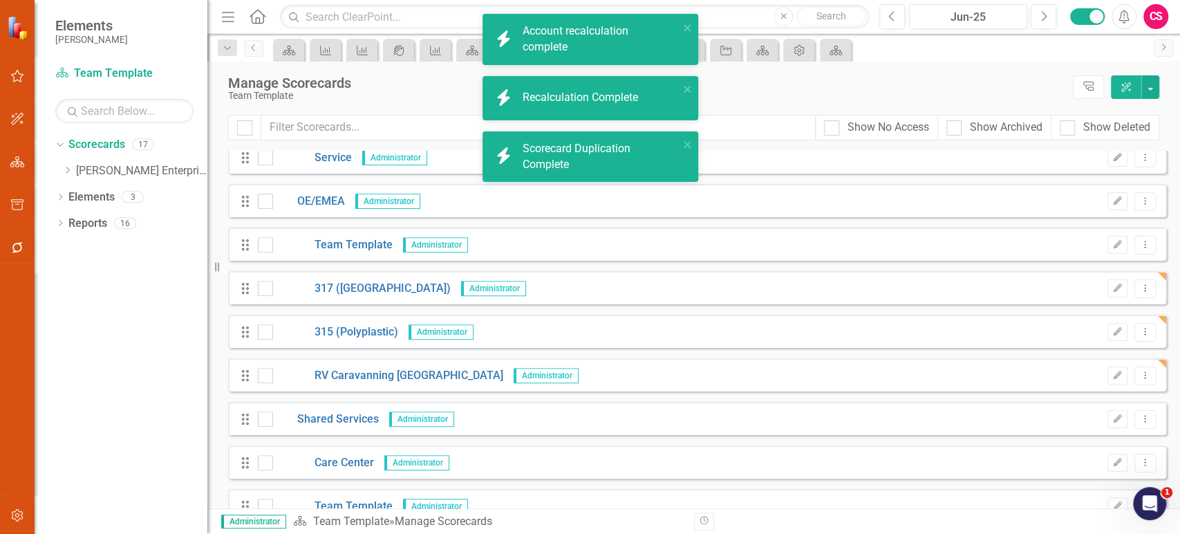
scroll to position [362, 0]
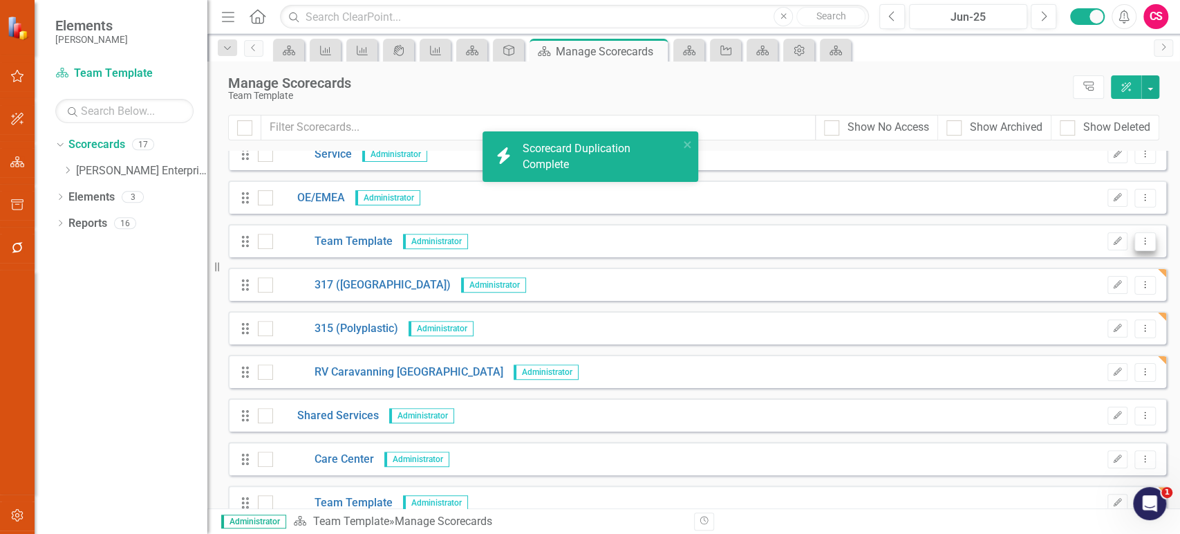
click at [1144, 244] on button "Dropdown Menu" at bounding box center [1145, 241] width 21 height 19
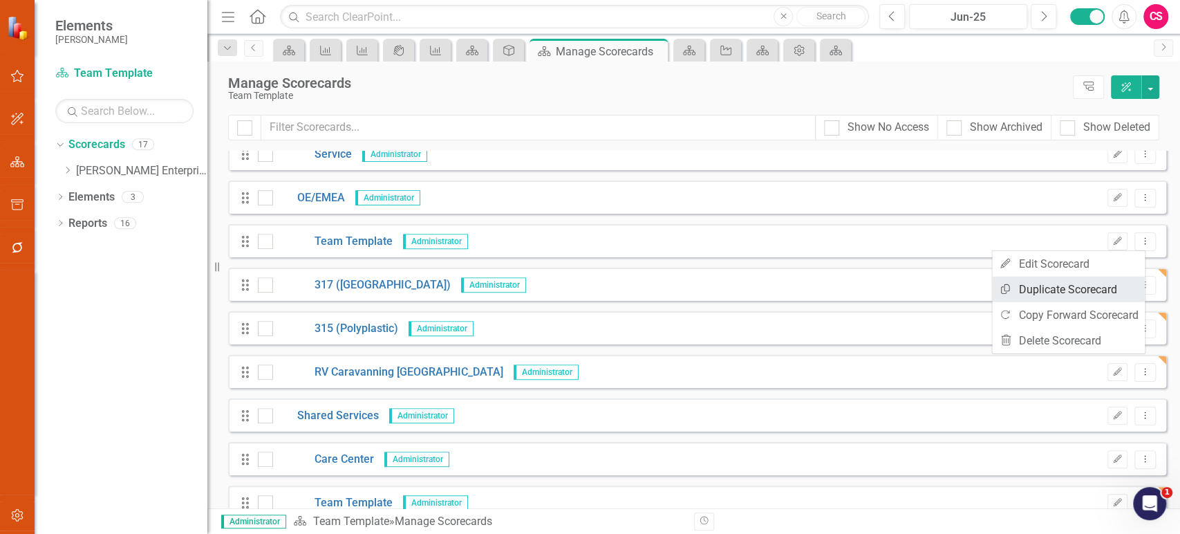
click at [1039, 292] on link "Copy Duplicate Scorecard" at bounding box center [1068, 290] width 153 height 26
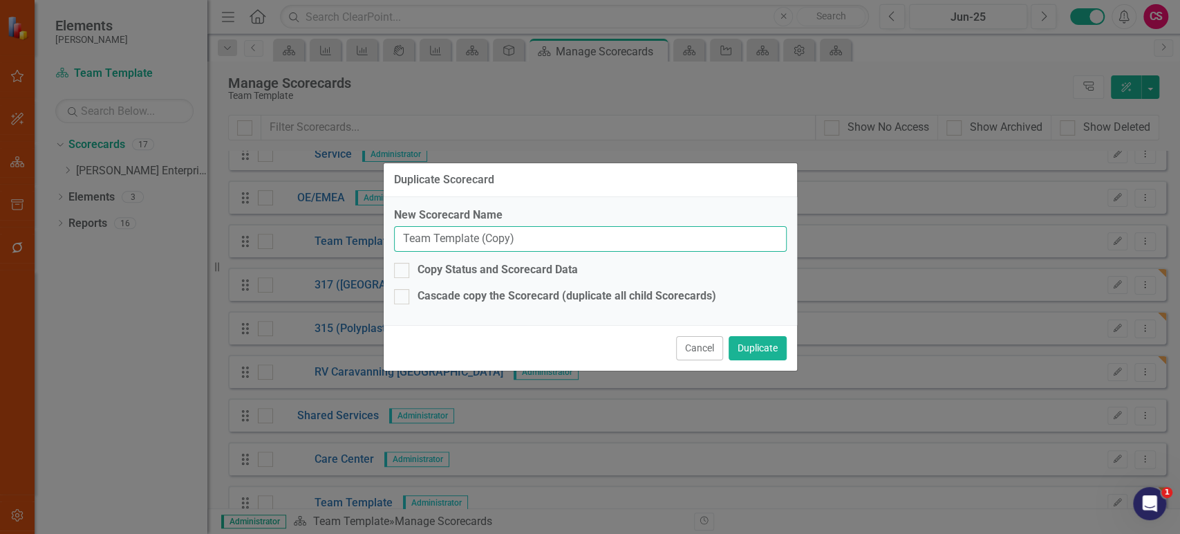
click at [669, 243] on input "Team Template (Copy)" at bounding box center [590, 239] width 393 height 26
paste input "ransportation Products"
type input "Transportation Products"
click at [745, 340] on button "Duplicate" at bounding box center [758, 348] width 58 height 24
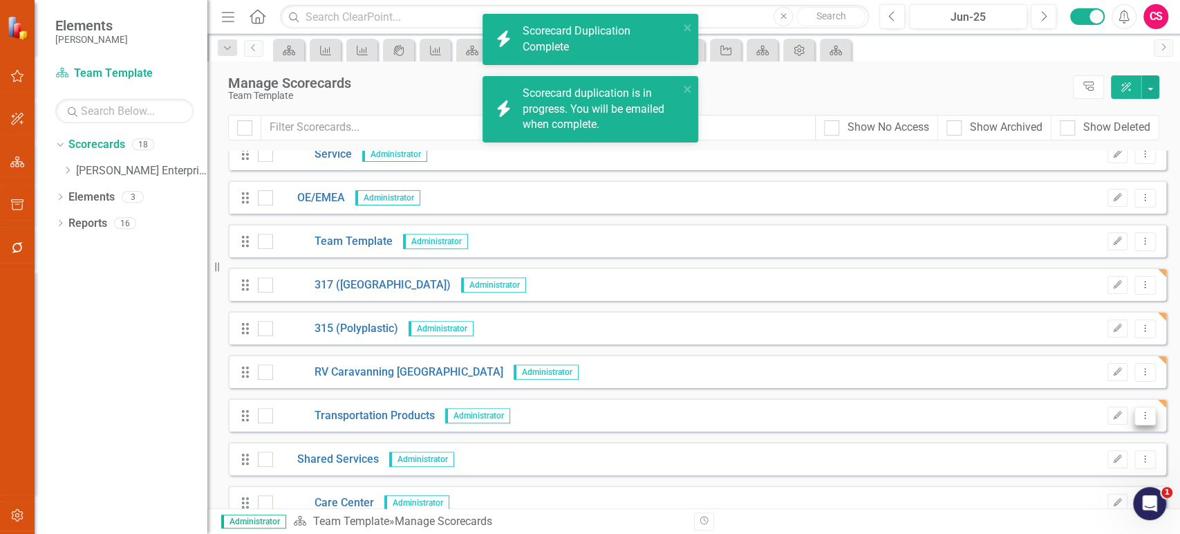
click at [1139, 413] on icon "Dropdown Menu" at bounding box center [1145, 415] width 12 height 9
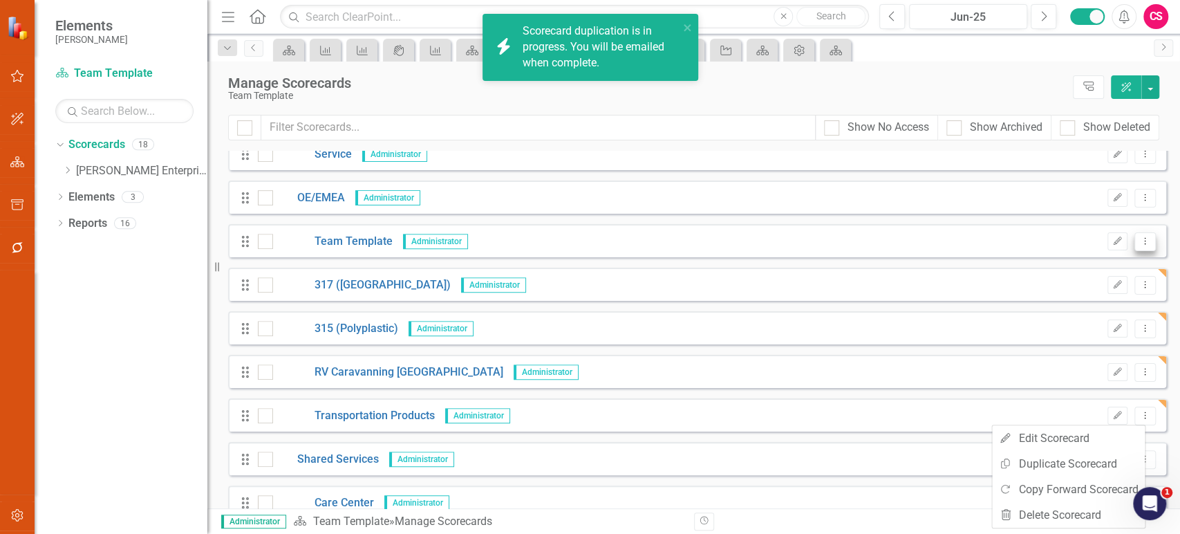
click at [1139, 244] on icon "Dropdown Menu" at bounding box center [1145, 240] width 12 height 9
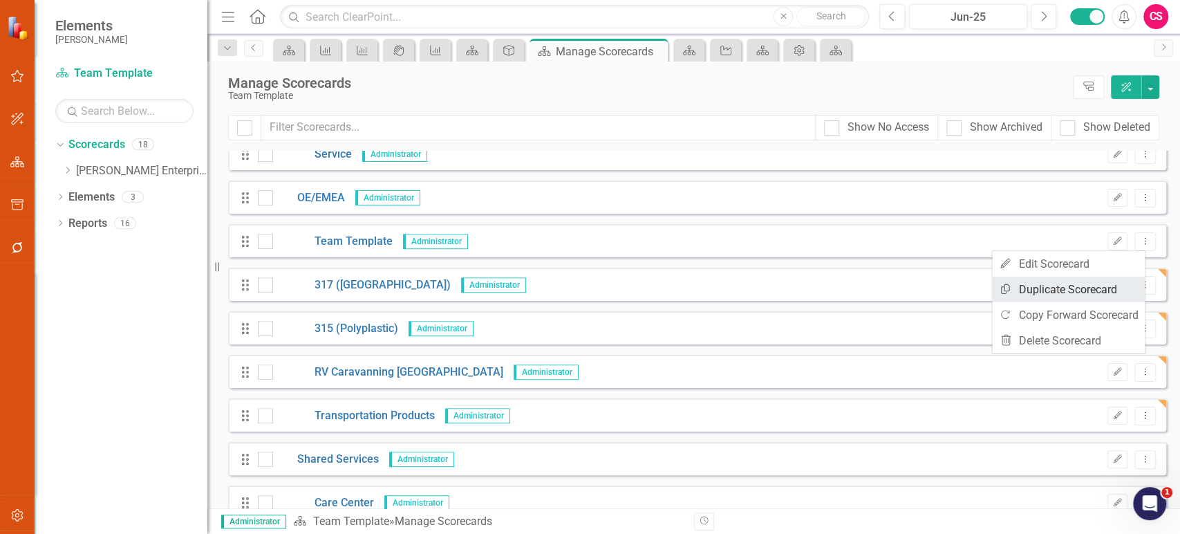
click at [1077, 289] on link "Copy Duplicate Scorecard" at bounding box center [1068, 290] width 153 height 26
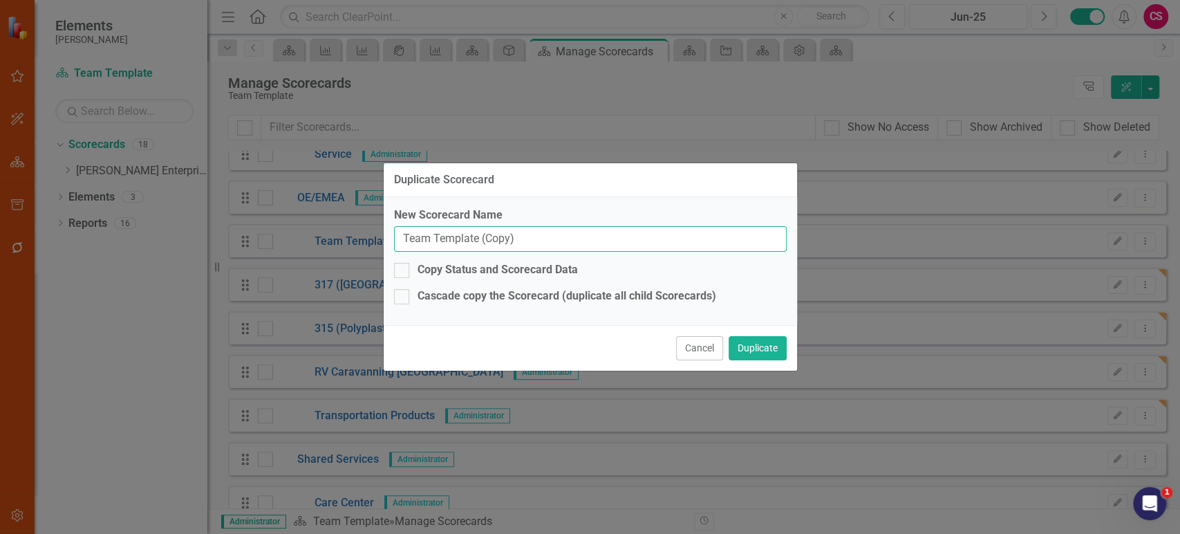
click at [646, 241] on input "Team Template (Copy)" at bounding box center [590, 239] width 393 height 26
paste input "Building Products"
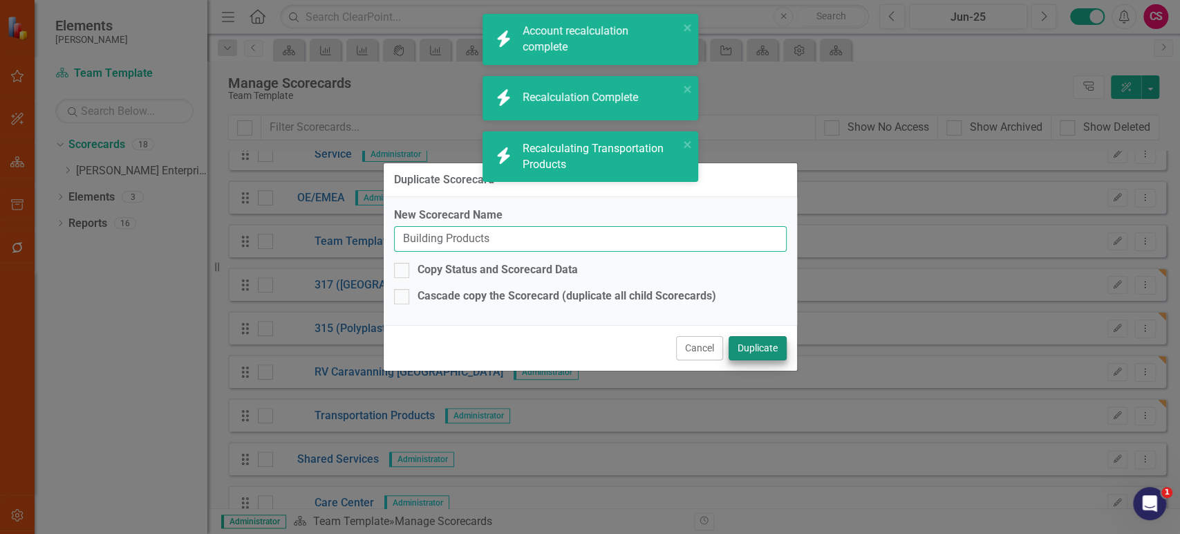
type input "Building Products"
click at [746, 355] on button "Duplicate" at bounding box center [758, 348] width 58 height 24
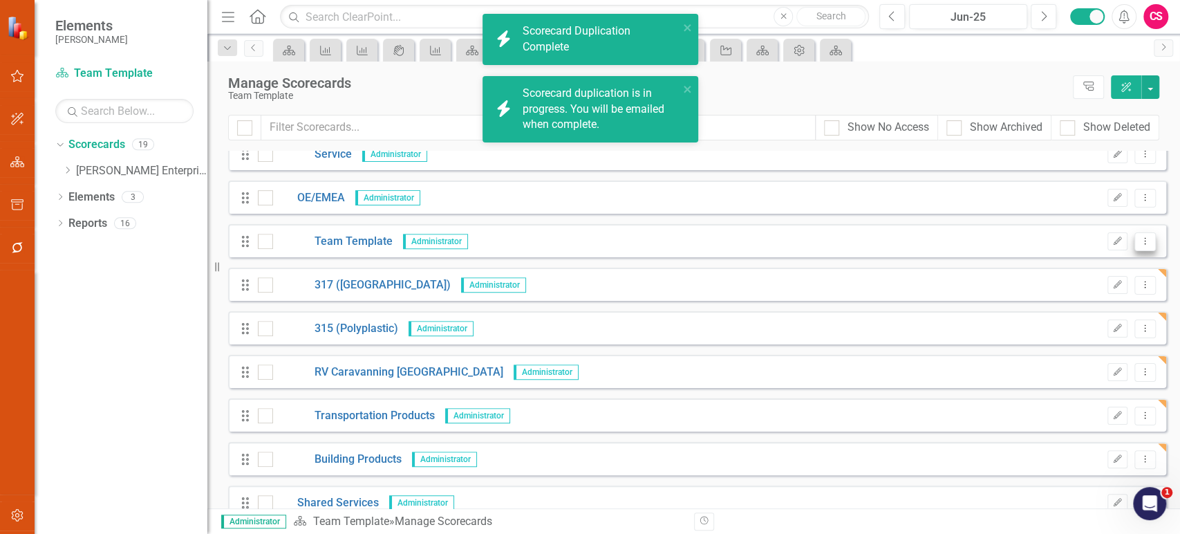
click at [1135, 246] on button "Dropdown Menu" at bounding box center [1145, 241] width 21 height 19
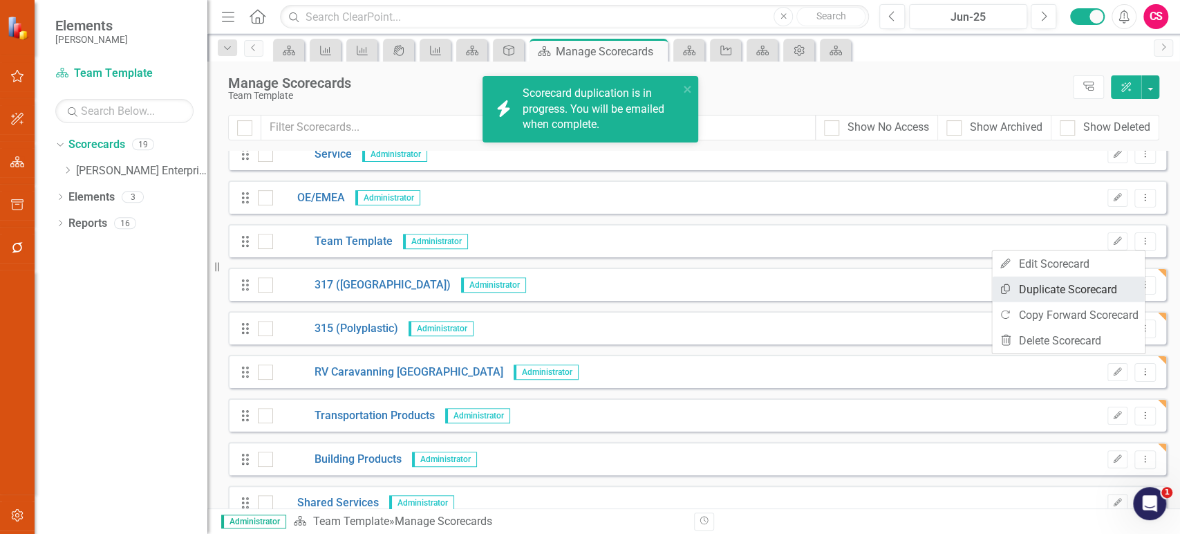
click at [1082, 283] on link "Copy Duplicate Scorecard" at bounding box center [1068, 290] width 153 height 26
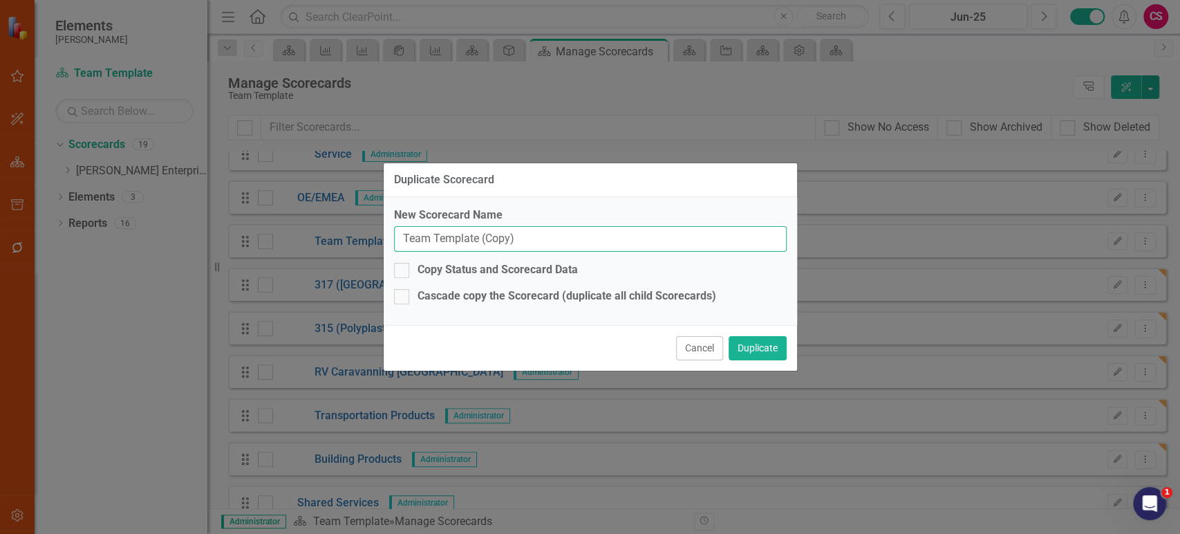
click at [533, 237] on input "Team Template (Copy)" at bounding box center [590, 239] width 393 height 26
paste input "OE Marine"
type input "OE Marine"
click at [761, 342] on button "Duplicate" at bounding box center [758, 348] width 58 height 24
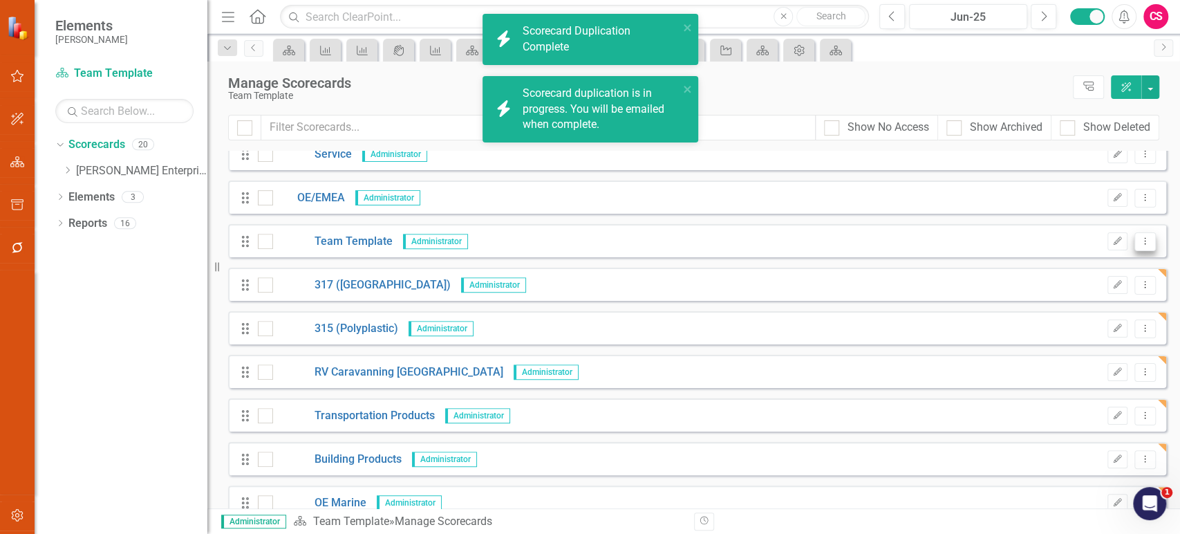
click at [1139, 242] on icon "Dropdown Menu" at bounding box center [1145, 240] width 12 height 9
click at [1068, 290] on link "Copy Duplicate Scorecard" at bounding box center [1068, 290] width 153 height 26
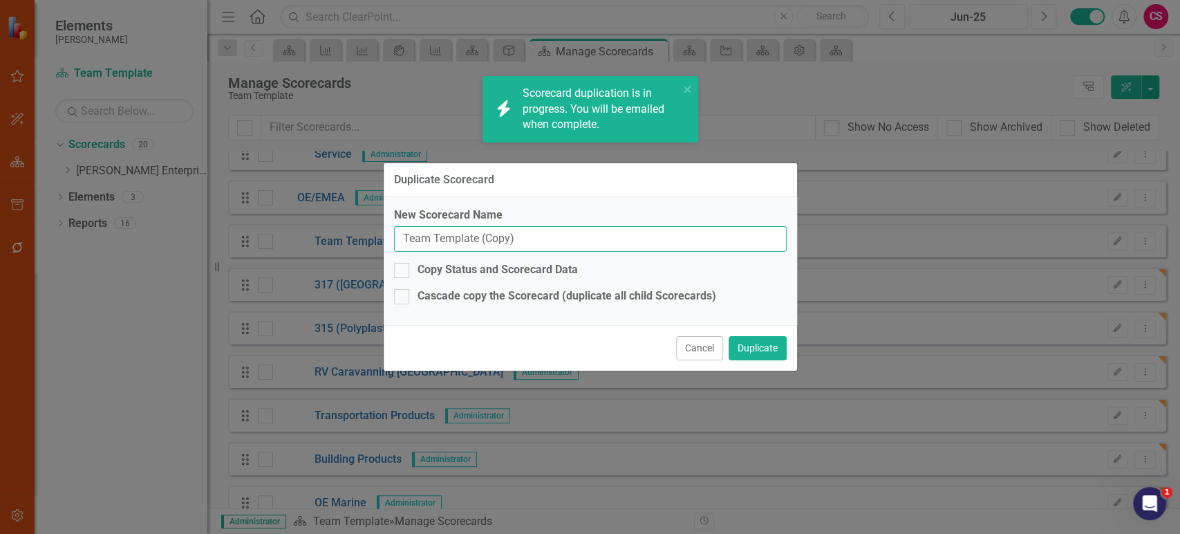
click at [534, 239] on input "Team Template (Copy)" at bounding box center [590, 239] width 393 height 26
paste input "OE RV"
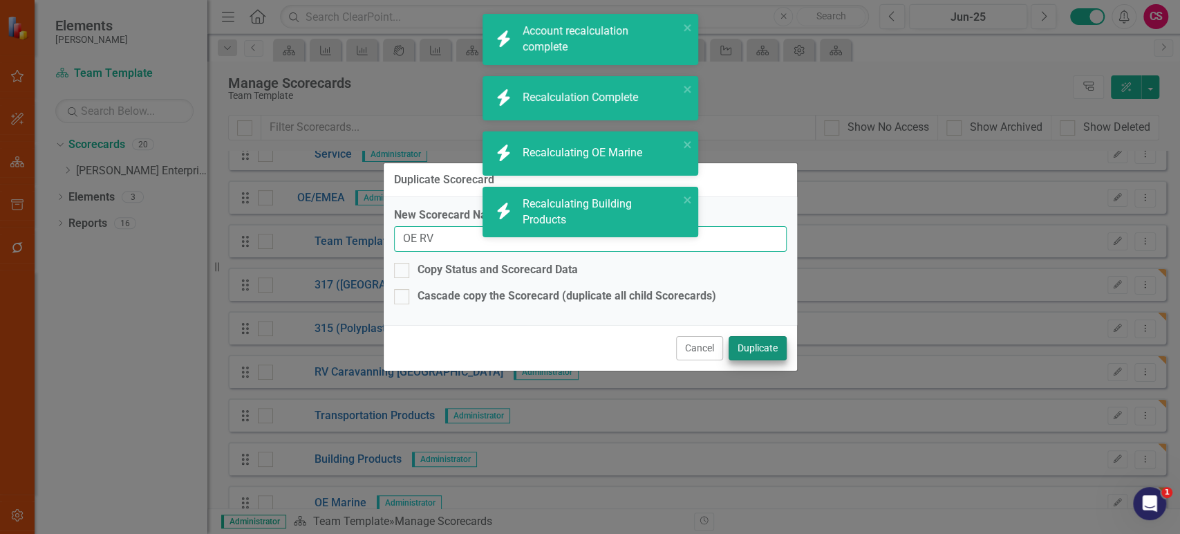
type input "OE RV"
click at [733, 346] on button "Duplicate" at bounding box center [758, 348] width 58 height 24
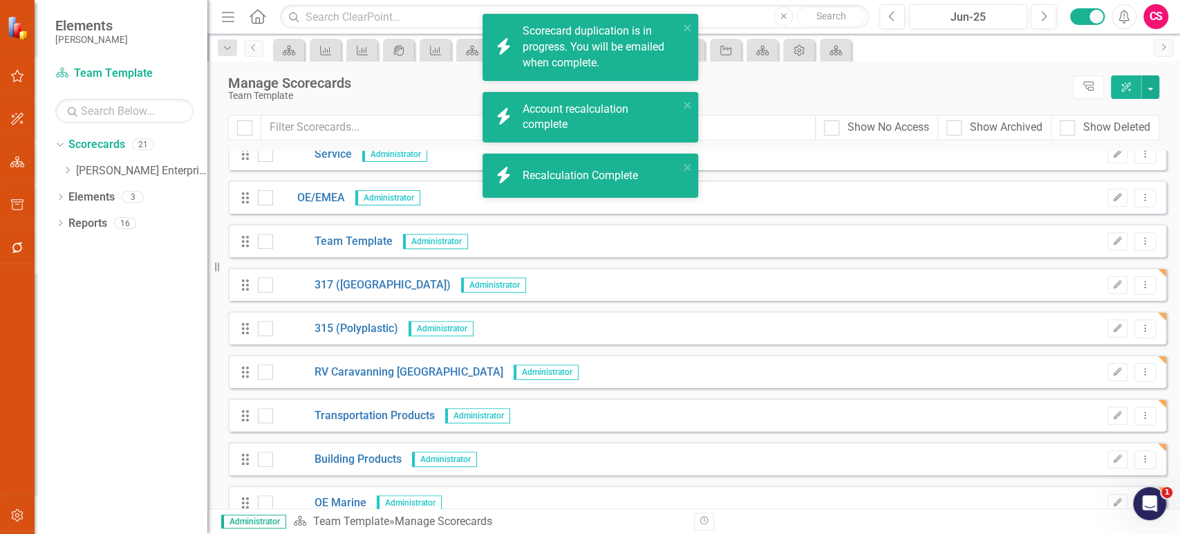
scroll to position [416, 0]
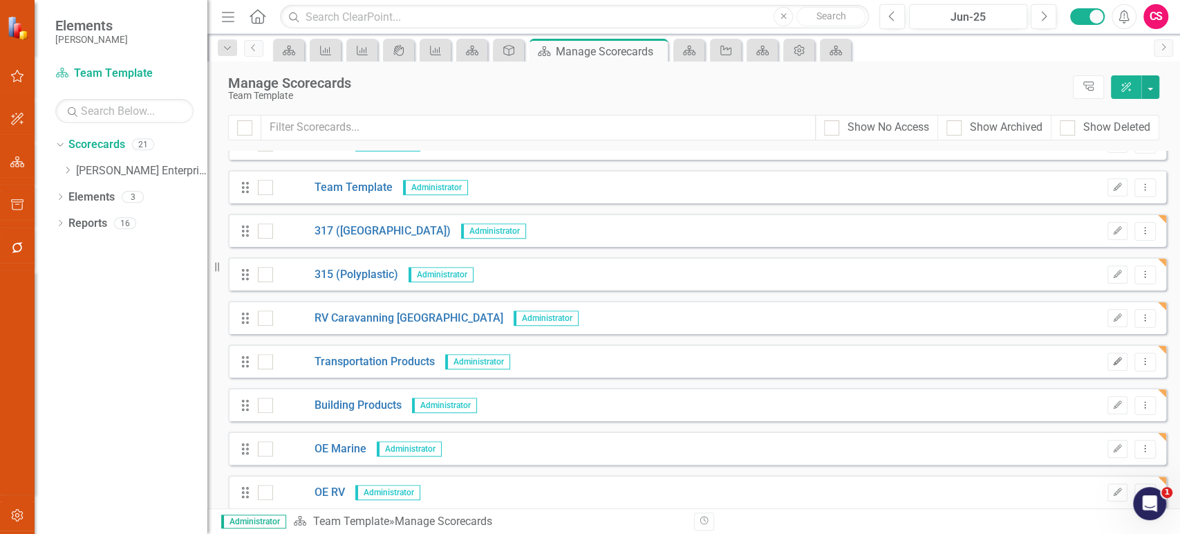
click at [1113, 358] on icon "Edit" at bounding box center [1118, 361] width 10 height 8
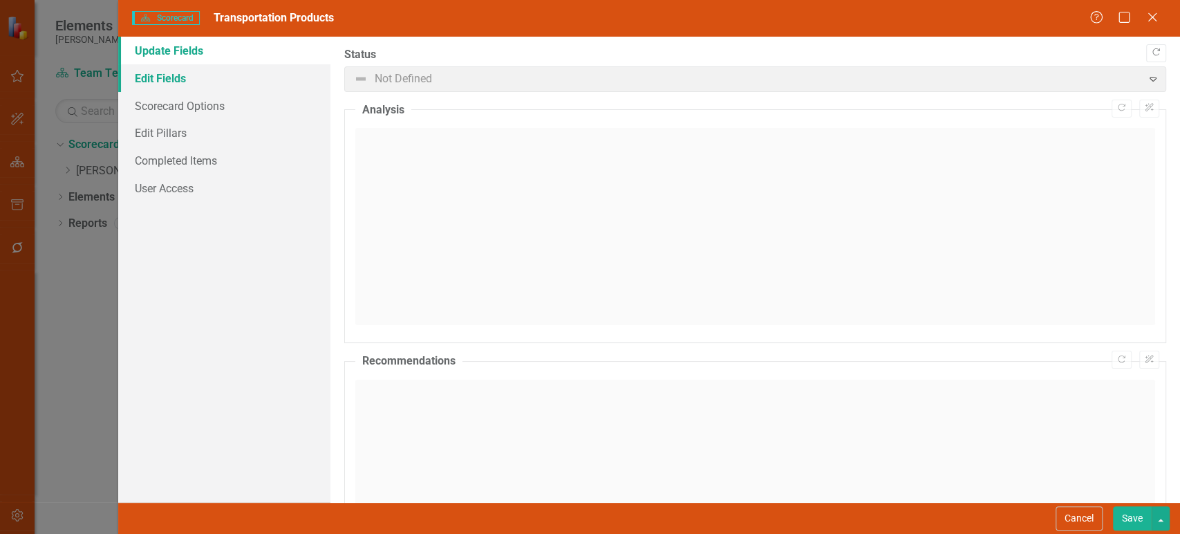
click at [234, 74] on link "Edit Fields" at bounding box center [224, 78] width 212 height 28
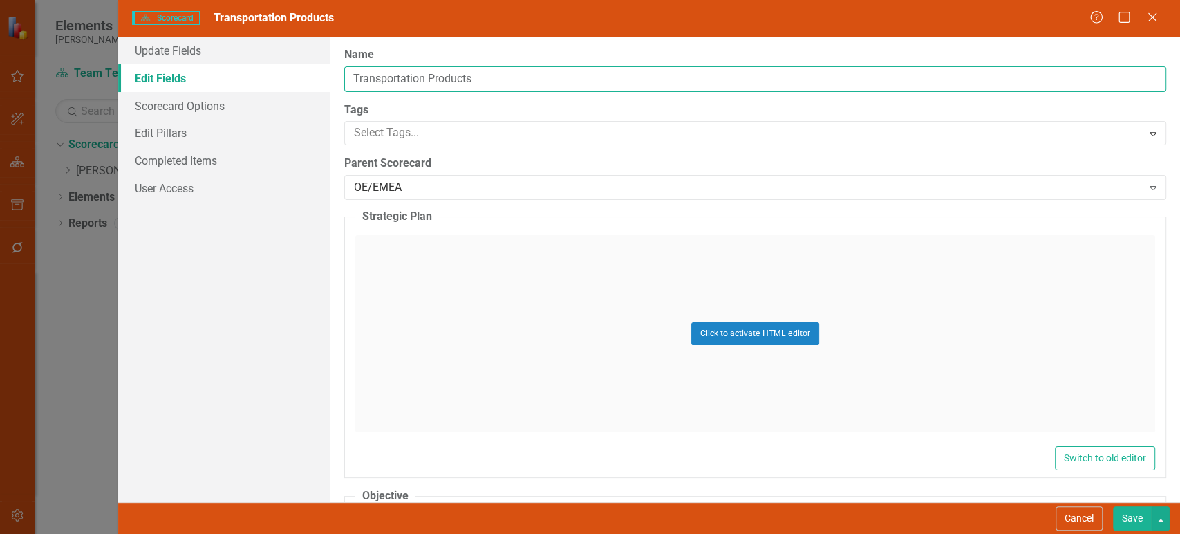
click at [510, 81] on input "Transportation Products" at bounding box center [755, 79] width 822 height 26
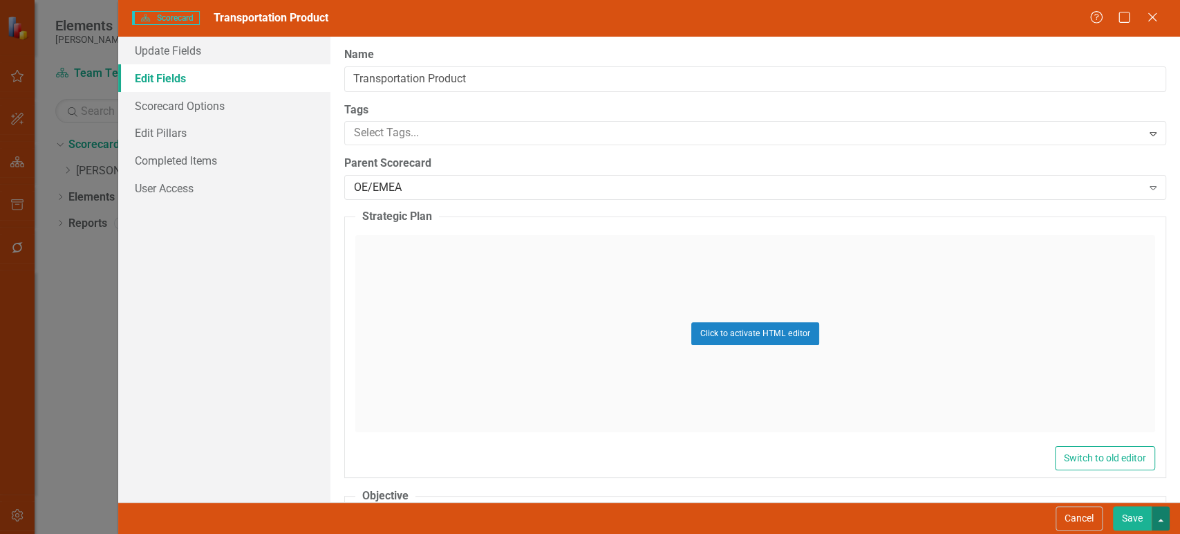
click at [1161, 513] on button "button" at bounding box center [1161, 518] width 18 height 24
click at [1150, 503] on link "Save and Continue" at bounding box center [1114, 494] width 109 height 26
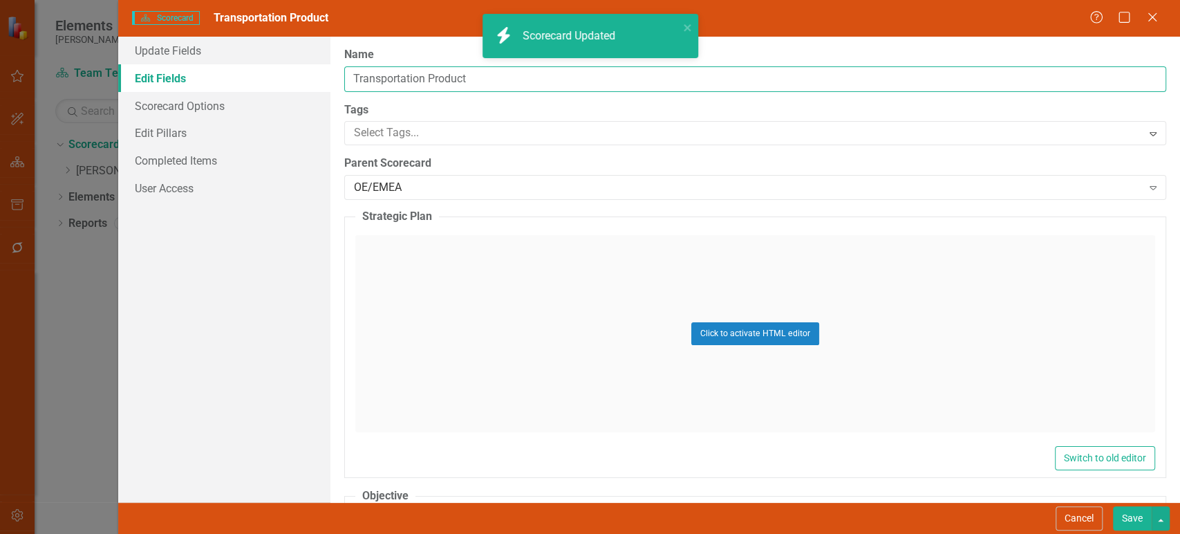
click at [492, 78] on input "Transportation Product" at bounding box center [755, 79] width 822 height 26
type input "Transportation Products"
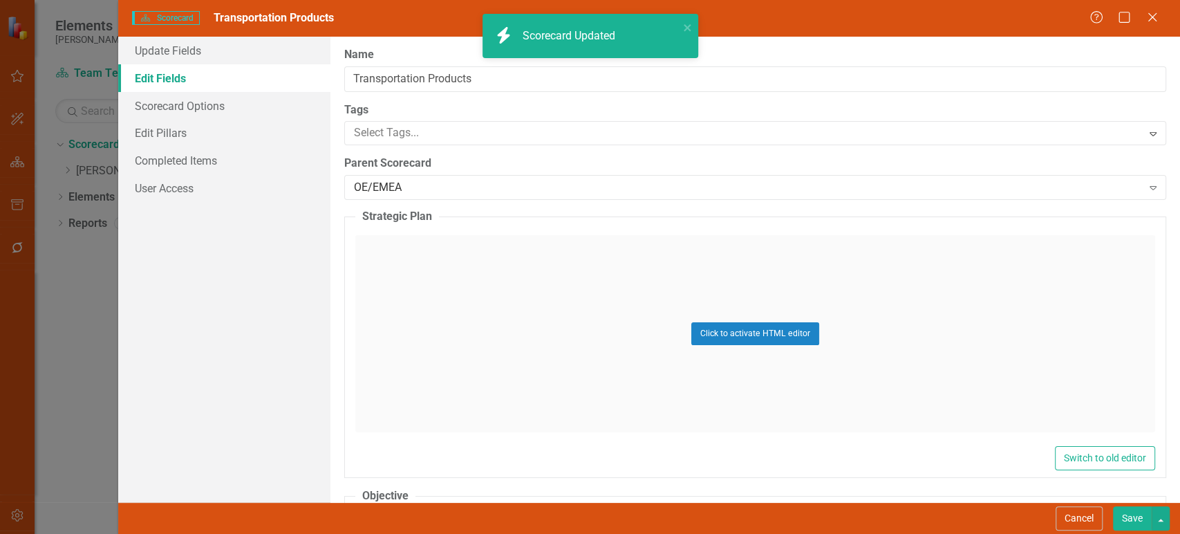
click at [1139, 518] on button "Save" at bounding box center [1132, 518] width 39 height 24
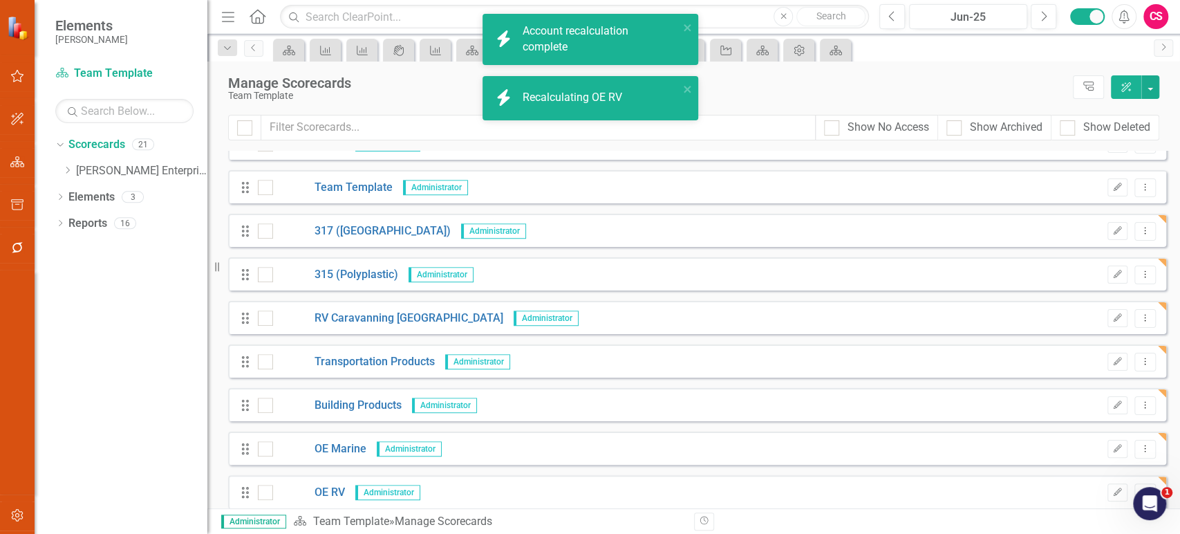
scroll to position [348, 0]
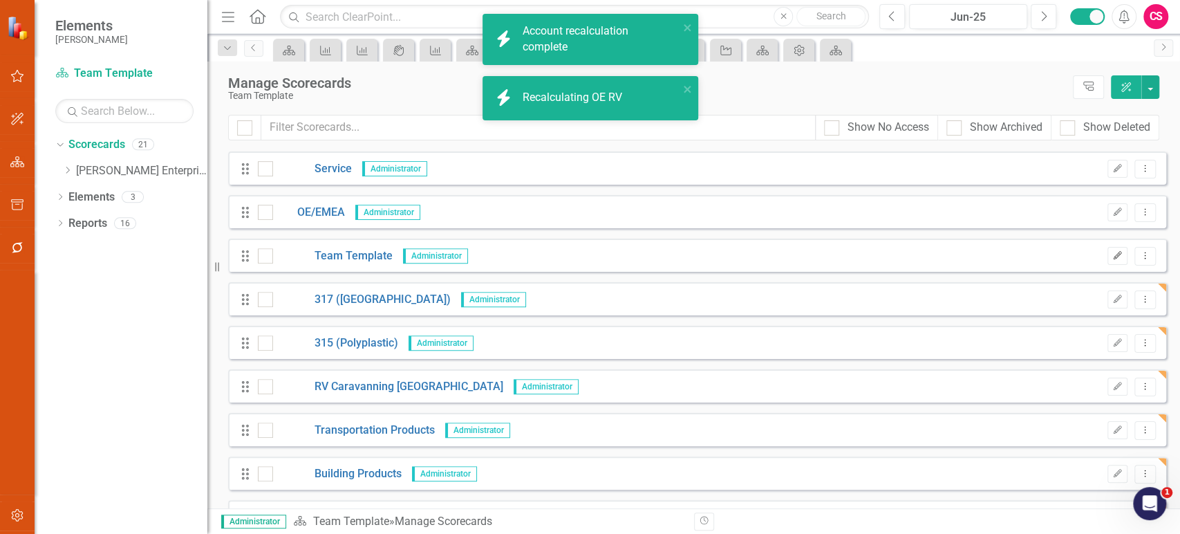
click at [1115, 260] on button "Edit" at bounding box center [1118, 256] width 20 height 18
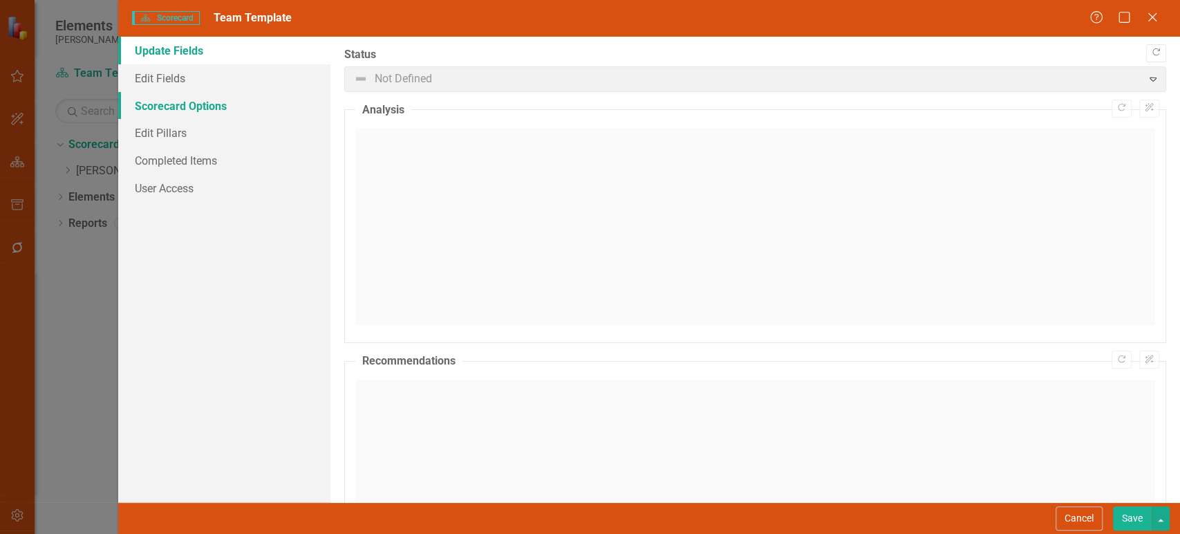
click at [184, 104] on link "Scorecard Options" at bounding box center [224, 106] width 212 height 28
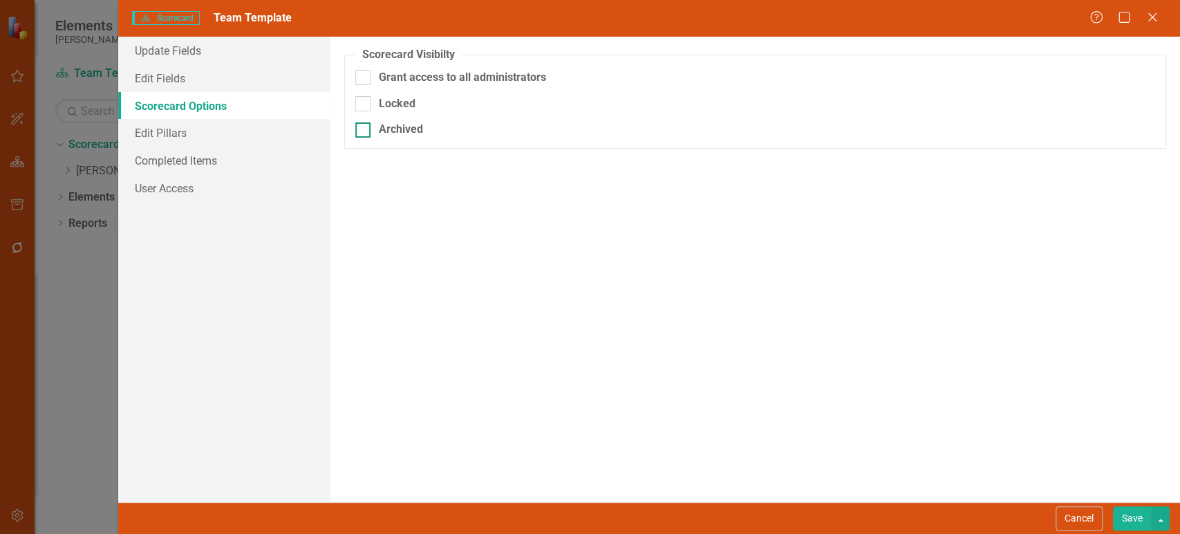
click at [368, 122] on div at bounding box center [362, 129] width 15 height 15
click at [364, 122] on input "Archived" at bounding box center [359, 126] width 9 height 9
checkbox input "true"
click at [1139, 523] on button "Save" at bounding box center [1132, 518] width 39 height 24
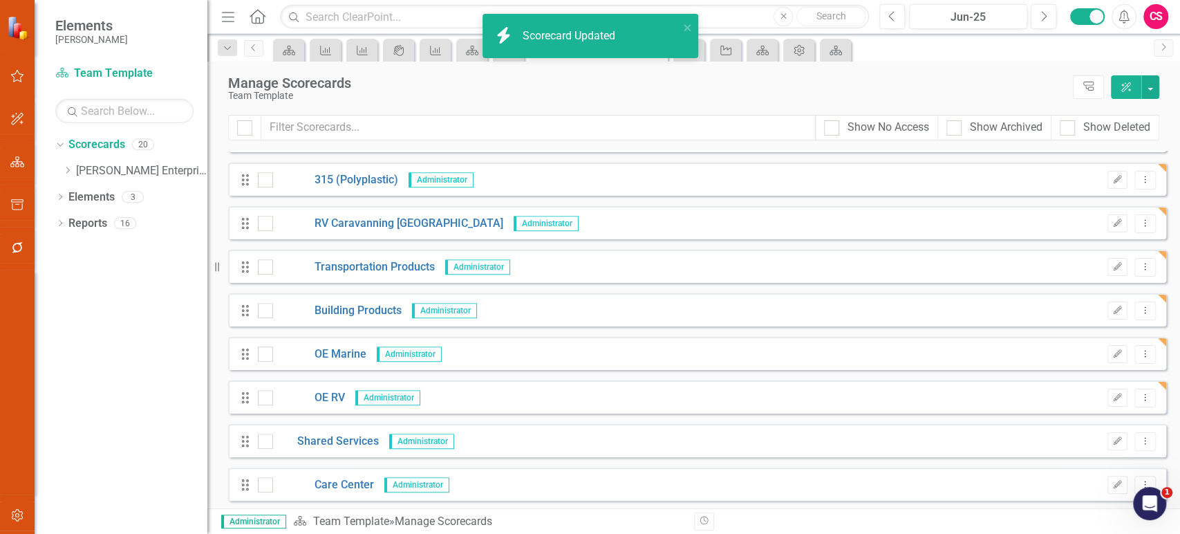
scroll to position [513, 0]
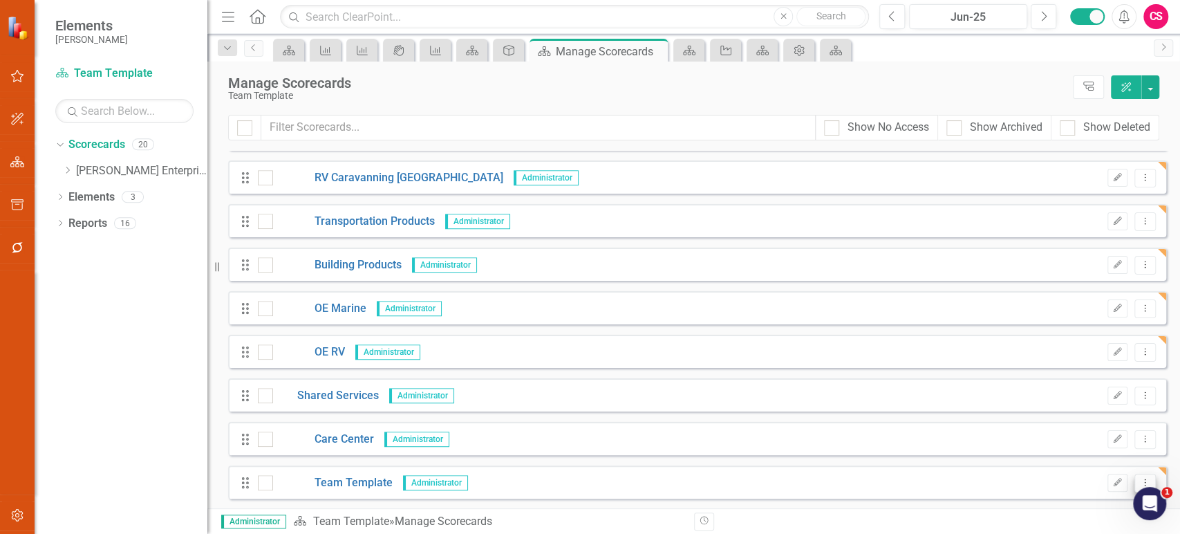
click at [1135, 478] on button "Dropdown Menu" at bounding box center [1145, 483] width 21 height 19
click at [1057, 427] on link "Copy Duplicate Scorecard" at bounding box center [1068, 435] width 153 height 26
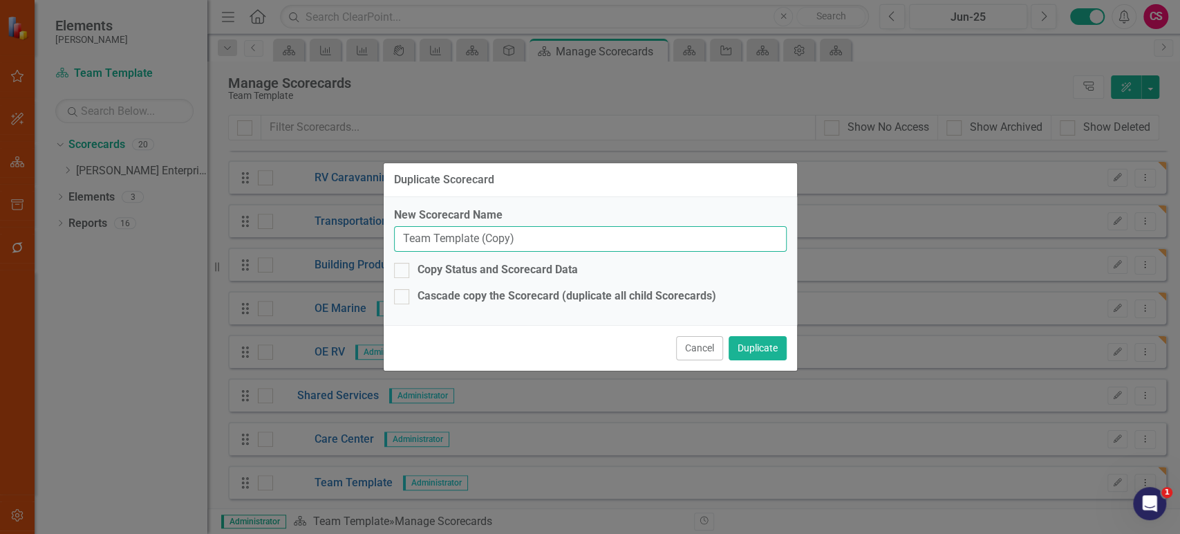
click at [531, 236] on input "Team Template (Copy)" at bounding box center [590, 239] width 393 height 26
paste input "EHS"
type input "EHS"
click at [752, 345] on button "Duplicate" at bounding box center [758, 348] width 58 height 24
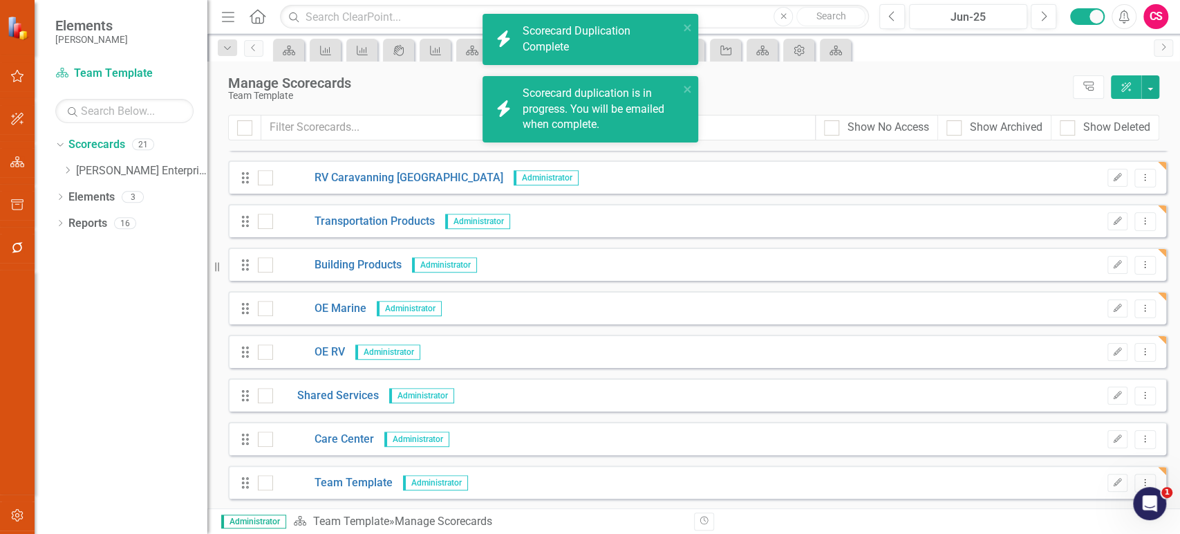
scroll to position [557, 0]
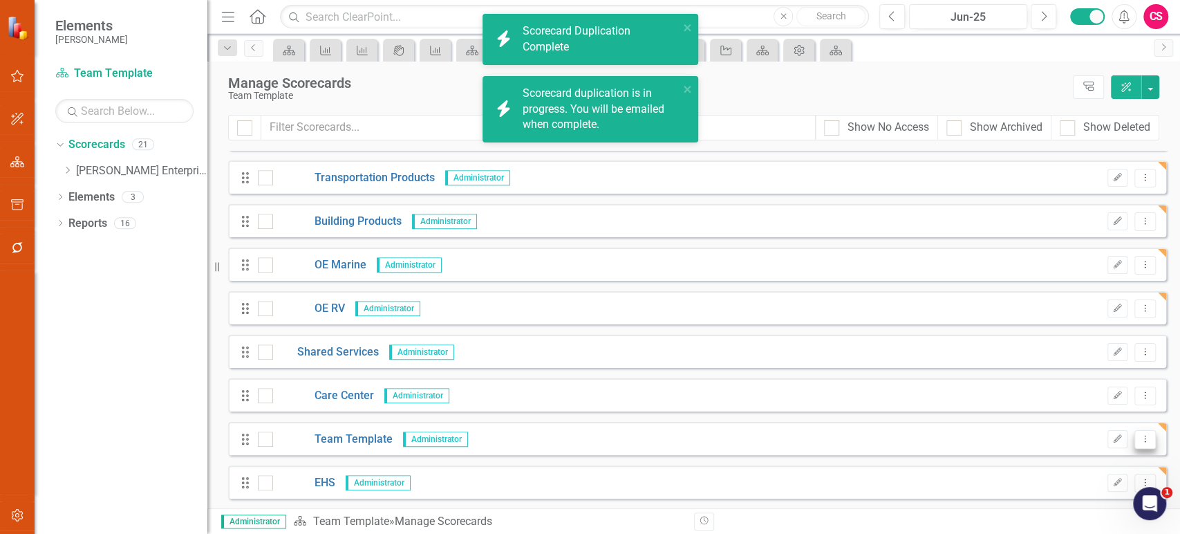
click at [1139, 434] on icon "Dropdown Menu" at bounding box center [1145, 438] width 12 height 9
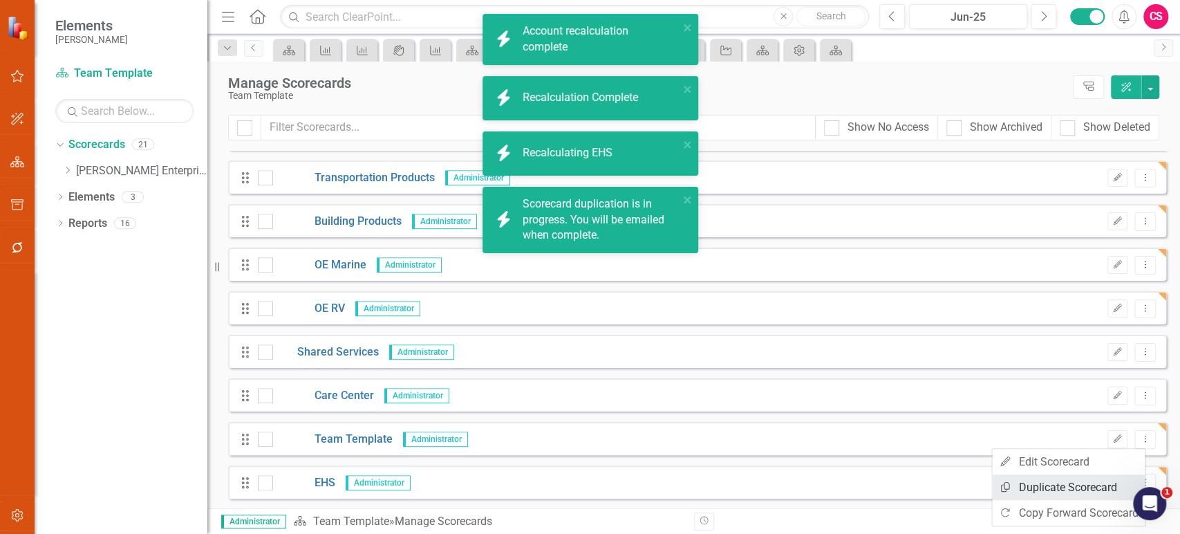
click at [1024, 484] on link "Copy Duplicate Scorecard" at bounding box center [1068, 487] width 153 height 26
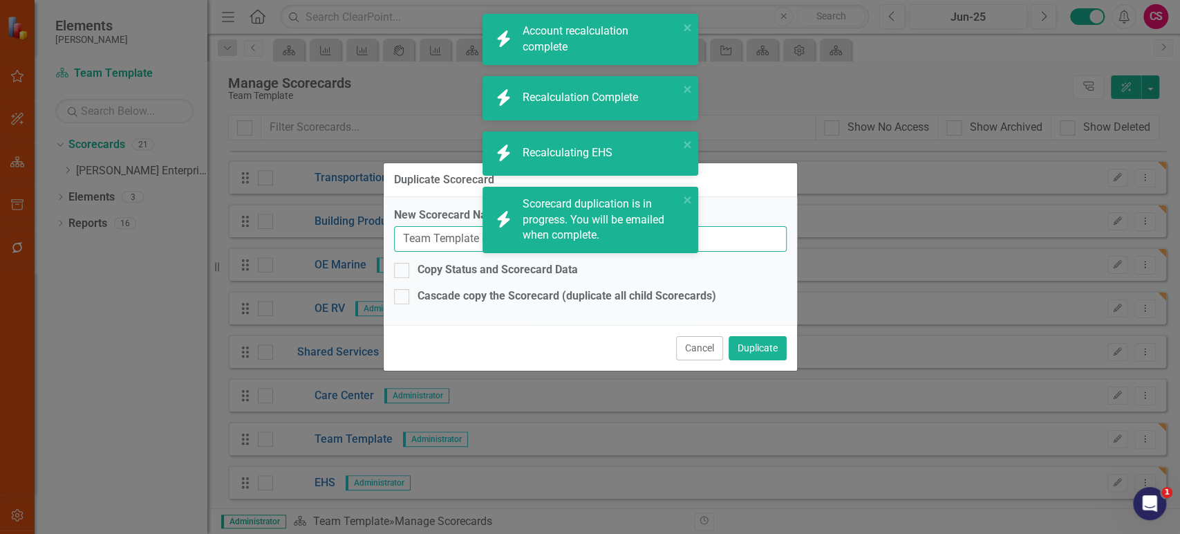
click at [454, 234] on input "Team Template (Copy)" at bounding box center [590, 239] width 393 height 26
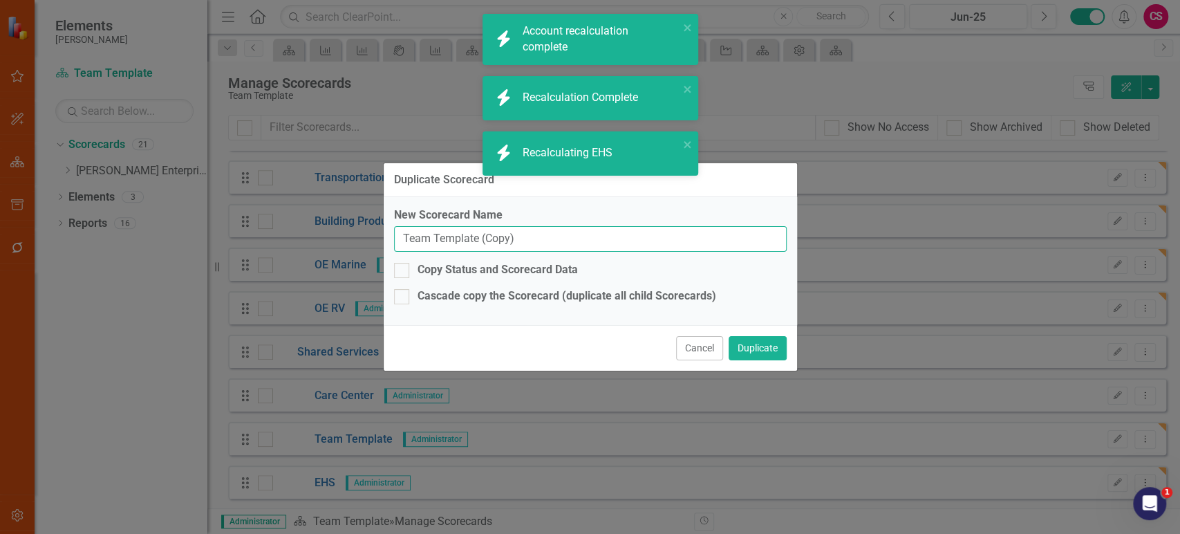
paste input "Culture & Leadership"
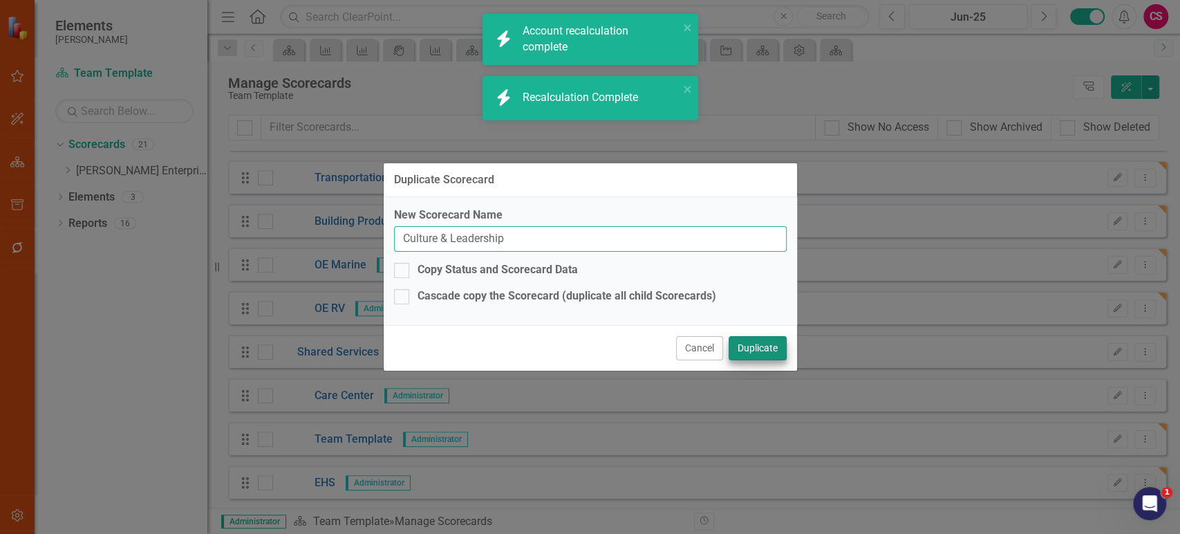
type input "Culture & Leadership"
click at [764, 348] on button "Duplicate" at bounding box center [758, 348] width 58 height 24
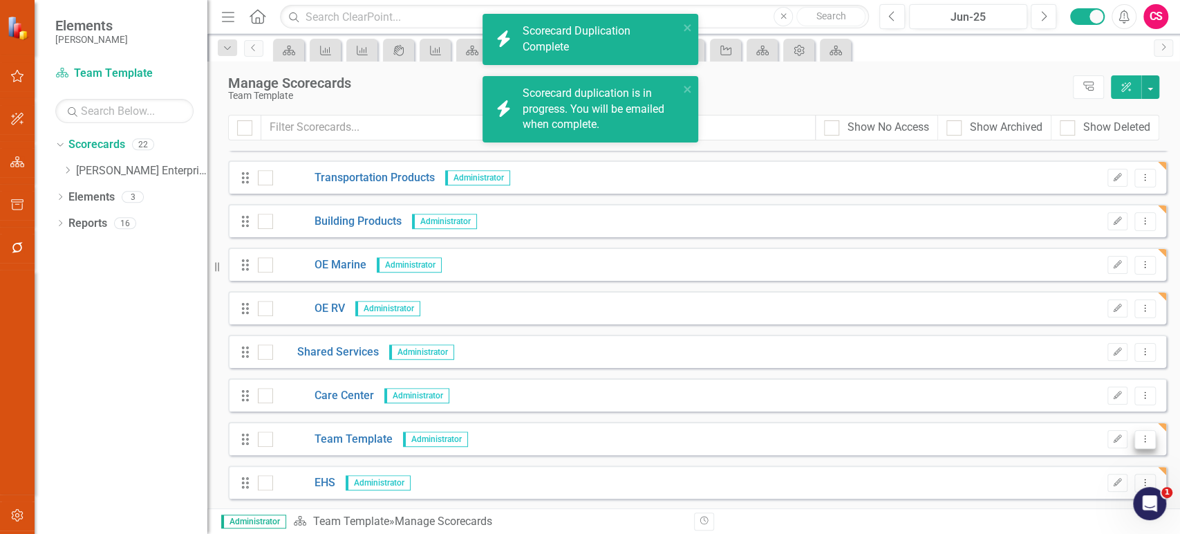
click at [1139, 440] on icon "Dropdown Menu" at bounding box center [1145, 438] width 12 height 9
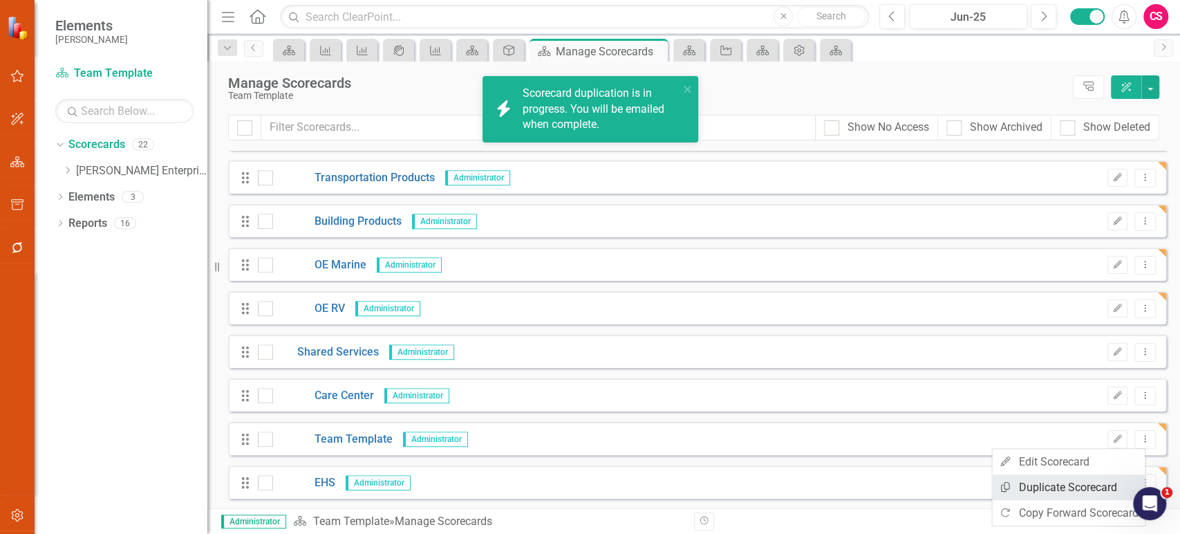
click at [1013, 478] on link "Copy Duplicate Scorecard" at bounding box center [1068, 487] width 153 height 26
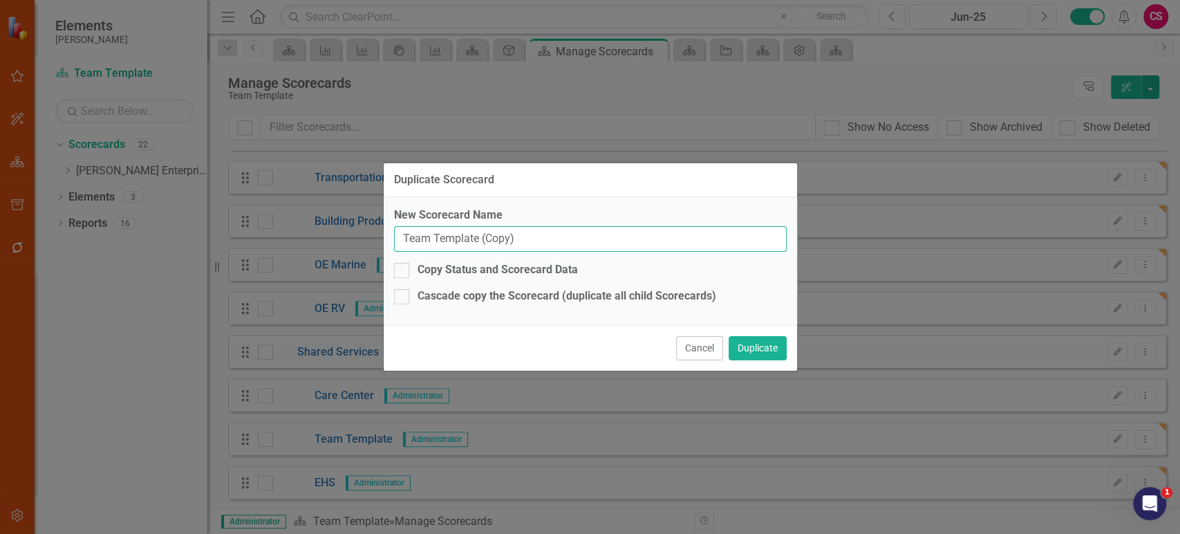
click at [499, 239] on input "Team Template (Copy)" at bounding box center [590, 239] width 393 height 26
paste input "Marketing"
type input "Marketing"
click at [774, 357] on button "Duplicate" at bounding box center [758, 348] width 58 height 24
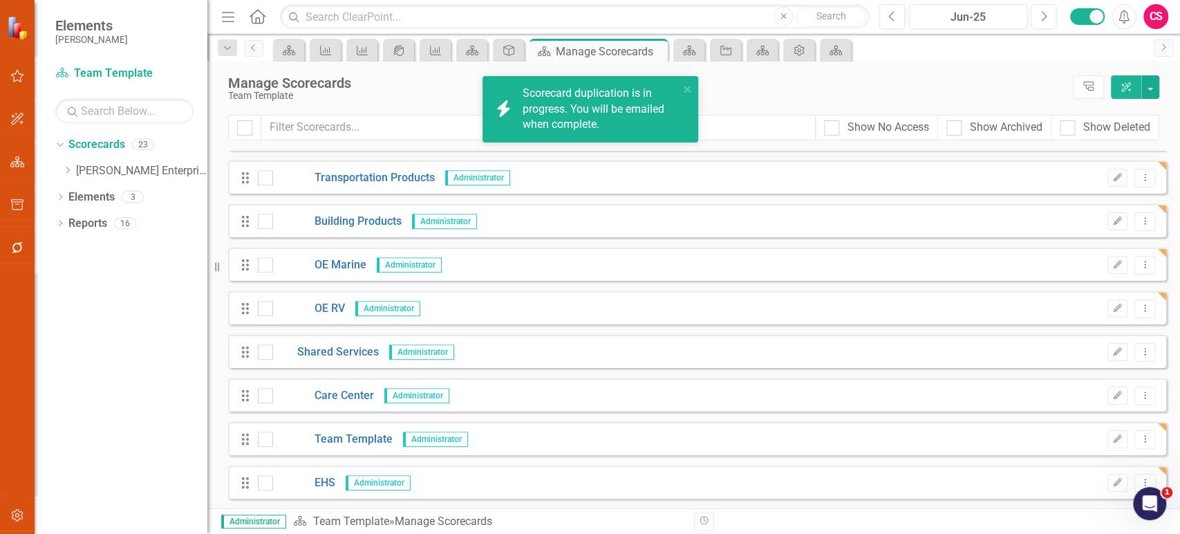
scroll to position [644, 0]
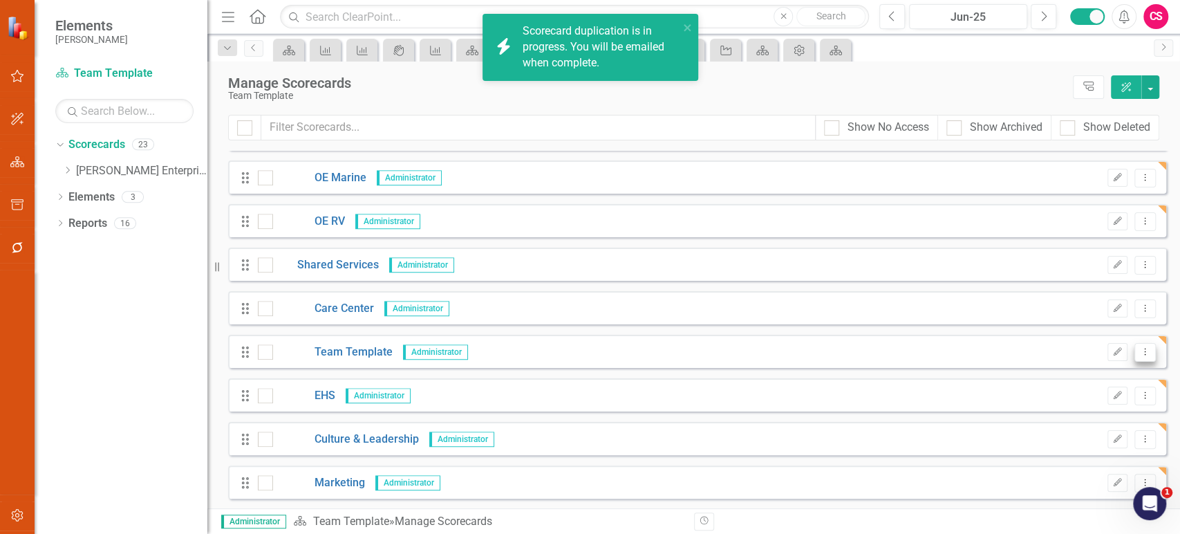
click at [1139, 347] on icon "Dropdown Menu" at bounding box center [1145, 351] width 12 height 9
click at [1027, 402] on link "Copy Duplicate Scorecard" at bounding box center [1068, 400] width 153 height 26
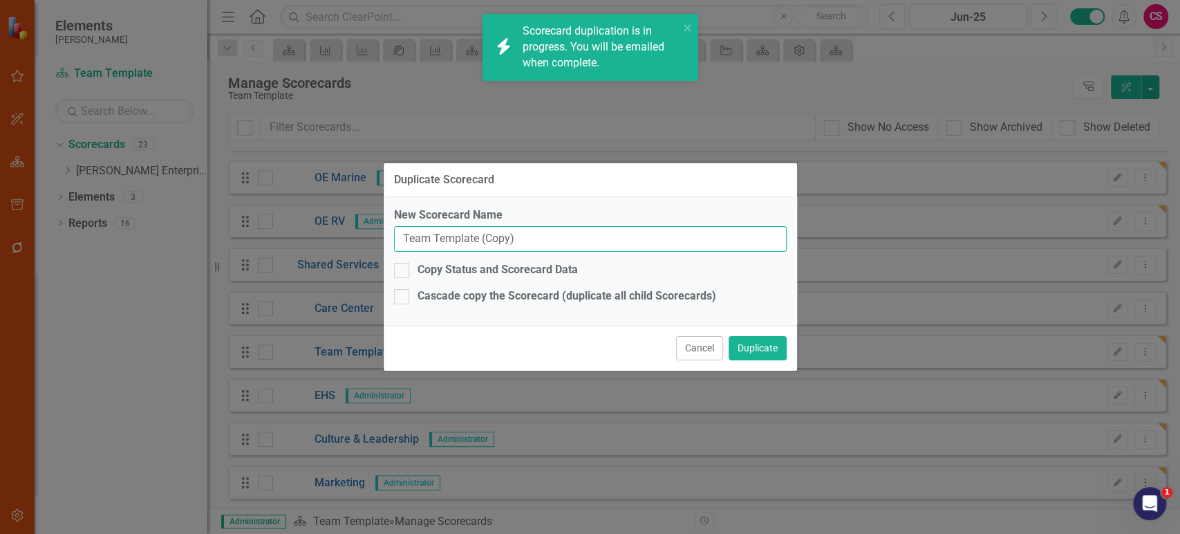
click at [509, 230] on input "Team Template (Copy)" at bounding box center [590, 239] width 393 height 26
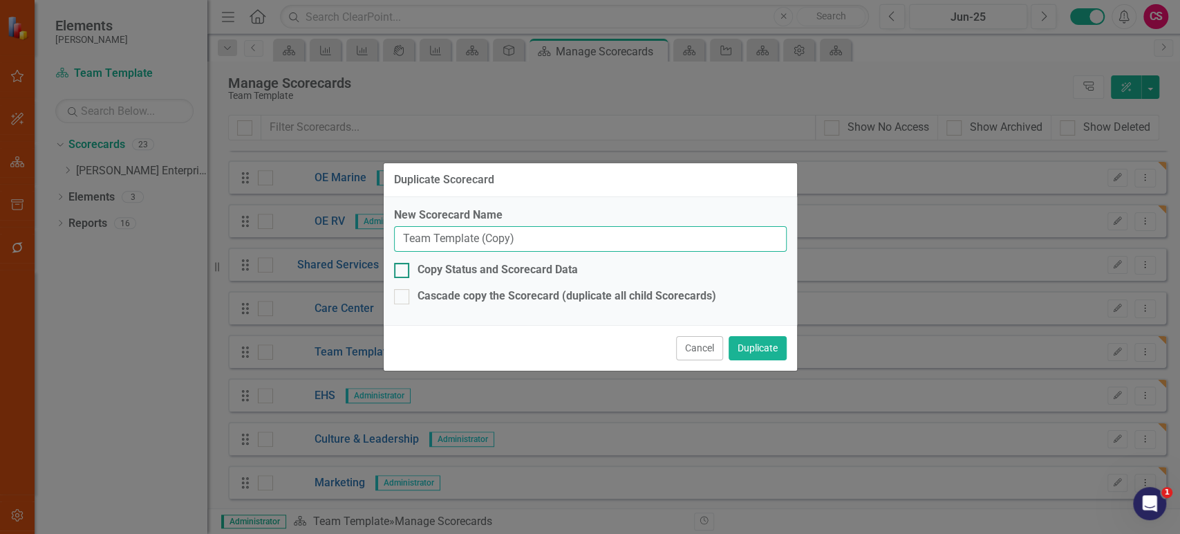
paste input "Warranty"
type input "Warranty"
click at [741, 353] on button "Duplicate" at bounding box center [758, 348] width 58 height 24
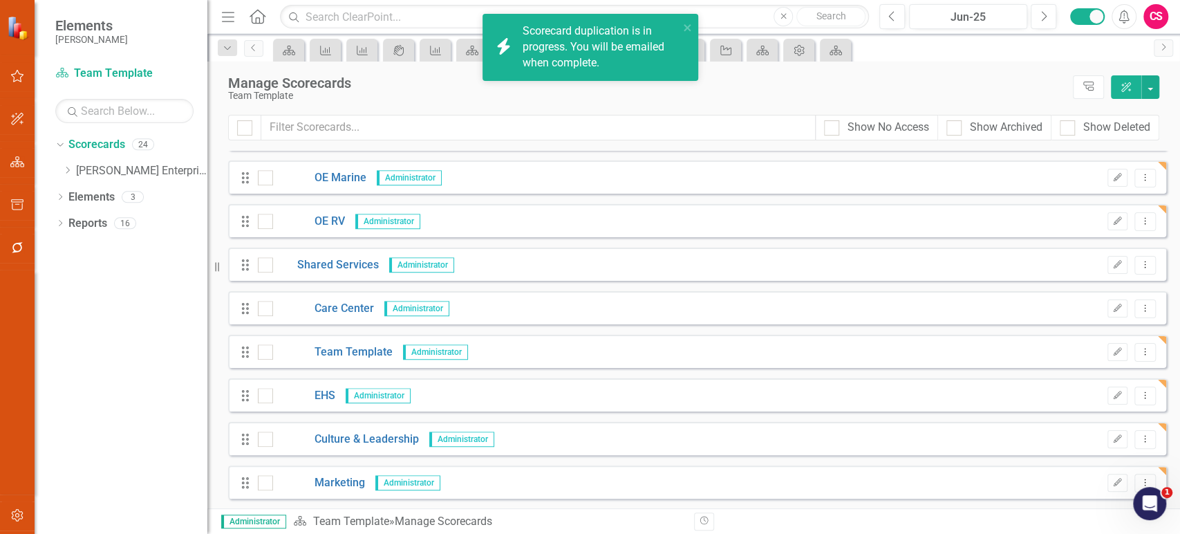
scroll to position [687, 0]
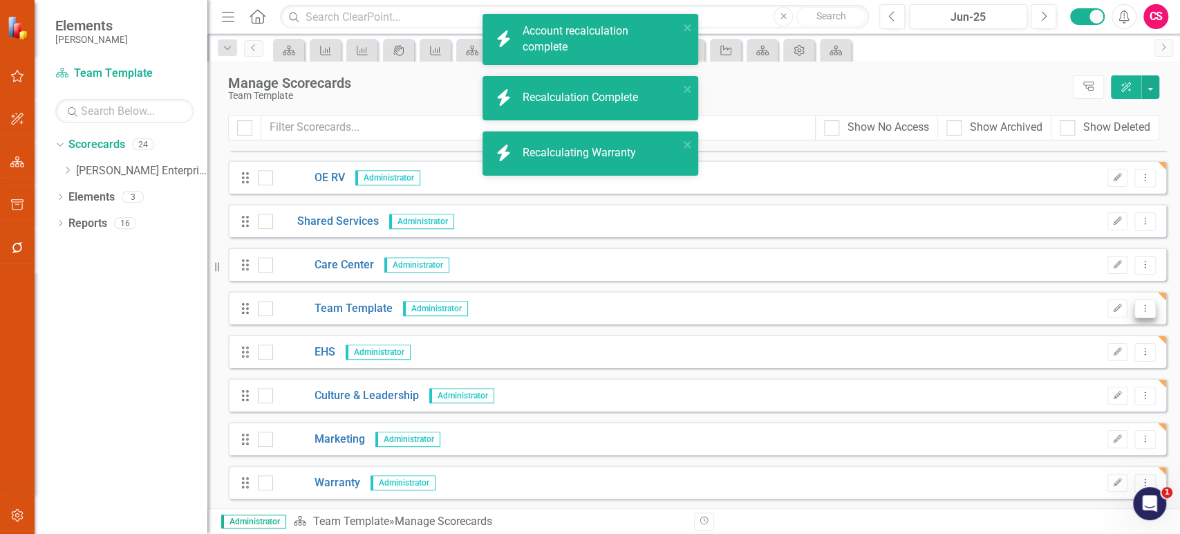
click at [1139, 307] on icon "Dropdown Menu" at bounding box center [1145, 308] width 12 height 9
click at [1057, 353] on link "Copy Duplicate Scorecard" at bounding box center [1068, 357] width 153 height 26
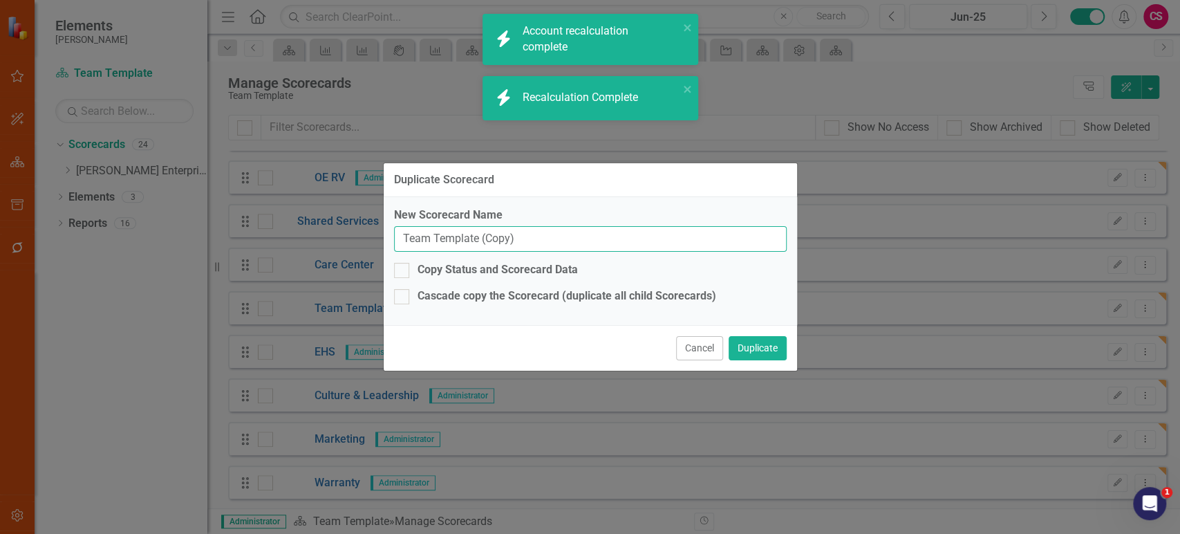
click at [449, 236] on input "Team Template (Copy)" at bounding box center [590, 239] width 393 height 26
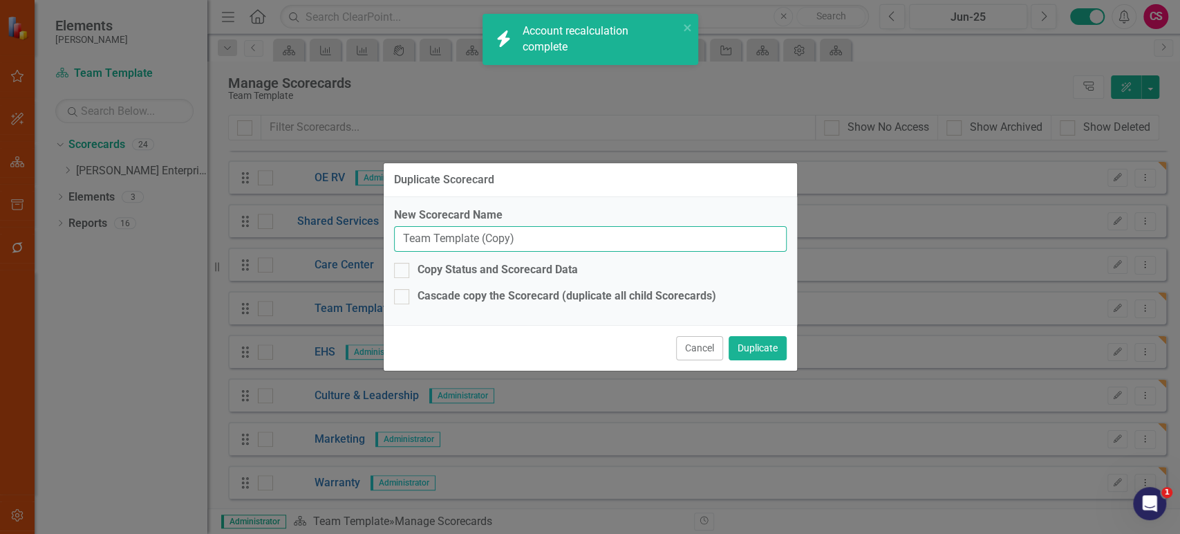
paste input "Supply Chain"
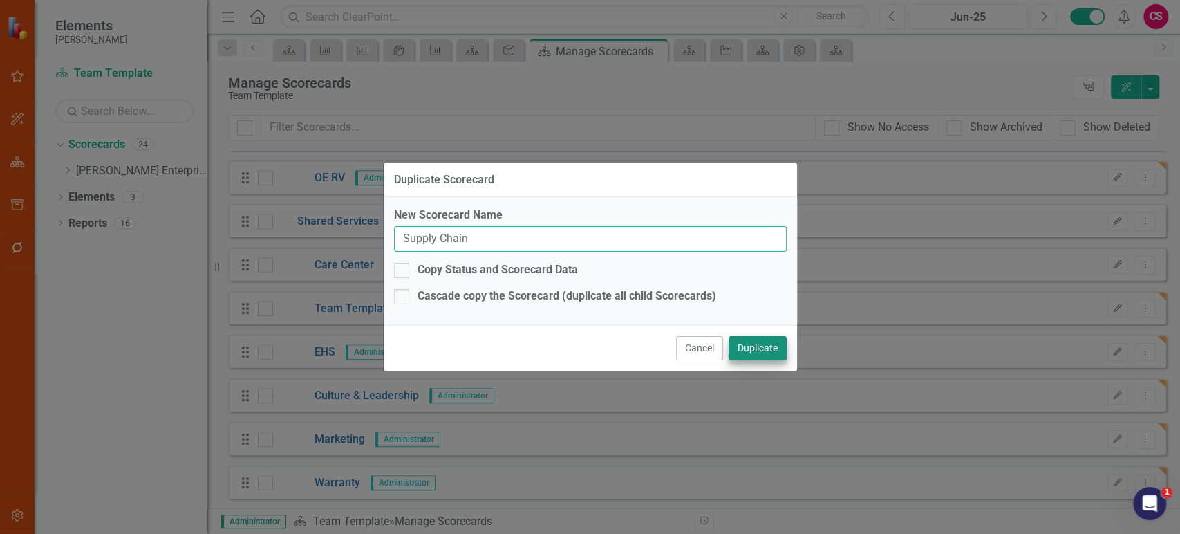
type input "Supply Chain"
click at [783, 348] on button "Duplicate" at bounding box center [758, 348] width 58 height 24
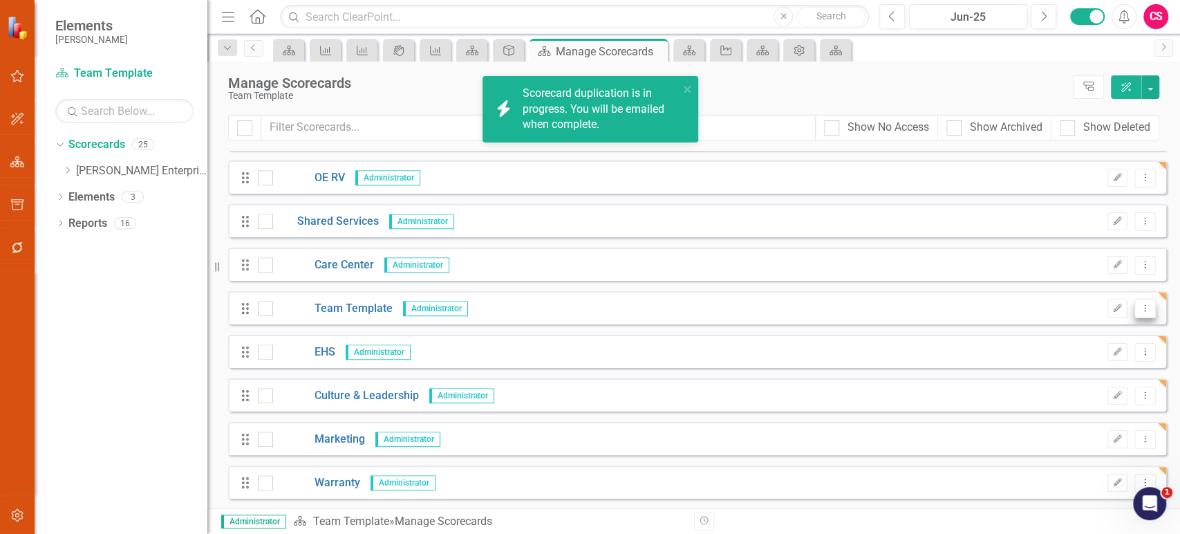
click at [1139, 304] on icon "Dropdown Menu" at bounding box center [1145, 308] width 12 height 9
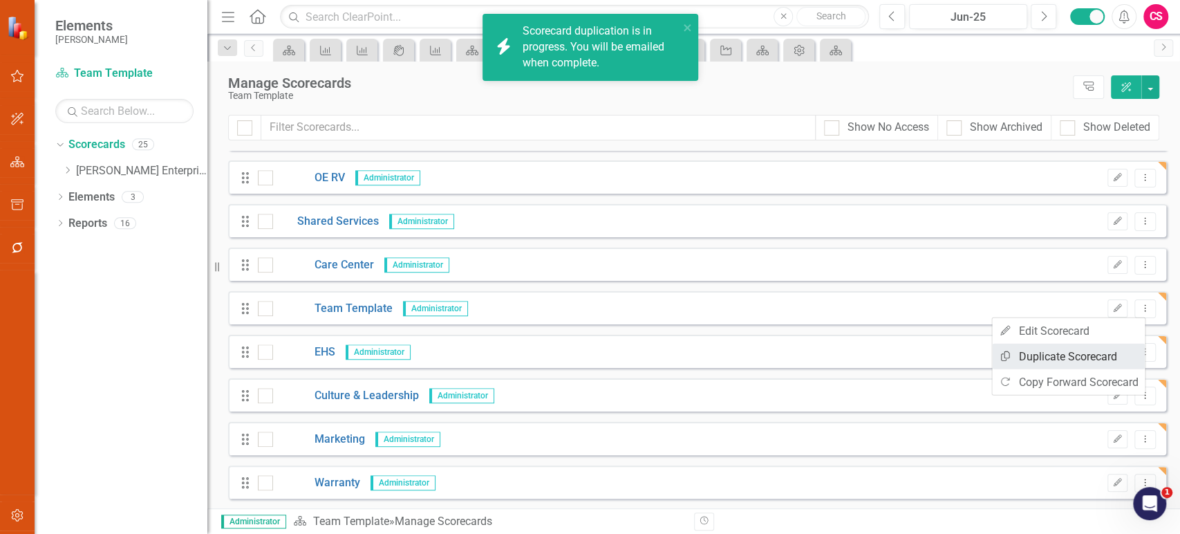
click at [1057, 346] on link "Copy Duplicate Scorecard" at bounding box center [1068, 357] width 153 height 26
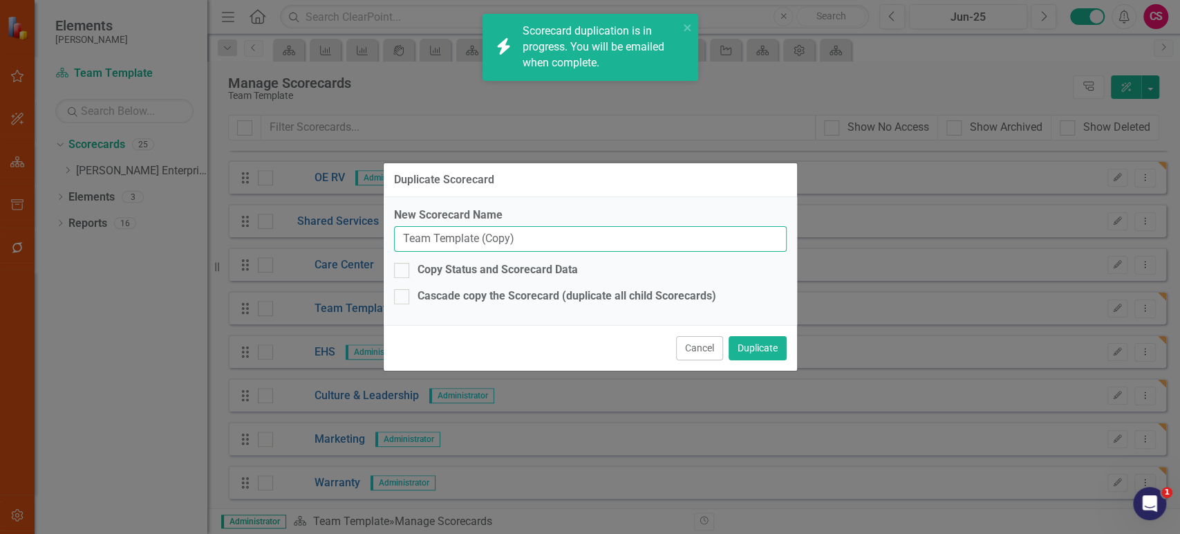
click at [620, 248] on input "Team Template (Copy)" at bounding box center [590, 239] width 393 height 26
paste input "Customer Excellence"
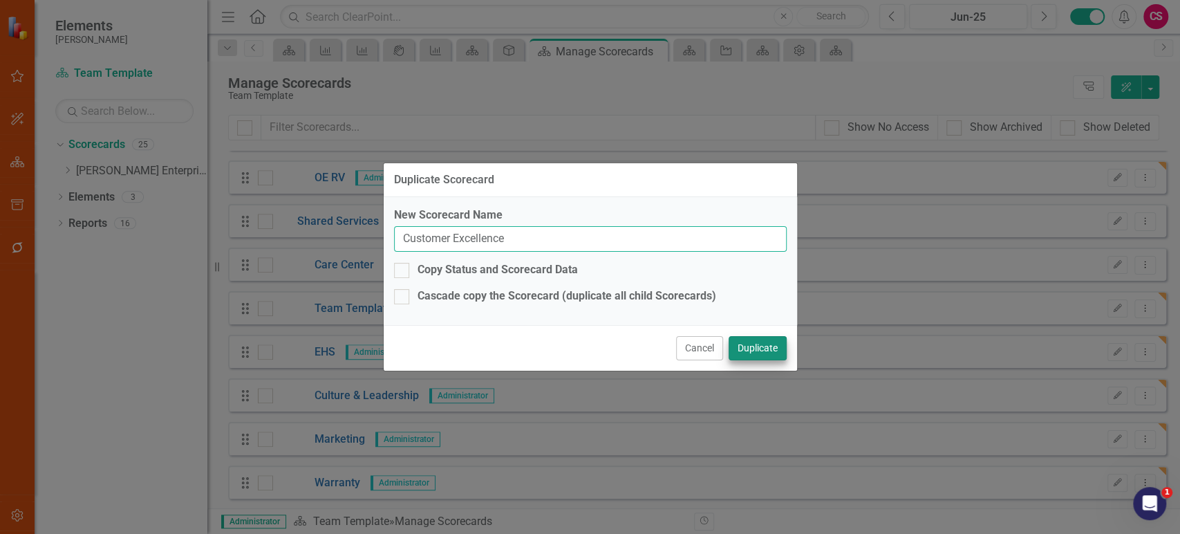
type input "Customer Excellence"
click at [745, 340] on button "Duplicate" at bounding box center [758, 348] width 58 height 24
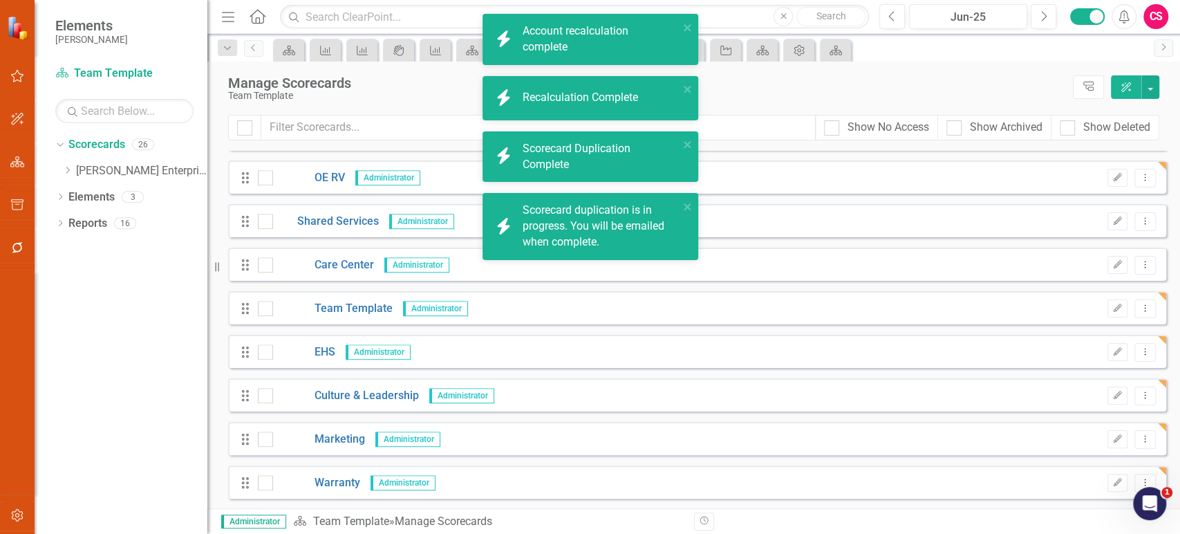
click at [1146, 308] on div "Drag Team Template Administrator Edit Dropdown Menu" at bounding box center [697, 307] width 938 height 33
click at [1139, 308] on icon "Dropdown Menu" at bounding box center [1145, 308] width 12 height 9
click at [1067, 348] on link "Copy Duplicate Scorecard" at bounding box center [1068, 357] width 153 height 26
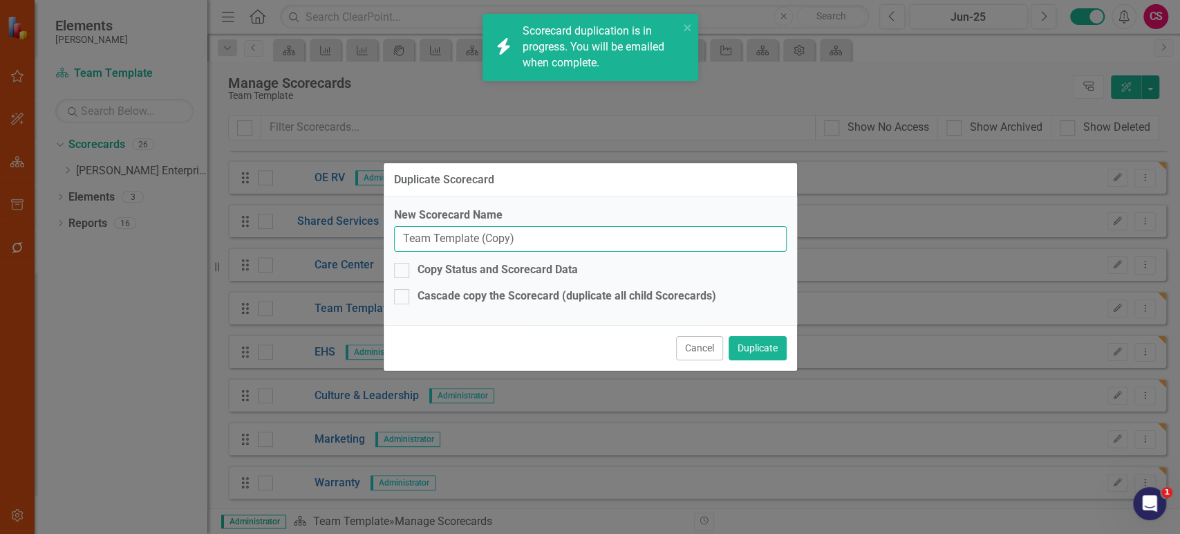
click at [447, 231] on input "Team Template (Copy)" at bounding box center [590, 239] width 393 height 26
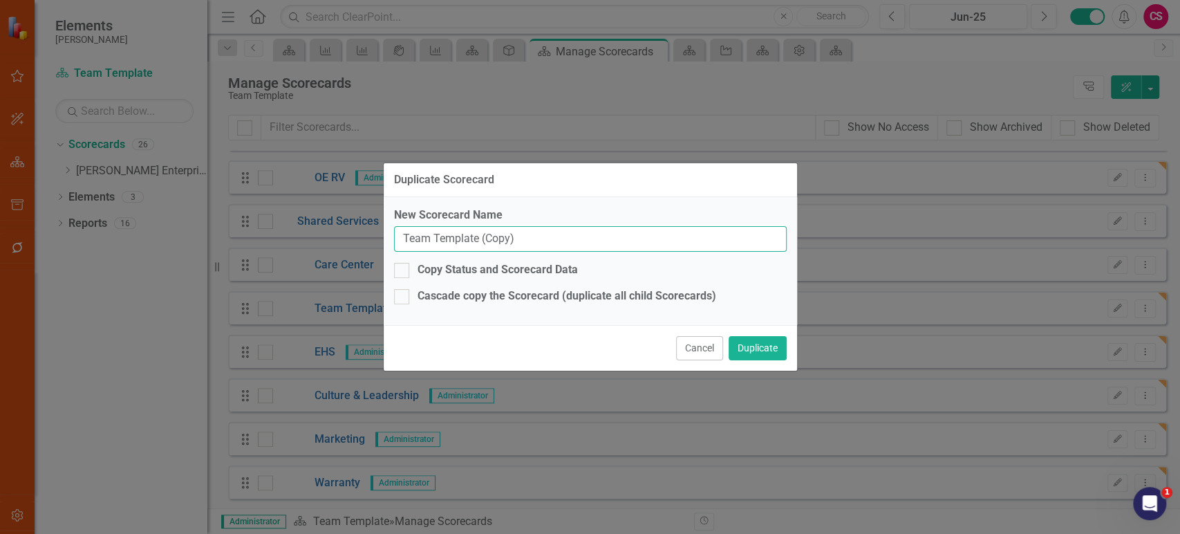
paste input "Quality"
type input "Quality"
click at [754, 344] on button "Duplicate" at bounding box center [758, 348] width 58 height 24
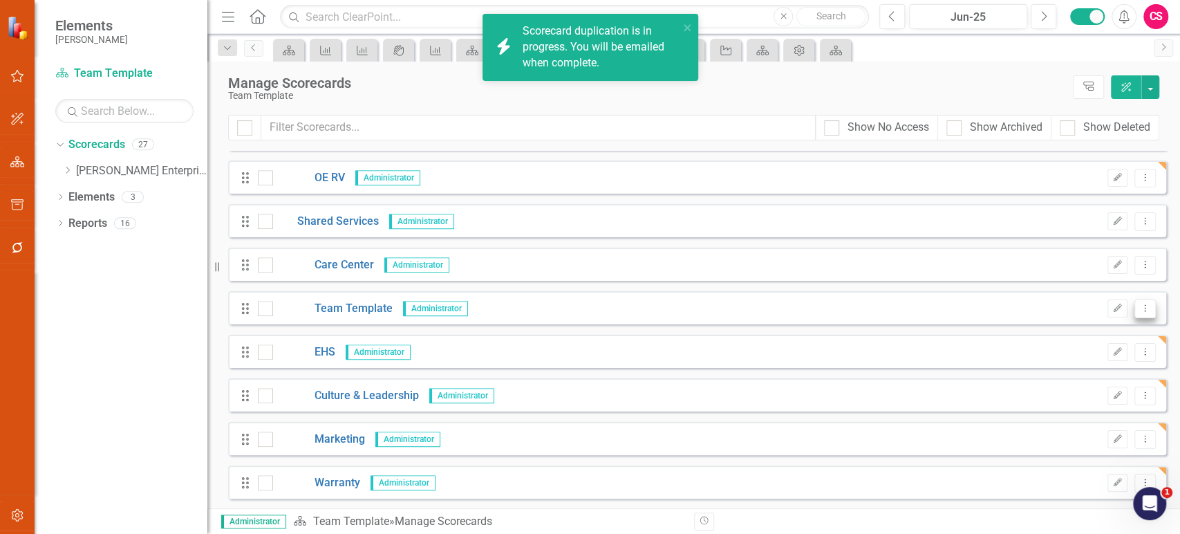
click at [1144, 304] on button "Dropdown Menu" at bounding box center [1145, 308] width 21 height 19
click at [1057, 352] on link "Copy Duplicate Scorecard" at bounding box center [1068, 357] width 153 height 26
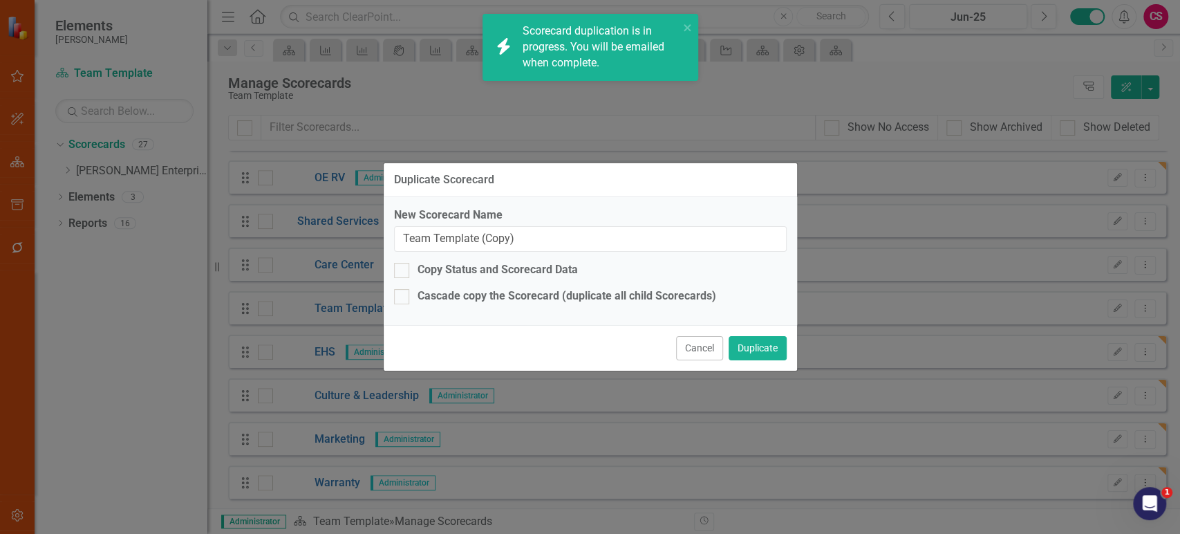
click at [593, 225] on div "New Scorecard Name Team Template (Copy)" at bounding box center [590, 229] width 393 height 45
click at [594, 238] on input "Team Template (Copy)" at bounding box center [590, 239] width 393 height 26
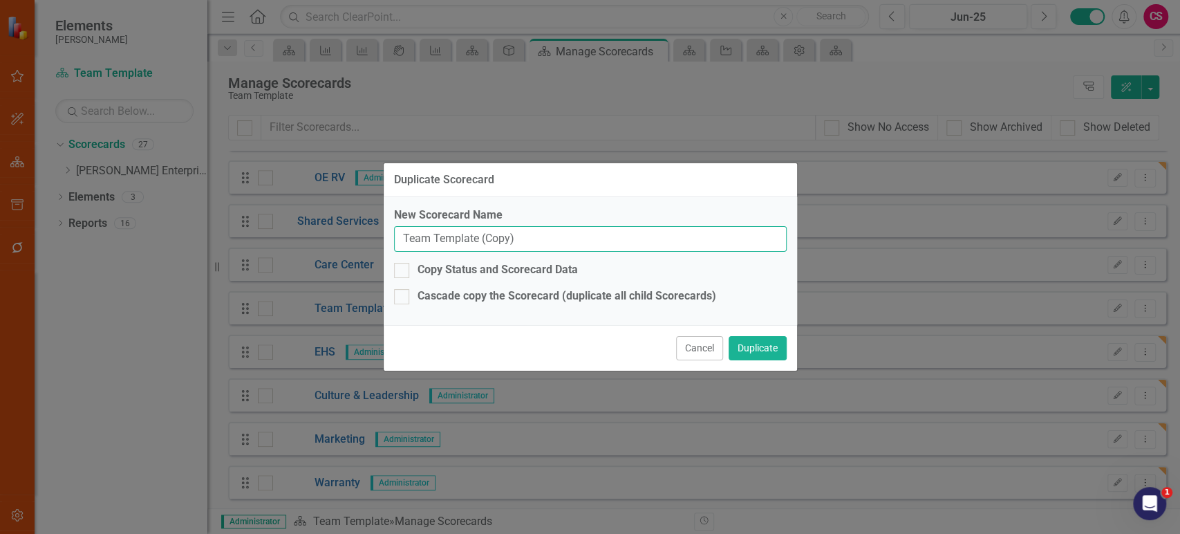
paste input "Lean"
type input "Lean"
click at [749, 348] on button "Duplicate" at bounding box center [758, 348] width 58 height 24
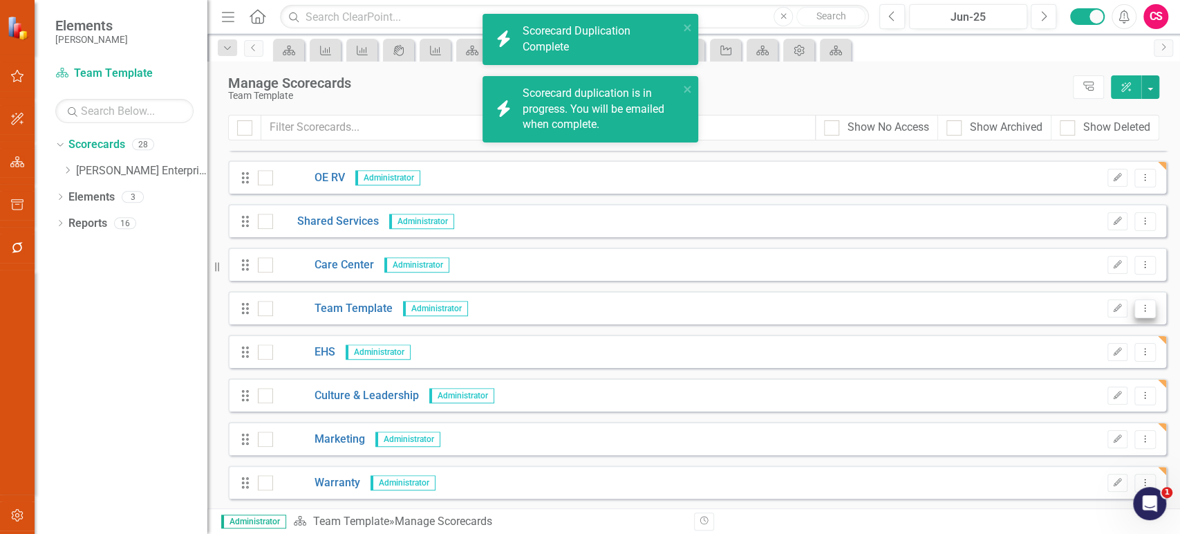
click at [1139, 304] on icon "Dropdown Menu" at bounding box center [1145, 308] width 12 height 9
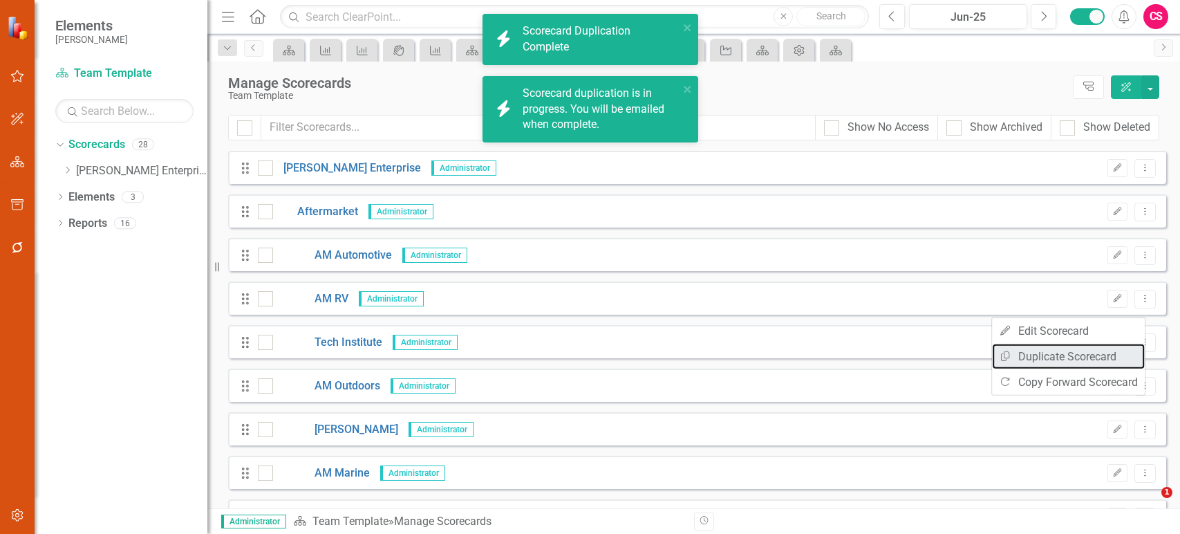
click at [1064, 359] on link "Copy Duplicate Scorecard" at bounding box center [1068, 357] width 153 height 26
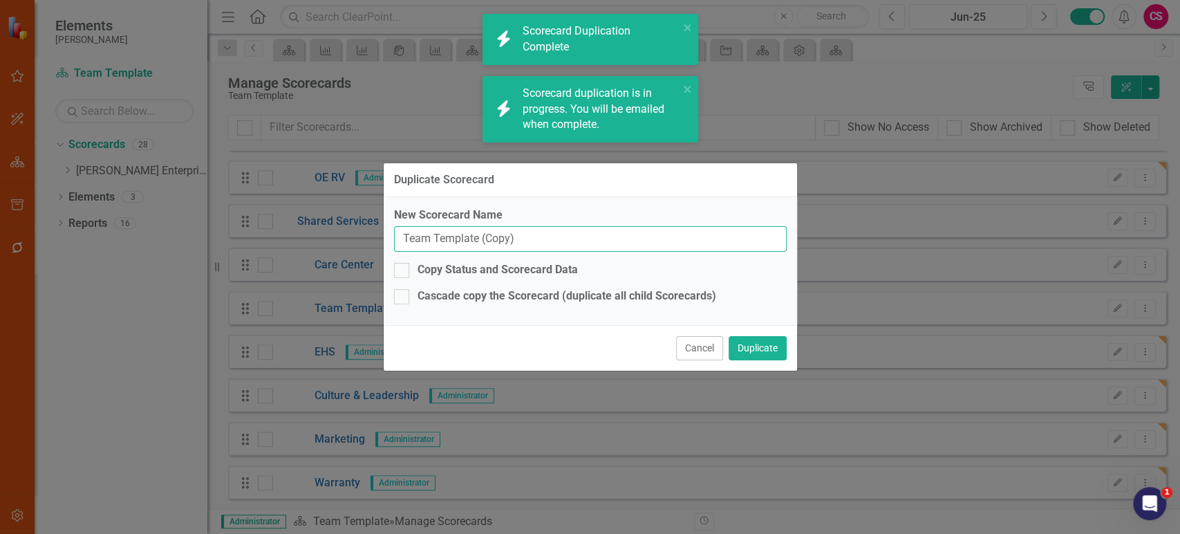
drag, startPoint x: 486, startPoint y: 242, endPoint x: 546, endPoint y: 248, distance: 60.4
click at [486, 243] on input "Team Template (Copy)" at bounding box center [590, 239] width 393 height 26
paste input "oCIO"
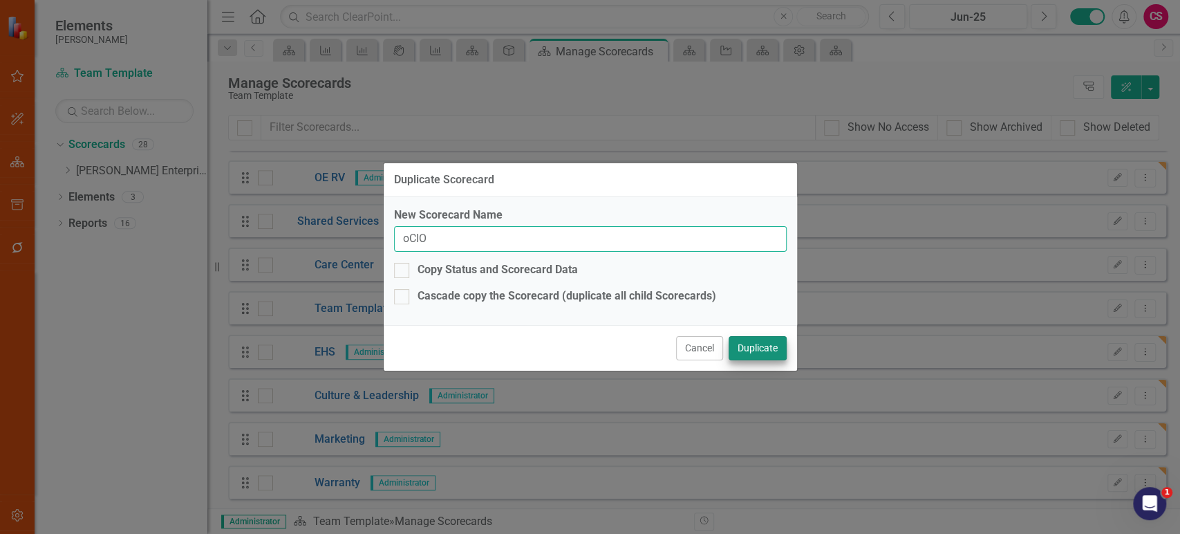
type input "oCIO"
click at [774, 347] on button "Duplicate" at bounding box center [758, 348] width 58 height 24
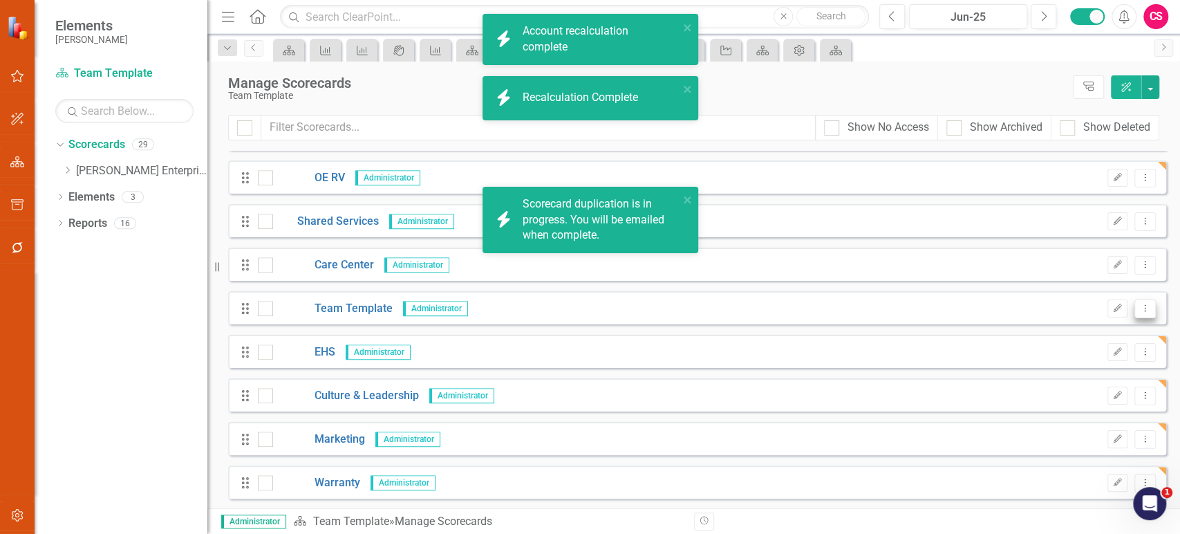
click at [1139, 308] on icon "Dropdown Menu" at bounding box center [1145, 308] width 12 height 9
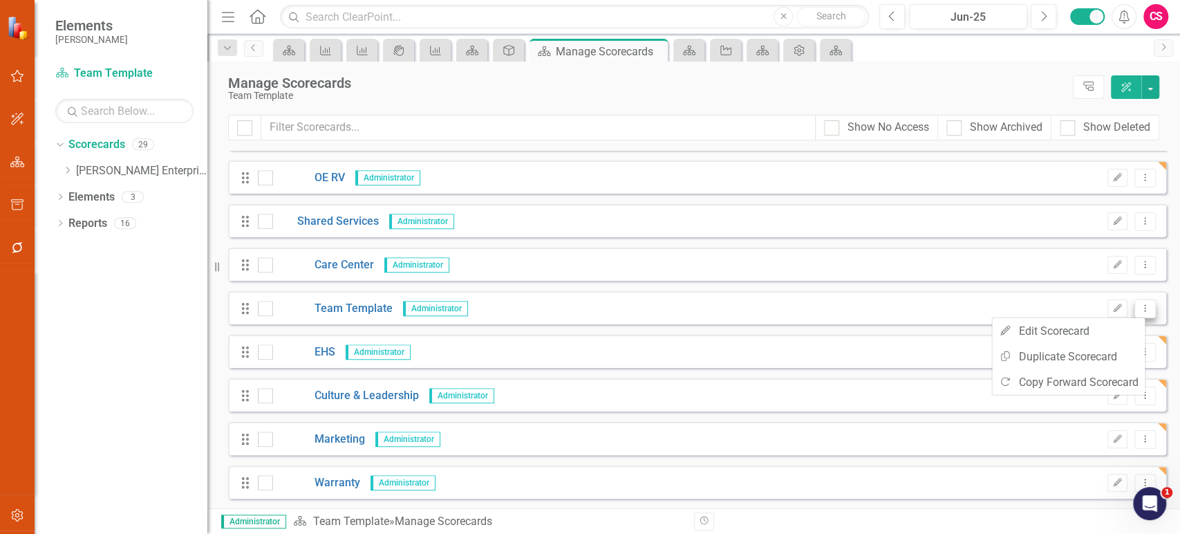
click at [1139, 304] on icon "Dropdown Menu" at bounding box center [1145, 308] width 12 height 9
click at [1135, 318] on div "Drag Team Template Administrator Edit Dropdown Menu" at bounding box center [697, 307] width 938 height 33
click at [1135, 312] on button "Dropdown Menu" at bounding box center [1145, 308] width 21 height 19
click at [1057, 363] on link "Copy Duplicate Scorecard" at bounding box center [1068, 357] width 153 height 26
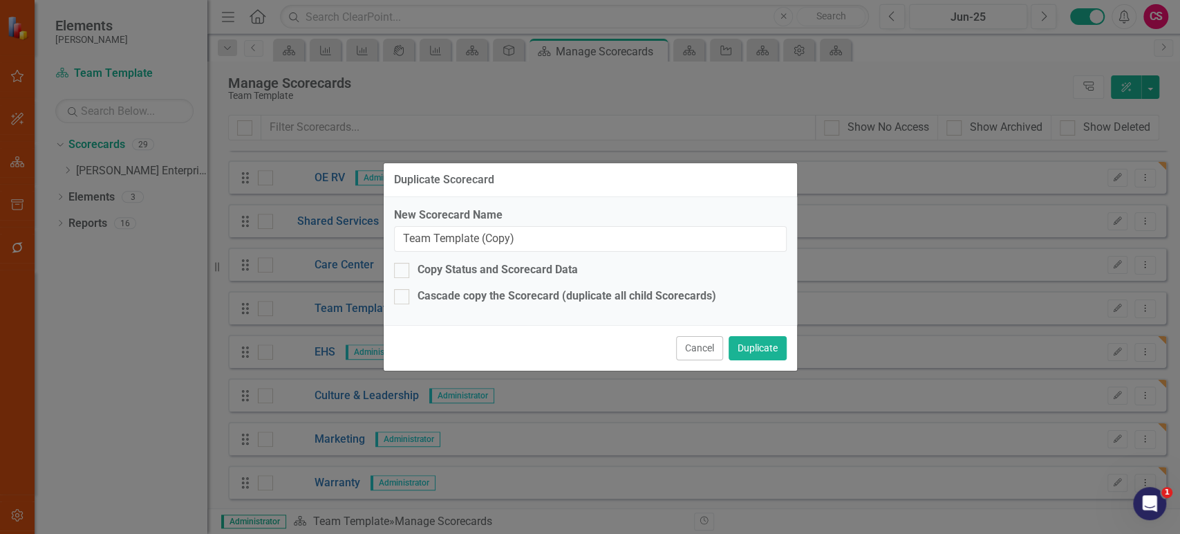
drag, startPoint x: 608, startPoint y: 266, endPoint x: 604, endPoint y: 259, distance: 8.4
click at [606, 263] on div "Copy Status and Scorecard Data" at bounding box center [590, 270] width 393 height 16
click at [403, 263] on input "Copy Status and Scorecard Data" at bounding box center [398, 267] width 9 height 9
click at [599, 245] on input "Team Template (Copy)" at bounding box center [590, 239] width 393 height 26
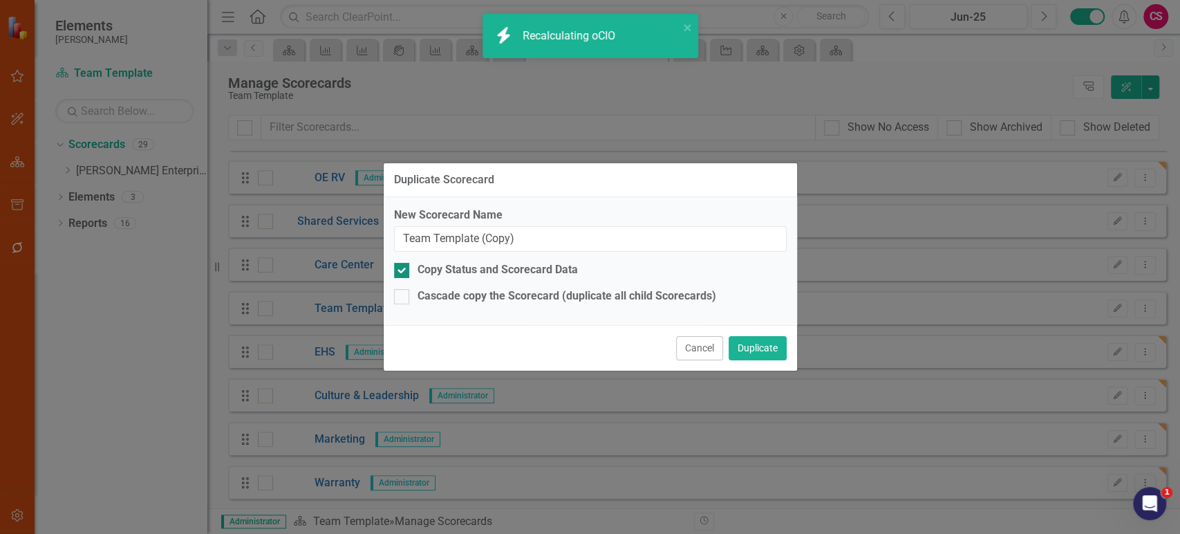
click at [514, 272] on div "Copy Status and Scorecard Data" at bounding box center [498, 270] width 160 height 16
click at [403, 272] on input "Copy Status and Scorecard Data" at bounding box center [398, 267] width 9 height 9
checkbox input "false"
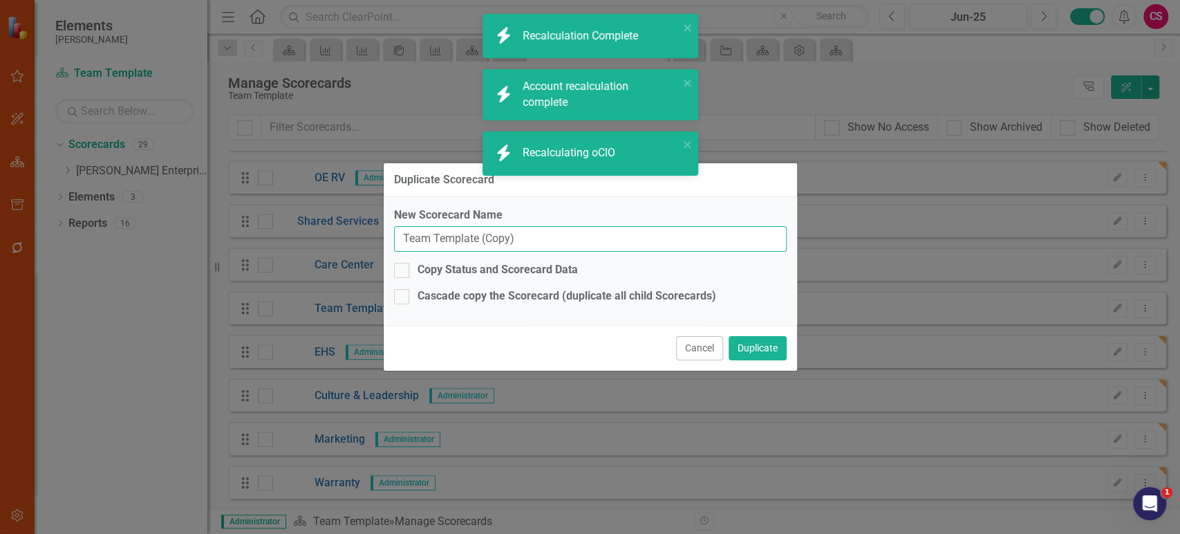
click at [525, 243] on input "Team Template (Copy)" at bounding box center [590, 239] width 393 height 26
paste input "HR"
type input "HR"
click at [749, 350] on button "Duplicate" at bounding box center [758, 348] width 58 height 24
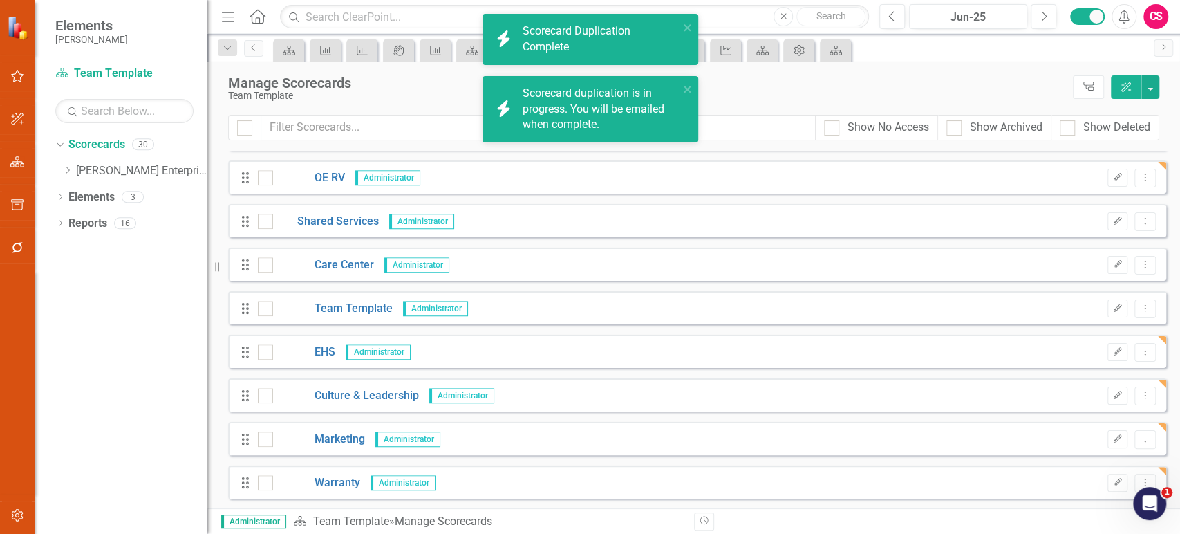
scroll to position [725, 0]
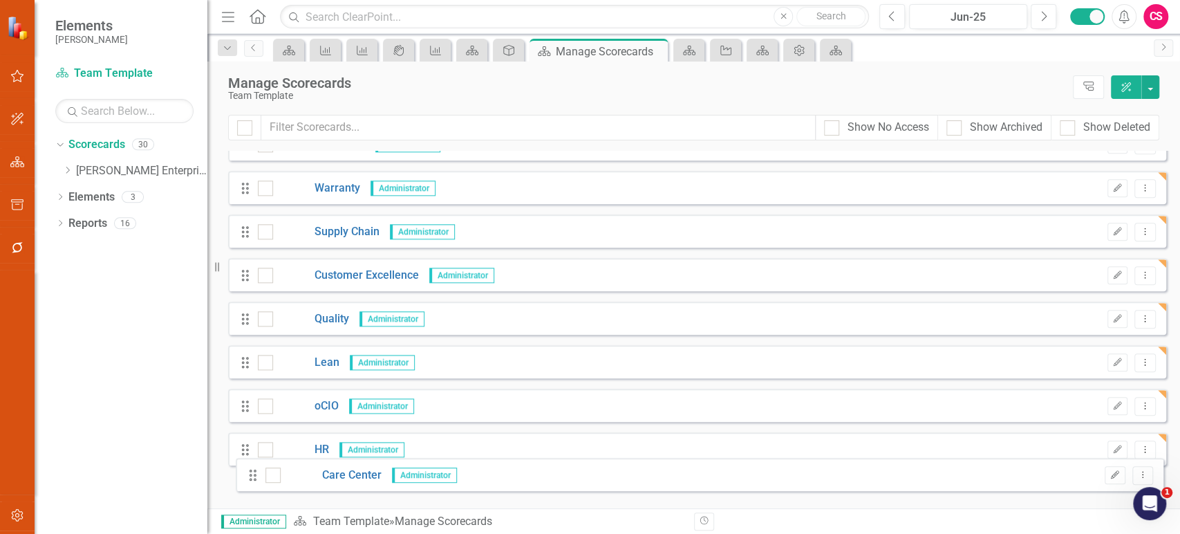
drag, startPoint x: 249, startPoint y: 225, endPoint x: 257, endPoint y: 472, distance: 247.0
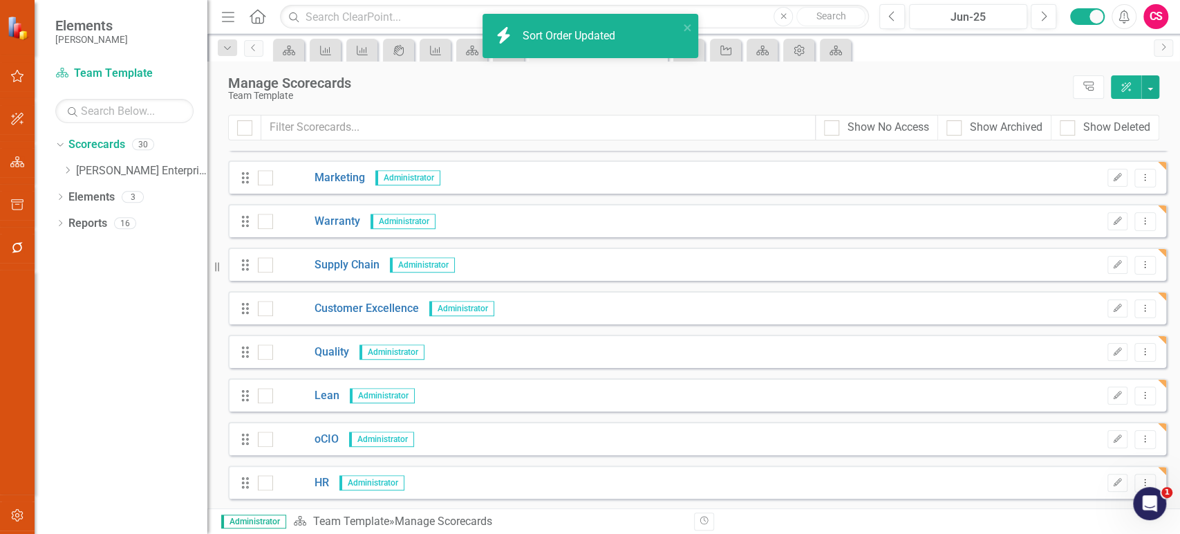
scroll to position [949, 0]
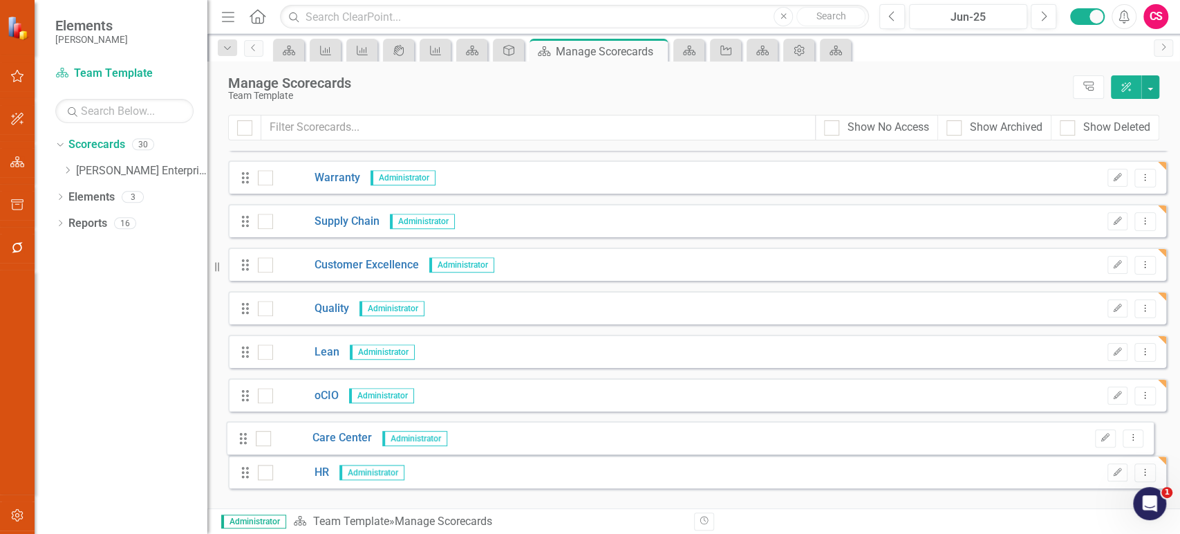
drag, startPoint x: 242, startPoint y: 484, endPoint x: 240, endPoint y: 441, distance: 42.9
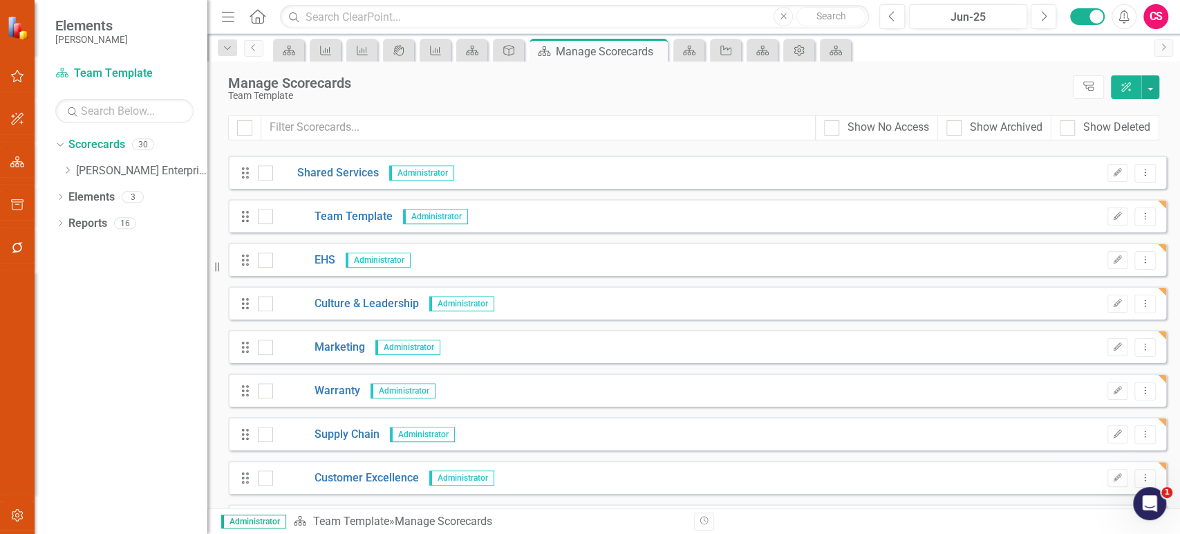
scroll to position [719, 0]
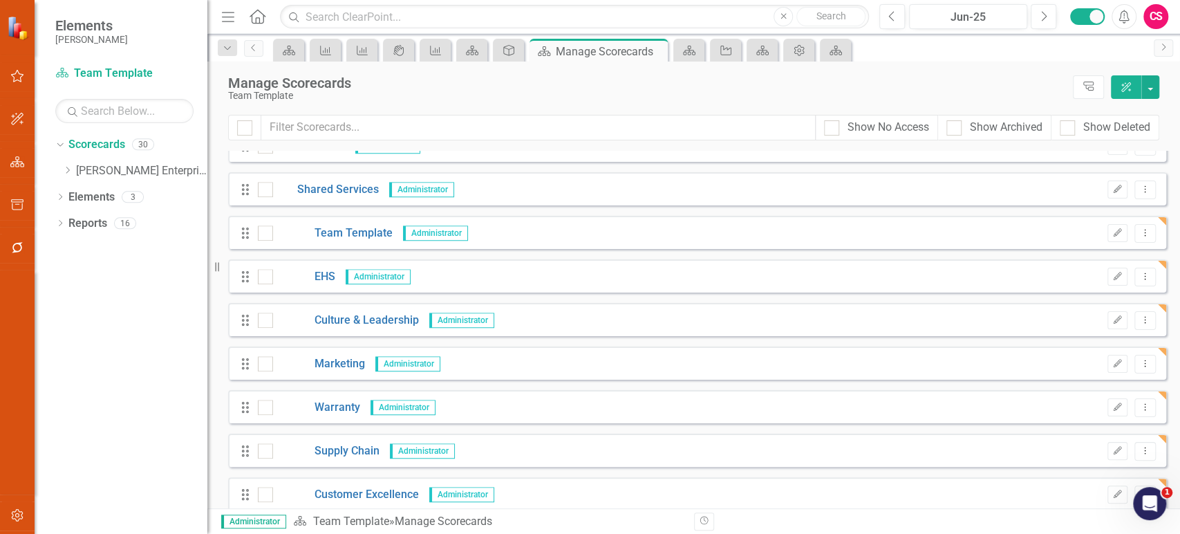
click at [1146, 228] on div "Drag Team Template Administrator Edit Dropdown Menu" at bounding box center [697, 232] width 938 height 33
click at [1139, 232] on icon "Dropdown Menu" at bounding box center [1145, 232] width 12 height 9
click at [1038, 281] on link "Copy Duplicate Scorecard" at bounding box center [1068, 281] width 153 height 26
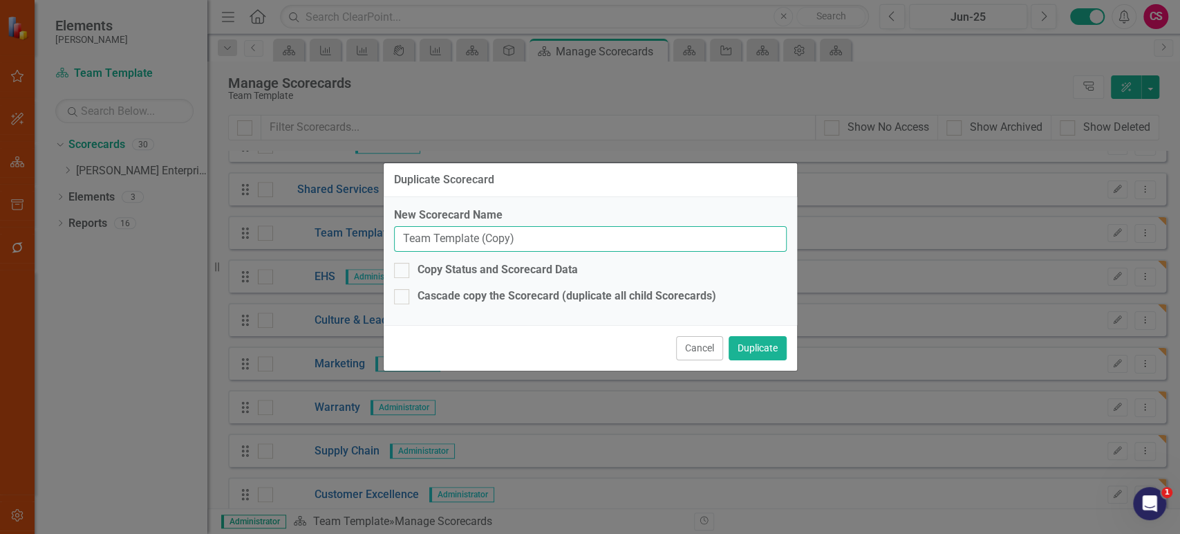
click at [484, 230] on input "Team Template (Copy)" at bounding box center [590, 239] width 393 height 26
paste input "Lean (OEM"
type input "Lean (OEM)"
click at [769, 351] on button "Duplicate" at bounding box center [758, 348] width 58 height 24
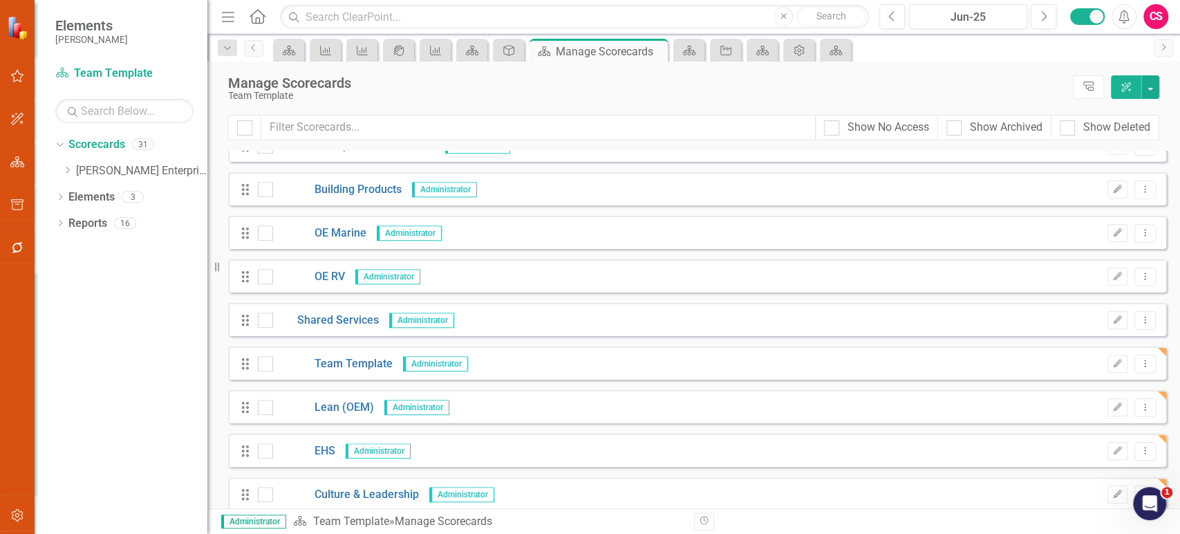
scroll to position [589, 0]
click at [1108, 408] on button "Edit" at bounding box center [1118, 407] width 20 height 18
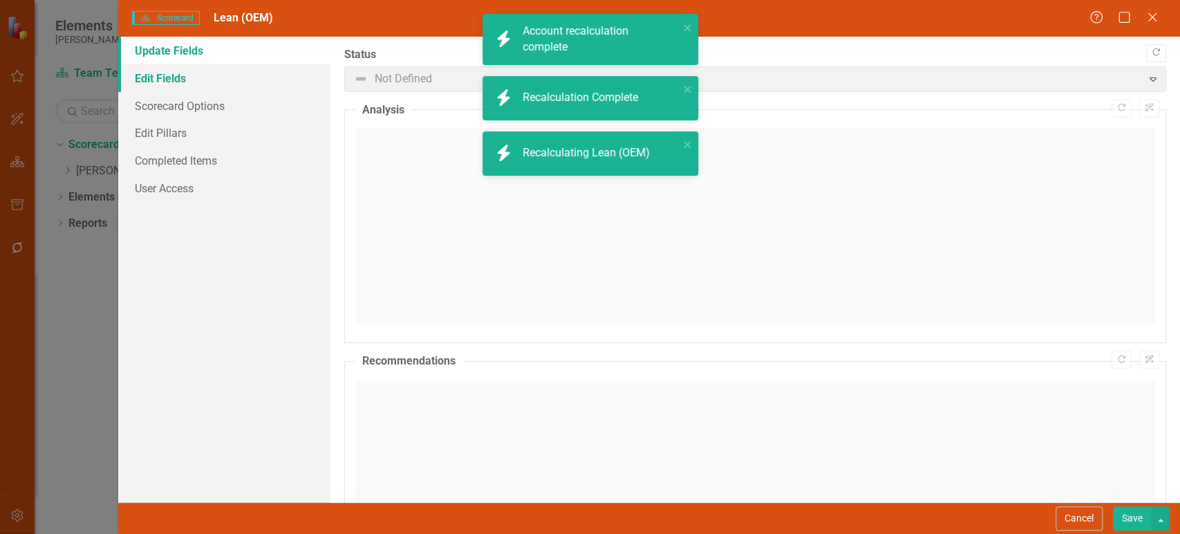
click at [204, 82] on link "Edit Fields" at bounding box center [224, 78] width 212 height 28
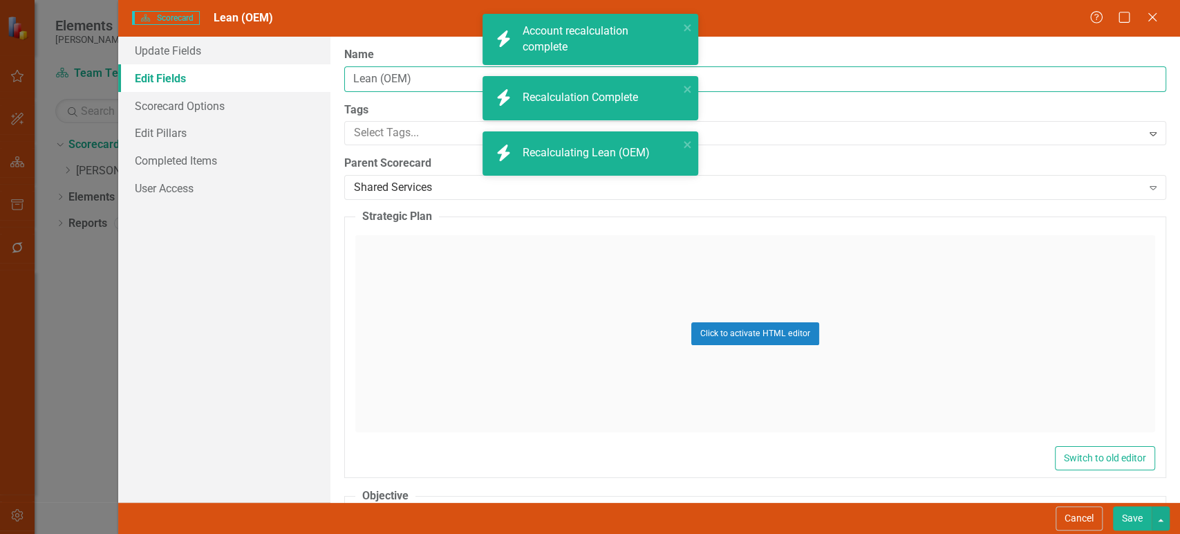
click at [397, 80] on input "Lean (OEM)" at bounding box center [755, 79] width 822 height 26
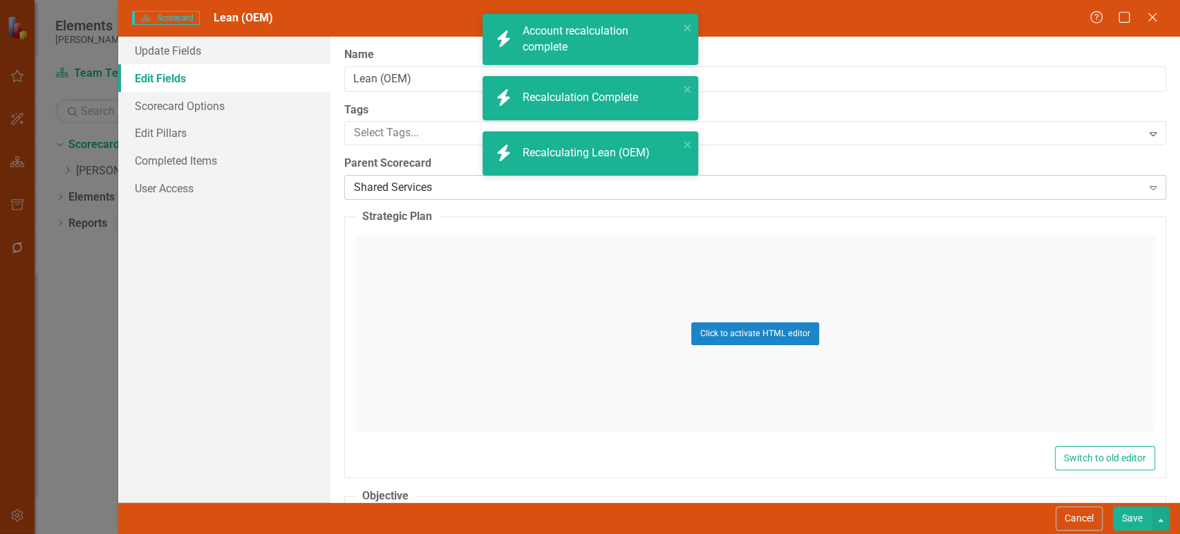
click at [390, 181] on div "Shared Services" at bounding box center [748, 188] width 788 height 16
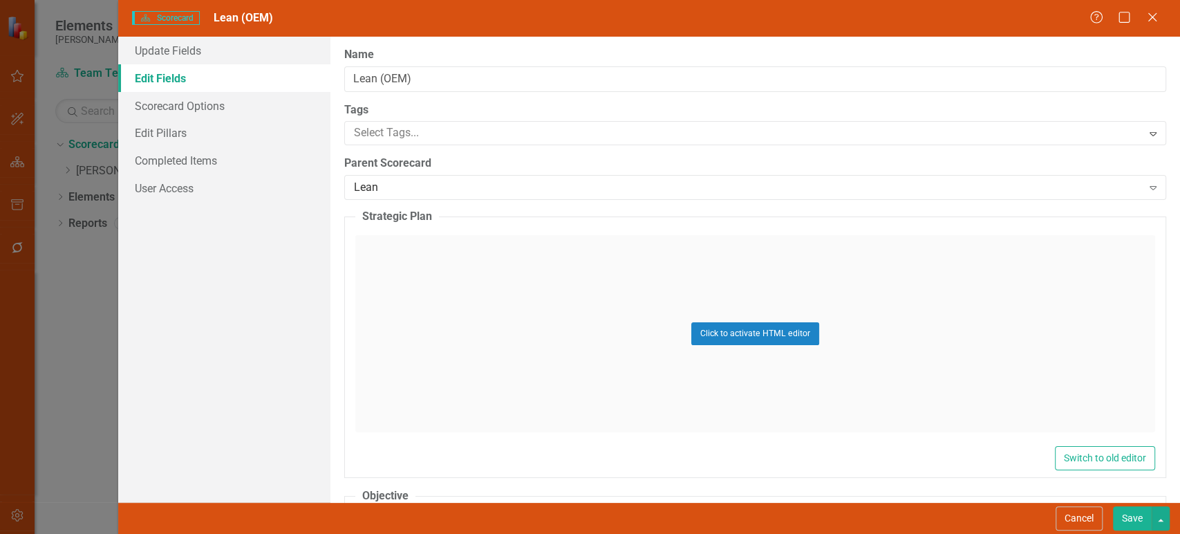
click at [1134, 523] on button "Save" at bounding box center [1132, 518] width 39 height 24
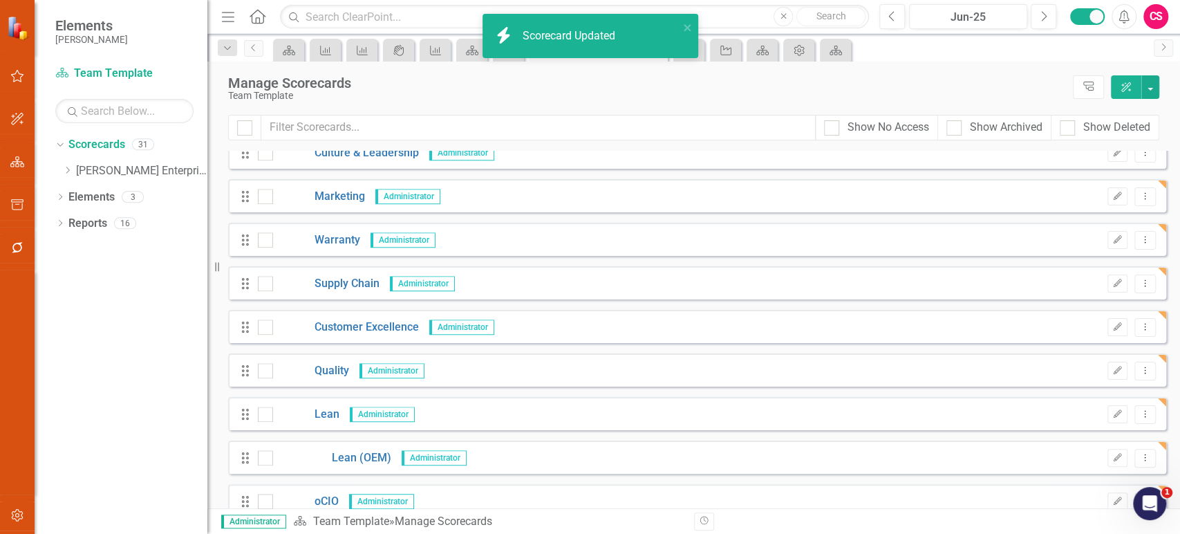
scroll to position [992, 0]
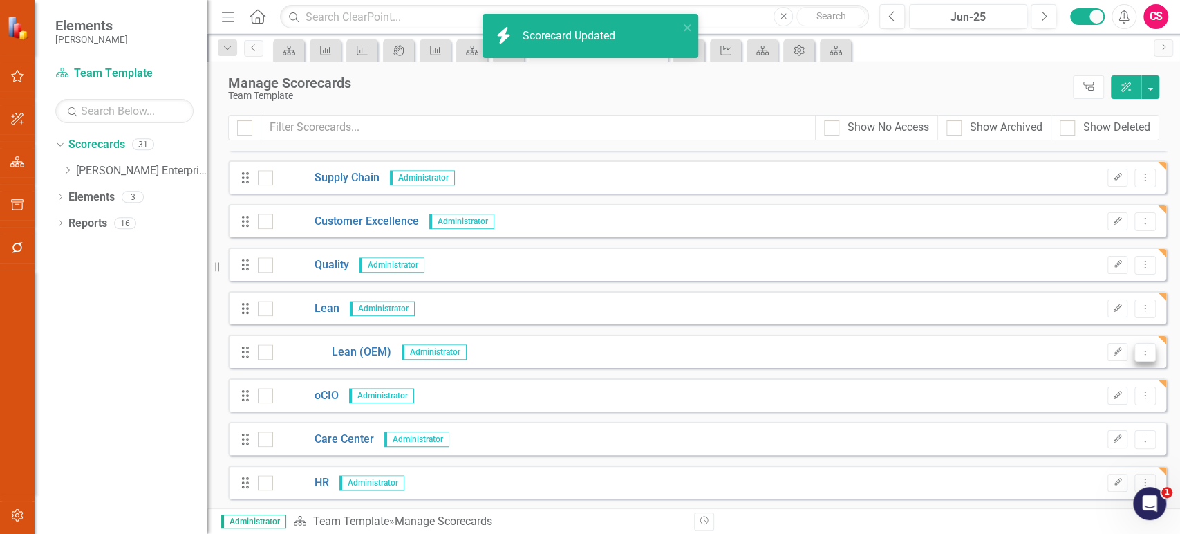
click at [1135, 346] on button "Dropdown Menu" at bounding box center [1145, 352] width 21 height 19
click at [1057, 402] on link "Copy Duplicate Scorecard" at bounding box center [1068, 400] width 153 height 26
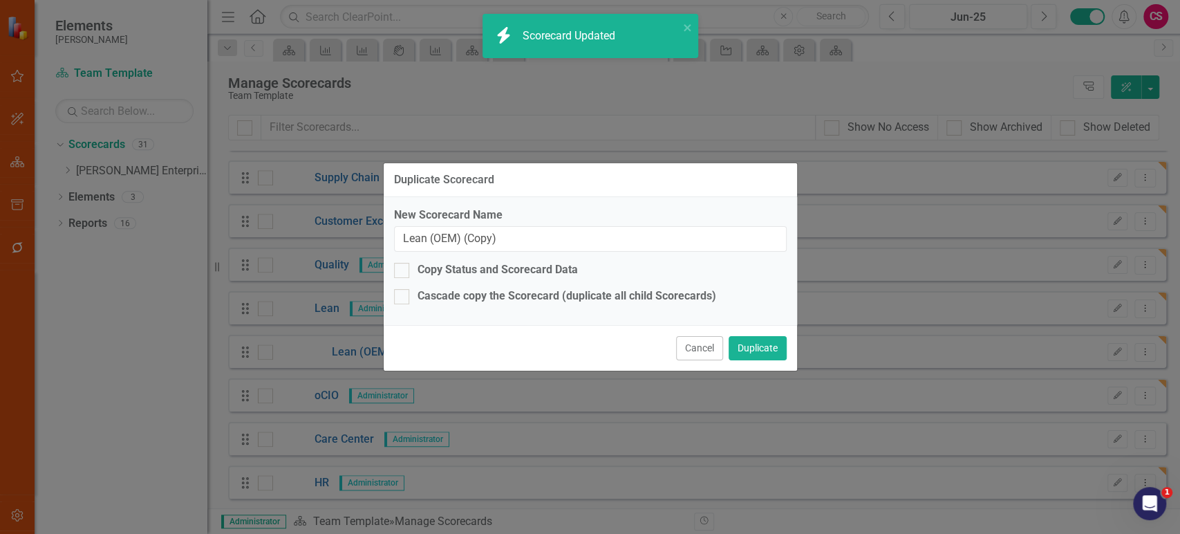
drag, startPoint x: 502, startPoint y: 258, endPoint x: 502, endPoint y: 248, distance: 10.4
click at [502, 255] on div "New Scorecard Name Lean (OEM) (Copy) Copy Status and Scorecard Data Cascade cop…" at bounding box center [590, 261] width 413 height 128
click at [502, 241] on input "Lean (OEM) (Copy)" at bounding box center [590, 239] width 393 height 26
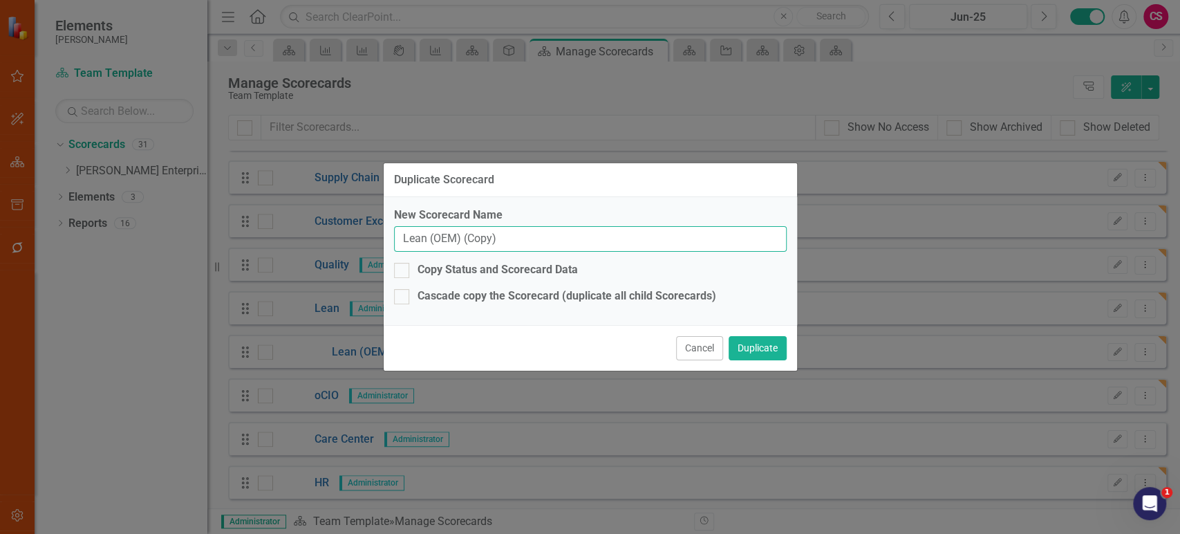
paste input "Aftermarket"
type input "Lean (Aftermarket)"
click at [752, 357] on button "Duplicate" at bounding box center [758, 348] width 58 height 24
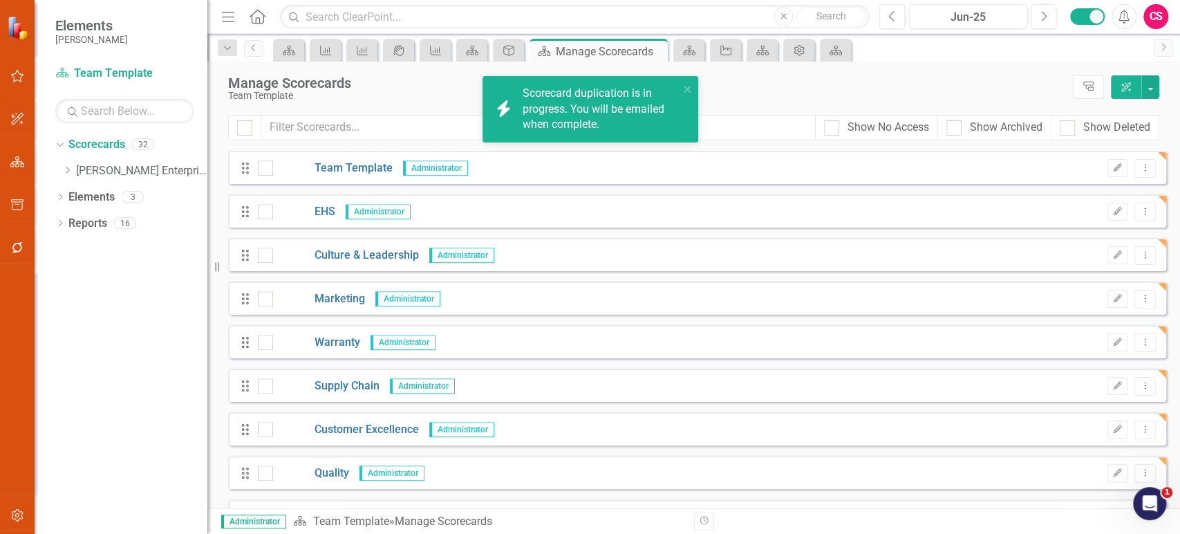
scroll to position [642, 0]
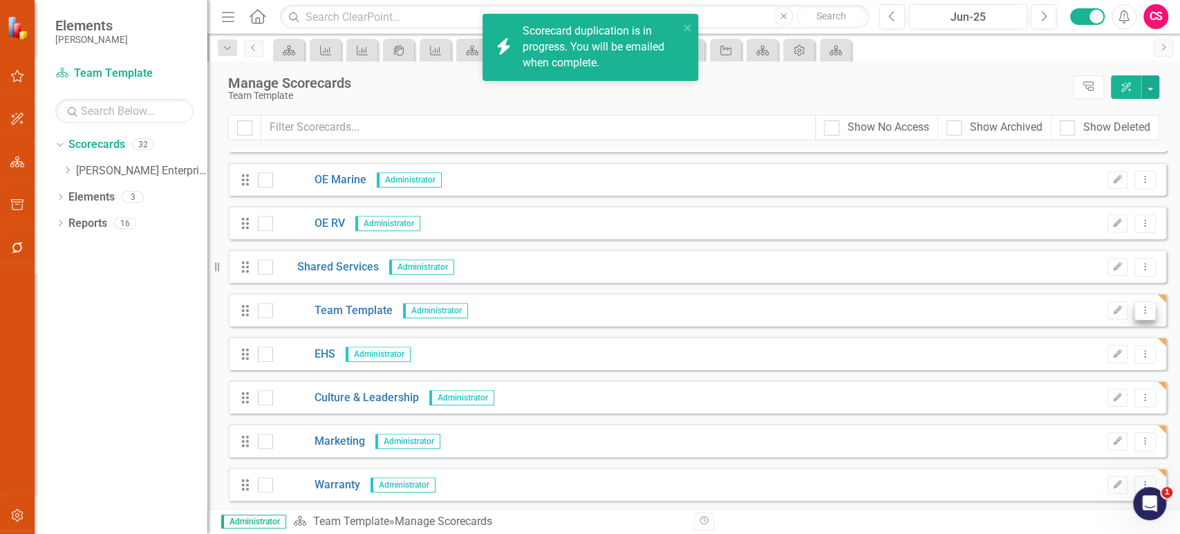
click at [1135, 310] on button "Dropdown Menu" at bounding box center [1145, 310] width 21 height 19
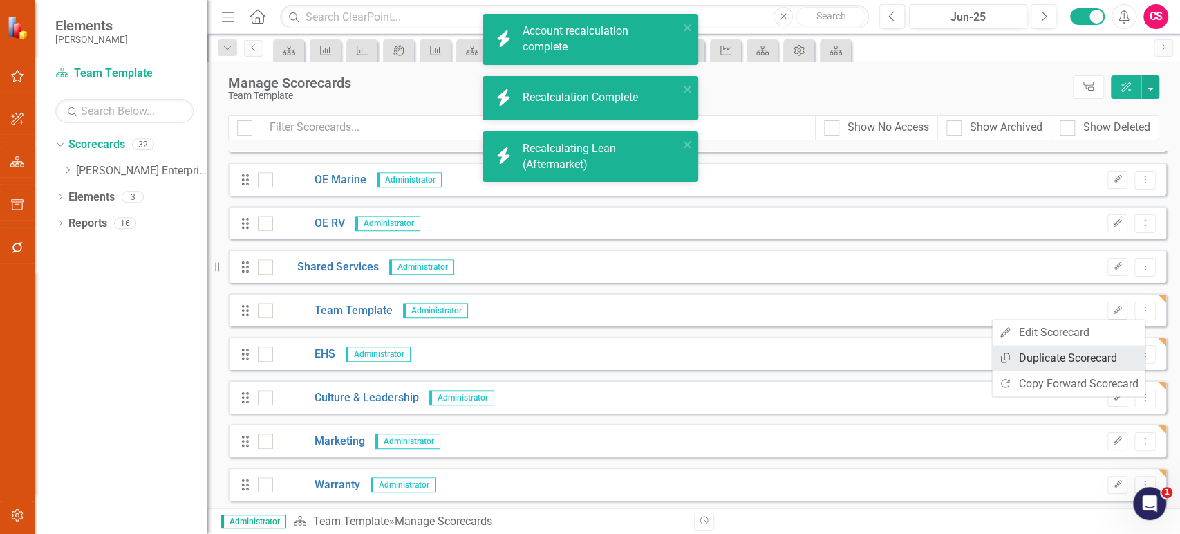
click at [1016, 355] on link "Copy Duplicate Scorecard" at bounding box center [1068, 358] width 153 height 26
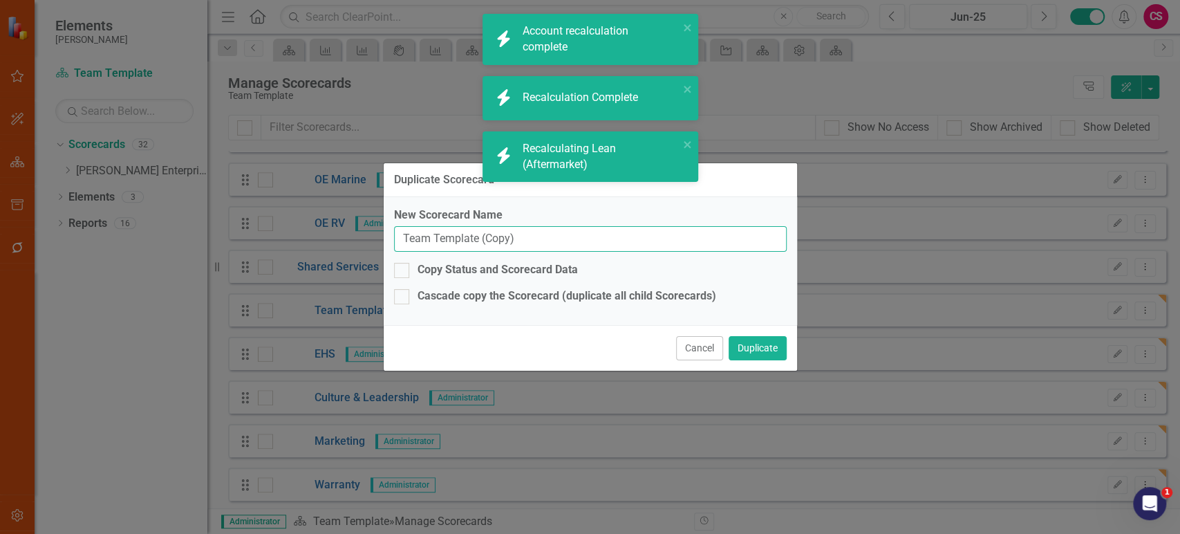
click at [521, 239] on input "Team Template (Copy)" at bounding box center [590, 239] width 393 height 26
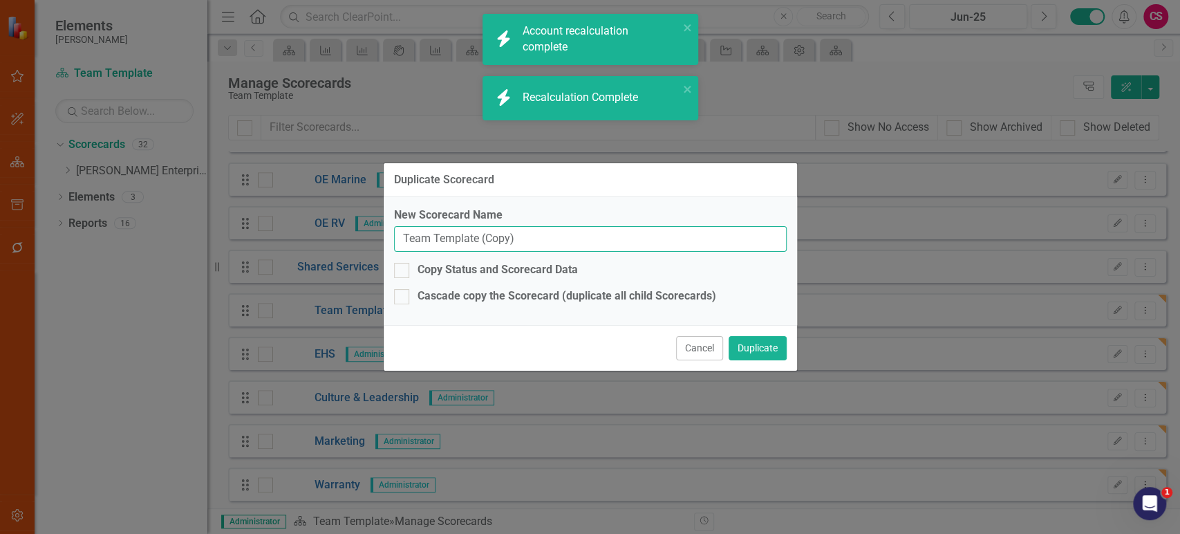
paste input "ITSM"
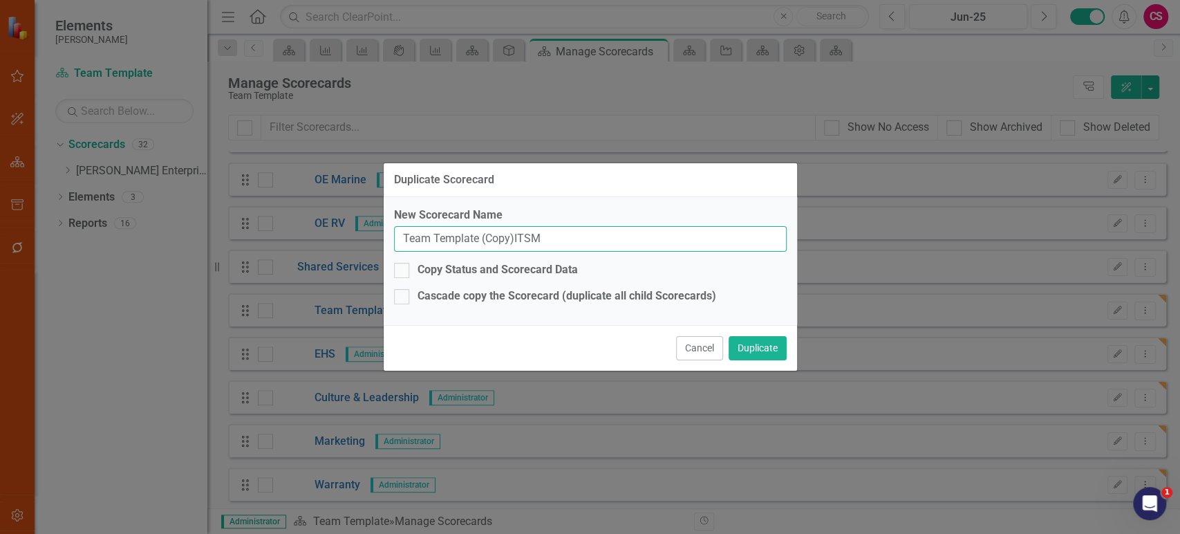
paste input "text"
type input "ITSM"
click at [772, 353] on button "Duplicate" at bounding box center [758, 348] width 58 height 24
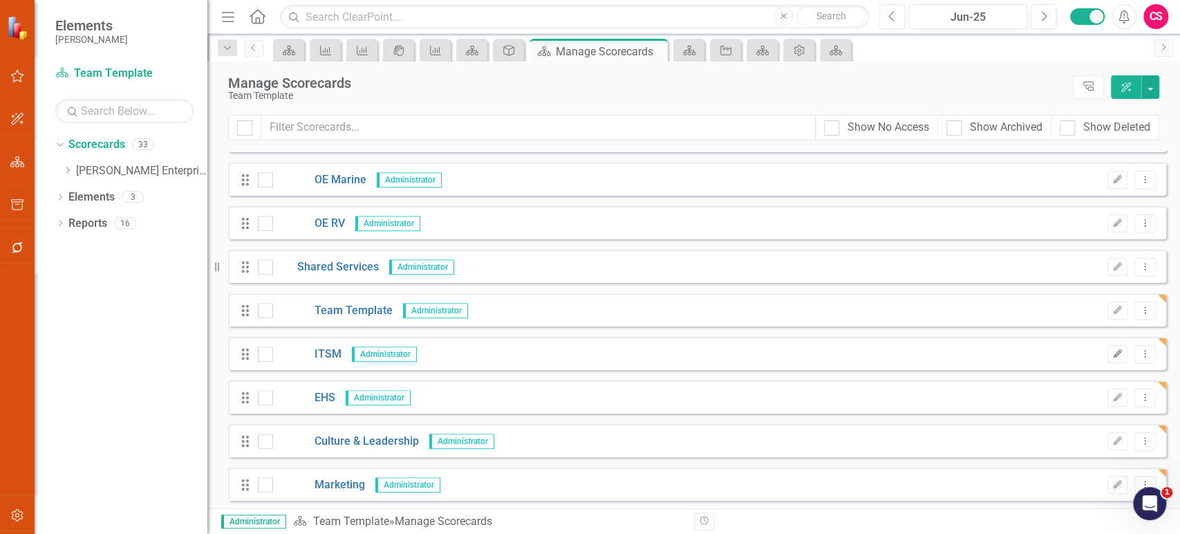
click at [1113, 354] on icon "Edit" at bounding box center [1118, 354] width 10 height 8
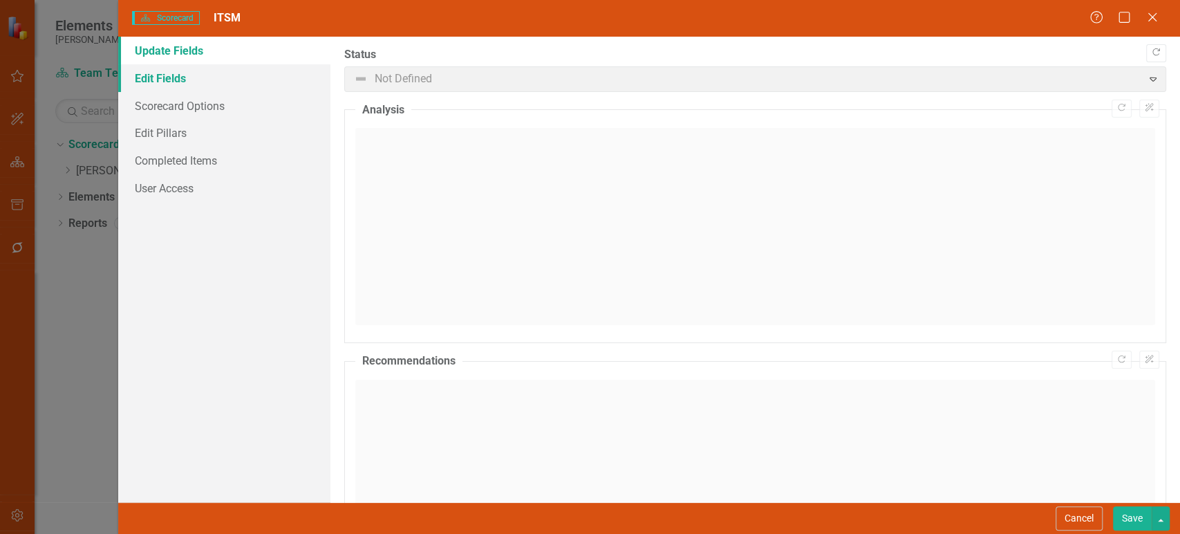
click at [207, 83] on link "Edit Fields" at bounding box center [224, 78] width 212 height 28
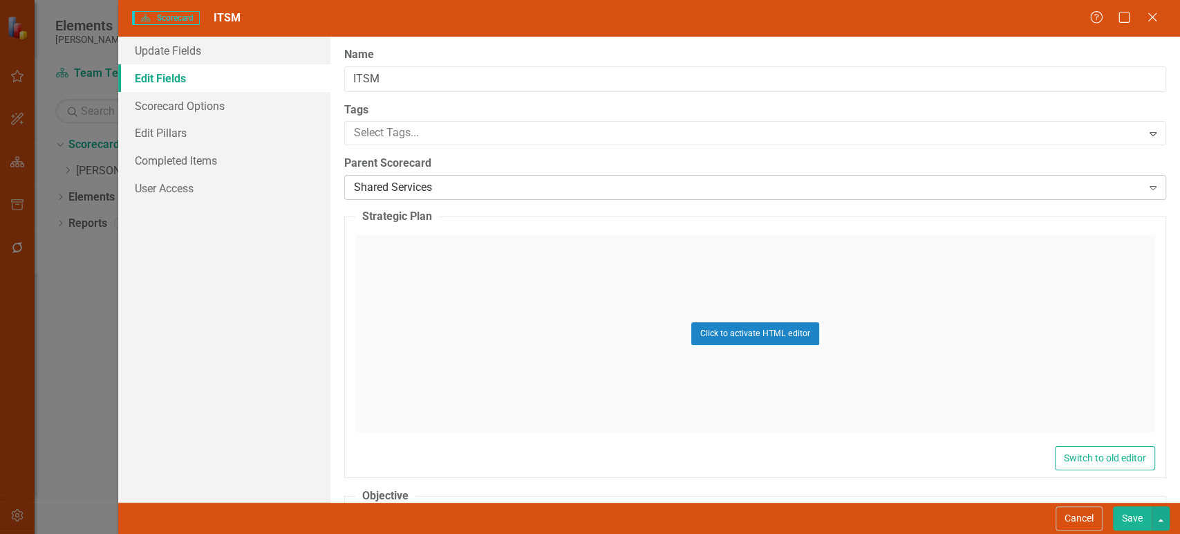
click at [434, 182] on div "Shared Services" at bounding box center [748, 188] width 788 height 16
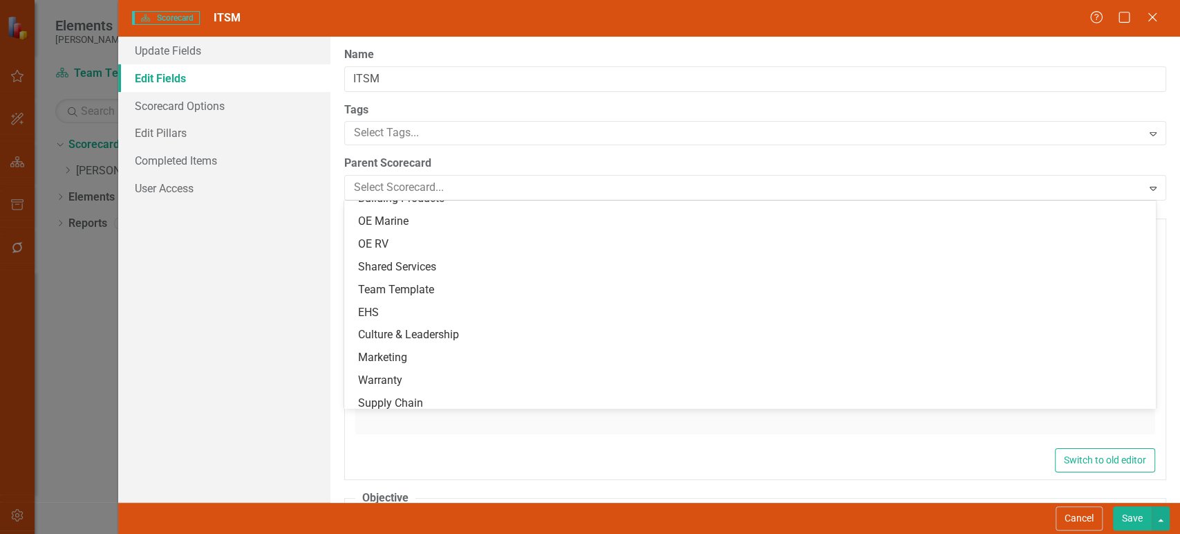
scroll to position [409, 0]
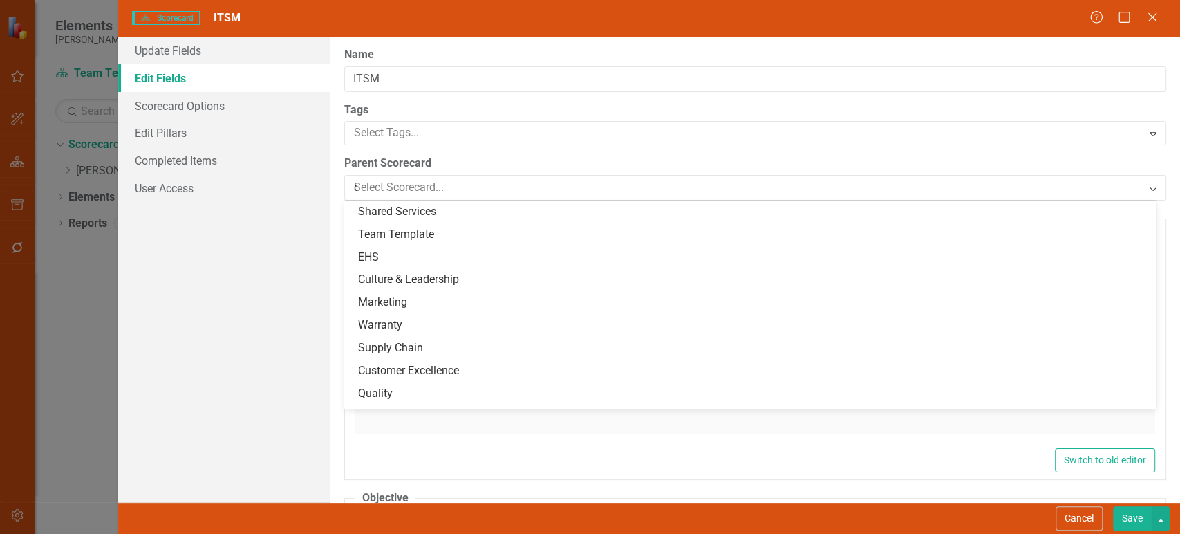
type input "oc"
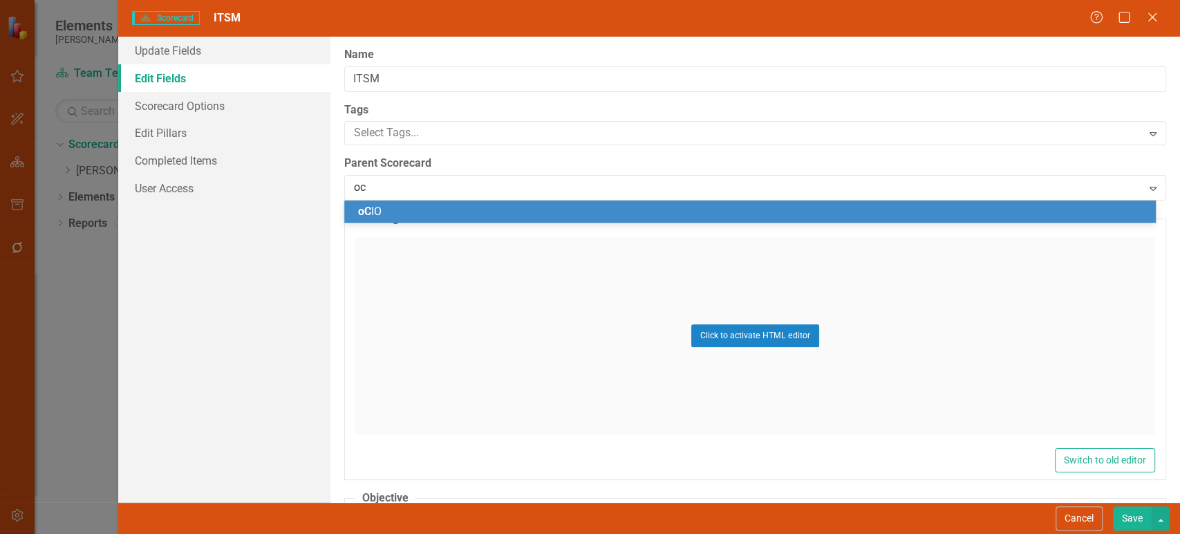
scroll to position [0, 0]
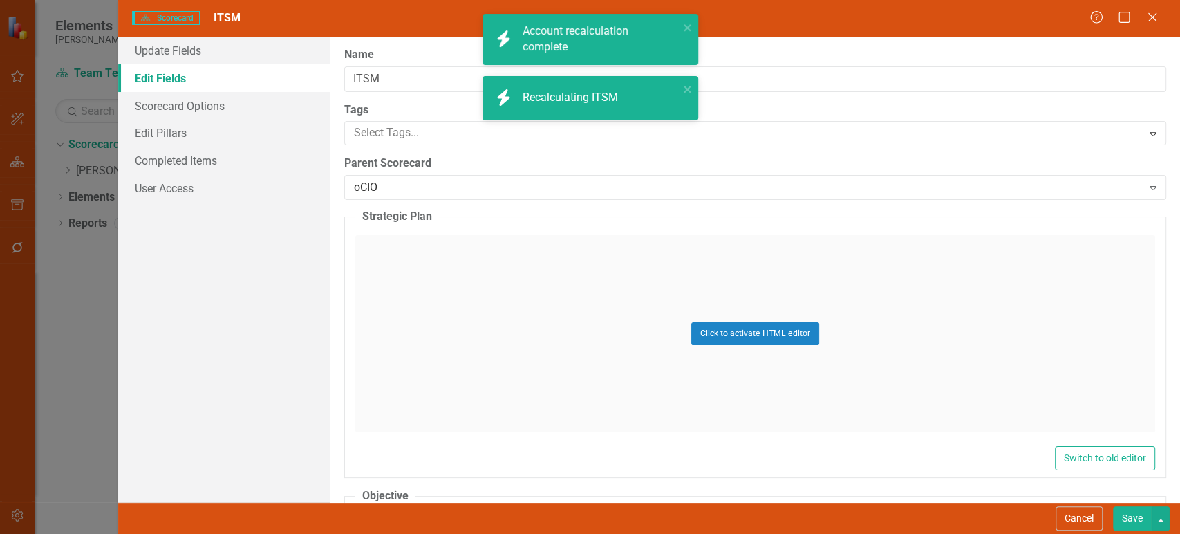
click at [1137, 522] on button "Save" at bounding box center [1132, 518] width 39 height 24
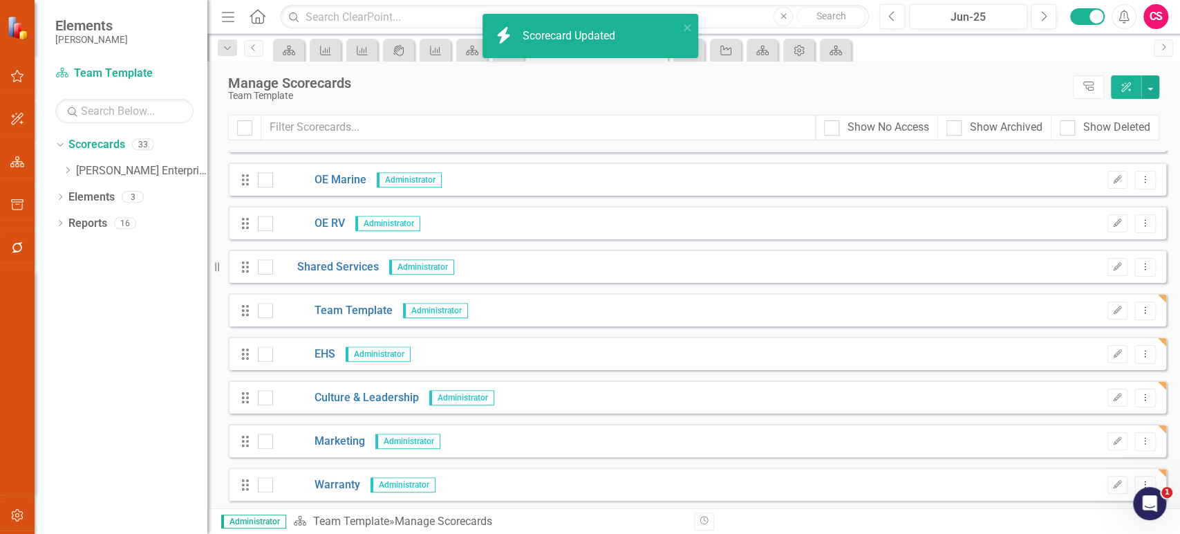
scroll to position [1079, 0]
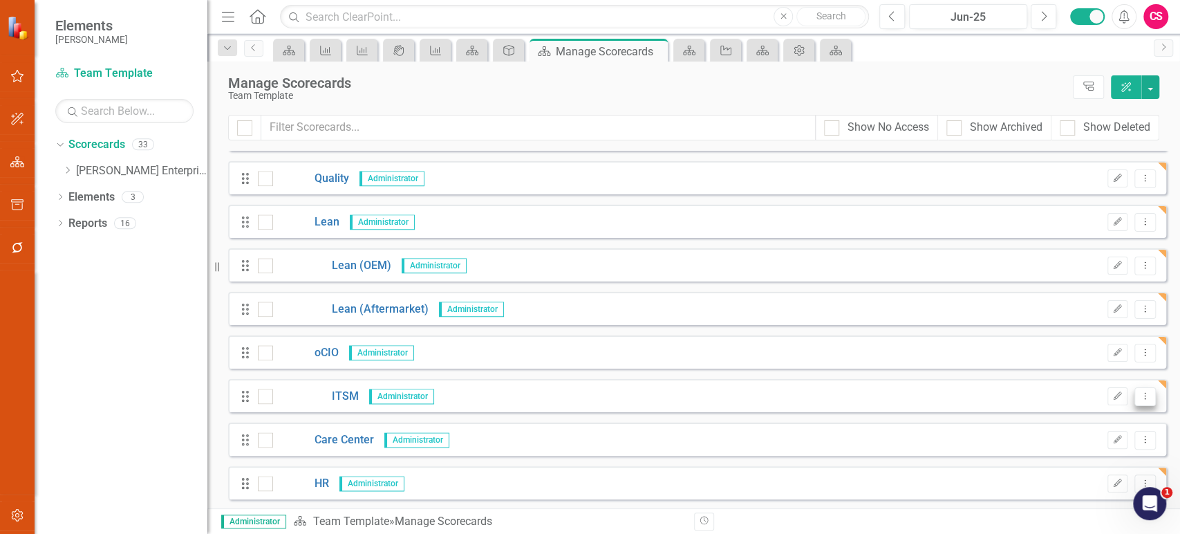
click at [1139, 391] on icon "Dropdown Menu" at bounding box center [1145, 395] width 12 height 9
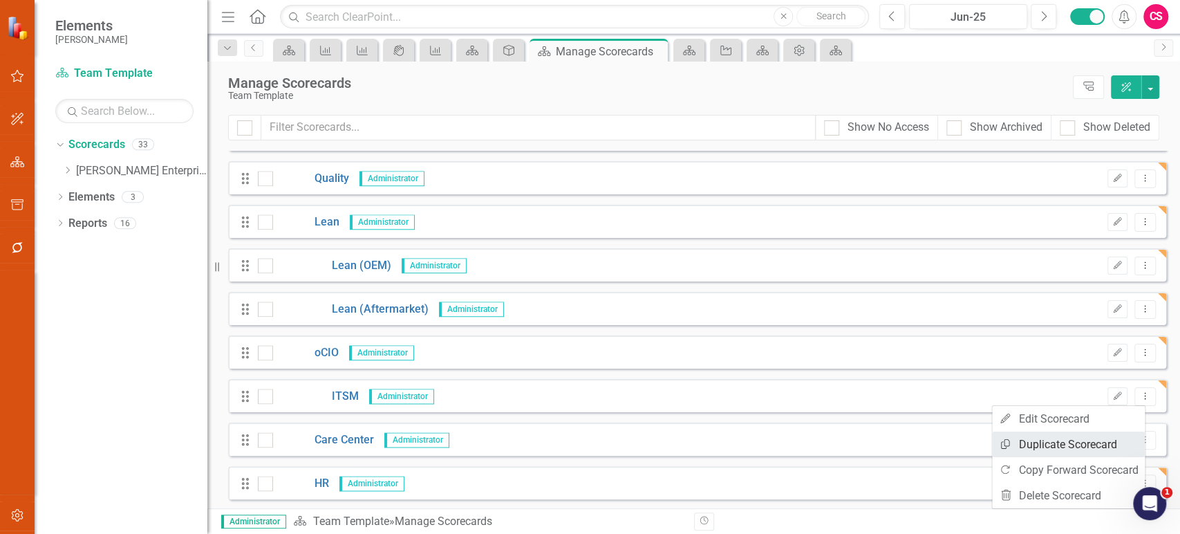
click at [1047, 445] on link "Copy Duplicate Scorecard" at bounding box center [1068, 444] width 153 height 26
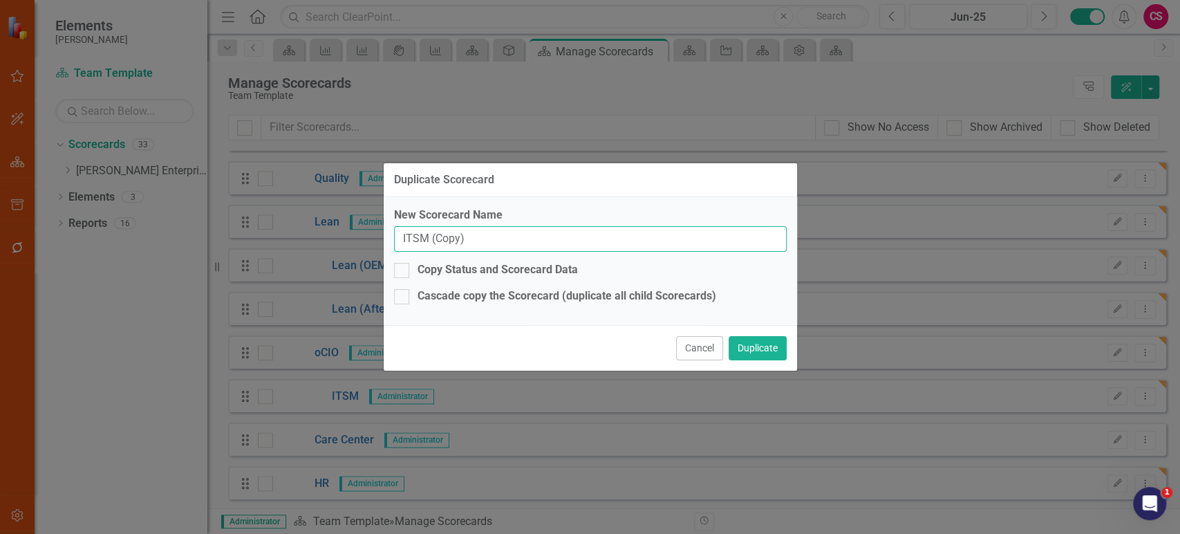
click at [534, 244] on input "ITSM (Copy)" at bounding box center [590, 239] width 393 height 26
paste input "GIS"
type input "GIS"
click at [755, 344] on button "Duplicate" at bounding box center [758, 348] width 58 height 24
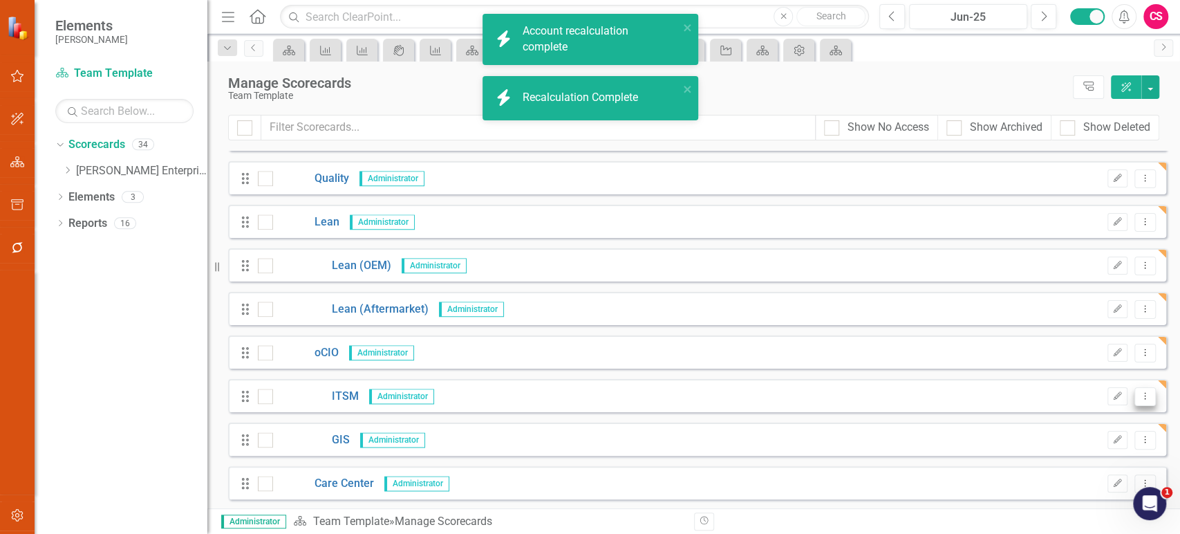
scroll to position [1123, 0]
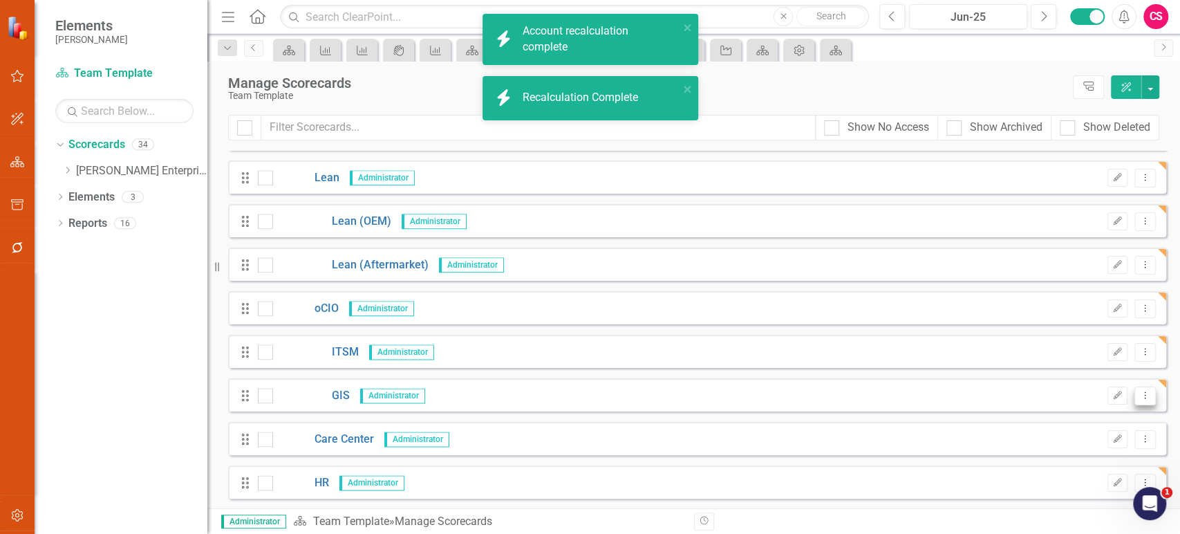
click at [1139, 398] on icon "Dropdown Menu" at bounding box center [1145, 395] width 12 height 9
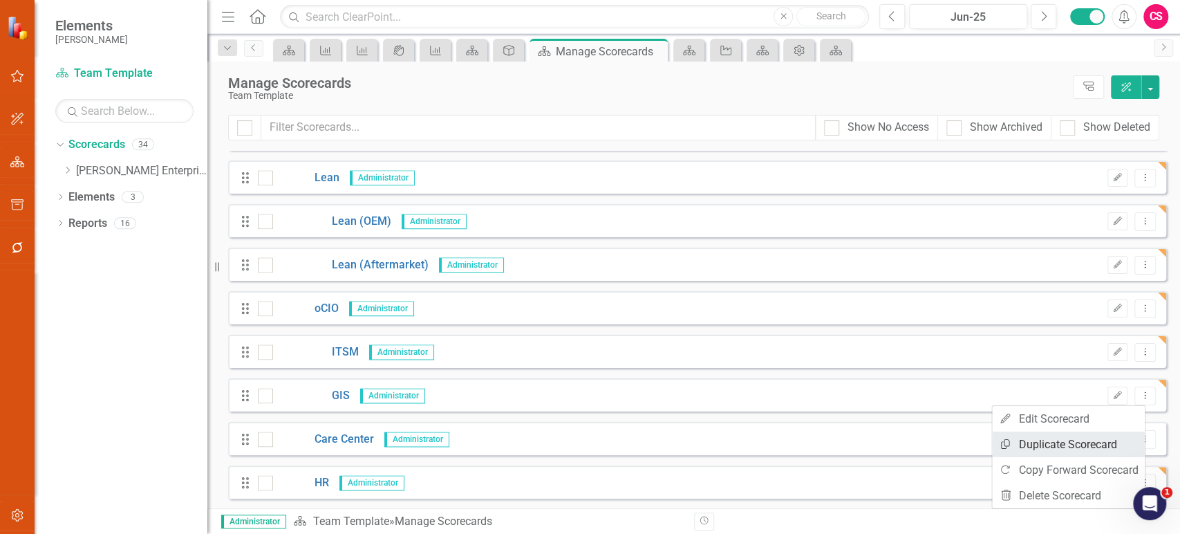
click at [1040, 442] on link "Copy Duplicate Scorecard" at bounding box center [1068, 444] width 153 height 26
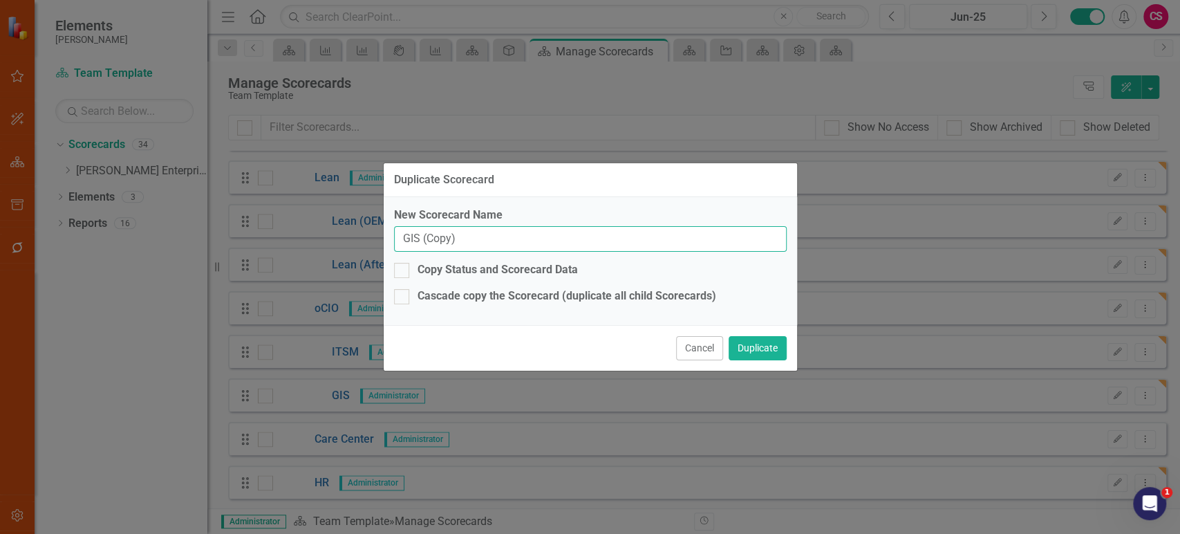
click at [513, 244] on input "GIS (Copy)" at bounding box center [590, 239] width 393 height 26
paste input "PLM"
type input "PLM"
click at [752, 345] on button "Duplicate" at bounding box center [758, 348] width 58 height 24
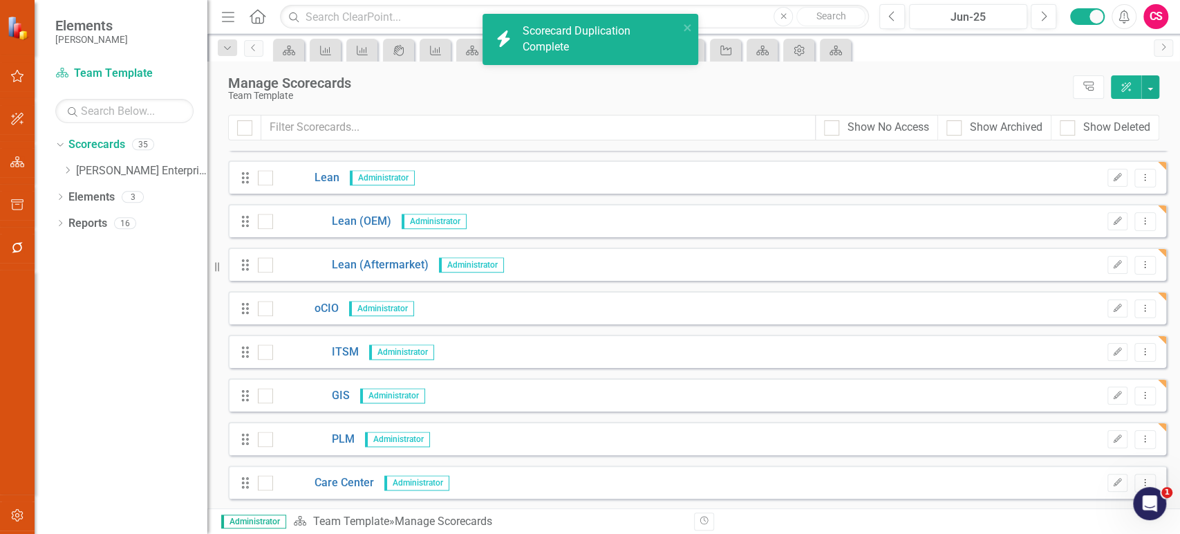
scroll to position [1166, 0]
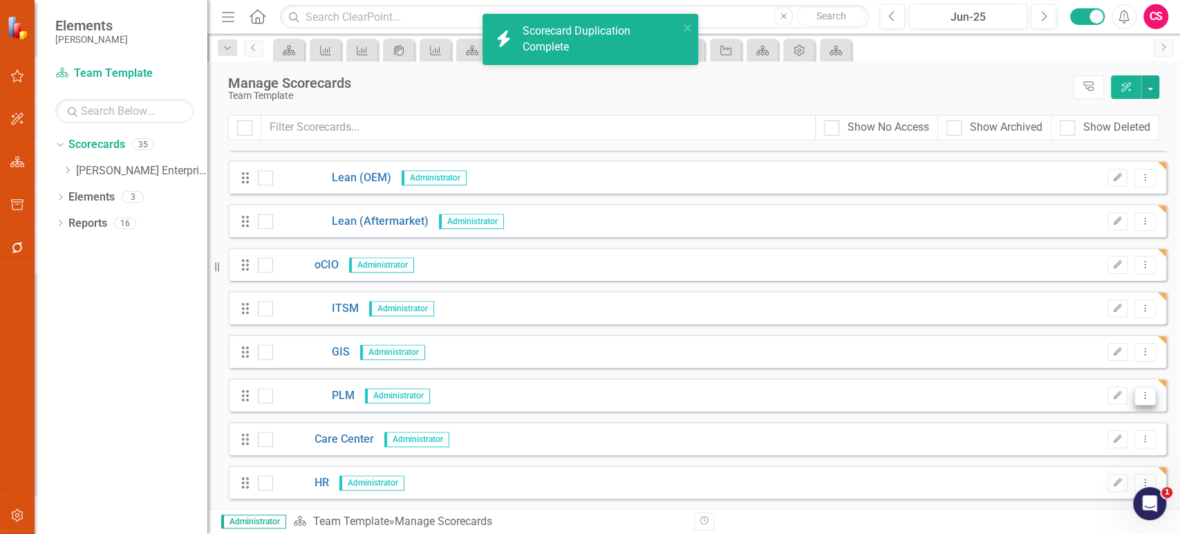
click at [1139, 393] on icon "Dropdown Menu" at bounding box center [1145, 395] width 12 height 9
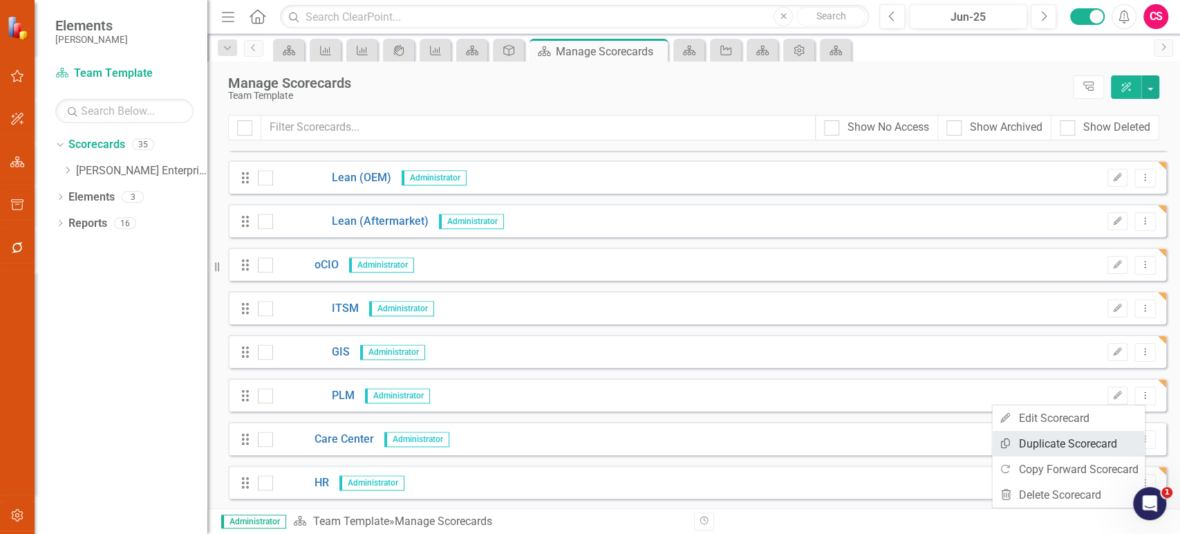
click at [1077, 447] on link "Copy Duplicate Scorecard" at bounding box center [1068, 444] width 153 height 26
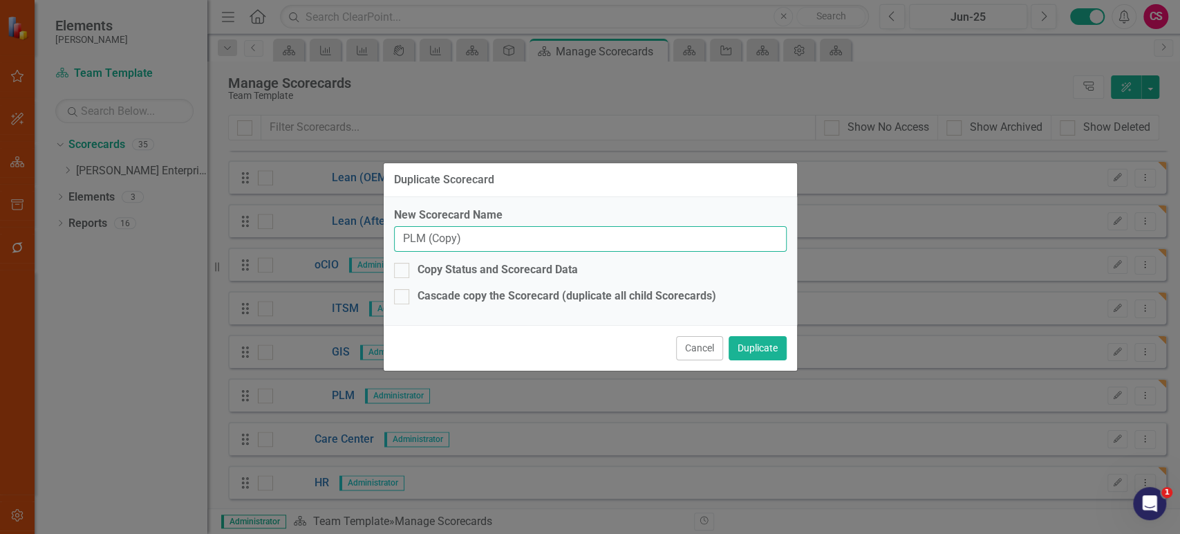
click at [504, 232] on input "PLM (Copy)" at bounding box center [590, 239] width 393 height 26
paste input "Digital"
type input "Digital"
click at [752, 348] on button "Duplicate" at bounding box center [758, 348] width 58 height 24
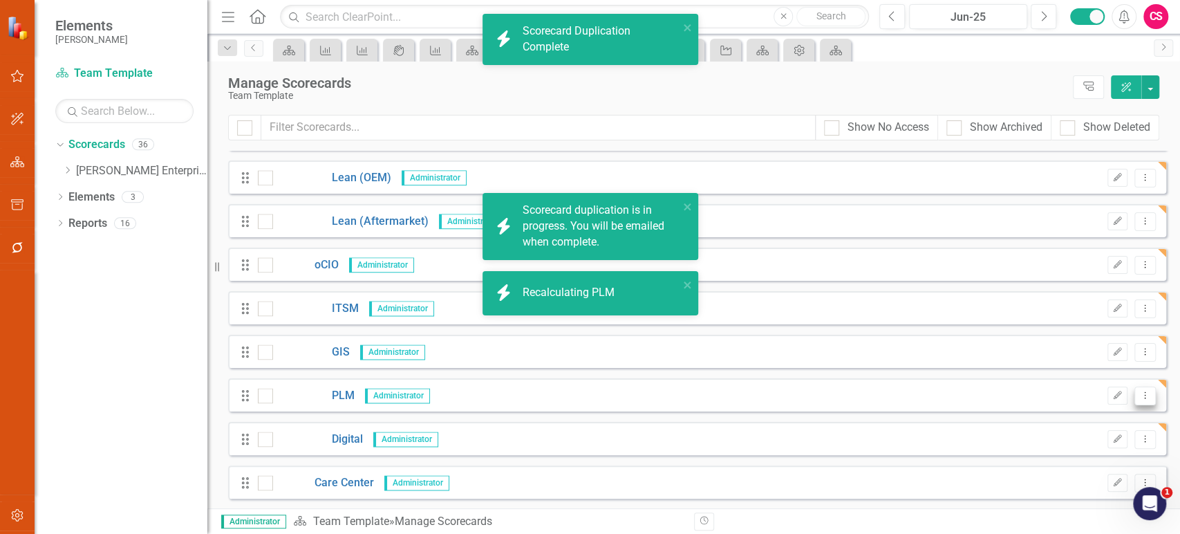
click at [1139, 398] on icon "Dropdown Menu" at bounding box center [1145, 395] width 12 height 9
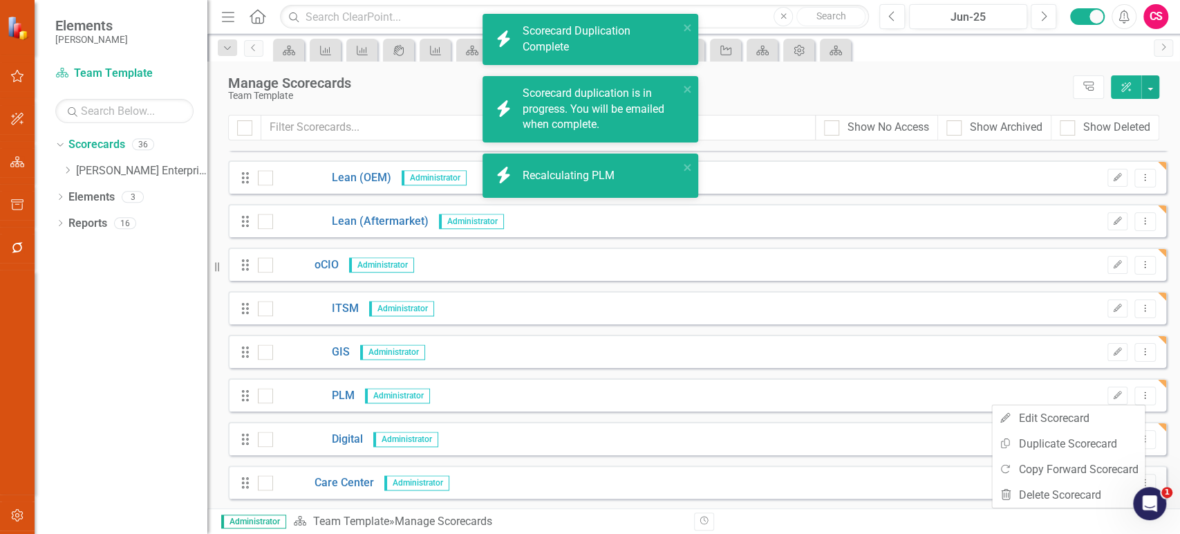
click at [906, 401] on div "Drag PLM Administrator Edit Dropdown Menu" at bounding box center [697, 394] width 938 height 33
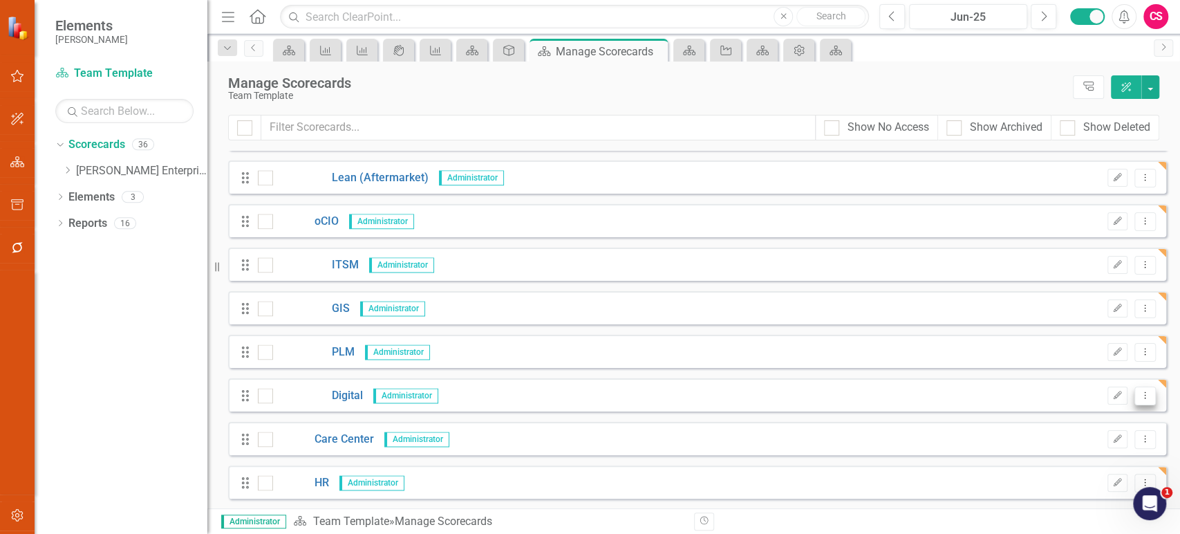
click at [1139, 399] on icon "Dropdown Menu" at bounding box center [1145, 395] width 12 height 9
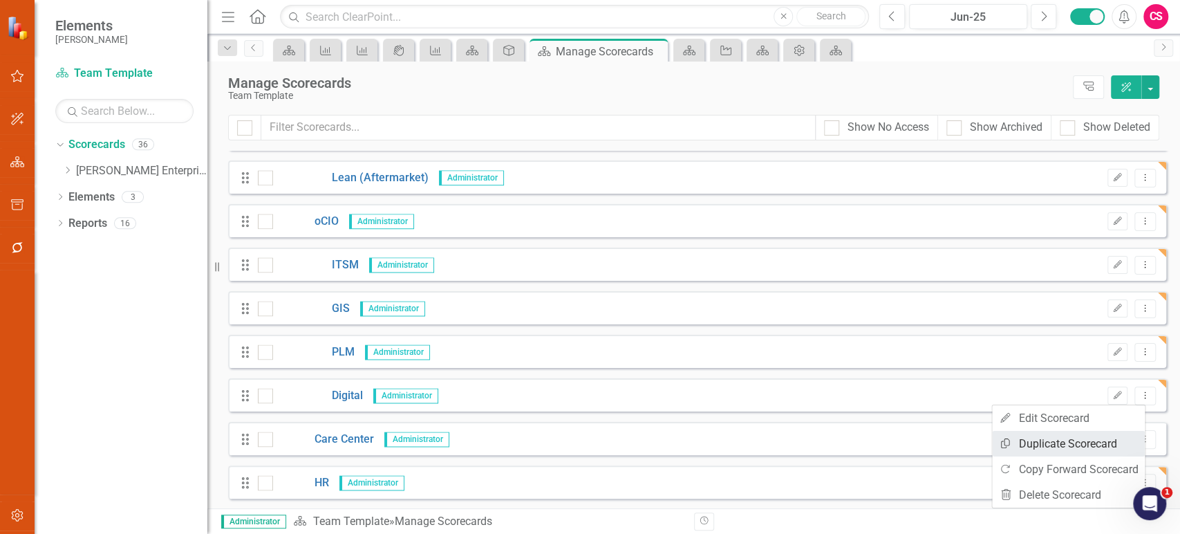
click at [1052, 446] on link "Copy Duplicate Scorecard" at bounding box center [1068, 444] width 153 height 26
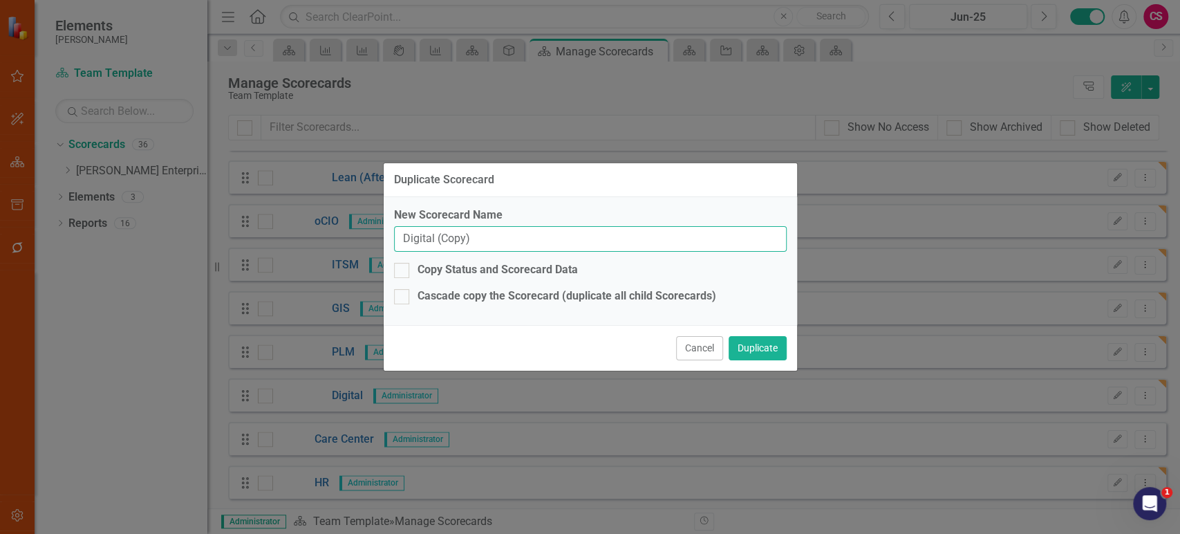
click at [586, 249] on input "Digital (Copy)" at bounding box center [590, 239] width 393 height 26
paste input "MFG Automation"
type input "MFG Automation"
click at [765, 342] on button "Duplicate" at bounding box center [758, 348] width 58 height 24
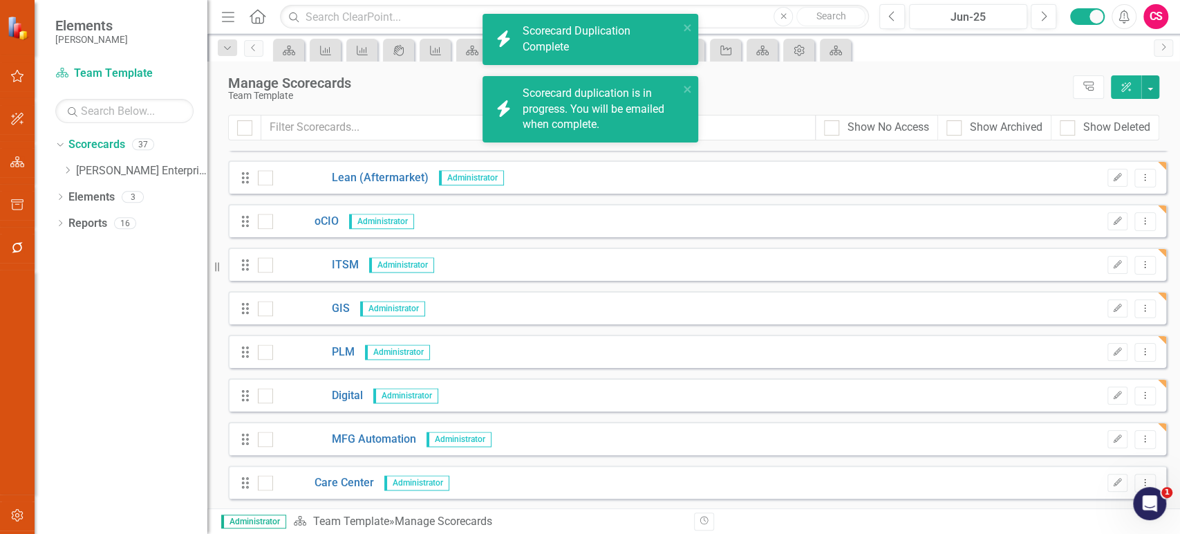
scroll to position [1254, 0]
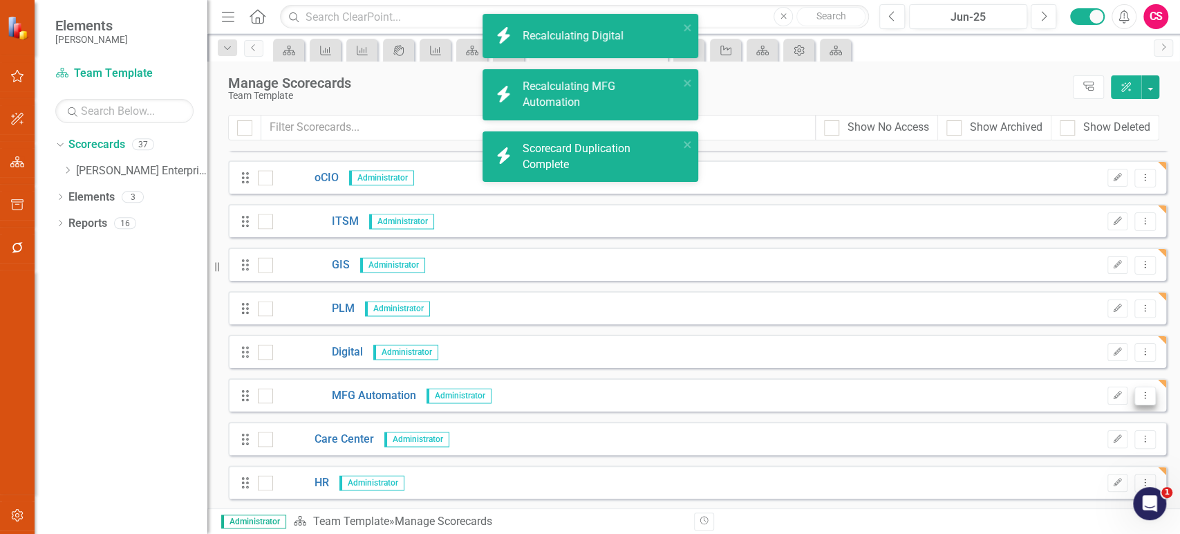
click at [1139, 394] on icon "Dropdown Menu" at bounding box center [1145, 395] width 12 height 9
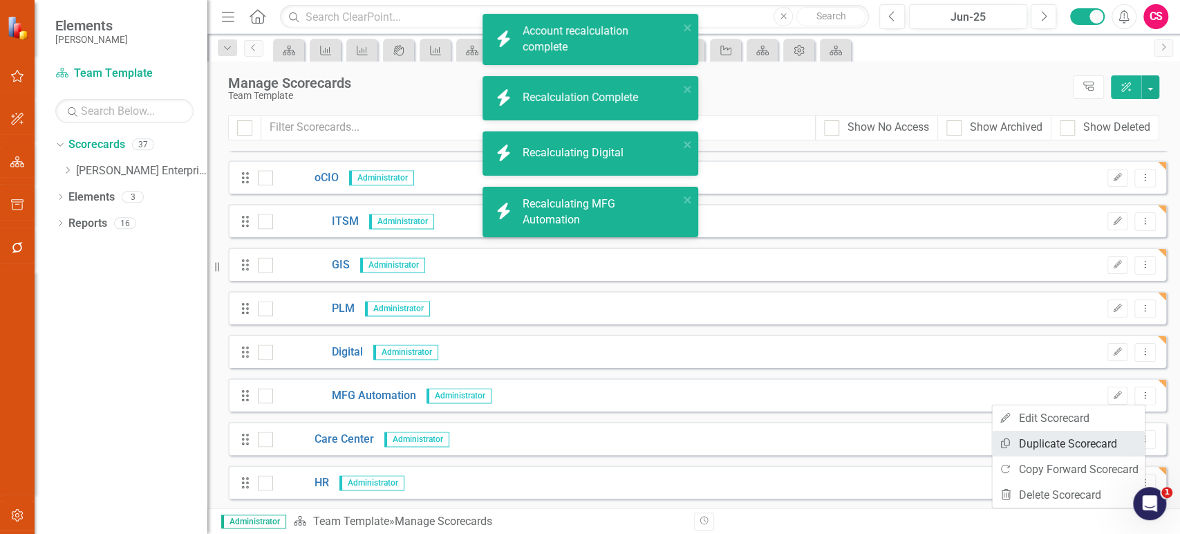
click at [1049, 436] on link "Copy Duplicate Scorecard" at bounding box center [1068, 444] width 153 height 26
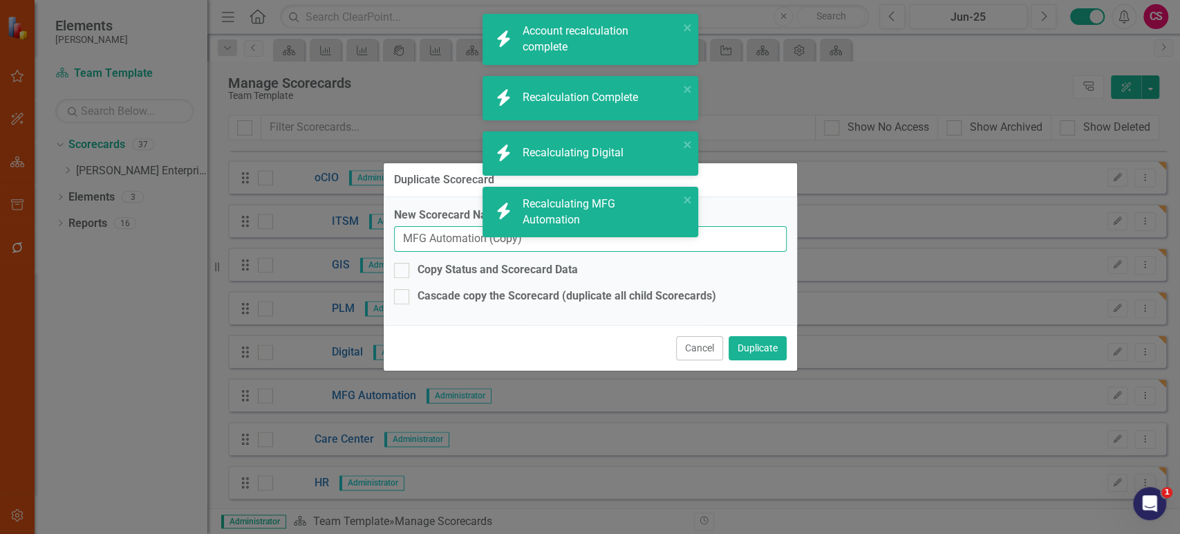
click at [450, 245] on input "MFG Automation (Copy)" at bounding box center [590, 239] width 393 height 26
paste input "Backoffice"
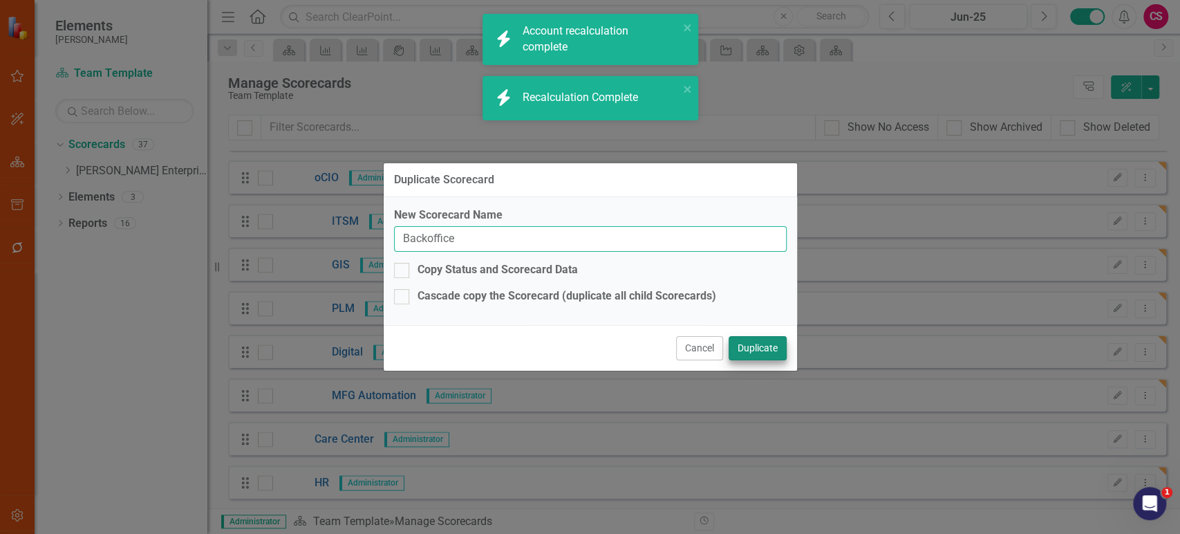
type input "Backoffice"
click at [772, 353] on button "Duplicate" at bounding box center [758, 348] width 58 height 24
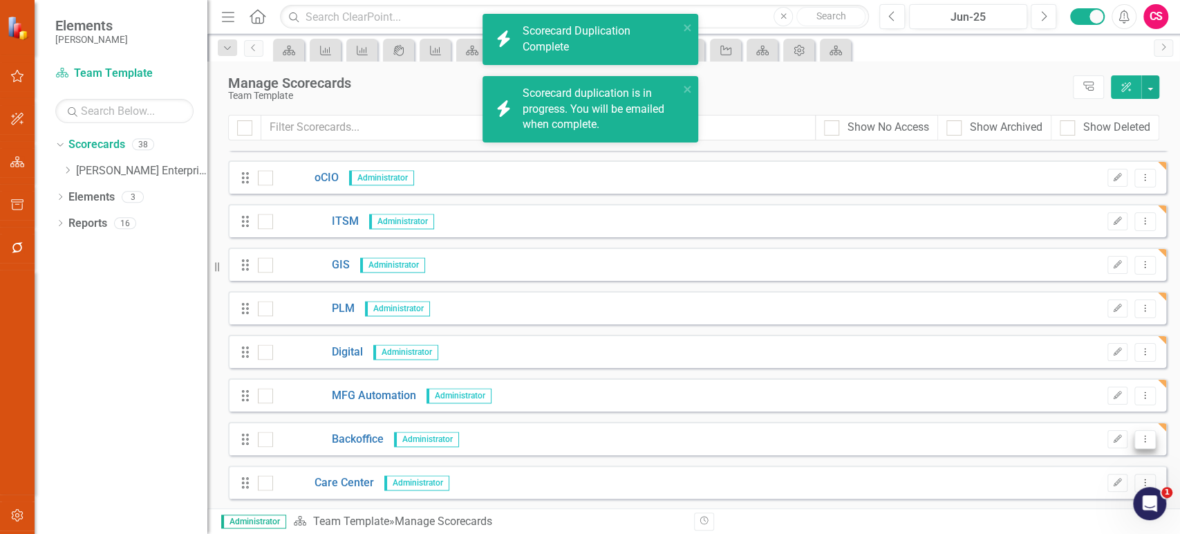
click at [1139, 440] on icon "Dropdown Menu" at bounding box center [1145, 438] width 12 height 9
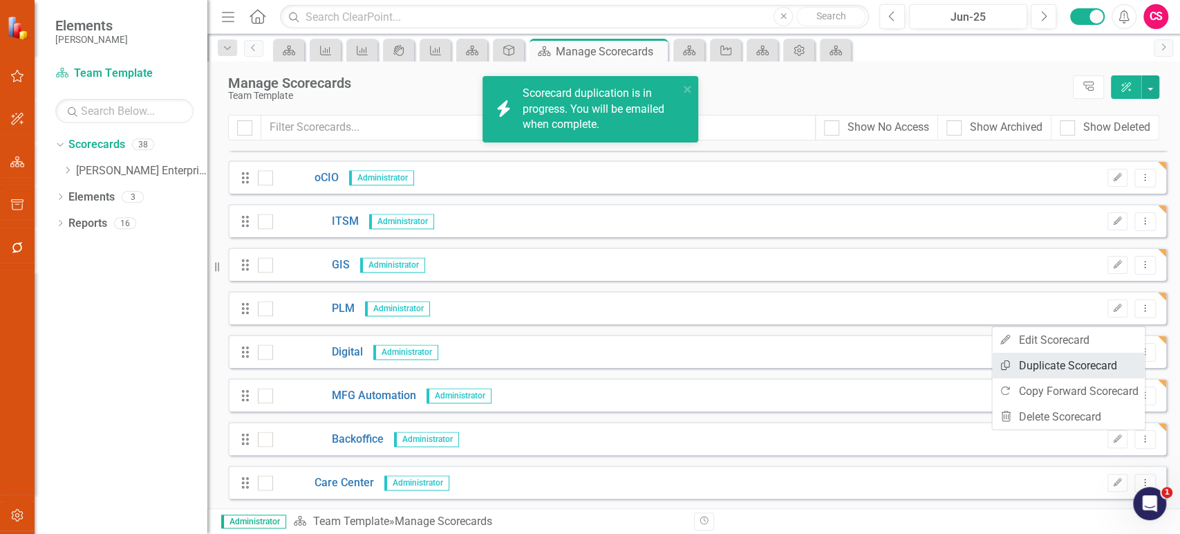
click at [1040, 369] on link "Copy Duplicate Scorecard" at bounding box center [1068, 366] width 153 height 26
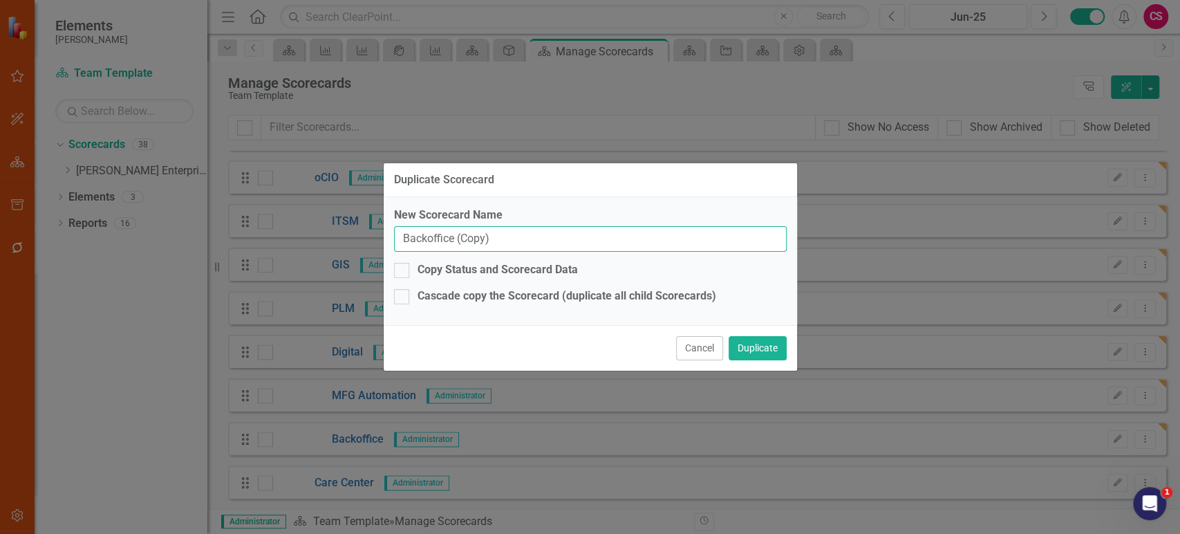
click at [521, 241] on input "Backoffice (Copy)" at bounding box center [590, 239] width 393 height 26
paste input "I&O"
type input "I&O"
click at [788, 346] on div "Cancel Duplicate" at bounding box center [590, 348] width 413 height 46
click at [762, 347] on button "Duplicate" at bounding box center [758, 348] width 58 height 24
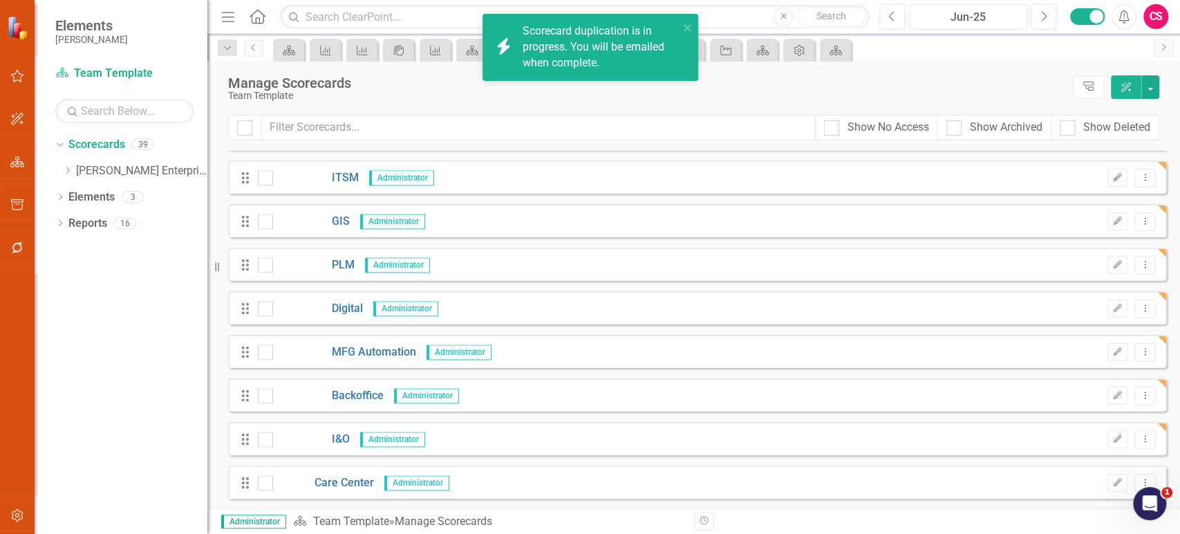
scroll to position [1341, 0]
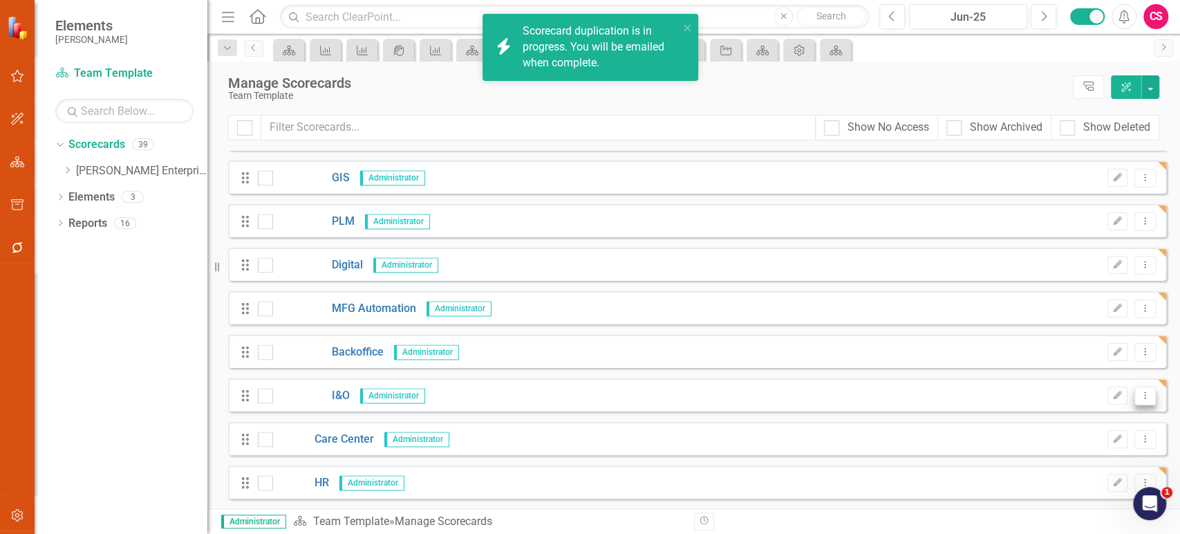
click at [1142, 396] on button "Dropdown Menu" at bounding box center [1145, 396] width 21 height 19
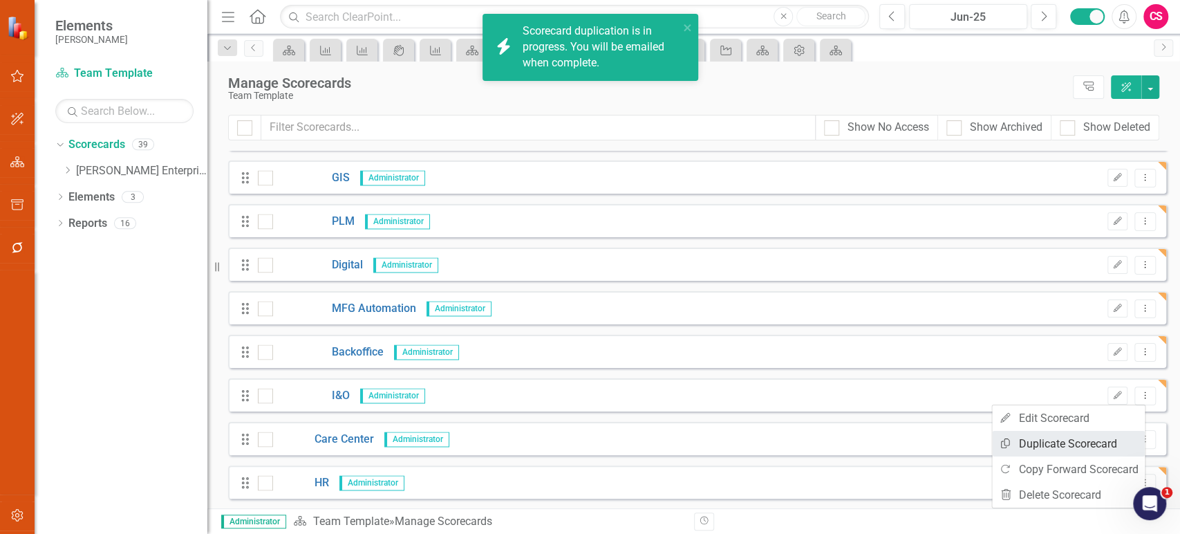
click at [1037, 444] on link "Copy Duplicate Scorecard" at bounding box center [1068, 444] width 153 height 26
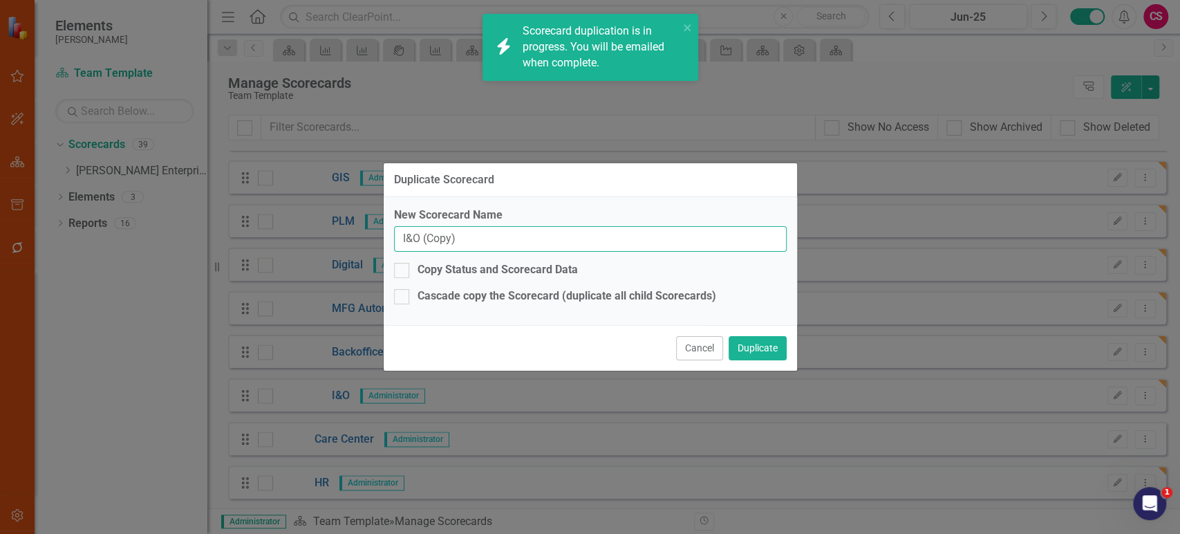
click at [457, 243] on input "I&O (Copy)" at bounding box center [590, 239] width 393 height 26
paste input "Support"
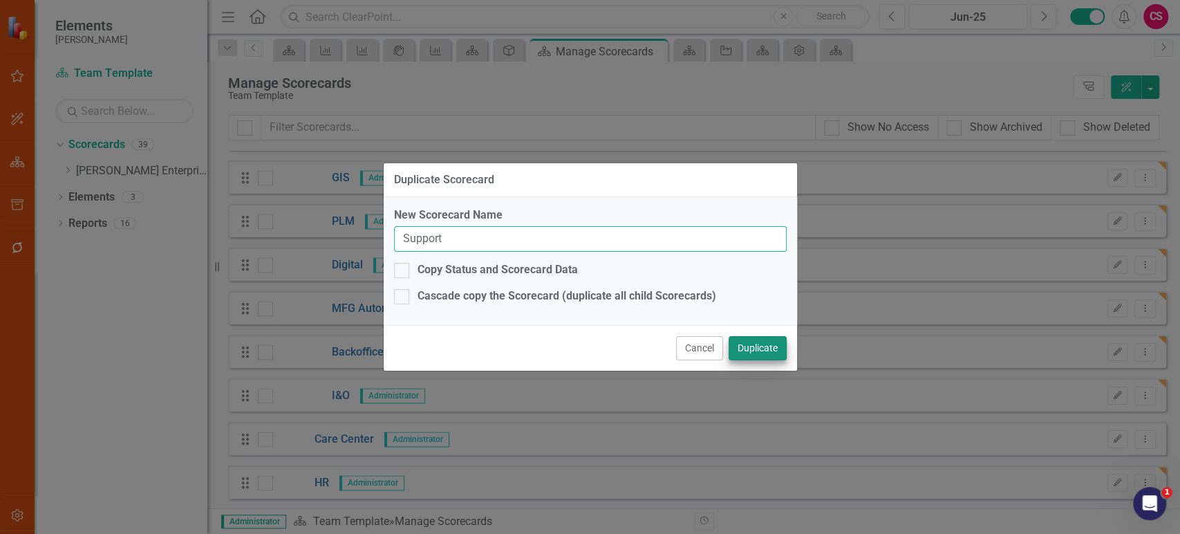
type input "Support"
click at [767, 346] on button "Duplicate" at bounding box center [758, 348] width 58 height 24
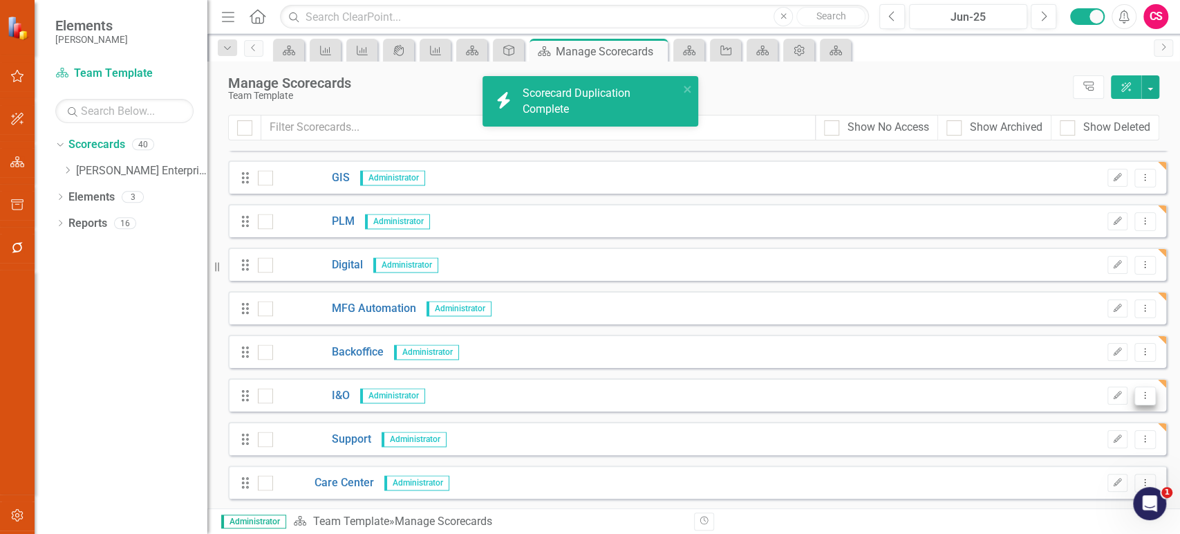
click at [1139, 395] on icon "Dropdown Menu" at bounding box center [1145, 395] width 12 height 9
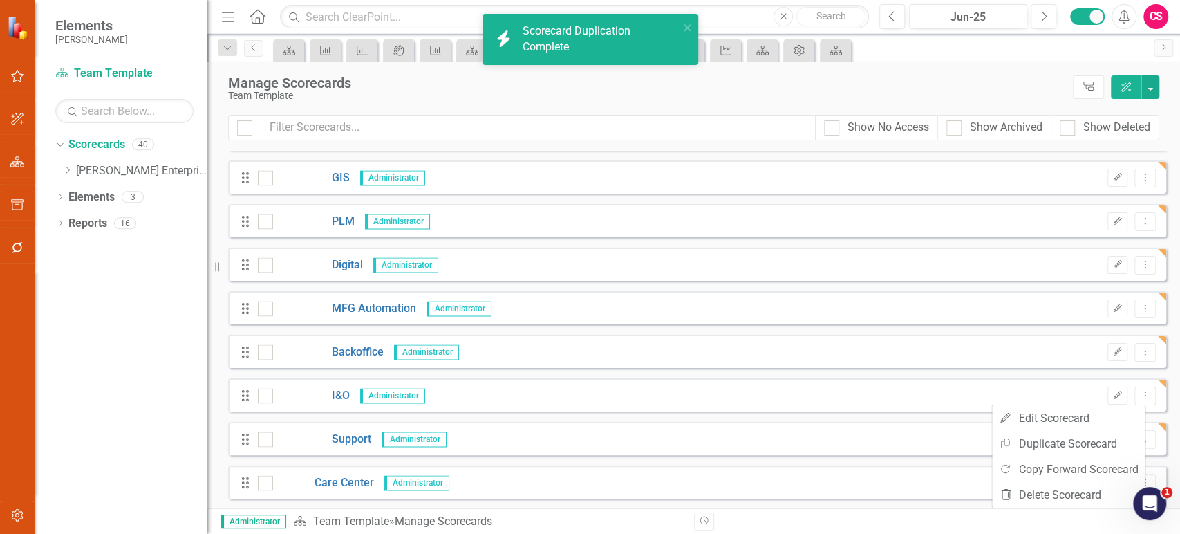
click at [935, 393] on div "Drag I&O Administrator Edit Dropdown Menu" at bounding box center [697, 394] width 938 height 33
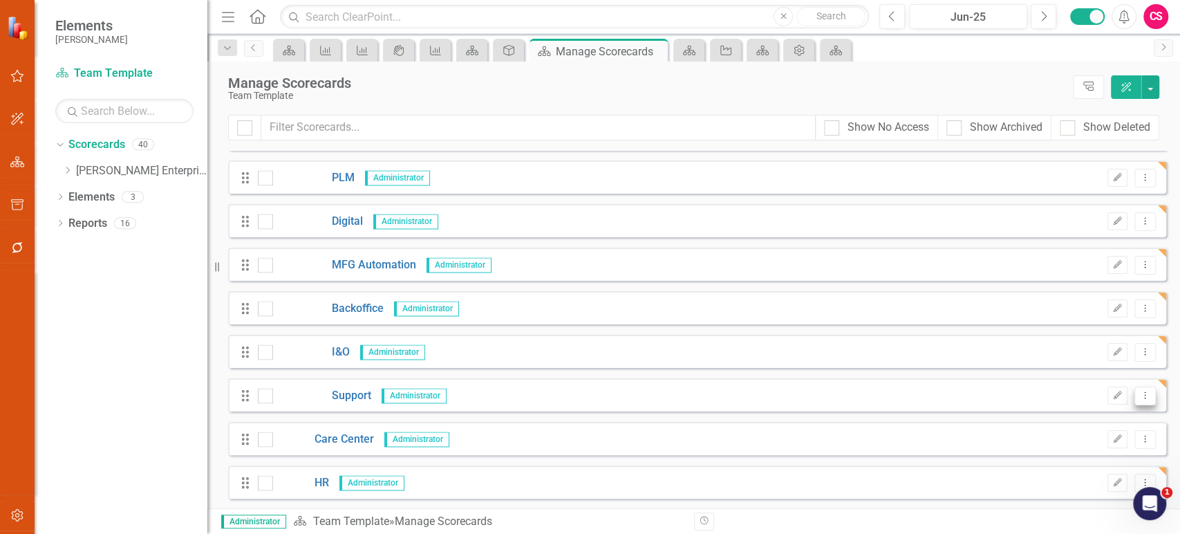
click at [1135, 400] on button "Dropdown Menu" at bounding box center [1145, 396] width 21 height 19
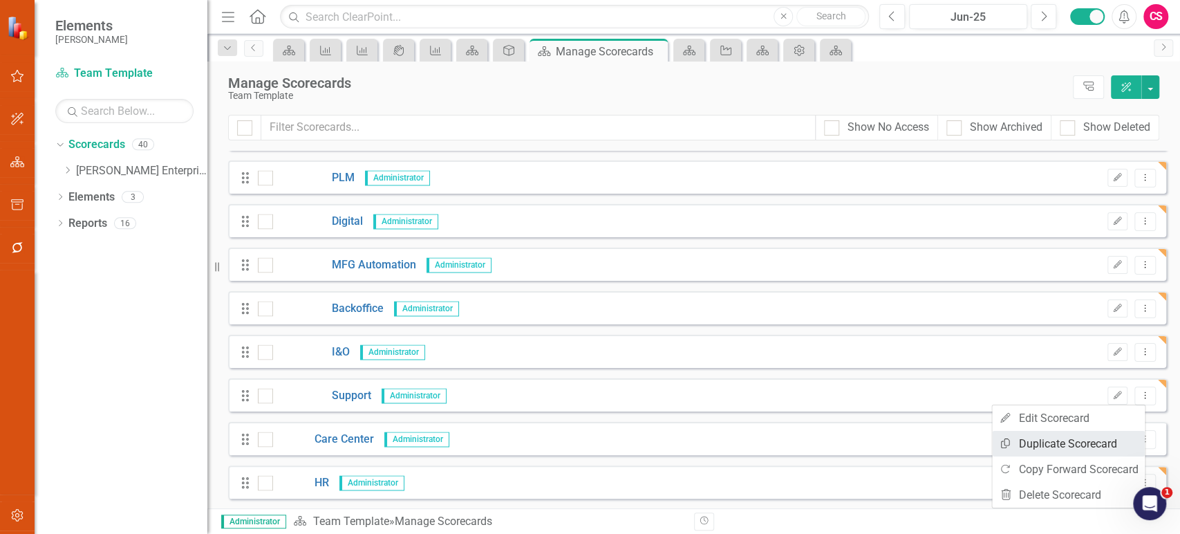
click at [1073, 439] on link "Copy Duplicate Scorecard" at bounding box center [1068, 444] width 153 height 26
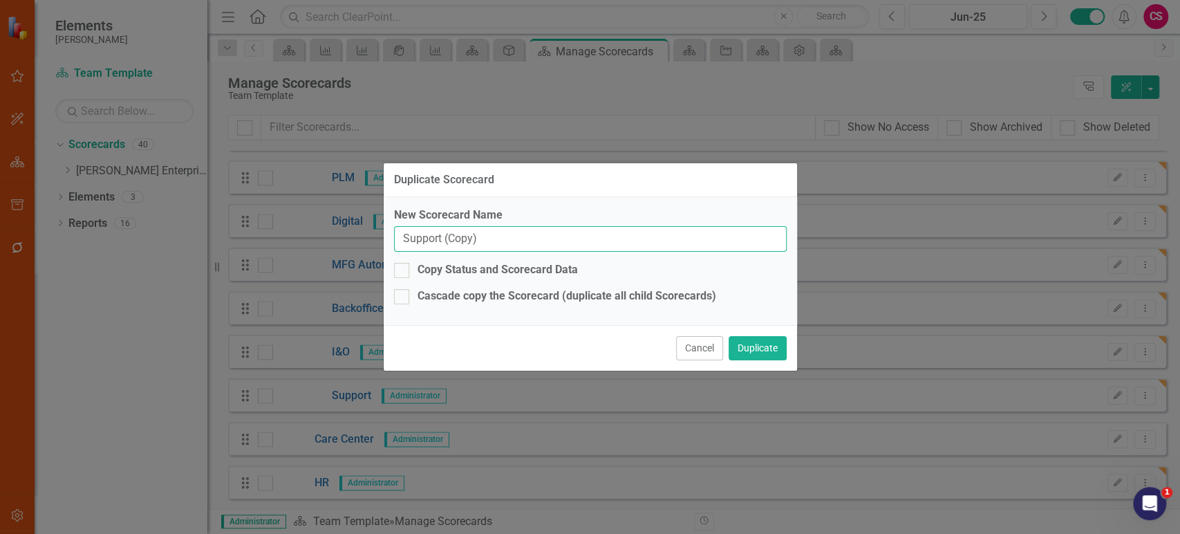
click at [607, 239] on input "Support (Copy)" at bounding box center [590, 239] width 393 height 26
paste input "ly Chain Execution"
type input "Supply Chain Execution"
click at [762, 341] on button "Duplicate" at bounding box center [758, 348] width 58 height 24
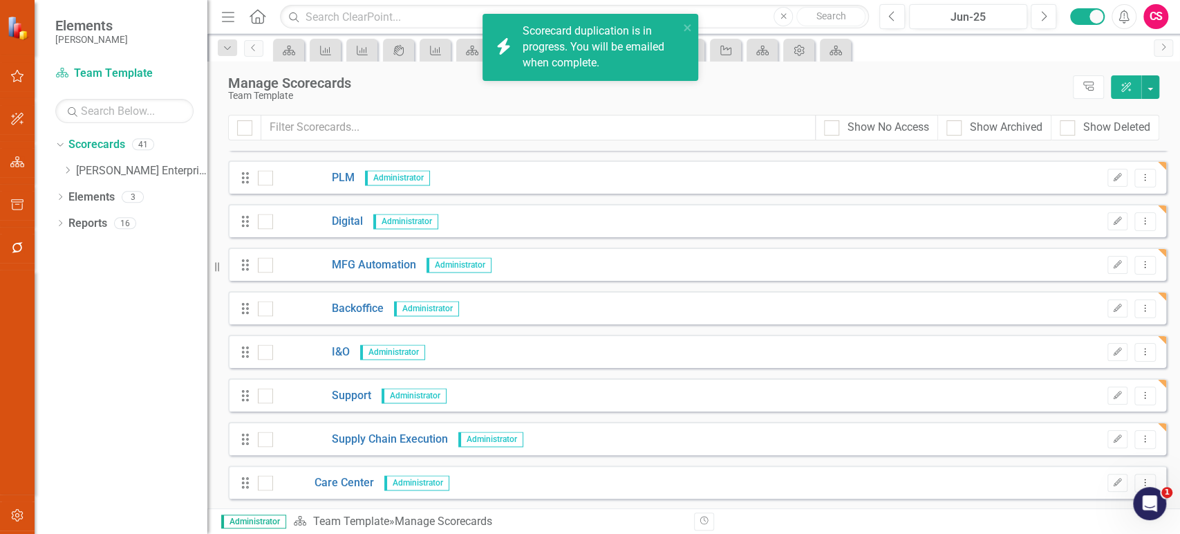
scroll to position [1427, 0]
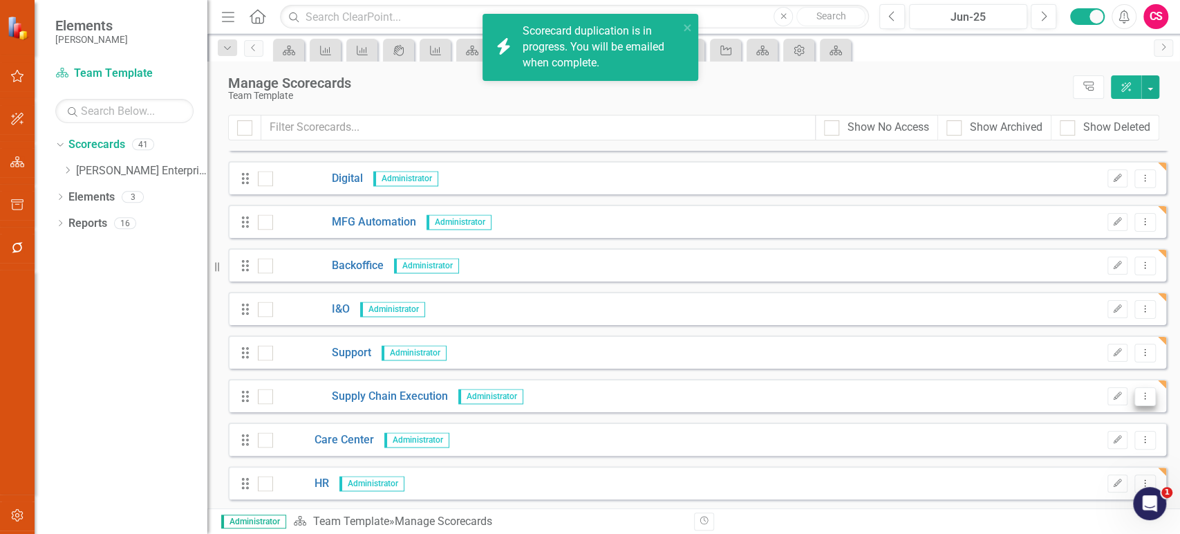
click at [1139, 396] on icon "Dropdown Menu" at bounding box center [1145, 395] width 12 height 9
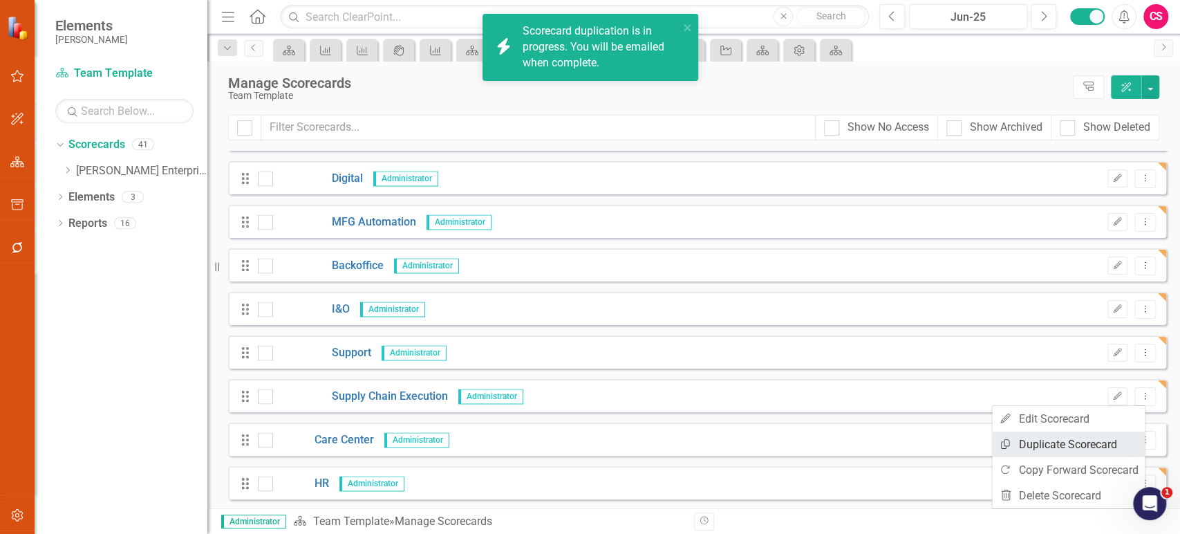
click at [1040, 443] on link "Copy Duplicate Scorecard" at bounding box center [1068, 444] width 153 height 26
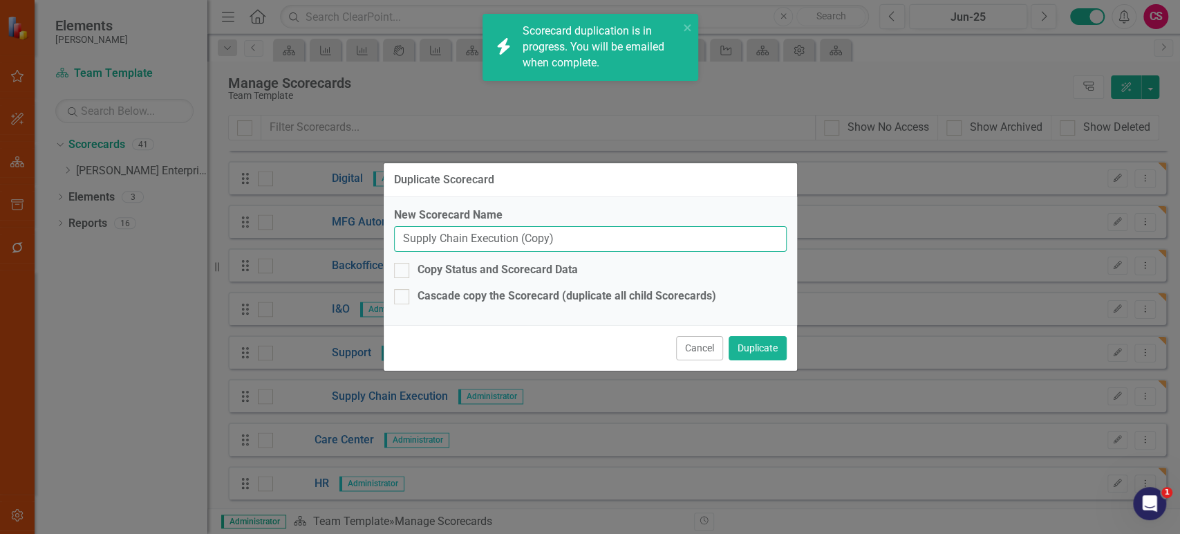
click at [540, 241] on input "Supply Chain Execution (Copy)" at bounding box center [590, 239] width 393 height 26
paste input "CPQ"
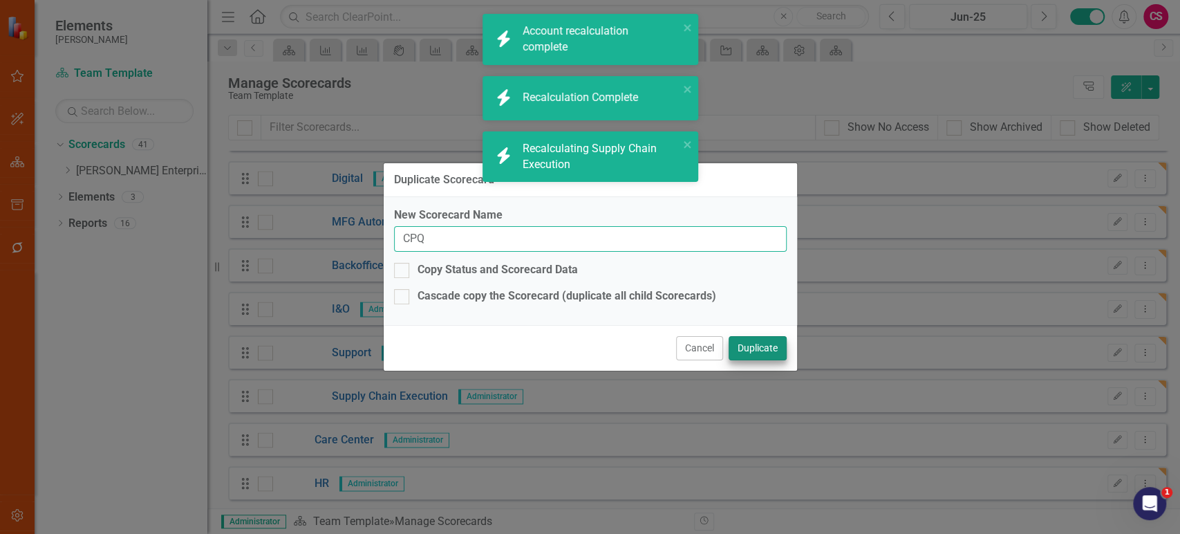
type input "CPQ"
click at [752, 347] on button "Duplicate" at bounding box center [758, 348] width 58 height 24
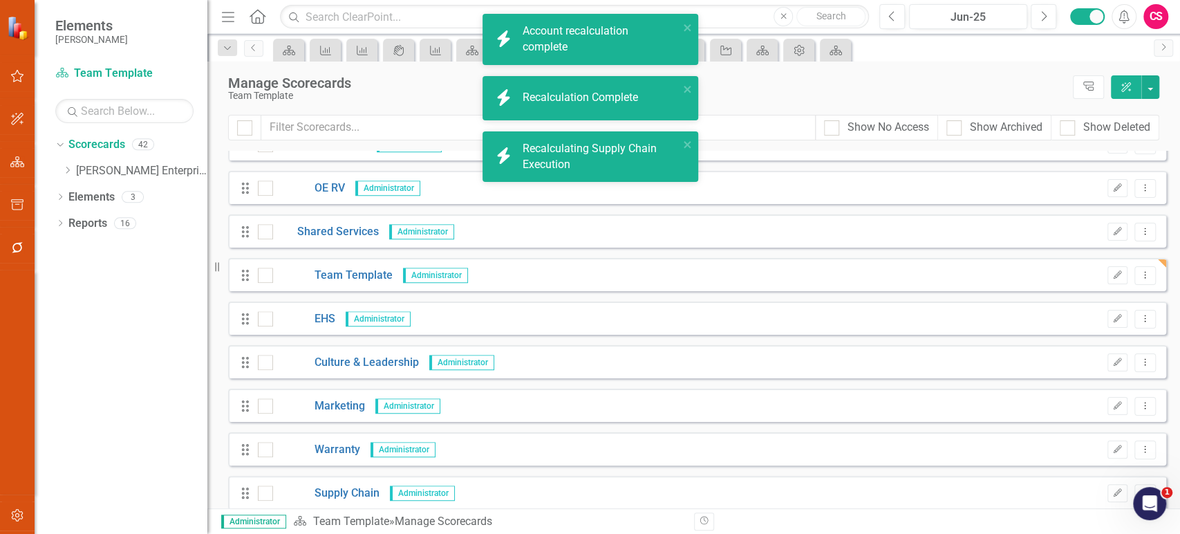
scroll to position [678, 0]
click at [1113, 278] on icon "Edit" at bounding box center [1118, 274] width 10 height 8
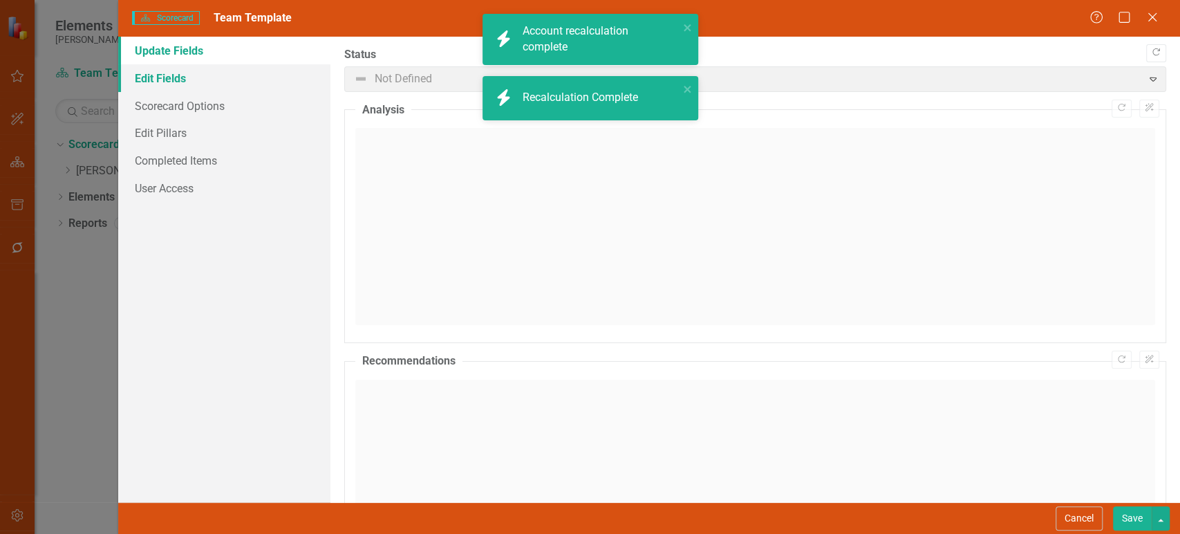
click at [160, 70] on link "Edit Fields" at bounding box center [224, 78] width 212 height 28
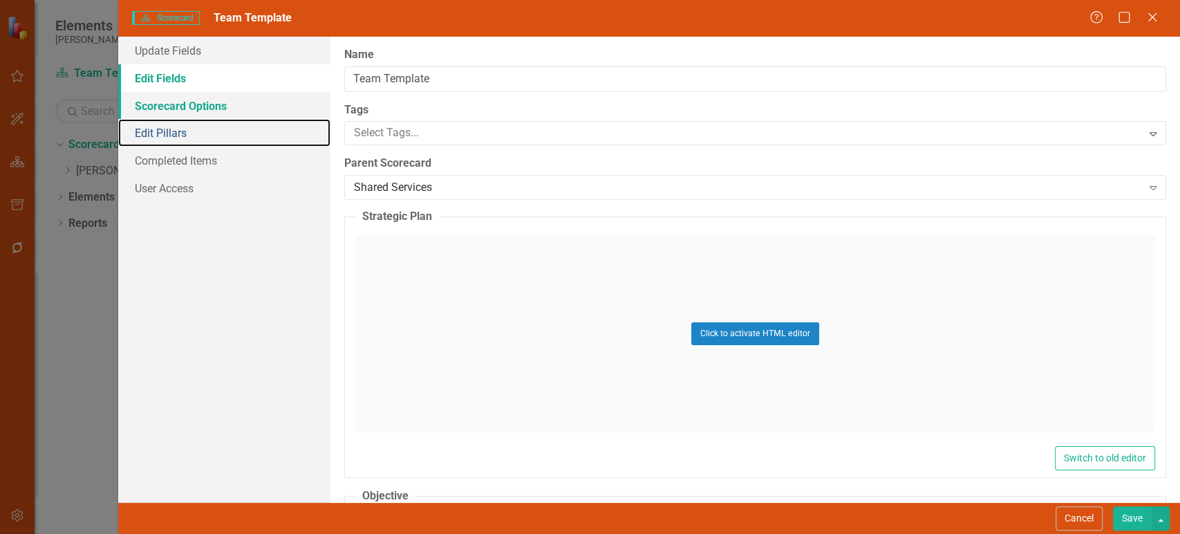
click at [221, 123] on link "Edit Pillars" at bounding box center [224, 133] width 212 height 28
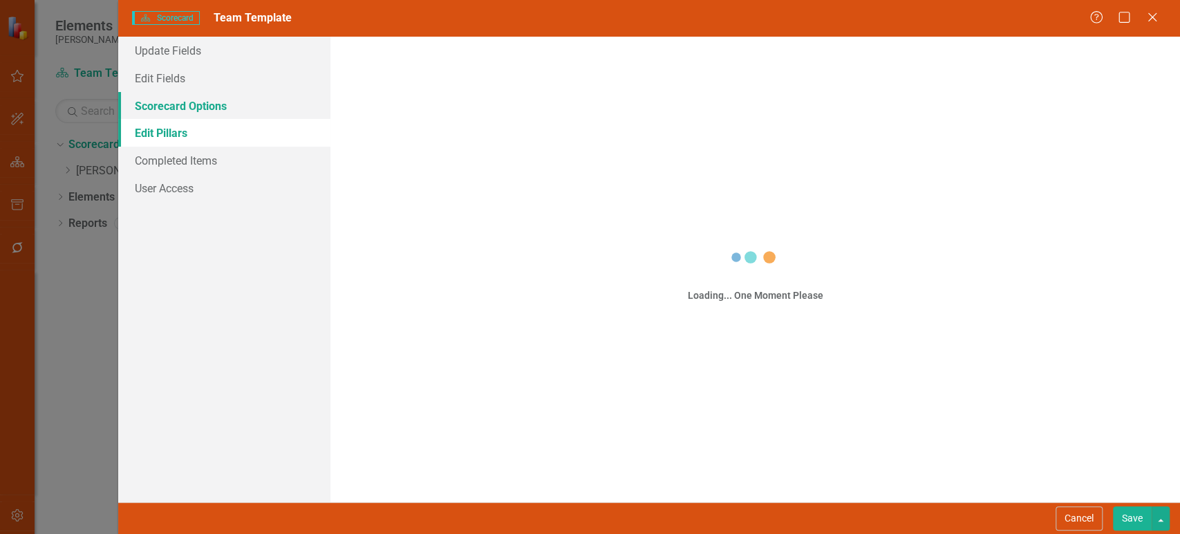
click at [235, 111] on link "Scorecard Options" at bounding box center [224, 106] width 212 height 28
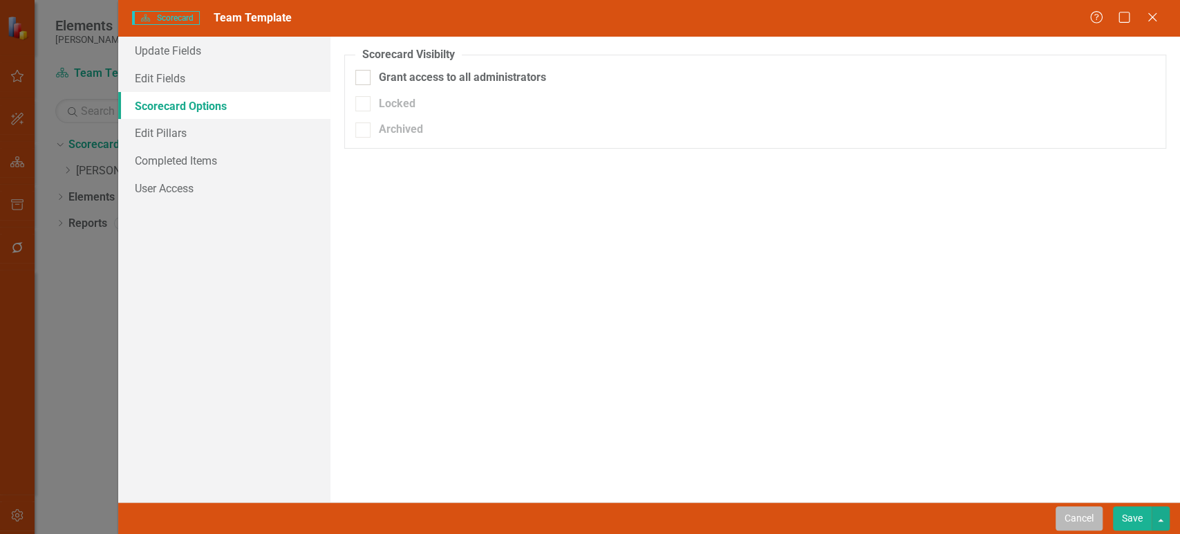
click at [1077, 511] on button "Cancel" at bounding box center [1079, 518] width 47 height 24
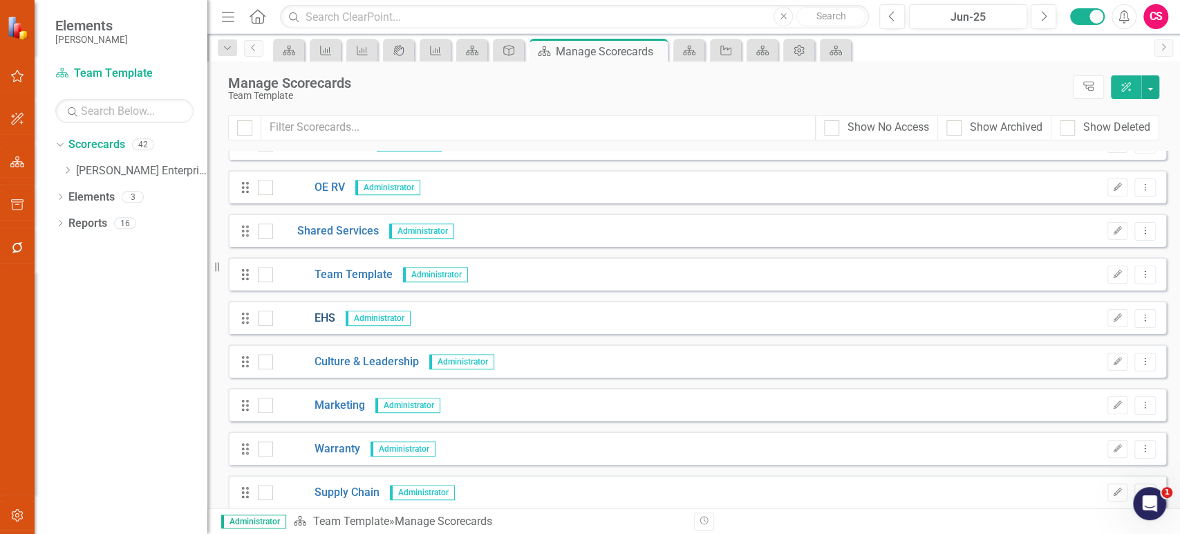
click at [326, 319] on link "EHS" at bounding box center [304, 318] width 62 height 16
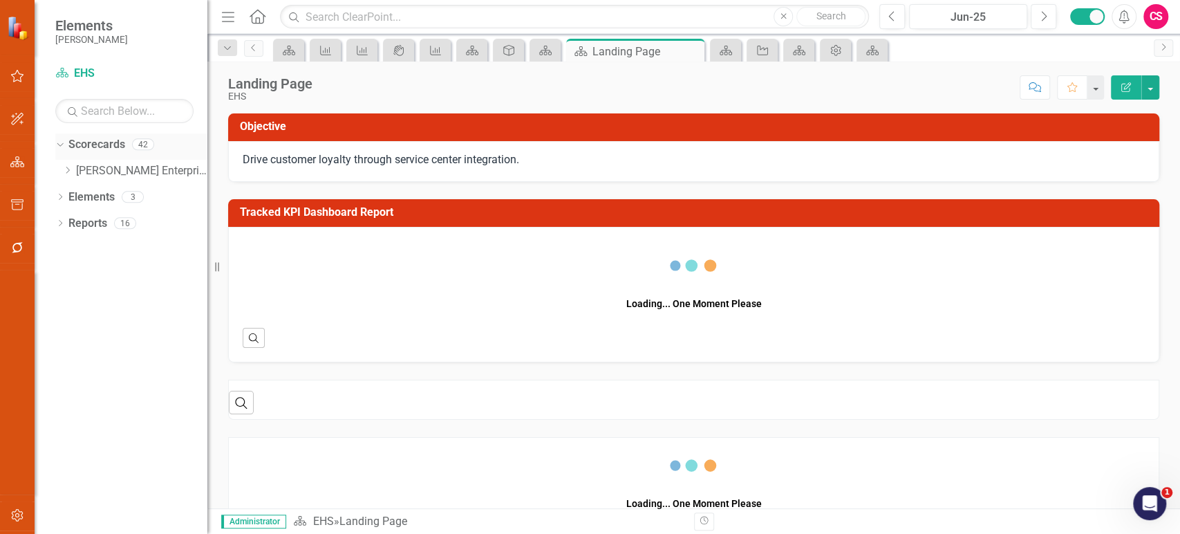
click at [105, 147] on link "Scorecards" at bounding box center [96, 145] width 57 height 16
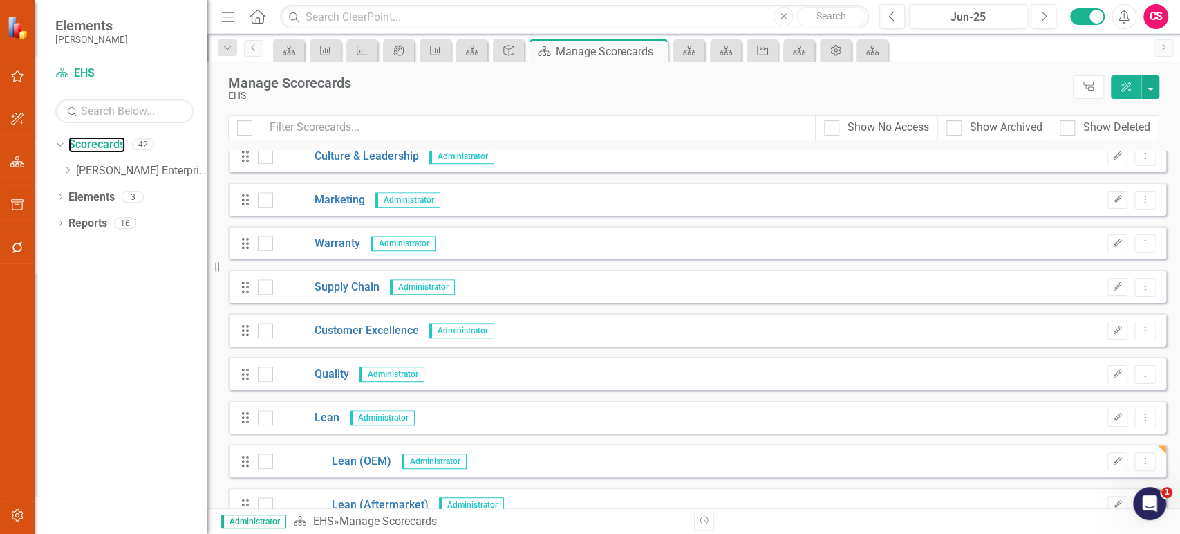
scroll to position [733, 0]
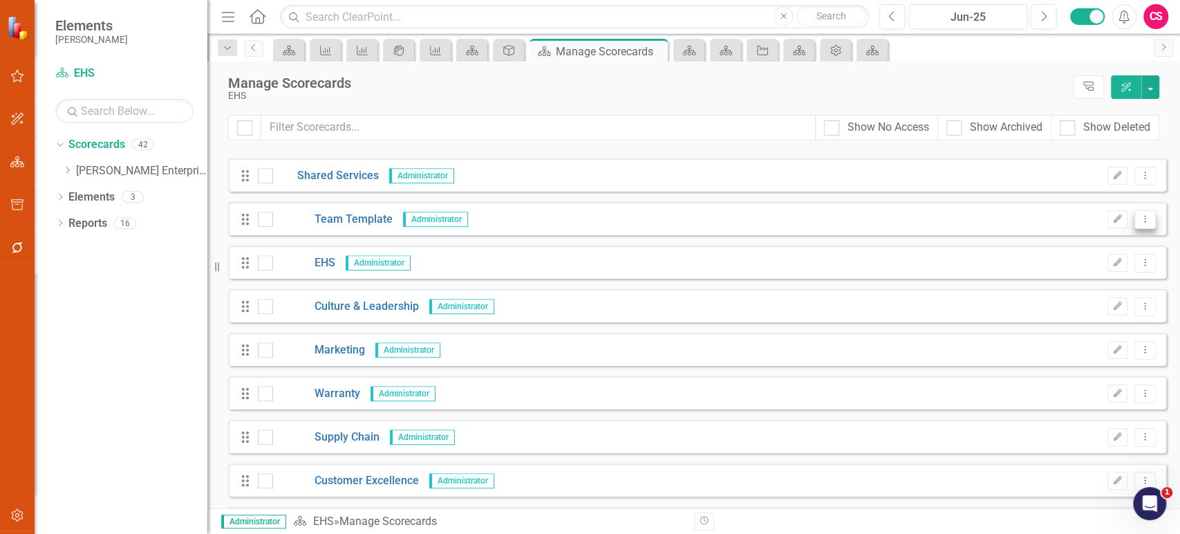
click at [1139, 221] on icon "Dropdown Menu" at bounding box center [1145, 218] width 12 height 9
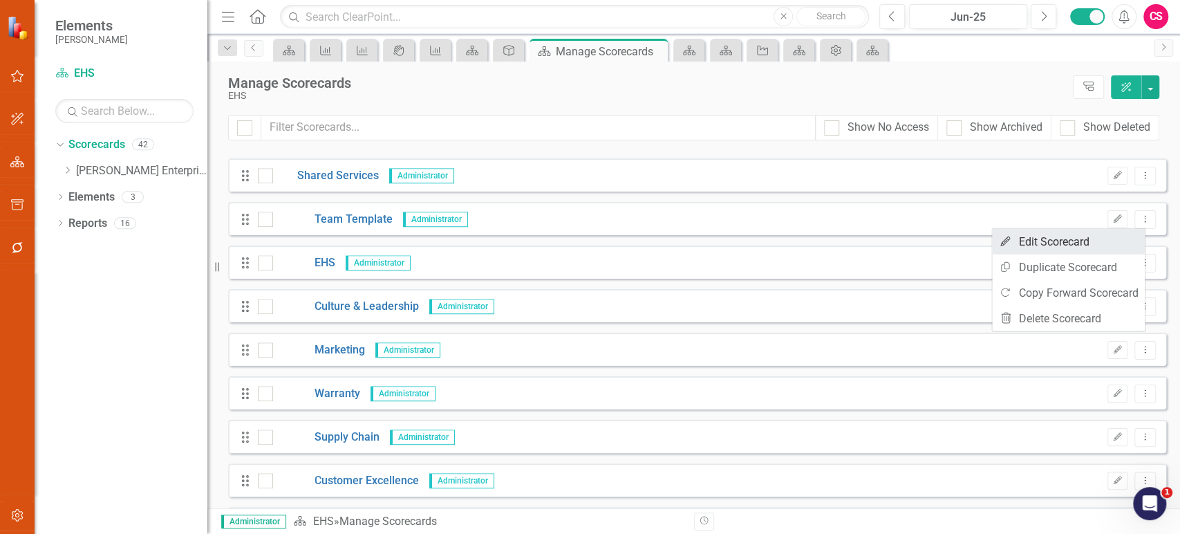
click at [1077, 246] on link "Edit Edit Scorecard" at bounding box center [1068, 242] width 153 height 26
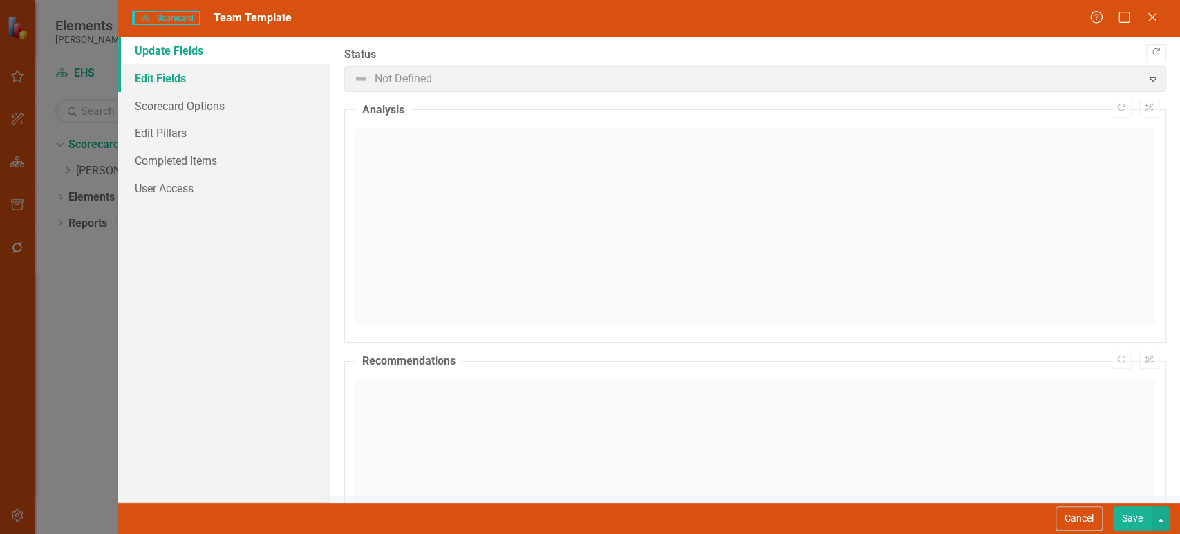
click at [192, 76] on link "Edit Fields" at bounding box center [224, 78] width 212 height 28
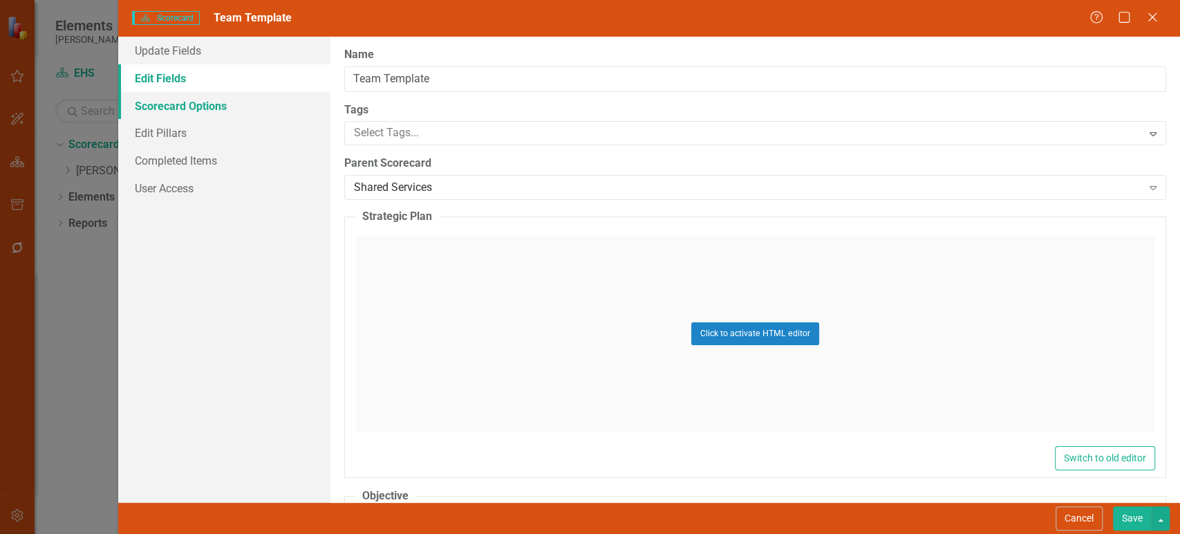
click at [249, 109] on link "Scorecard Options" at bounding box center [224, 106] width 212 height 28
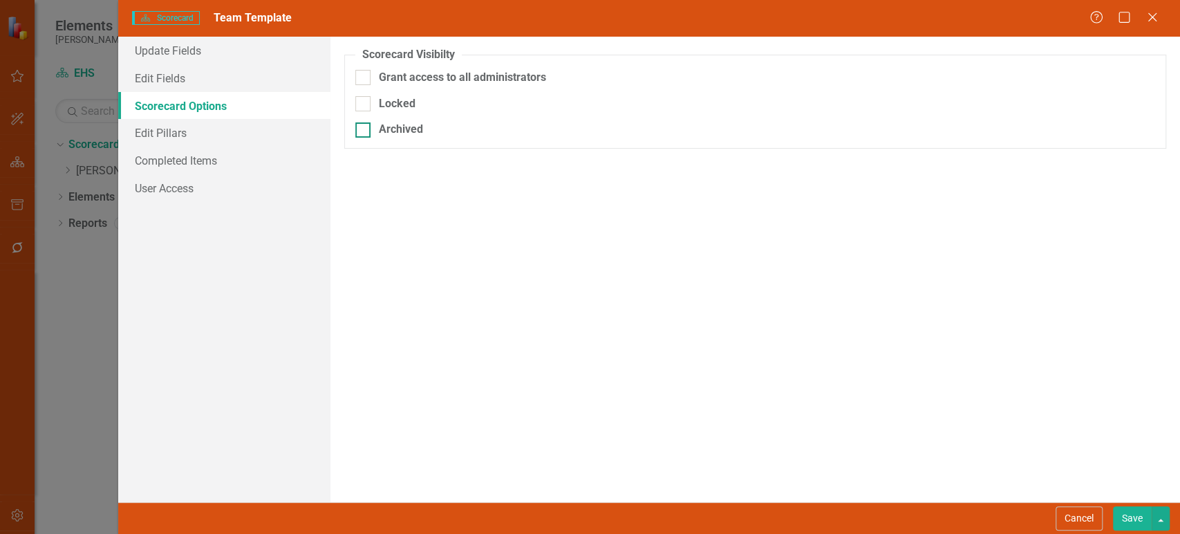
click at [374, 134] on div "Archived" at bounding box center [755, 130] width 800 height 16
click at [364, 131] on input "Archived" at bounding box center [359, 126] width 9 height 9
checkbox input "true"
click at [1115, 515] on button "Save" at bounding box center [1132, 518] width 39 height 24
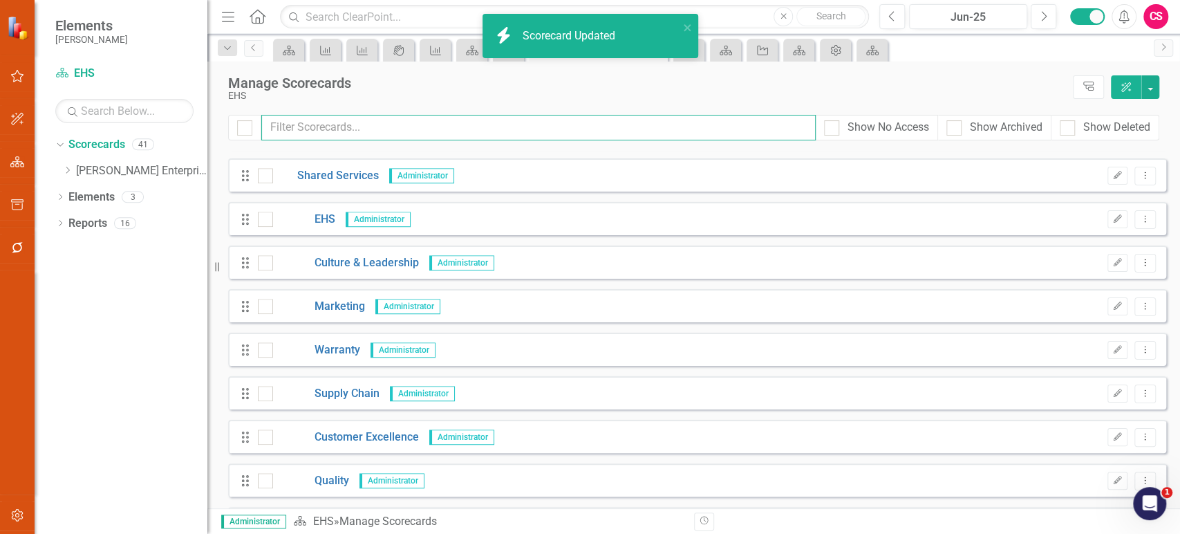
click at [362, 133] on input "text" at bounding box center [538, 128] width 555 height 26
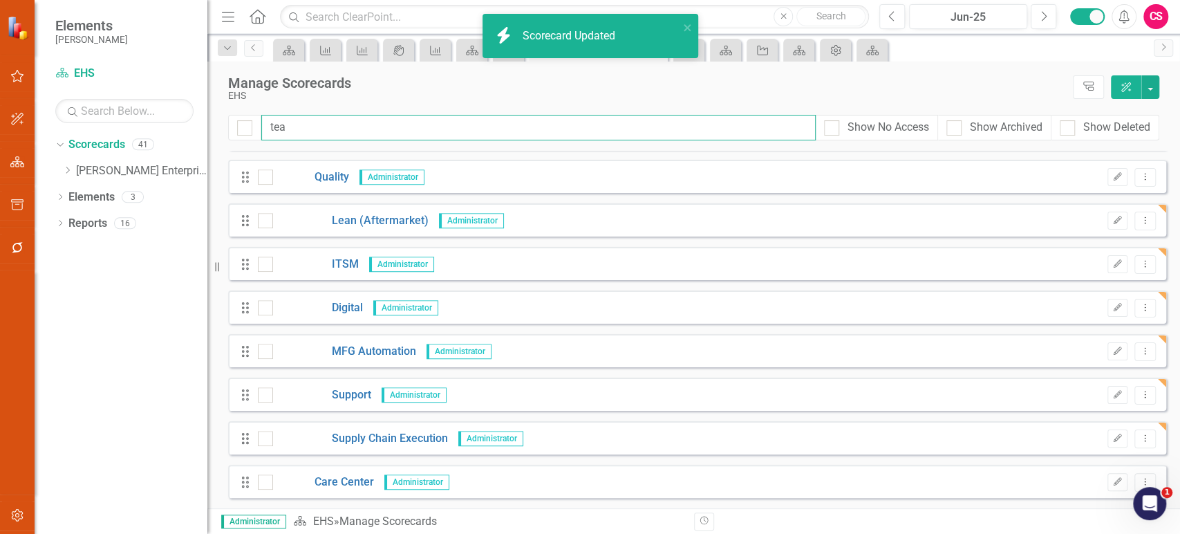
scroll to position [0, 0]
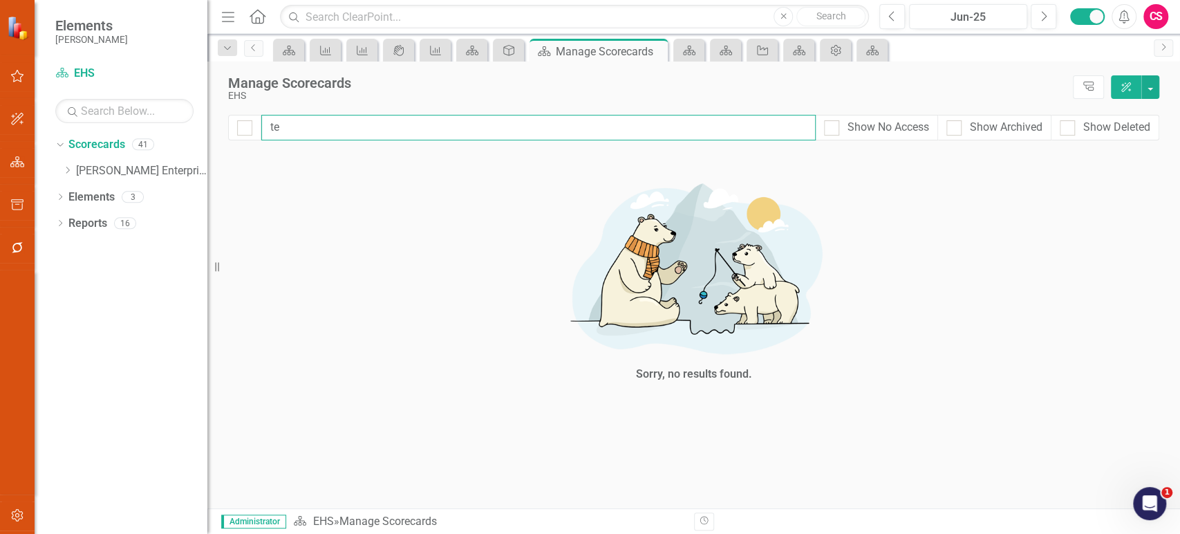
type input "t"
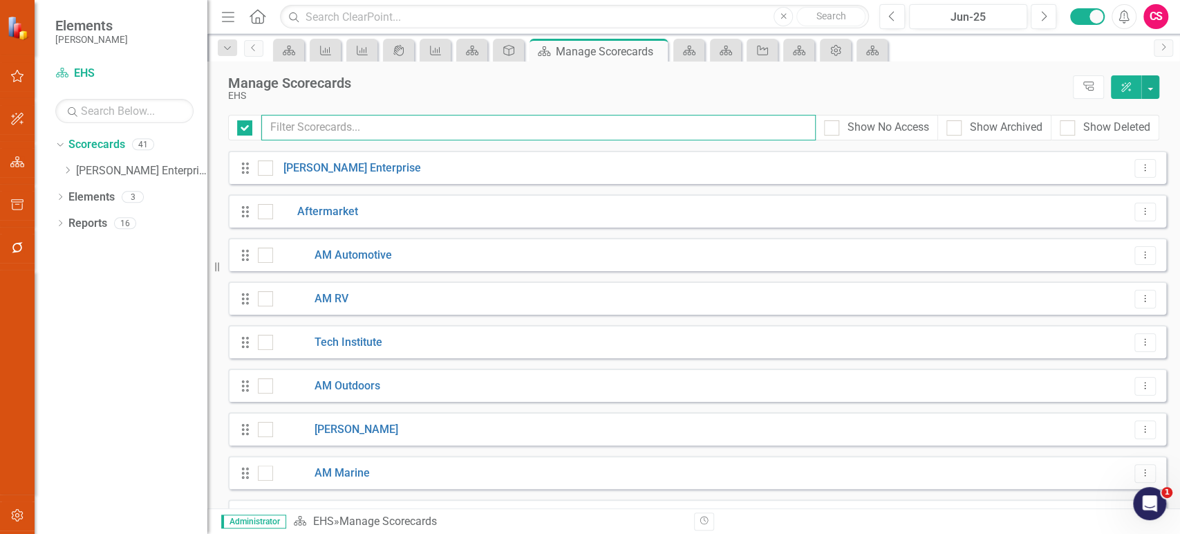
checkbox input "false"
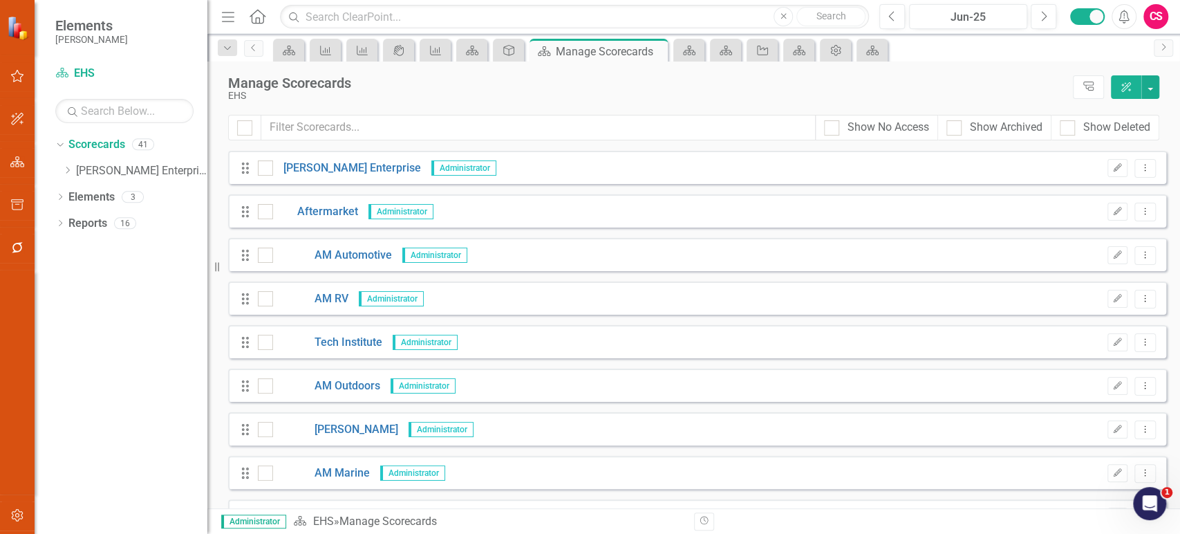
click at [257, 134] on div at bounding box center [244, 128] width 33 height 26
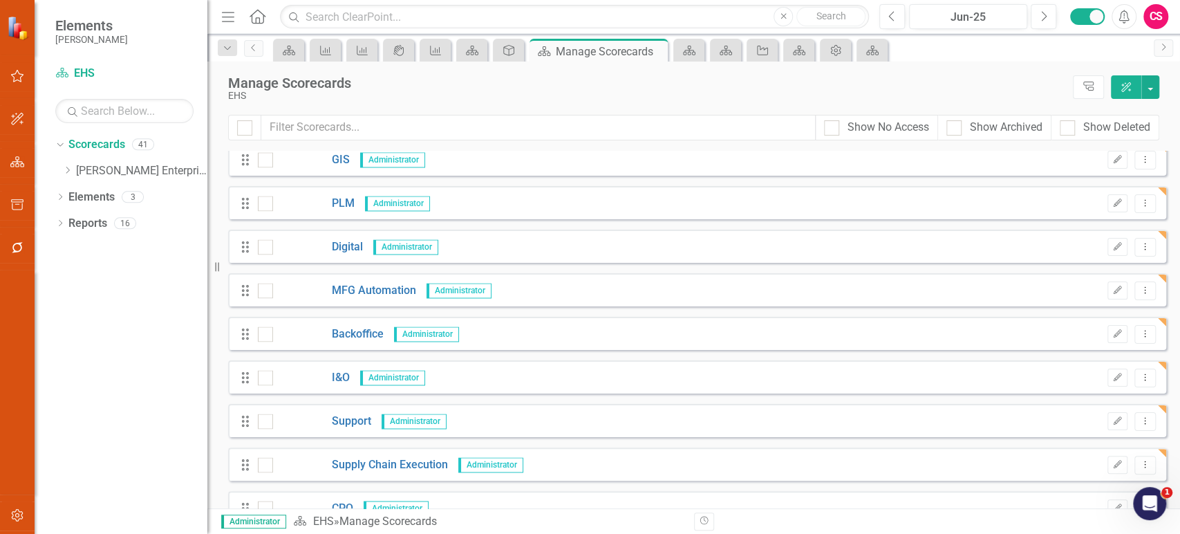
scroll to position [1427, 0]
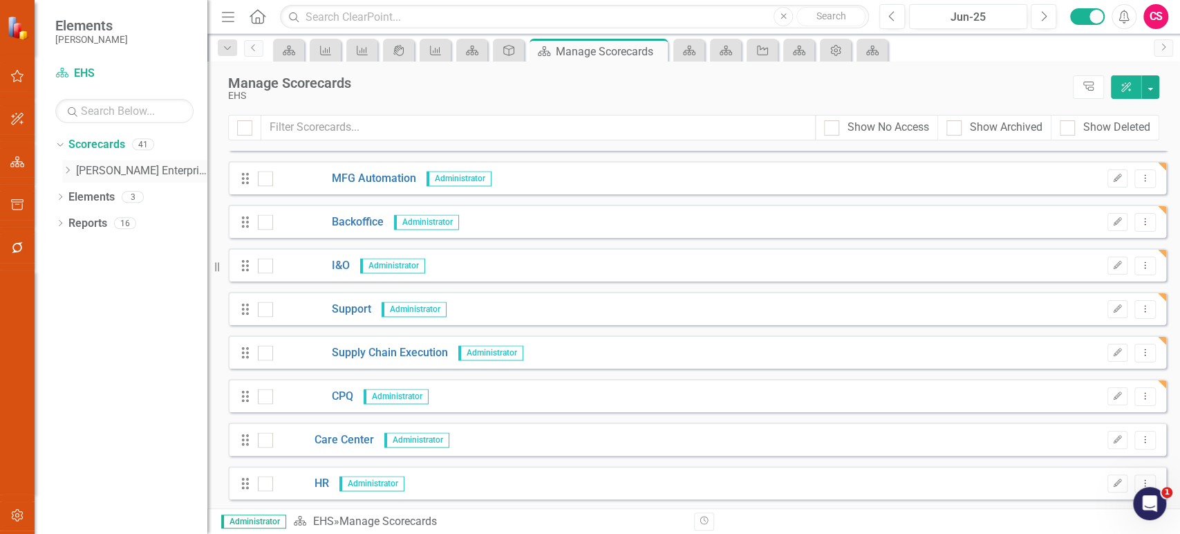
click at [65, 175] on div "Dropdown" at bounding box center [67, 171] width 10 height 12
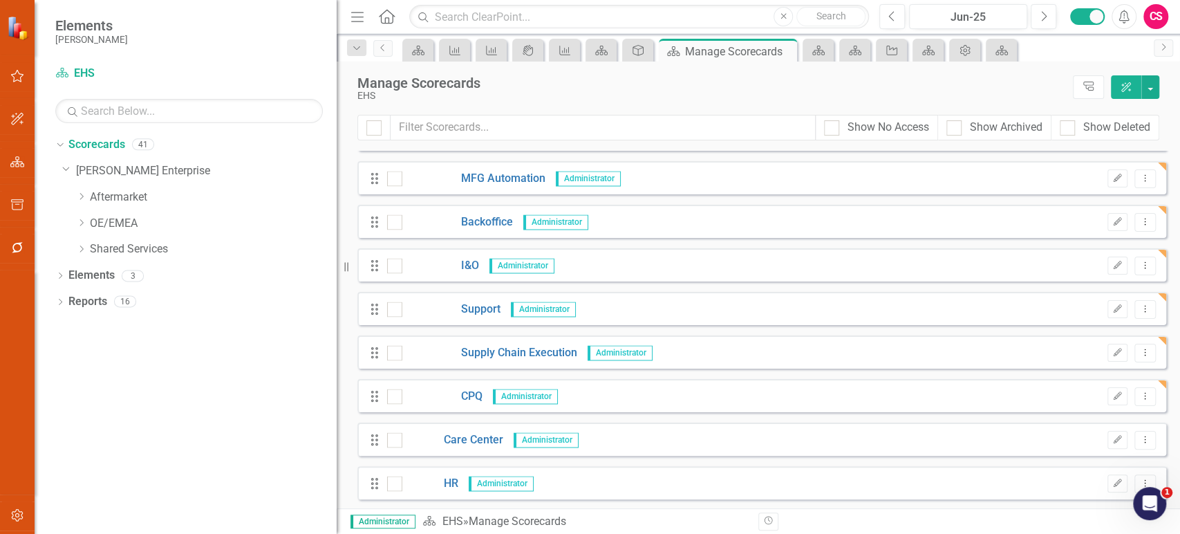
drag, startPoint x: 291, startPoint y: 165, endPoint x: 337, endPoint y: 160, distance: 45.9
click at [337, 160] on div "Resize" at bounding box center [342, 267] width 11 height 534
click at [83, 198] on icon "Dropdown" at bounding box center [81, 196] width 10 height 8
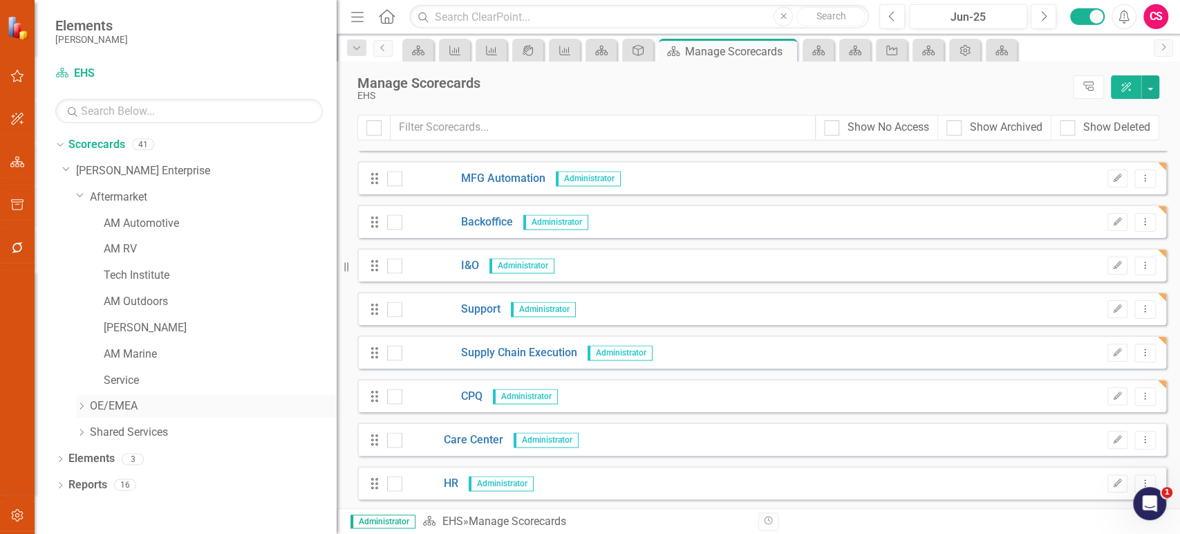
click at [77, 409] on icon "Dropdown" at bounding box center [81, 406] width 10 height 8
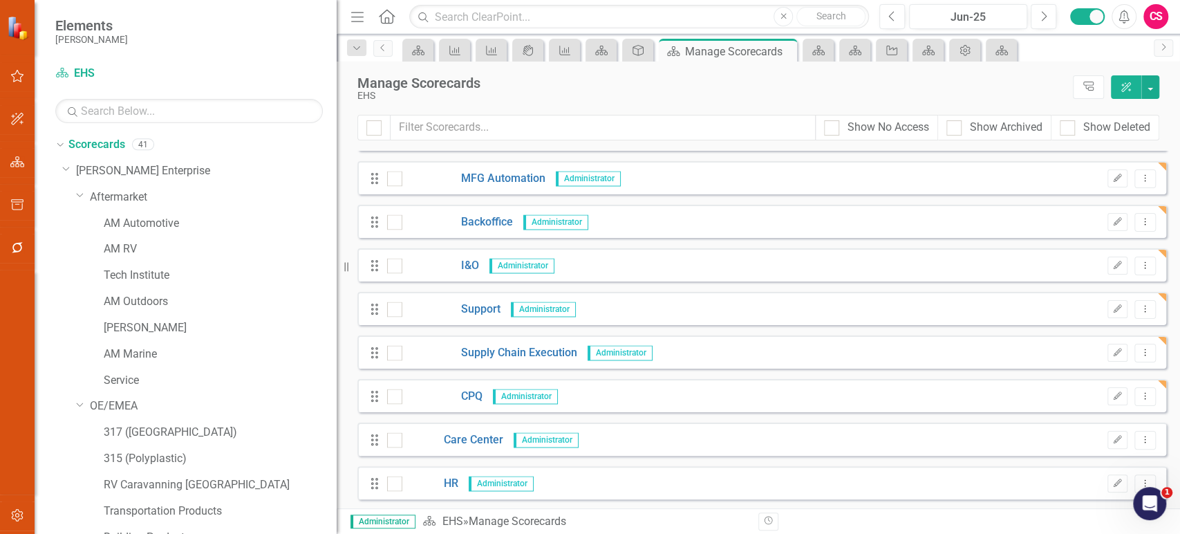
click at [59, 351] on div "Dropdown Scorecards 41 Dropdown Lippert Enterprise Dropdown Aftermarket AM Auto…" at bounding box center [195, 381] width 281 height 497
click at [81, 196] on icon "Dropdown" at bounding box center [80, 194] width 8 height 10
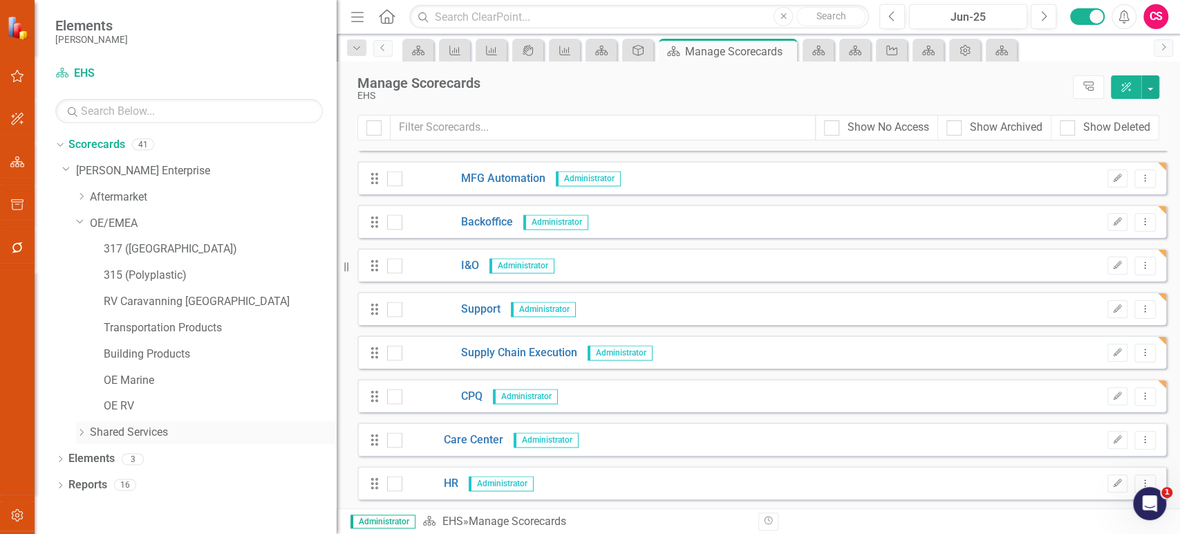
drag, startPoint x: 76, startPoint y: 221, endPoint x: 81, endPoint y: 252, distance: 30.8
click at [76, 221] on icon "Dropdown" at bounding box center [80, 221] width 8 height 10
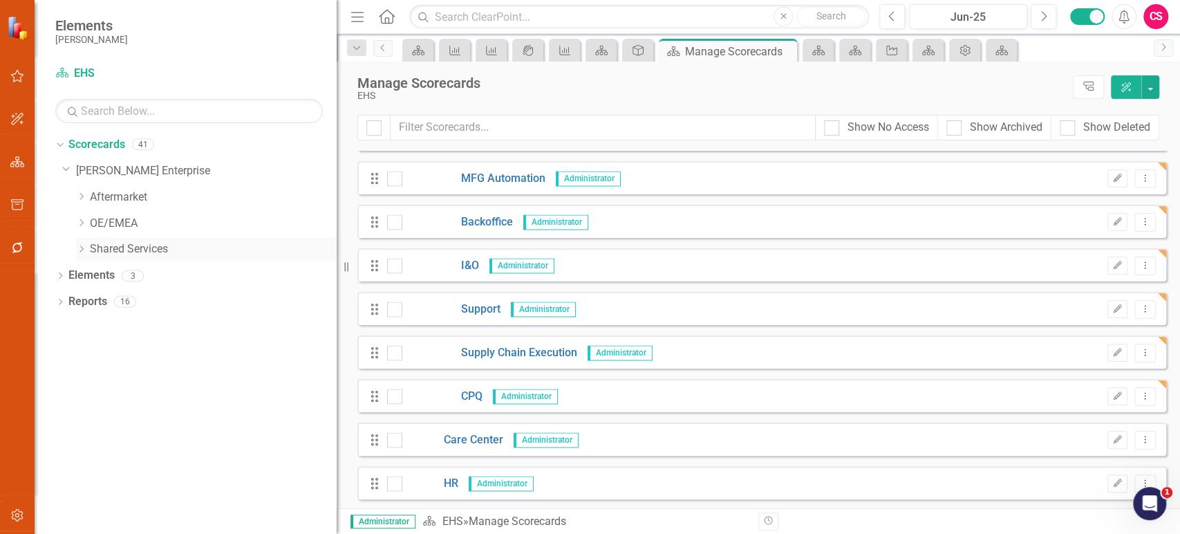
click at [79, 252] on icon "Dropdown" at bounding box center [81, 249] width 10 height 8
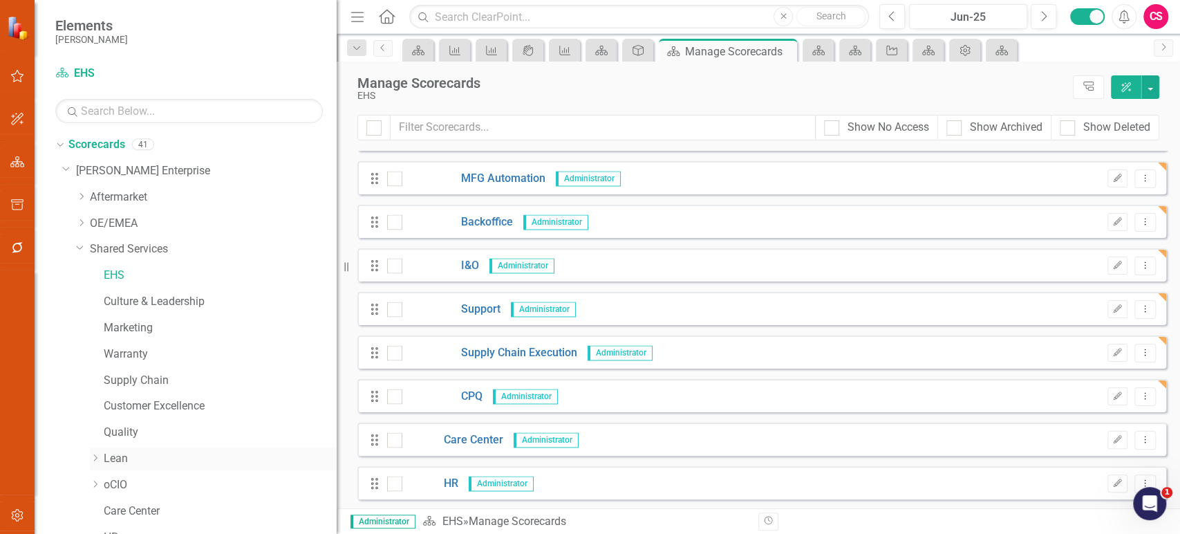
click at [93, 454] on icon "Dropdown" at bounding box center [95, 458] width 10 height 8
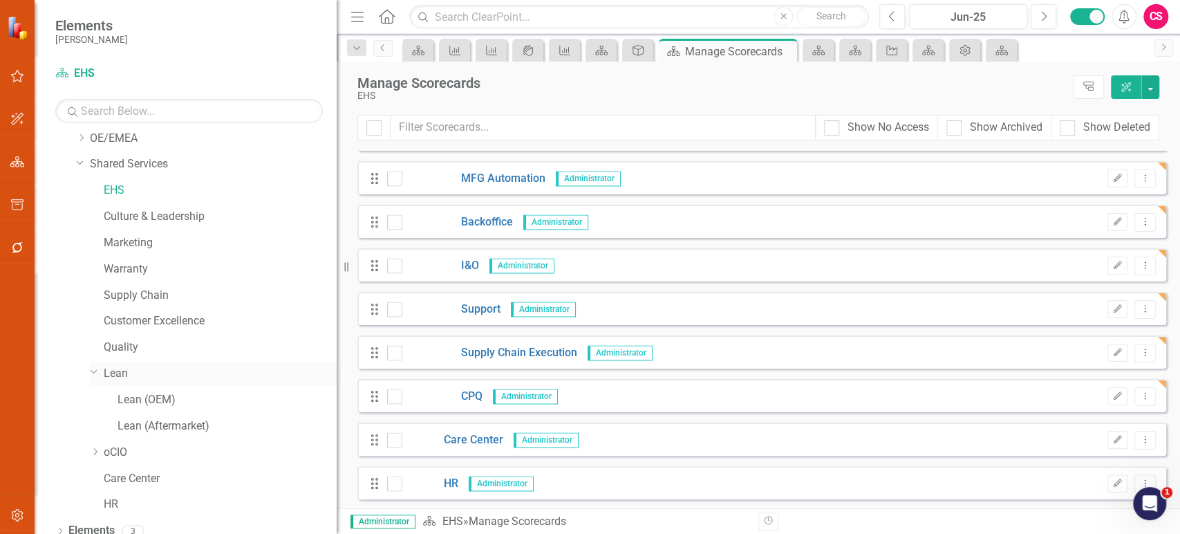
scroll to position [86, 0]
click at [97, 451] on icon "Dropdown" at bounding box center [95, 451] width 10 height 8
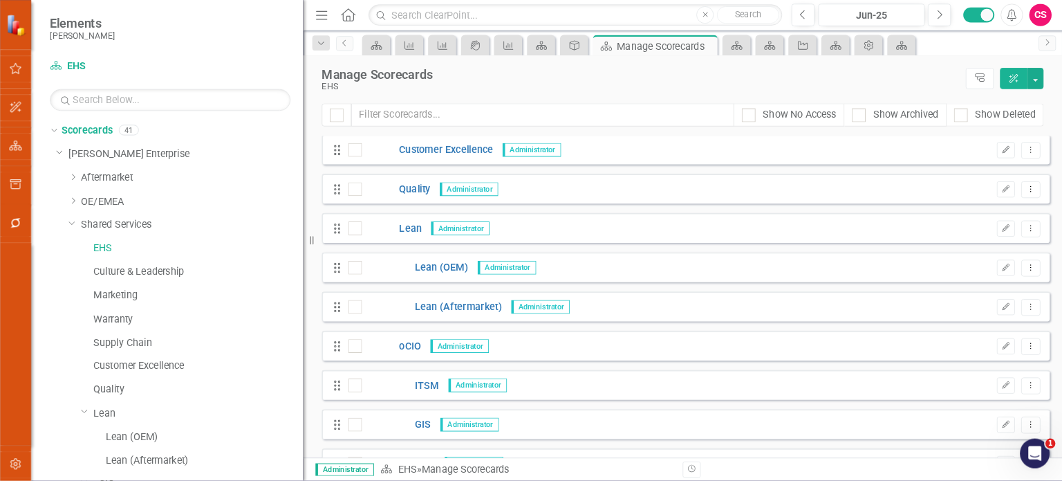
scroll to position [1003, 0]
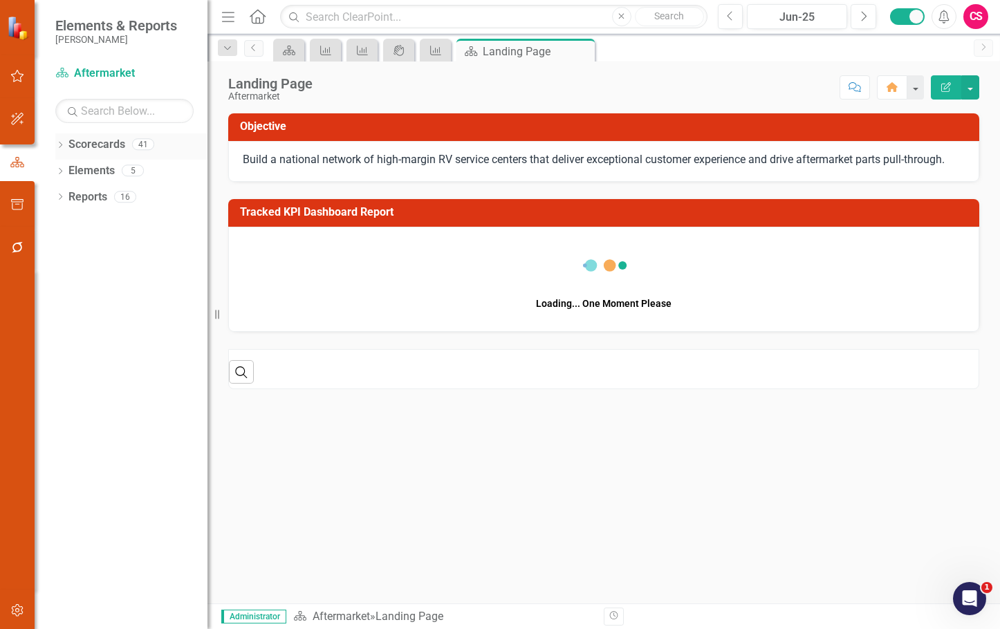
click at [59, 149] on icon "Dropdown" at bounding box center [60, 146] width 10 height 8
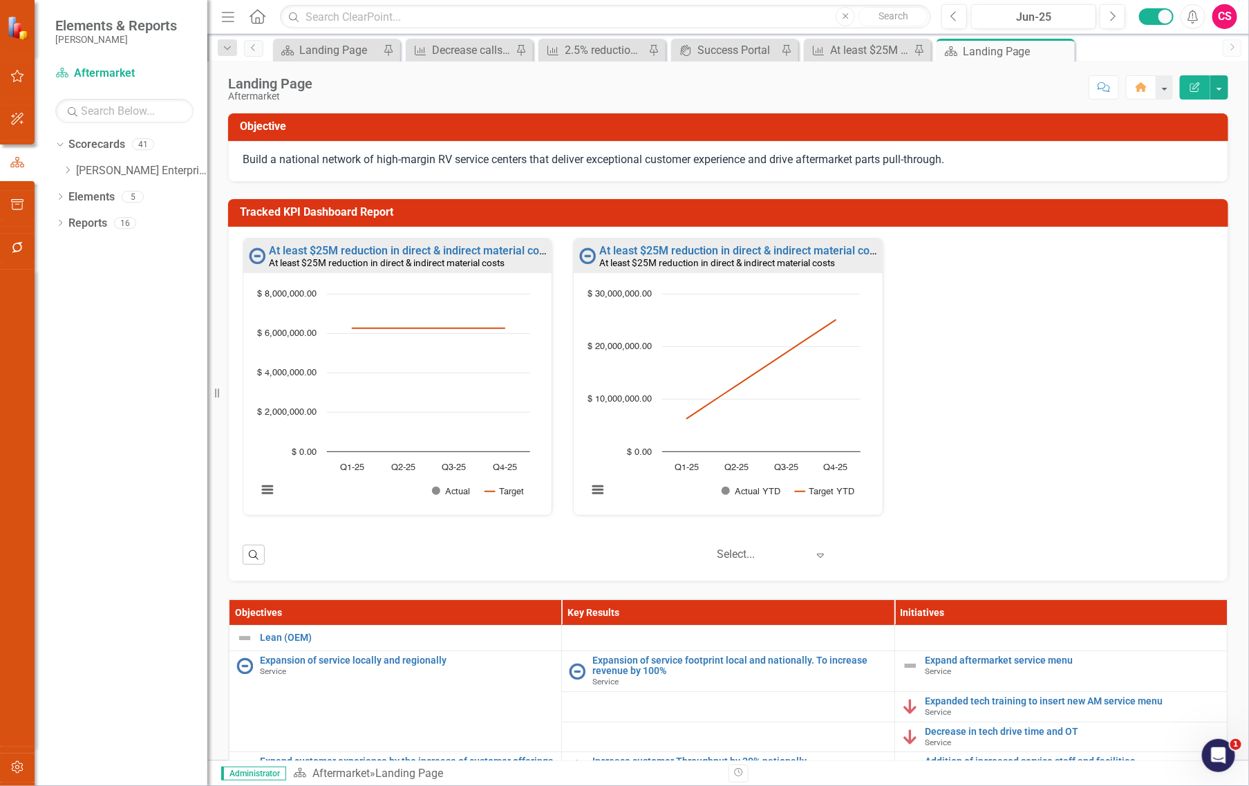
drag, startPoint x: 977, startPoint y: 3, endPoint x: 146, endPoint y: 306, distance: 884.8
click at [146, 306] on div "Dropdown Scorecards 41 Dropdown [PERSON_NAME] Enterprise Dropdown Aftermarket A…" at bounding box center [121, 459] width 173 height 653
click at [64, 171] on icon "Dropdown" at bounding box center [67, 170] width 10 height 8
click at [80, 248] on icon "Dropdown" at bounding box center [81, 249] width 10 height 8
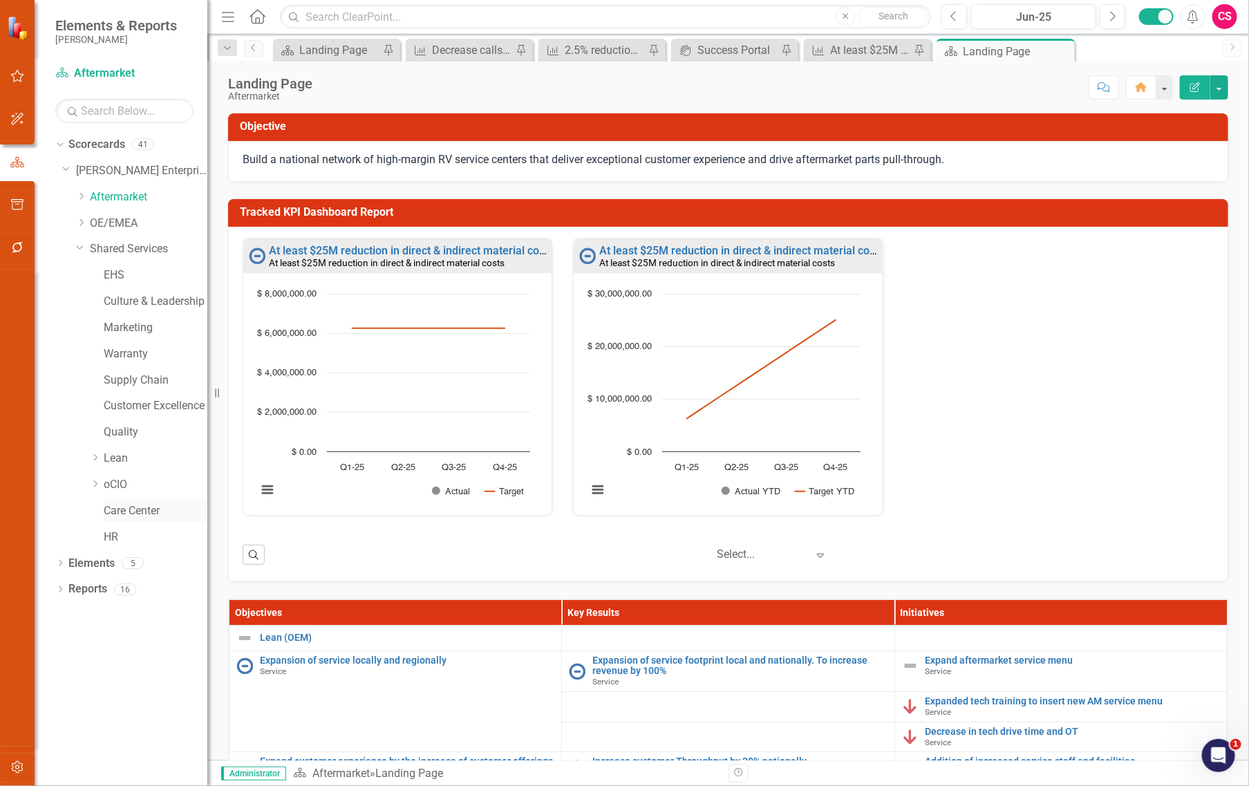
click at [121, 507] on link "Care Center" at bounding box center [156, 511] width 104 height 16
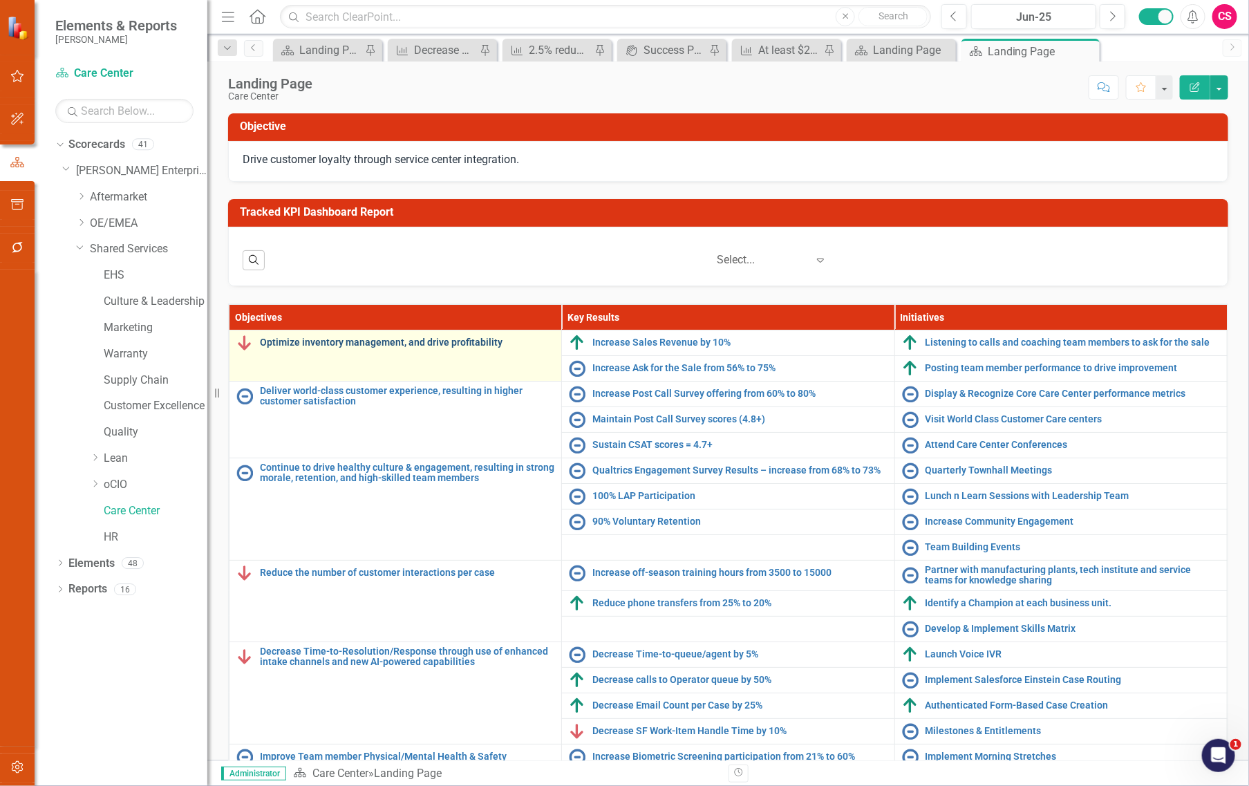
click at [417, 342] on link "Optimize inventory management, and drive profitability" at bounding box center [407, 342] width 295 height 10
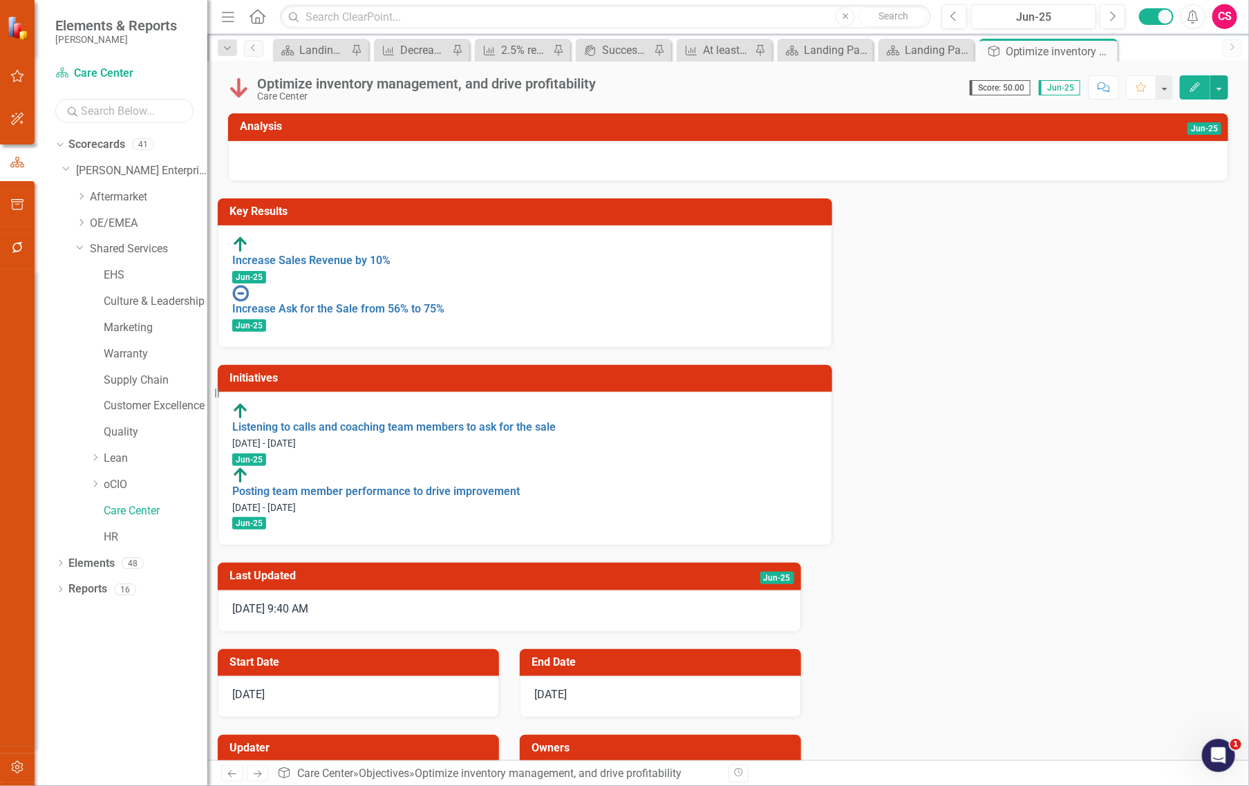
click at [130, 111] on input "text" at bounding box center [124, 111] width 138 height 24
click at [95, 147] on link "Scorecards" at bounding box center [96, 145] width 57 height 16
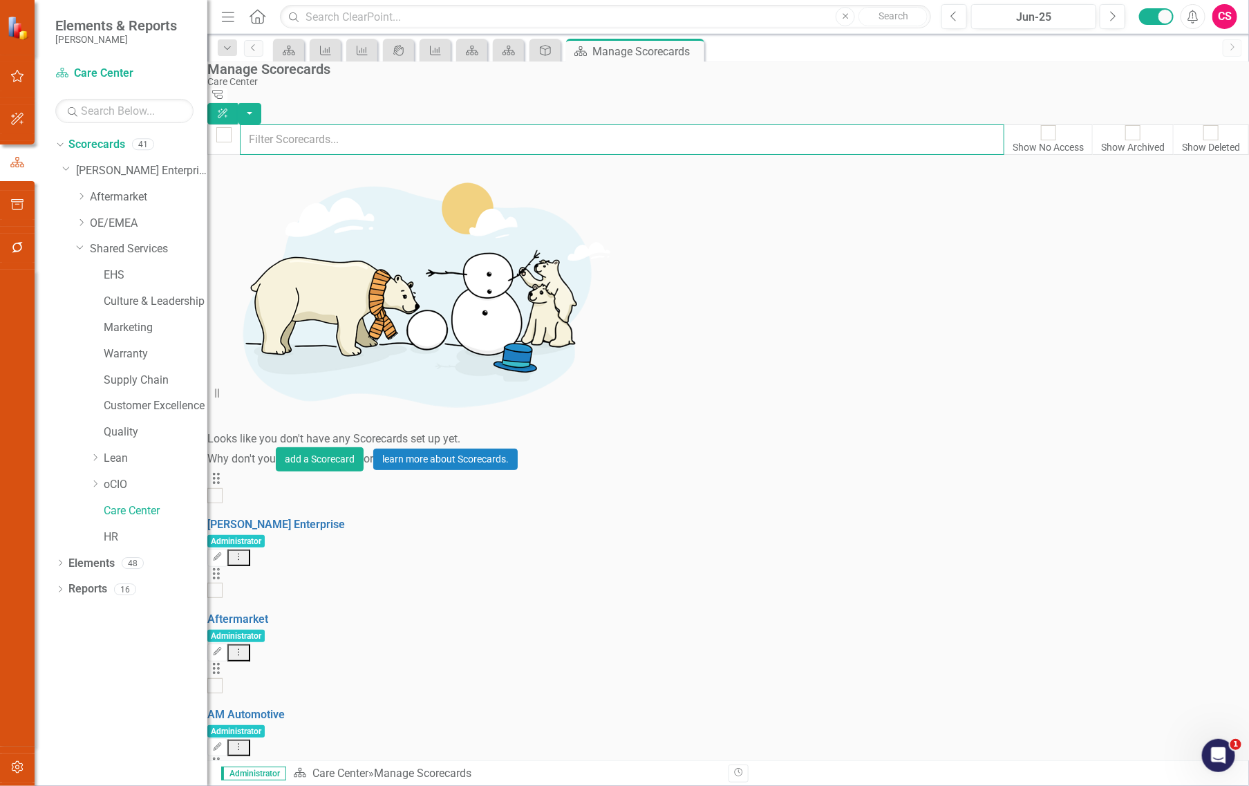
click at [436, 133] on input "text" at bounding box center [622, 139] width 765 height 30
type input "l"
type input "a"
type input "d"
type input "c"
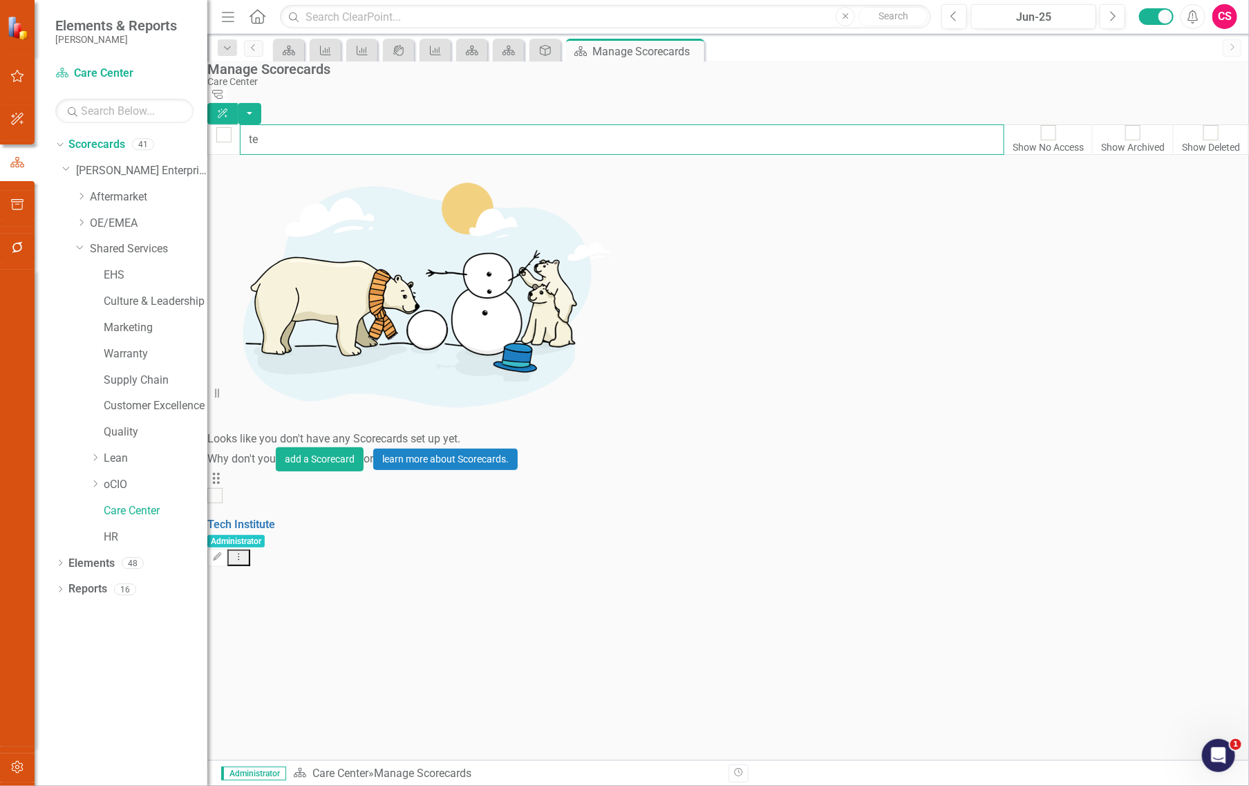
type input "t"
type input "m"
type input "a"
type input "e"
type input "r"
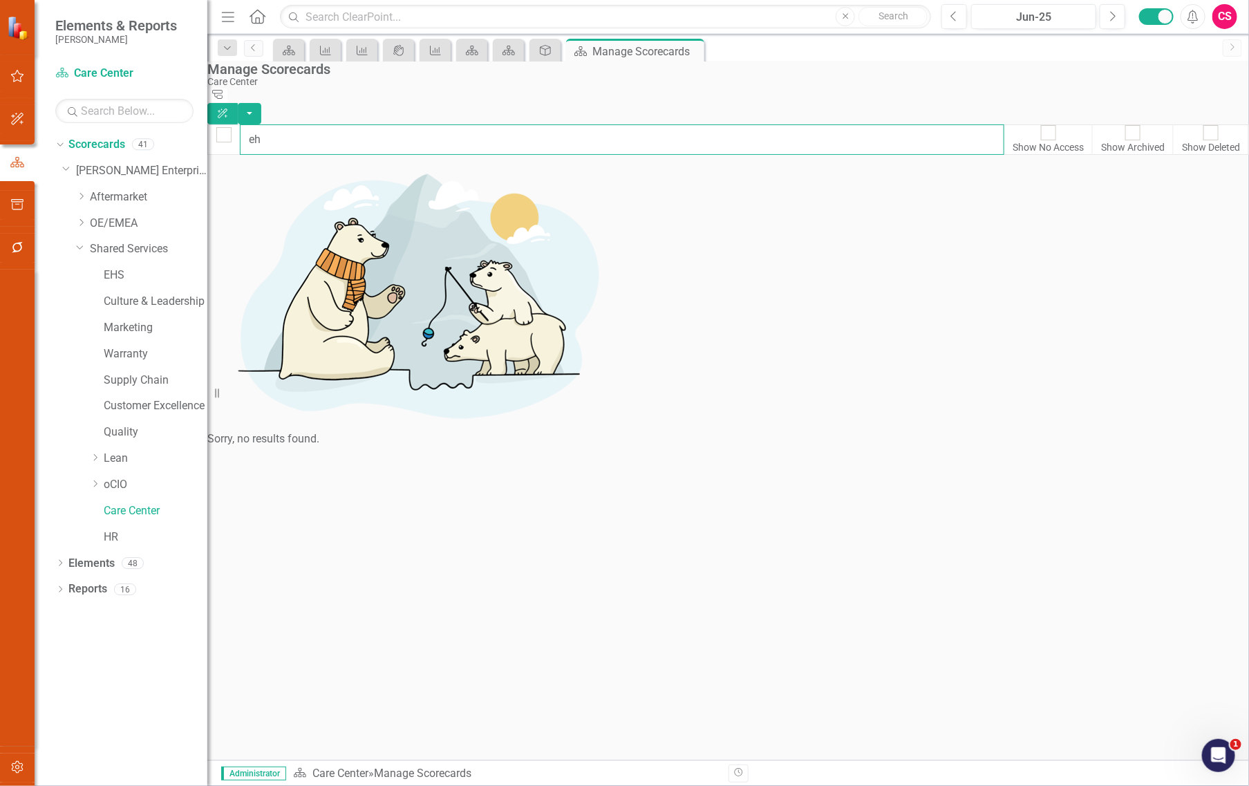
type input "e"
type input "b"
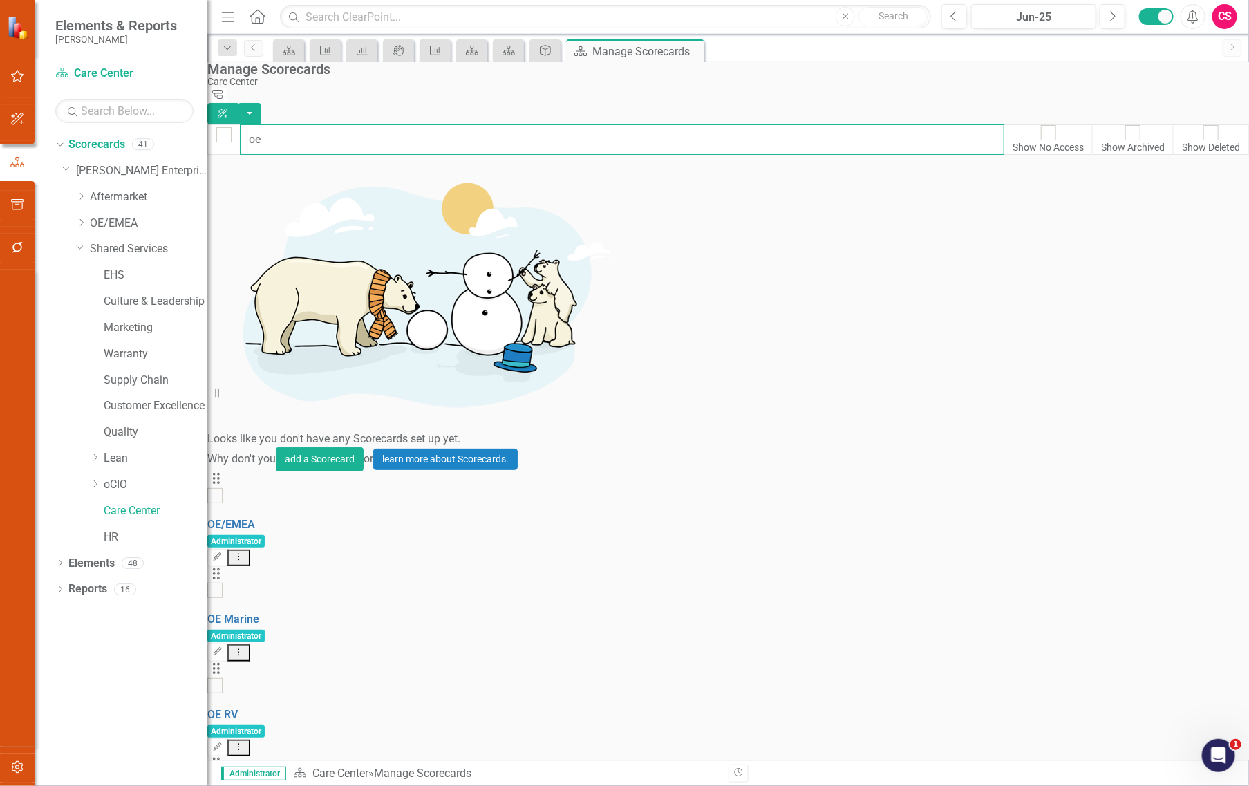
type input "o"
click at [315, 124] on input "text" at bounding box center [622, 139] width 765 height 30
type input "t"
type input "a"
type input "c"
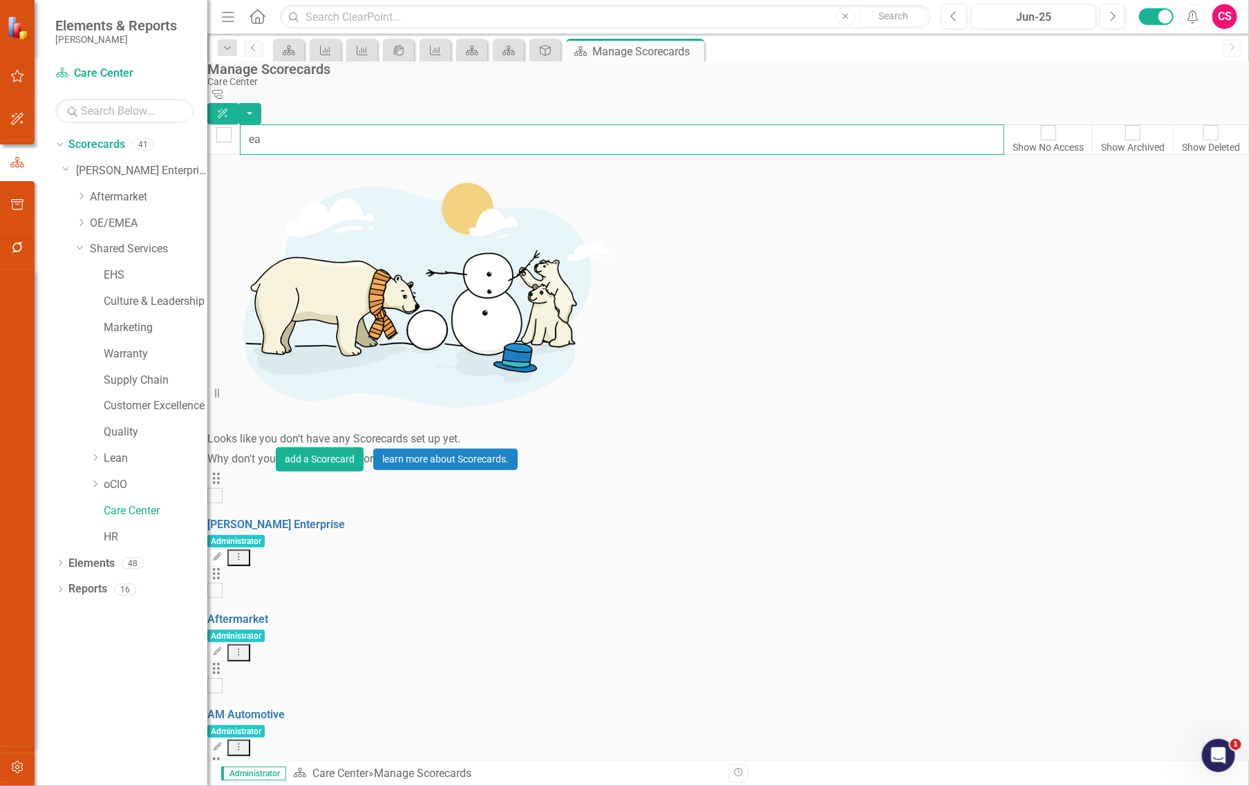
type input "e"
type input "l"
type input "c"
type input "a"
type input "i"
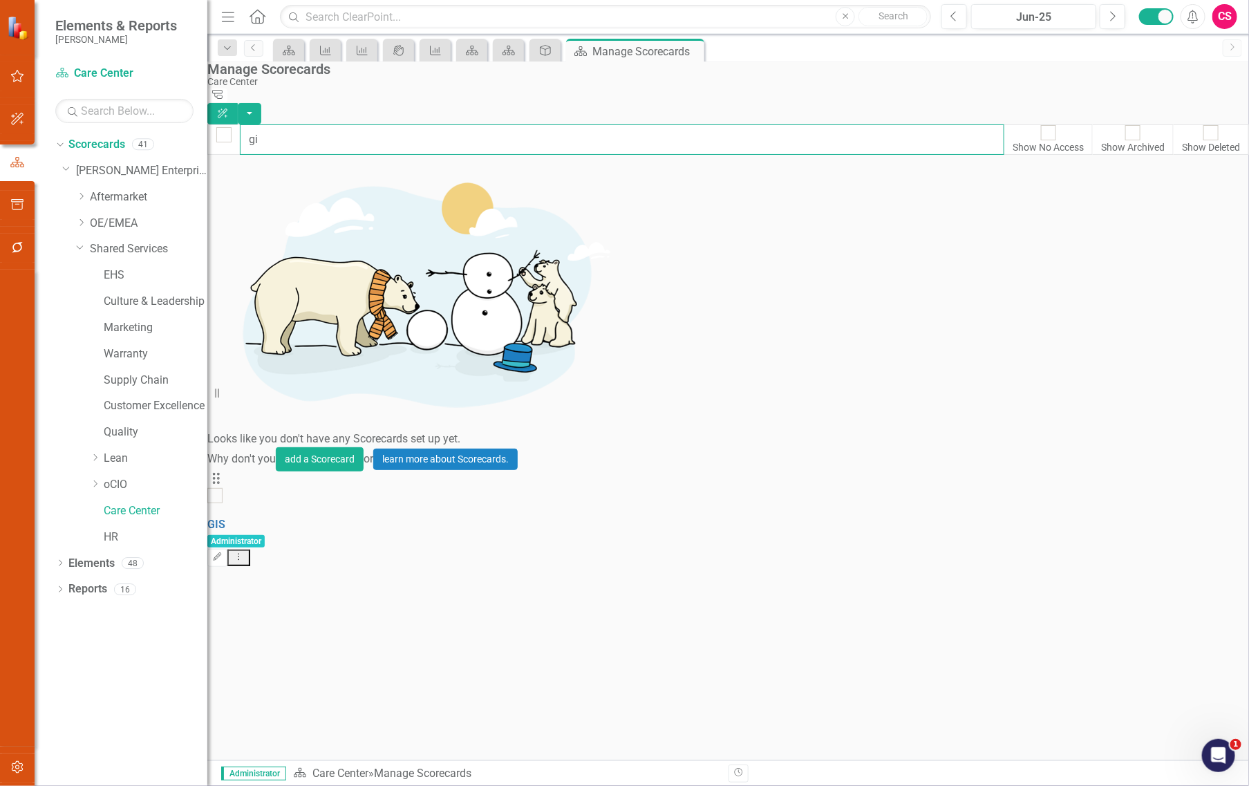
type input "g"
type input "d"
type input "b"
type input "m"
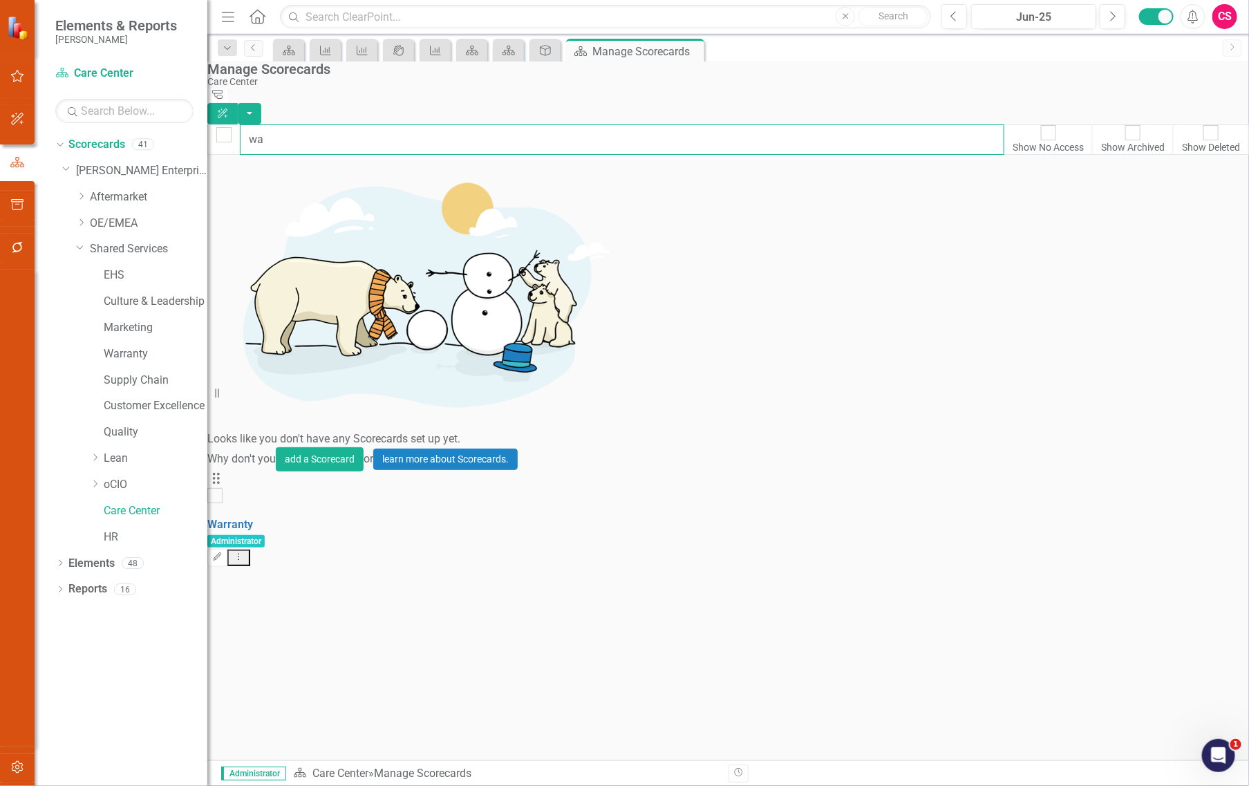
type input "w"
type input "s"
type input "3"
type input "a"
type input "s"
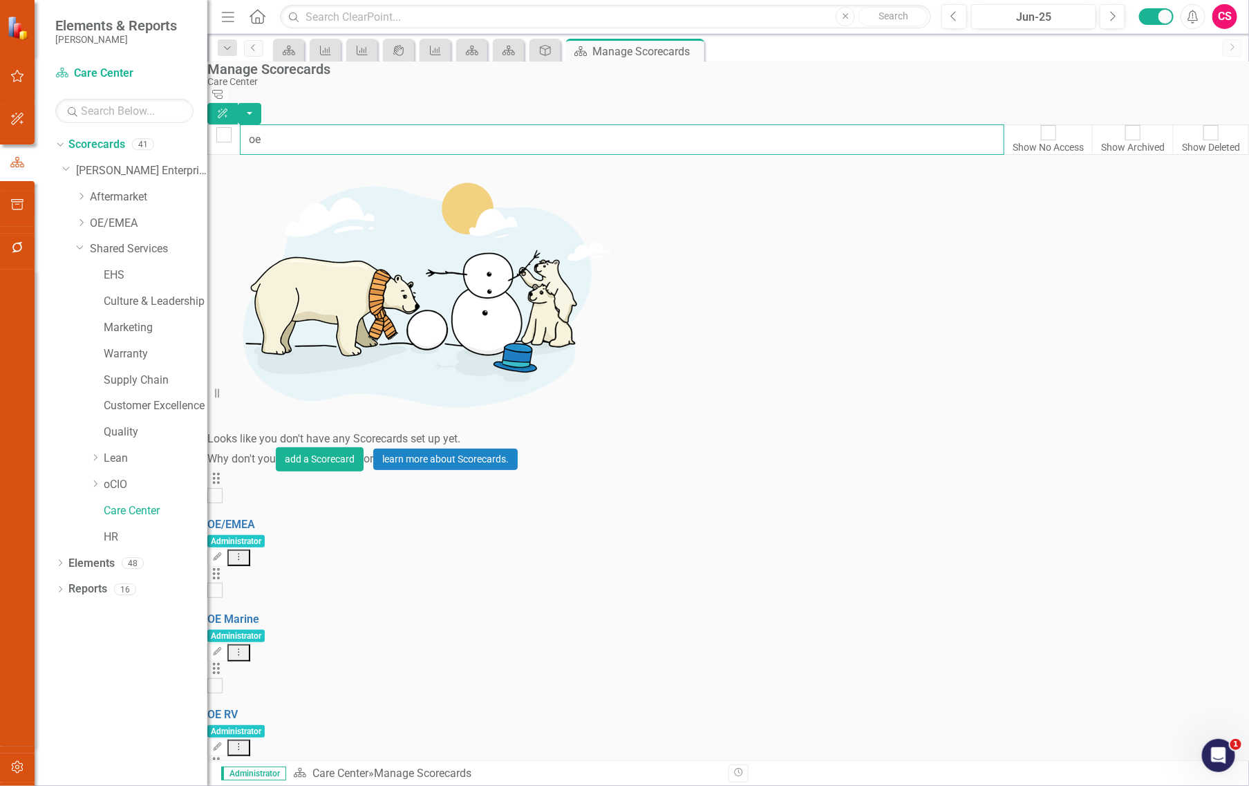
type input "o"
type input "s"
type input "c"
click at [538, 136] on input "text" at bounding box center [622, 139] width 765 height 30
type input "o"
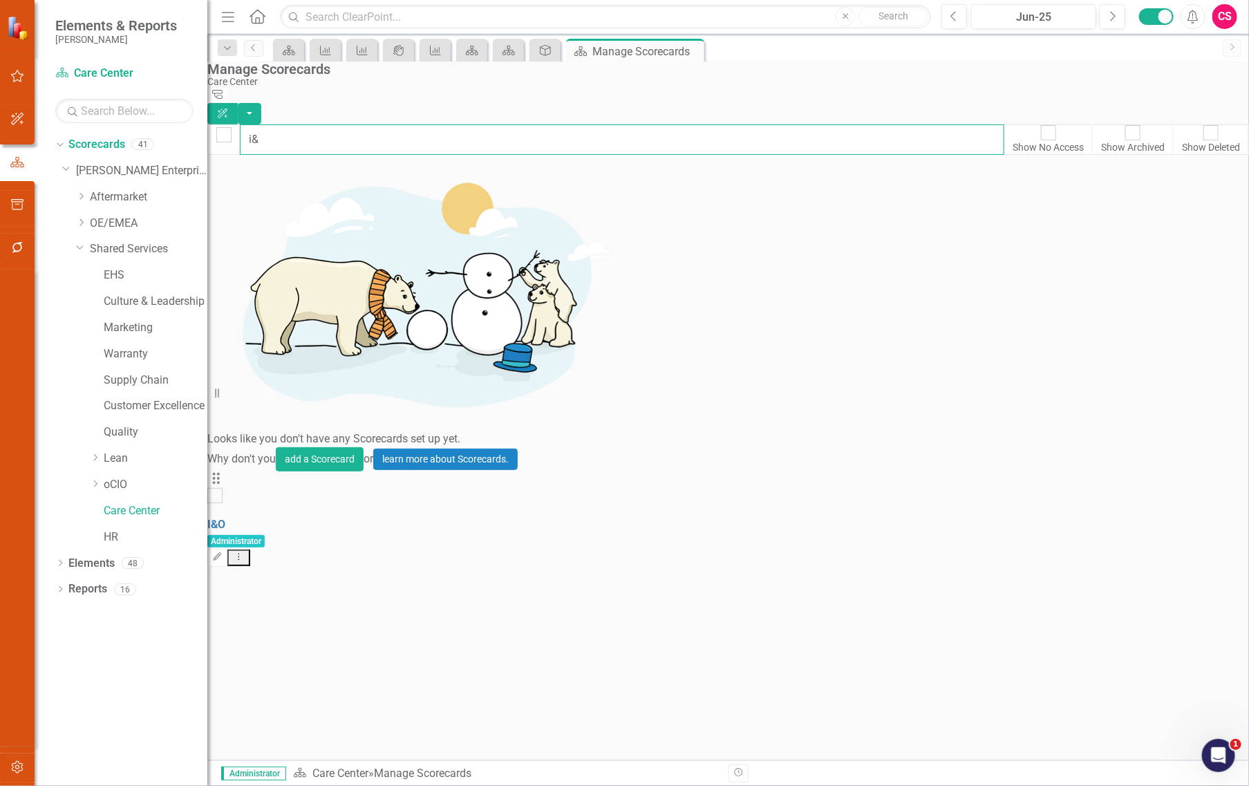
type input "i"
type input "R"
type input "P"
type input "o"
type input "s"
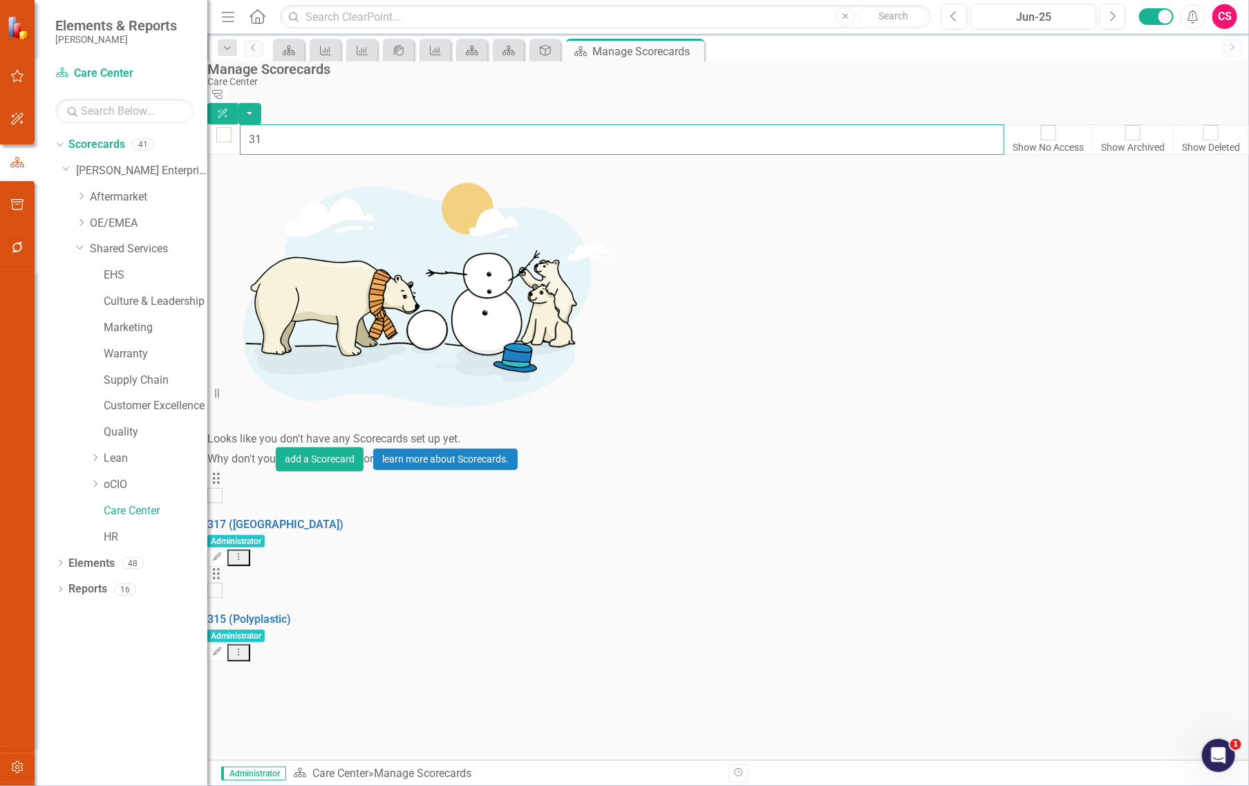
type input "3"
